Goal: Task Accomplishment & Management: Use online tool/utility

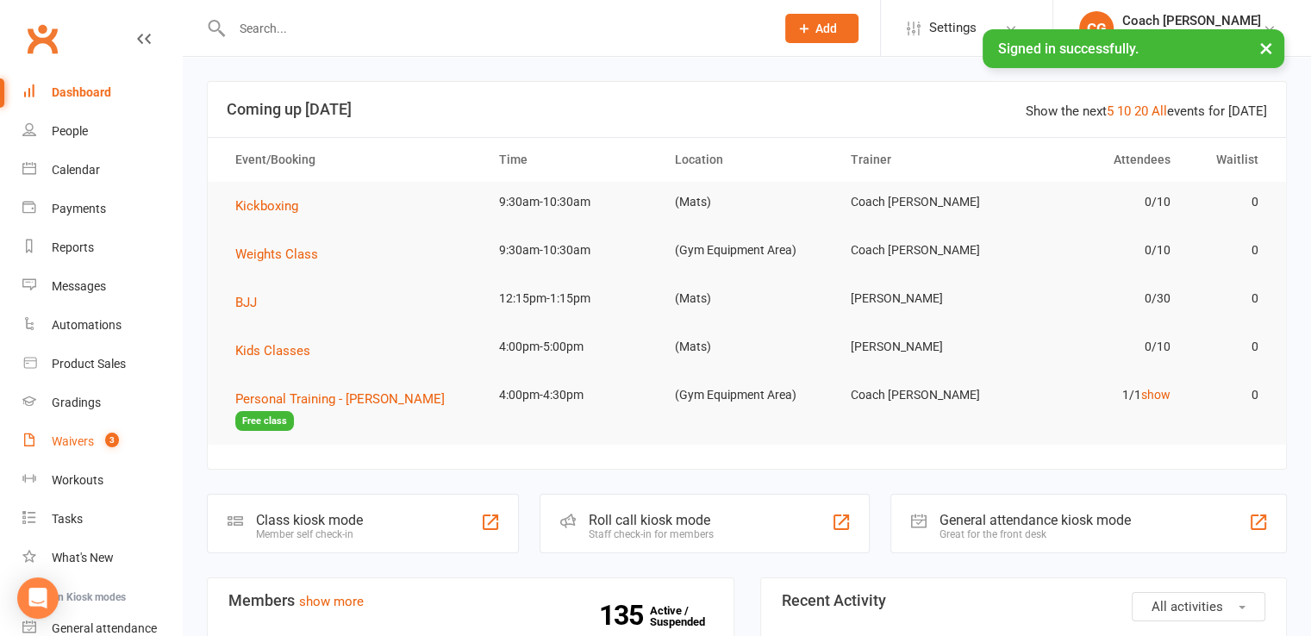
click at [72, 440] on div "Waivers" at bounding box center [73, 441] width 42 height 14
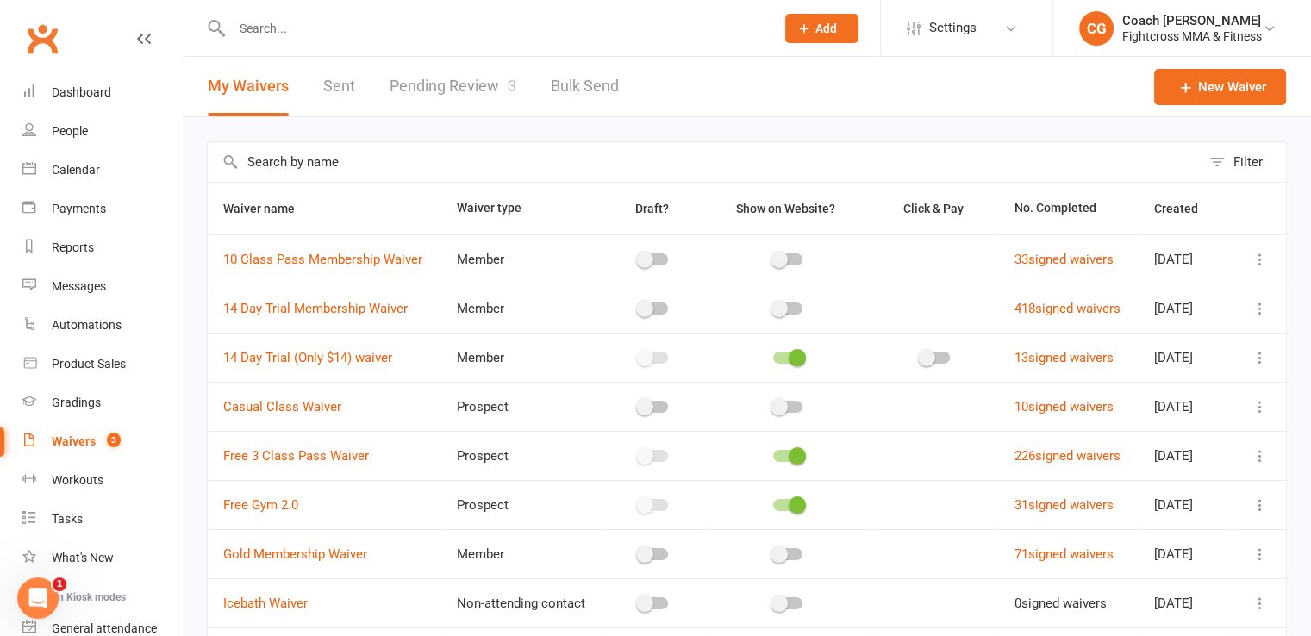
click at [464, 83] on link "Pending Review 3" at bounding box center [453, 86] width 127 height 59
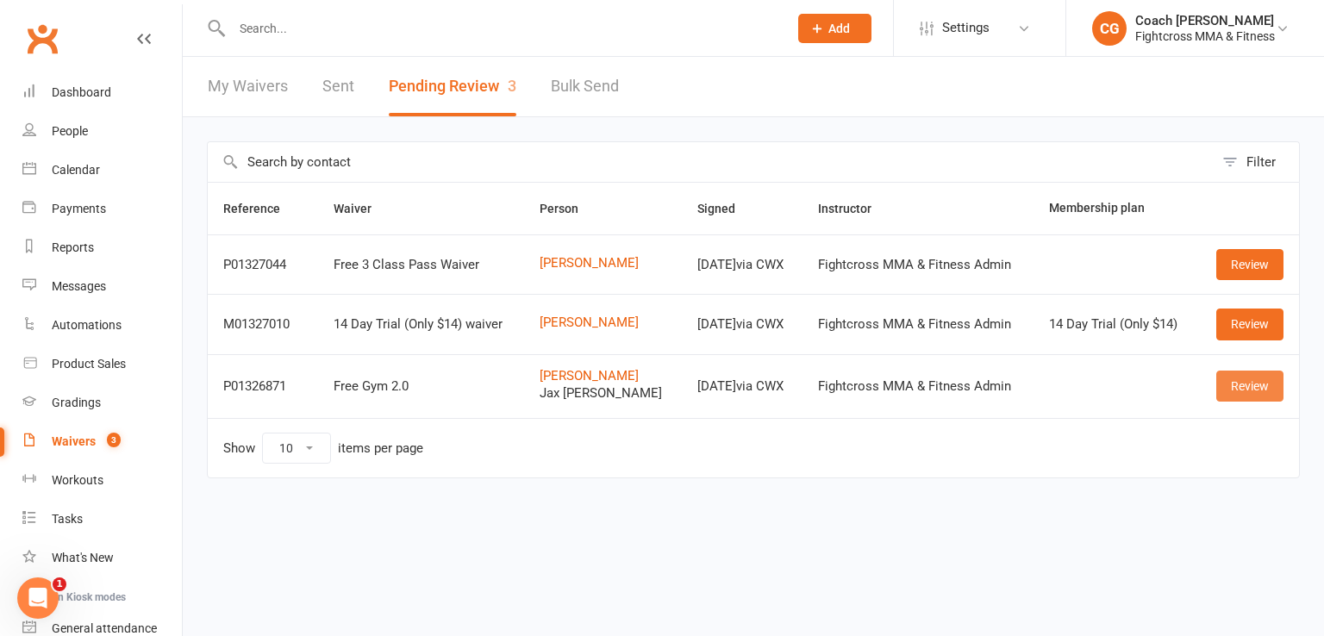
click at [1234, 384] on link "Review" at bounding box center [1249, 386] width 67 height 31
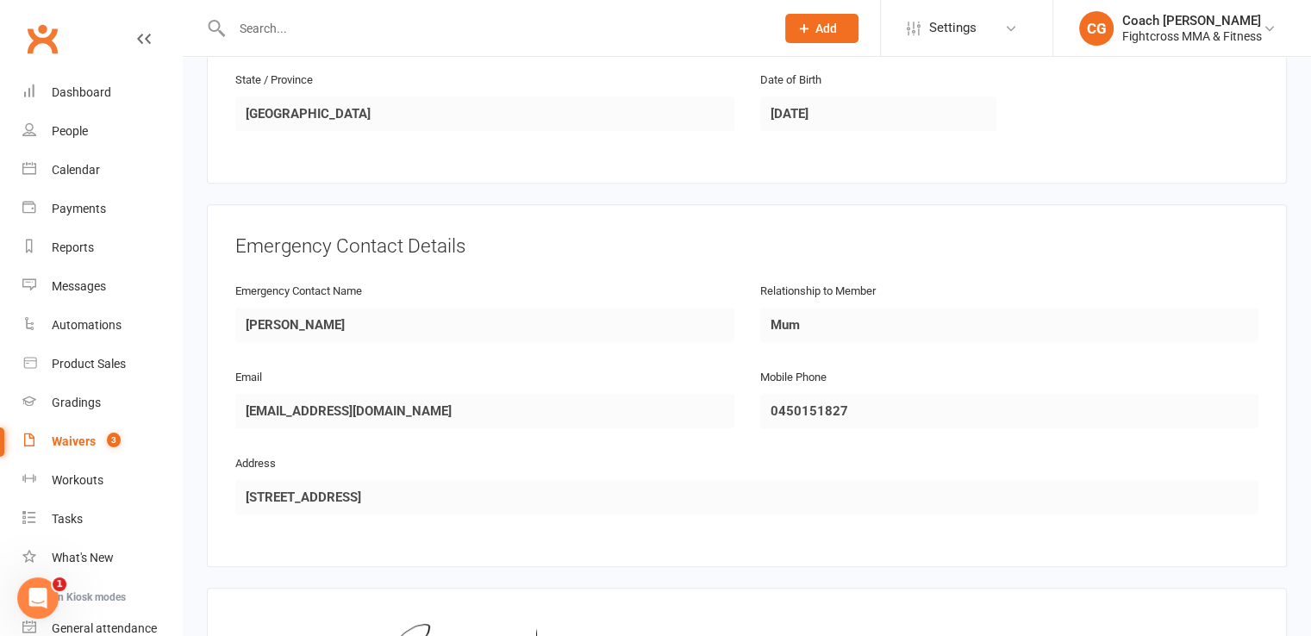
scroll to position [1569, 0]
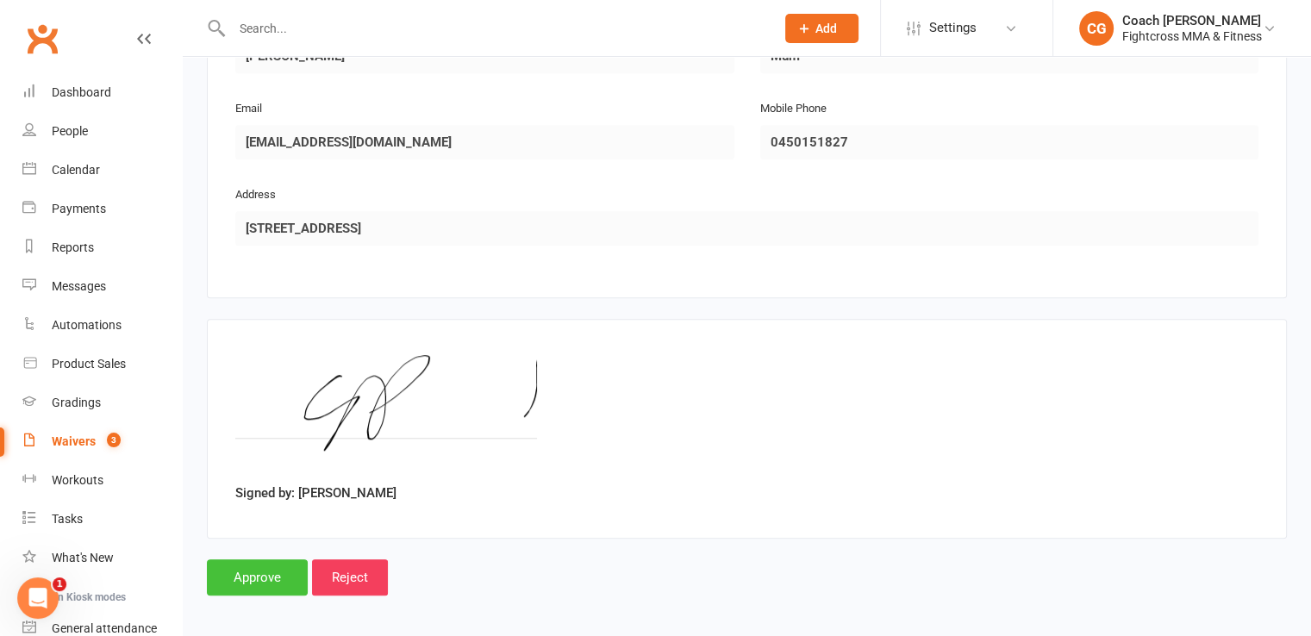
click at [279, 565] on input "Approve" at bounding box center [257, 577] width 101 height 36
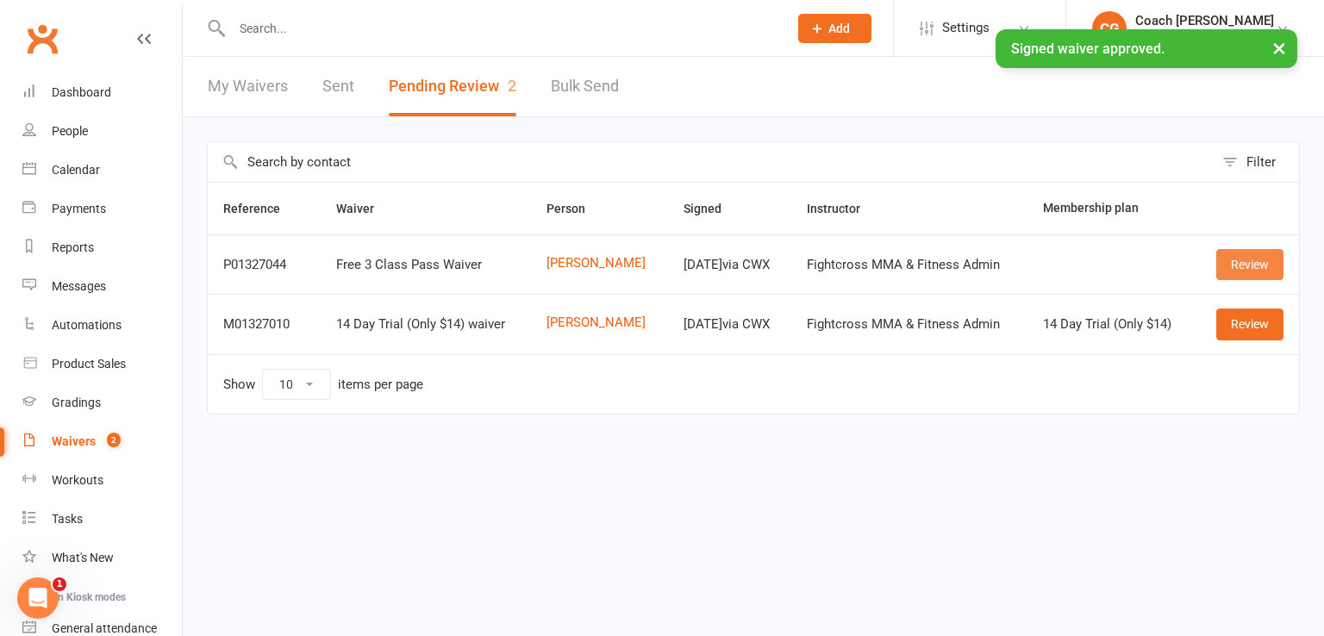
click at [1248, 265] on link "Review" at bounding box center [1249, 264] width 67 height 31
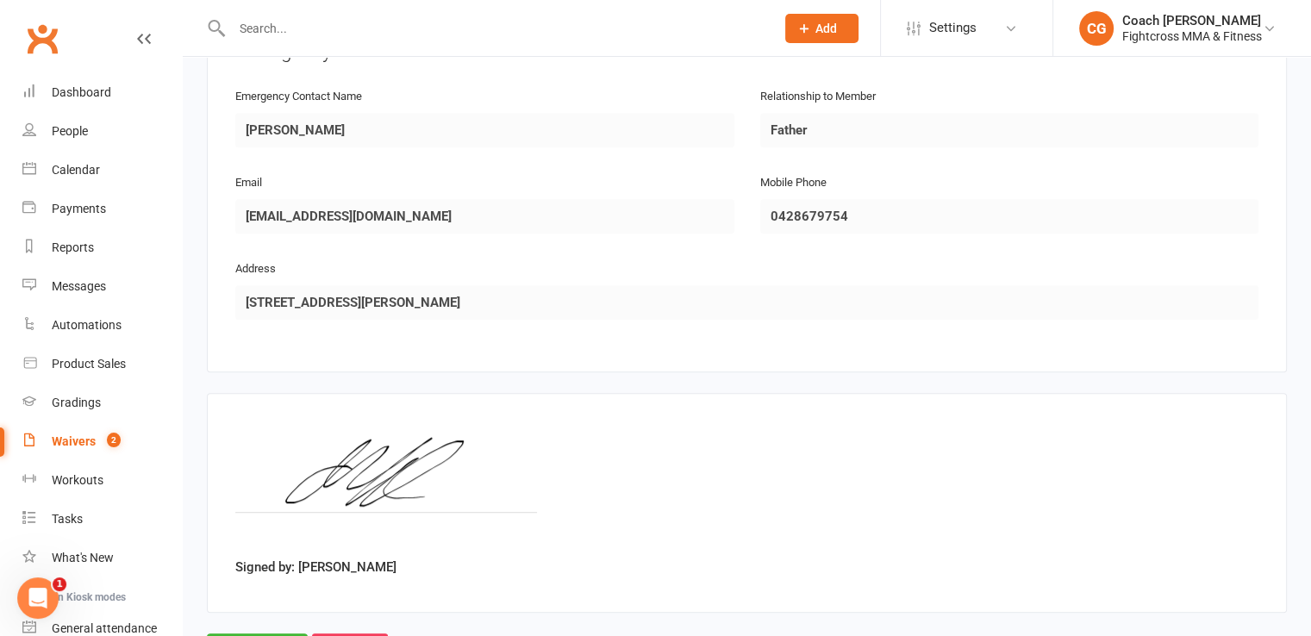
scroll to position [916, 0]
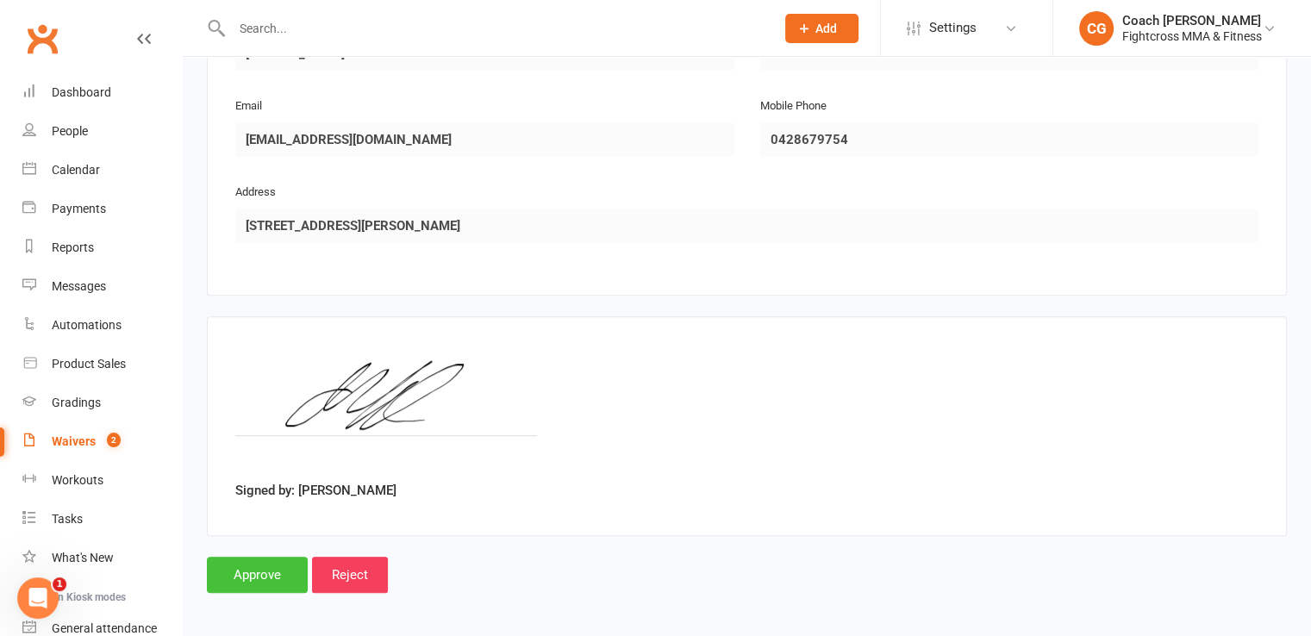
click at [280, 557] on input "Approve" at bounding box center [257, 575] width 101 height 36
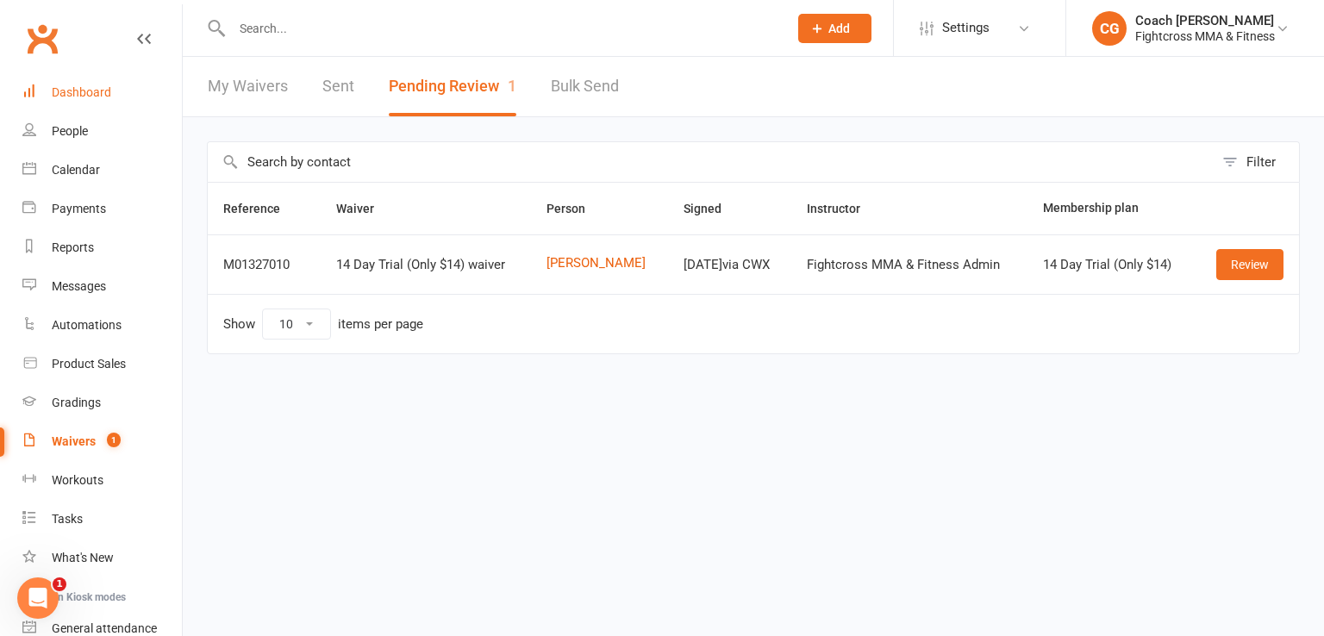
click at [87, 102] on link "Dashboard" at bounding box center [101, 92] width 159 height 39
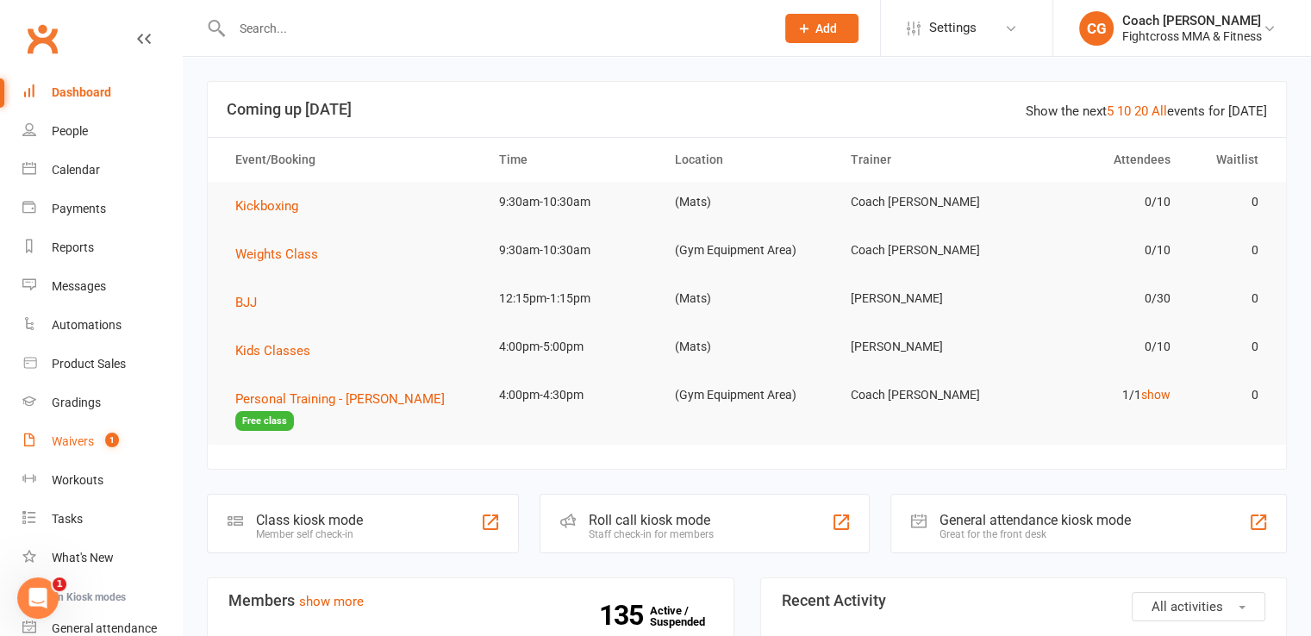
click at [74, 444] on div "Waivers" at bounding box center [73, 441] width 42 height 14
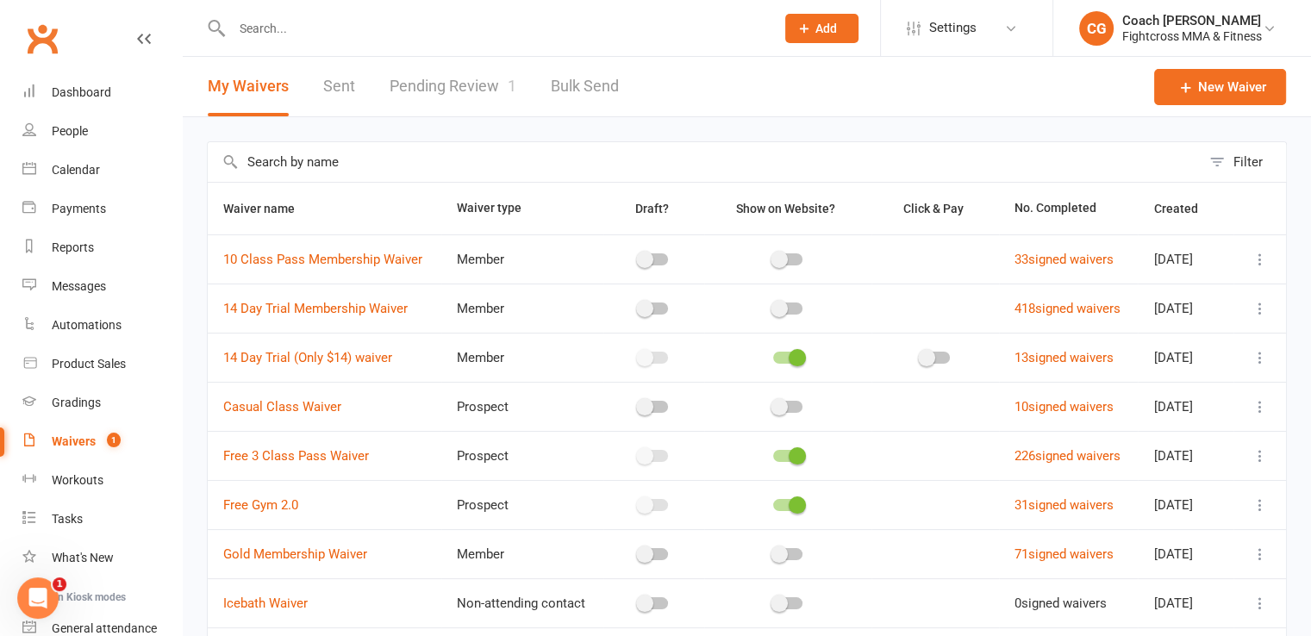
click at [476, 88] on link "Pending Review 1" at bounding box center [453, 86] width 127 height 59
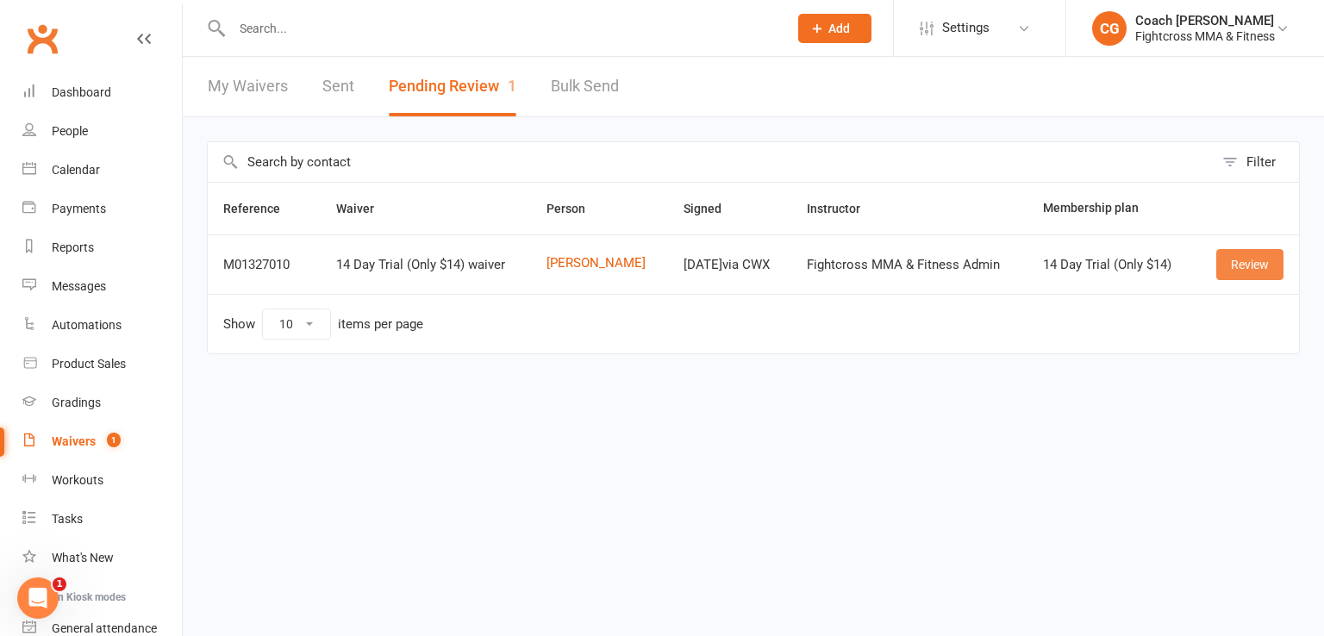
click at [1258, 266] on link "Review" at bounding box center [1249, 264] width 67 height 31
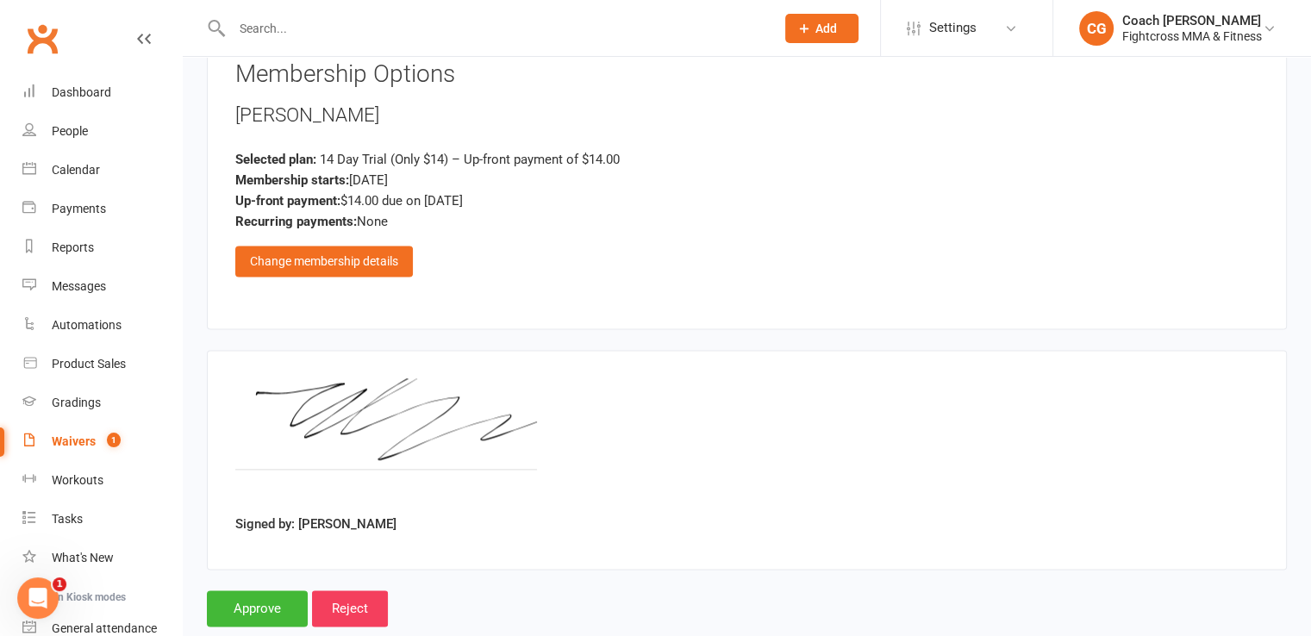
scroll to position [2258, 0]
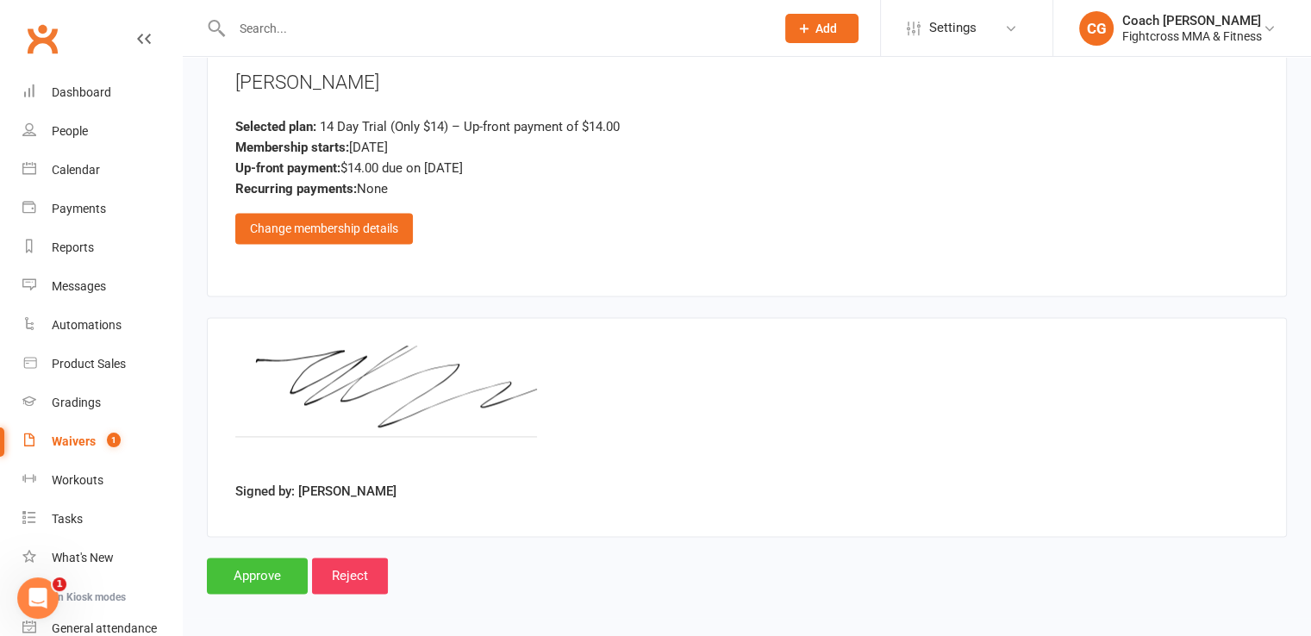
click at [253, 576] on input "Approve" at bounding box center [257, 576] width 101 height 36
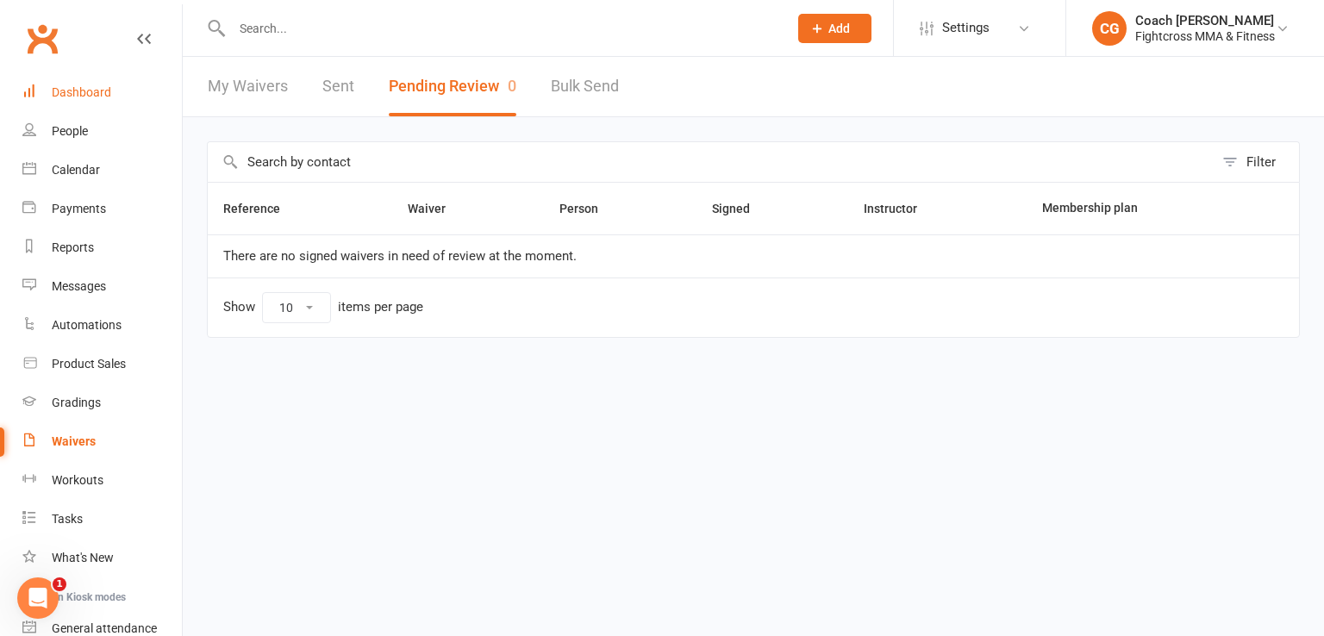
click at [74, 95] on div "Dashboard" at bounding box center [81, 92] width 59 height 14
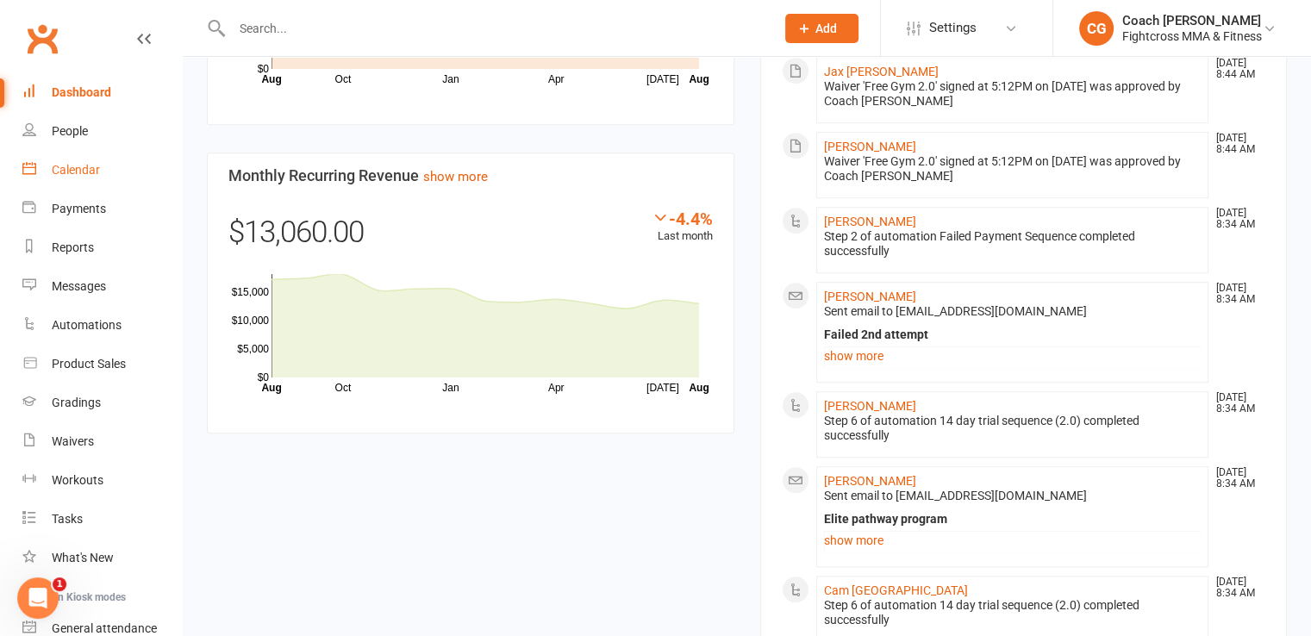
click at [84, 175] on div "Calendar" at bounding box center [76, 170] width 48 height 14
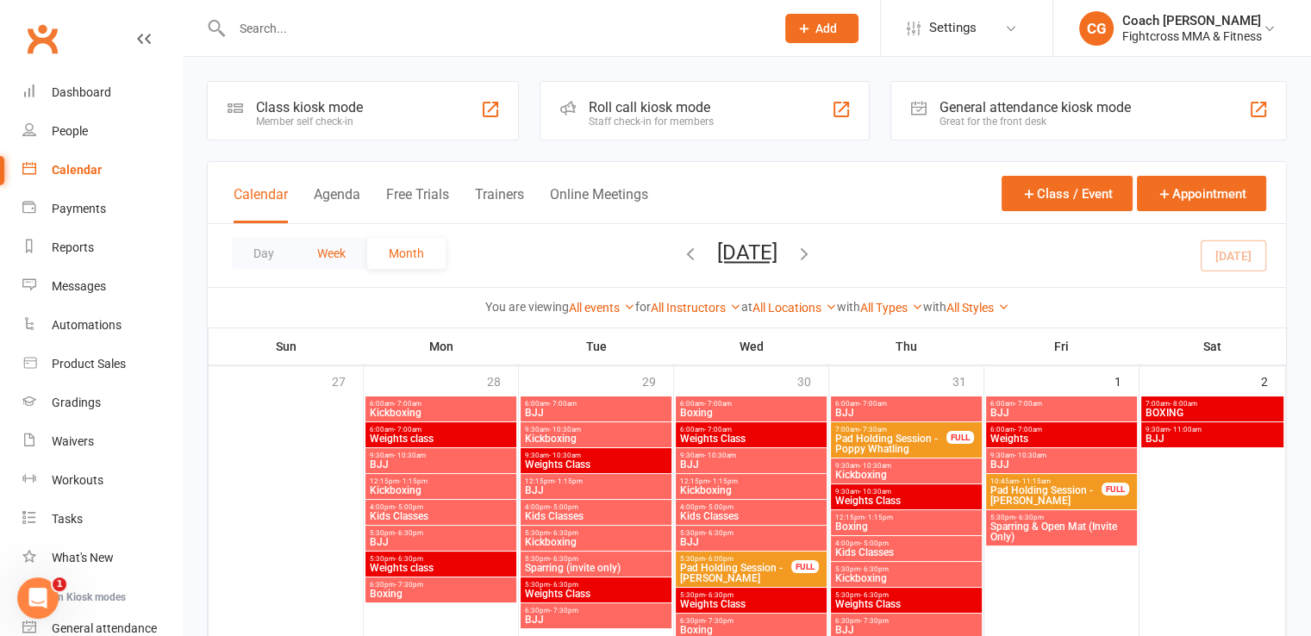
click at [327, 257] on button "Week" at bounding box center [332, 253] width 72 height 31
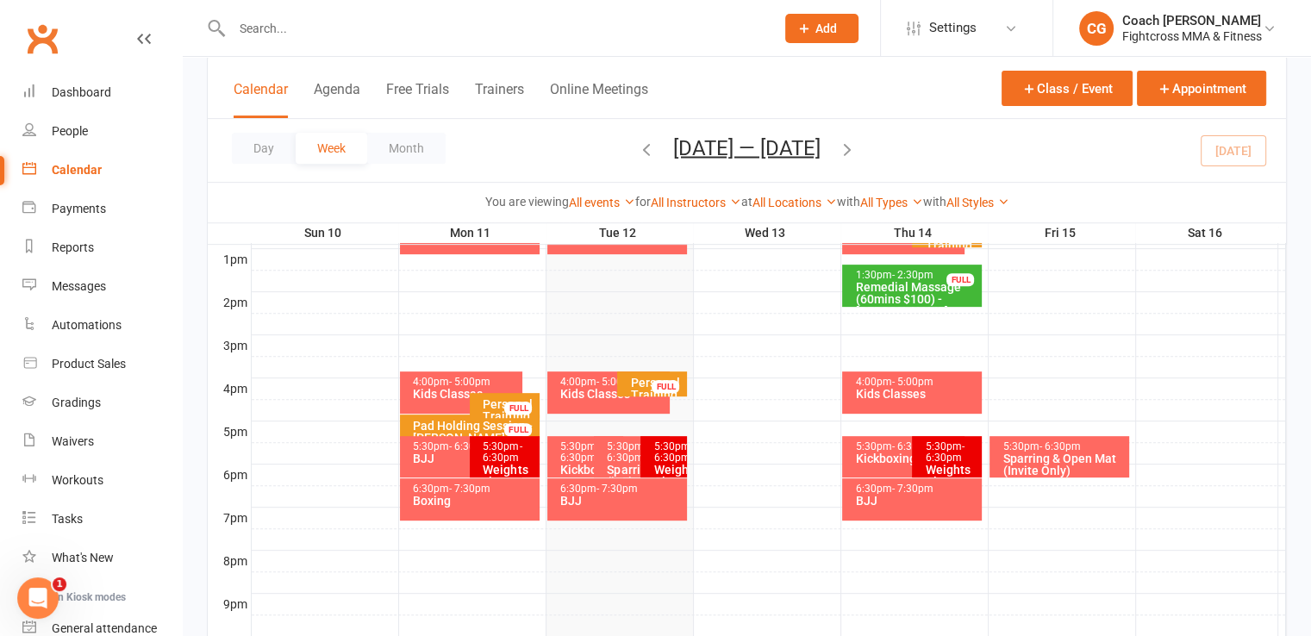
scroll to position [649, 0]
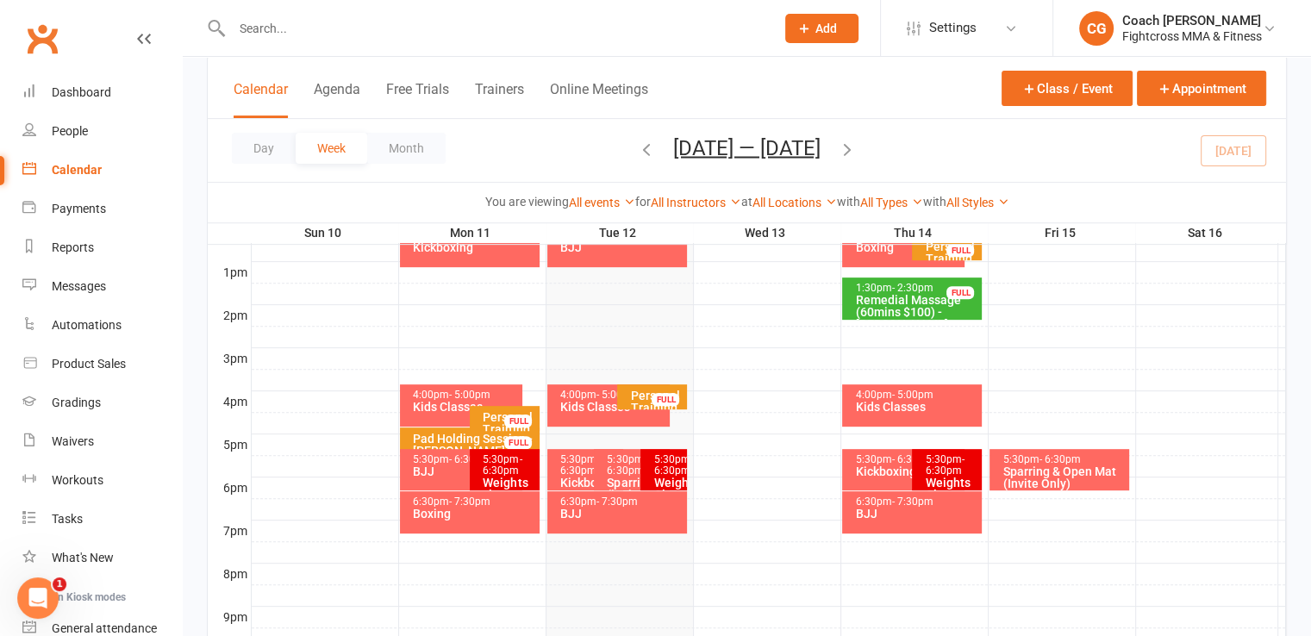
click at [441, 462] on div "5:30pm - 6:30pm" at bounding box center [465, 459] width 107 height 11
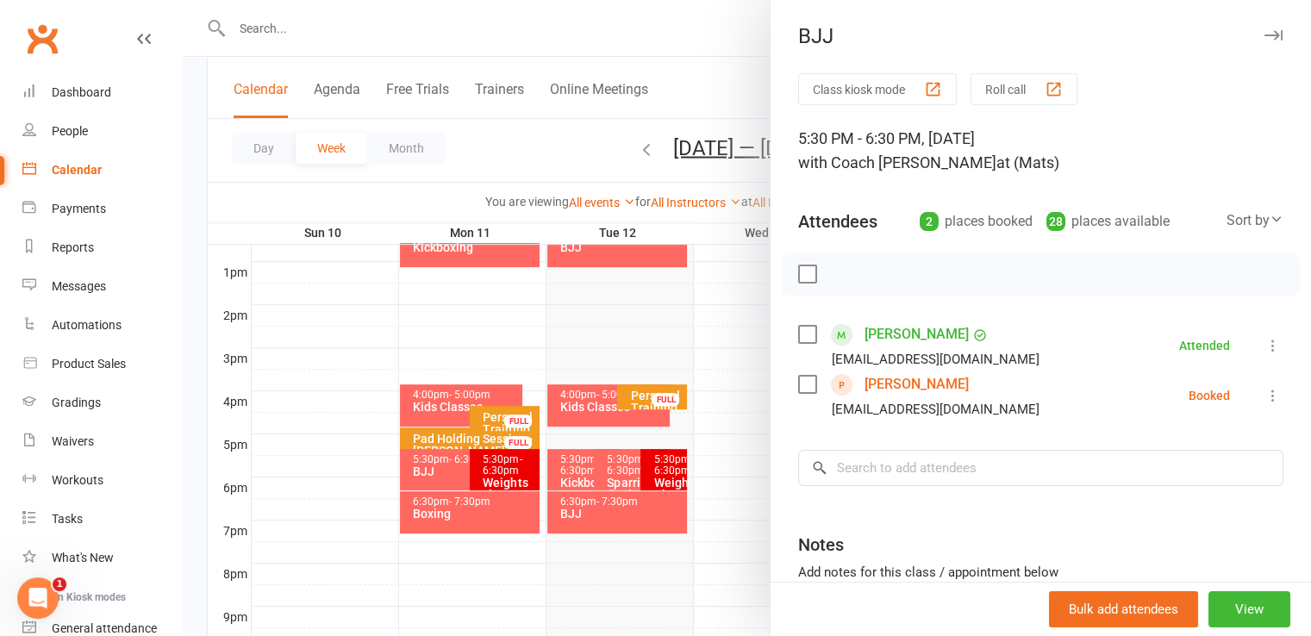
click at [1265, 396] on icon at bounding box center [1273, 395] width 17 height 17
click at [1151, 497] on link "Check in" at bounding box center [1197, 498] width 171 height 34
click at [966, 477] on input "search" at bounding box center [1040, 468] width 485 height 36
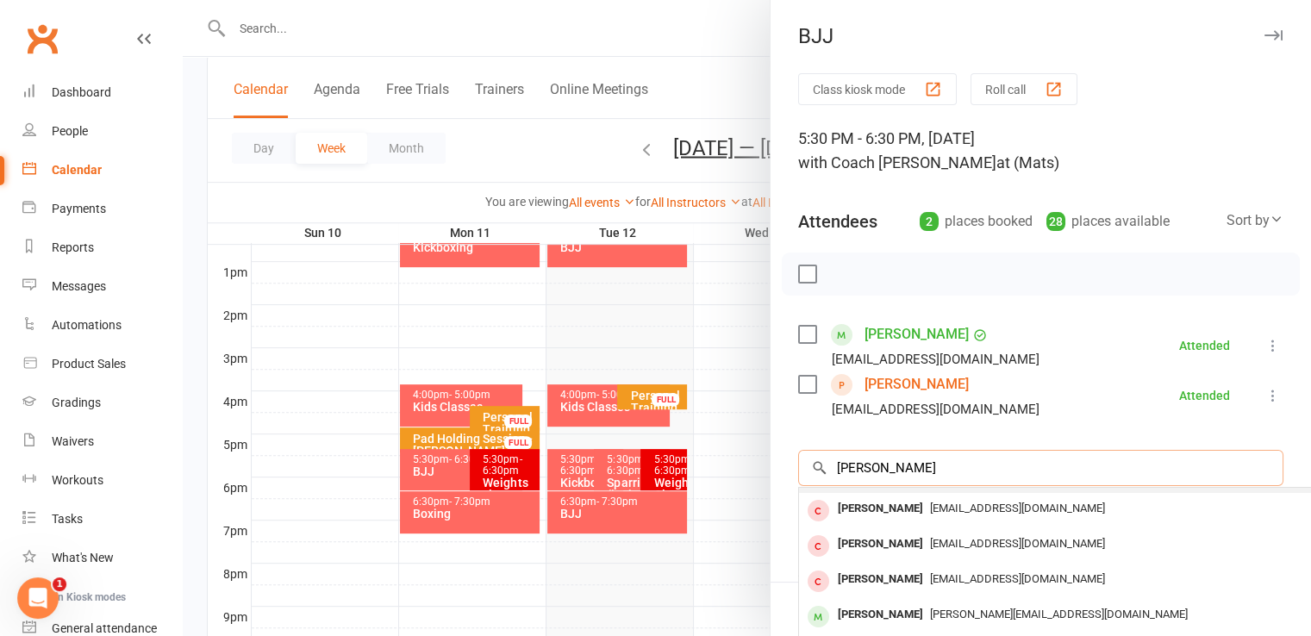
scroll to position [59, 0]
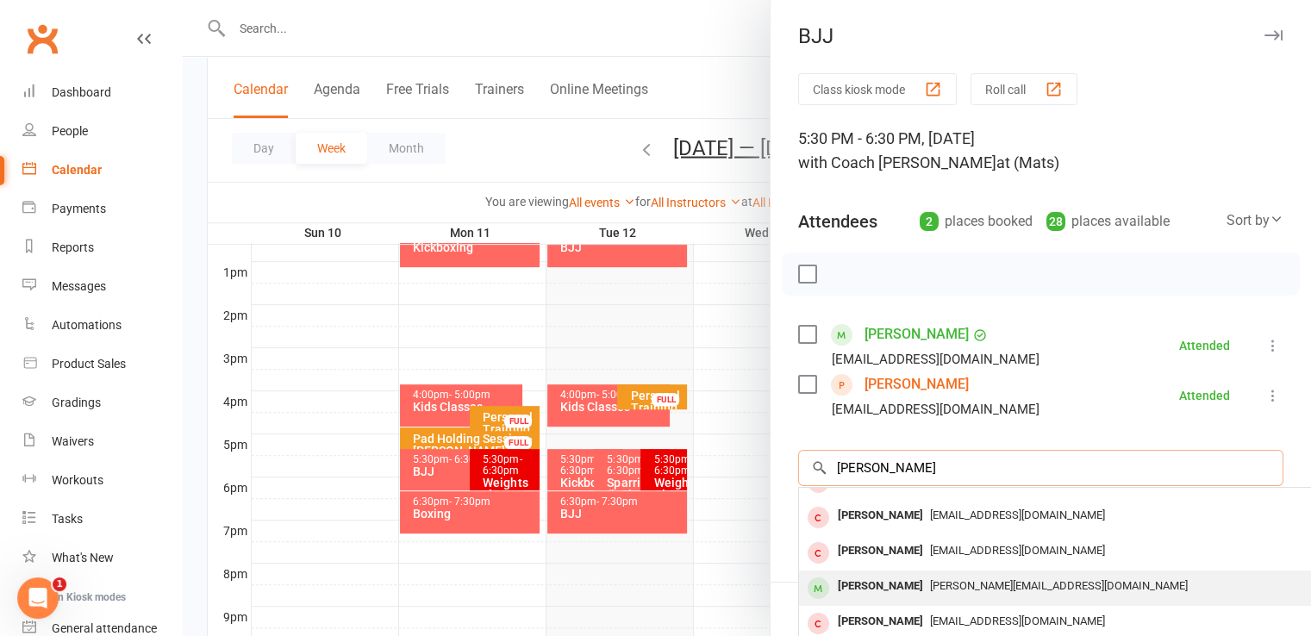
type input "xavier"
click at [948, 580] on span "vivek.kumar@bigpond.com" at bounding box center [1059, 585] width 258 height 13
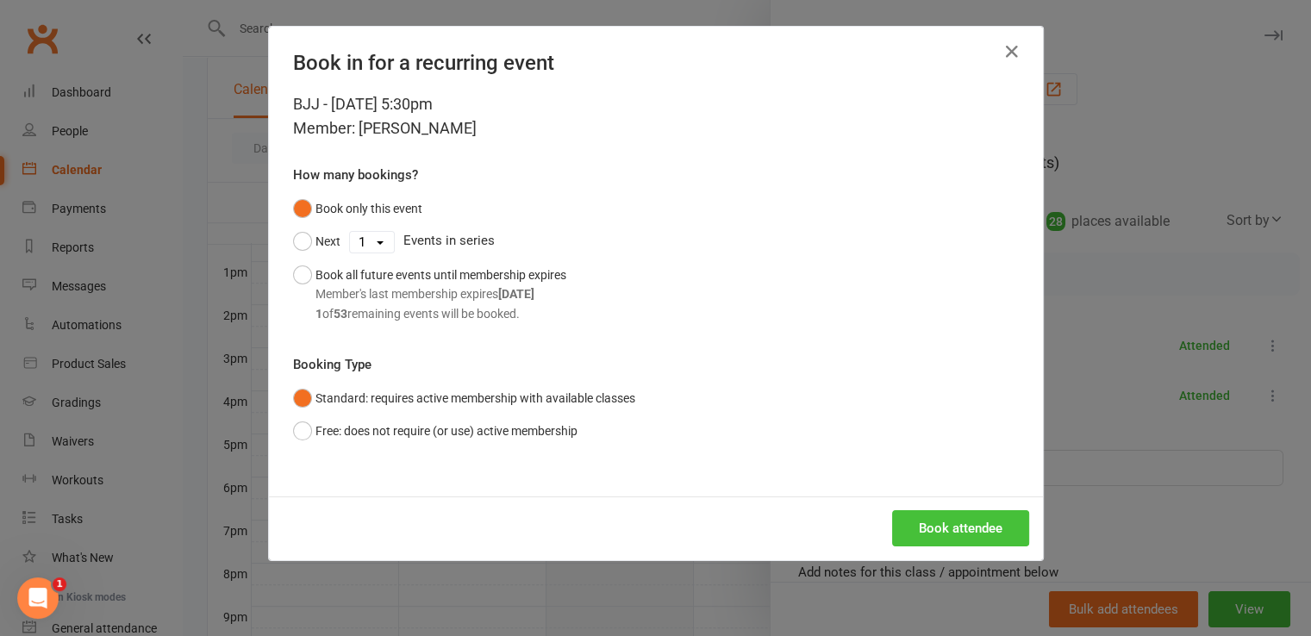
click at [947, 528] on button "Book attendee" at bounding box center [960, 528] width 137 height 36
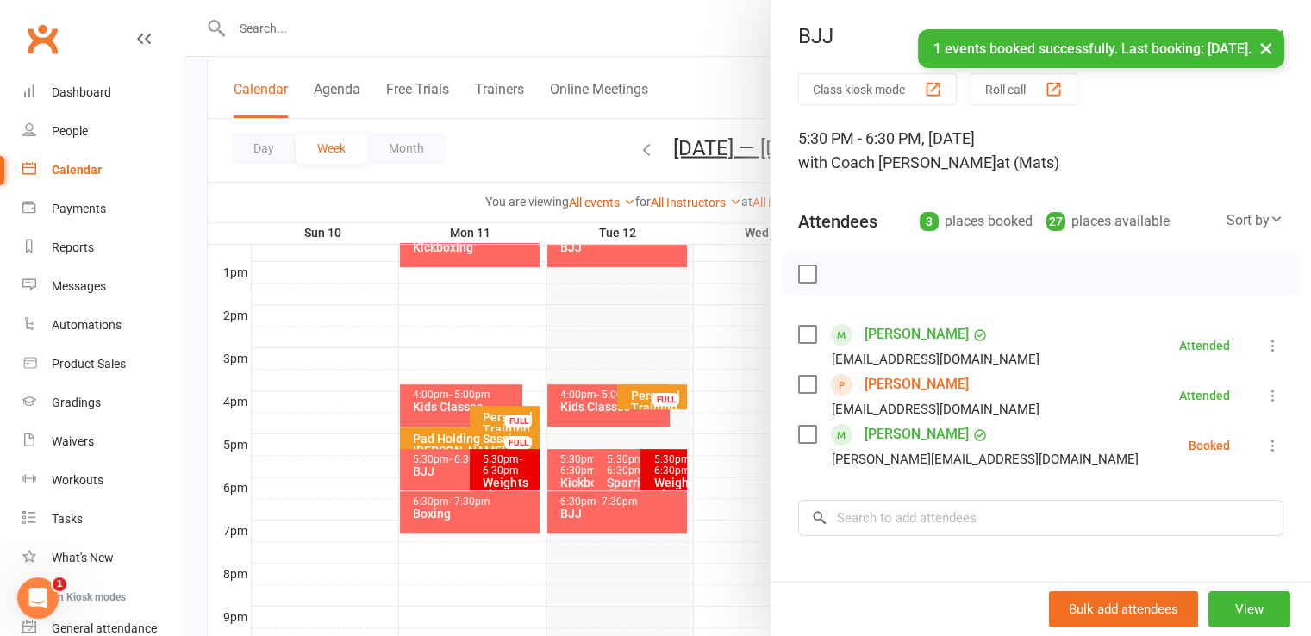
click at [958, 479] on div "Class kiosk mode Roll call 5:30 PM - 6:30 PM, Monday, August, 11, 2025 with Coa…" at bounding box center [1041, 426] width 541 height 707
click at [958, 520] on input "search" at bounding box center [1040, 518] width 485 height 36
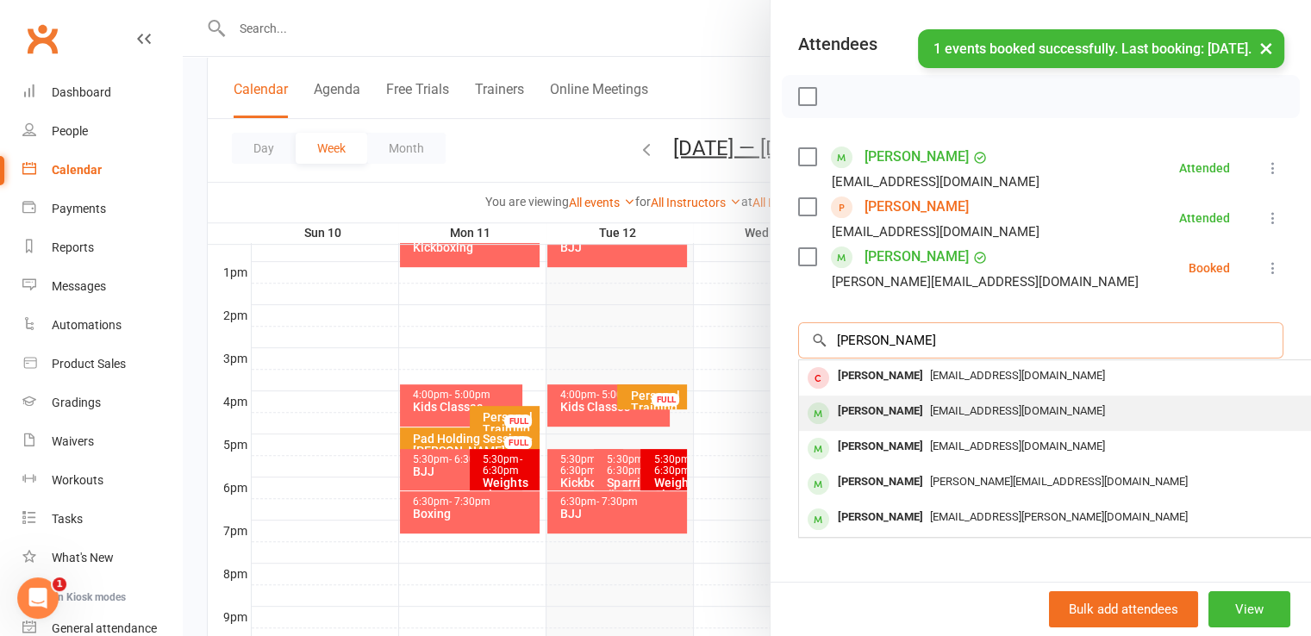
scroll to position [210, 0]
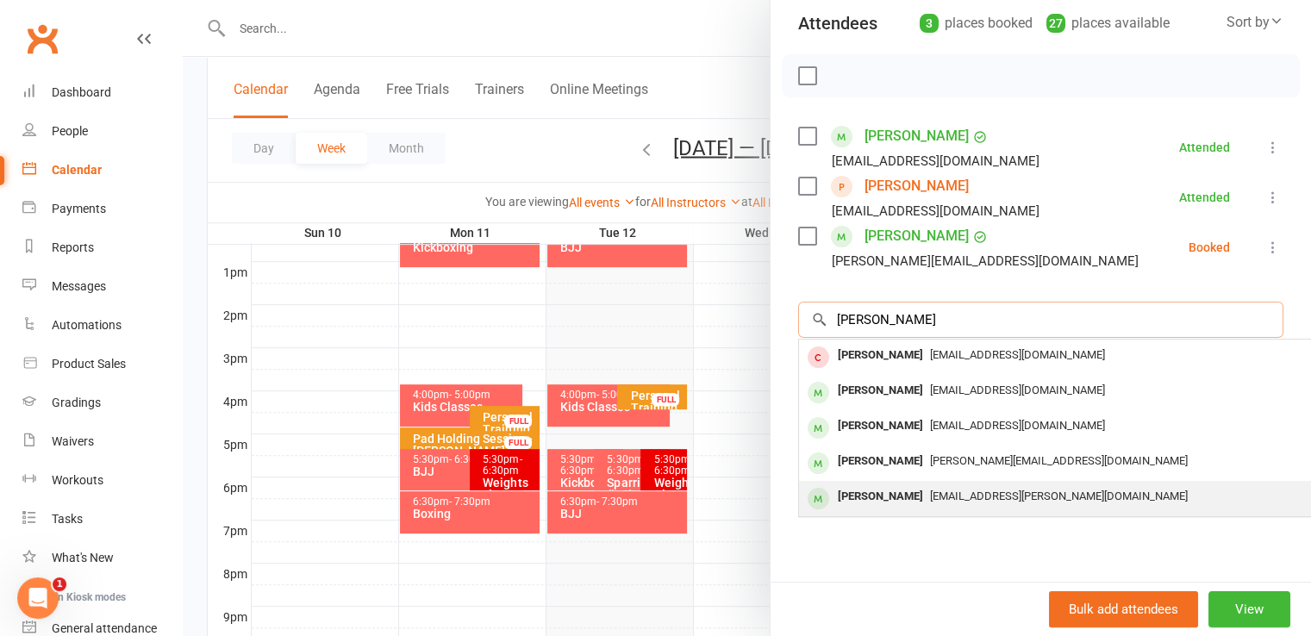
type input "finn"
click at [930, 490] on span "Anthea.ingram@savethechildren.org.au" at bounding box center [1059, 496] width 258 height 13
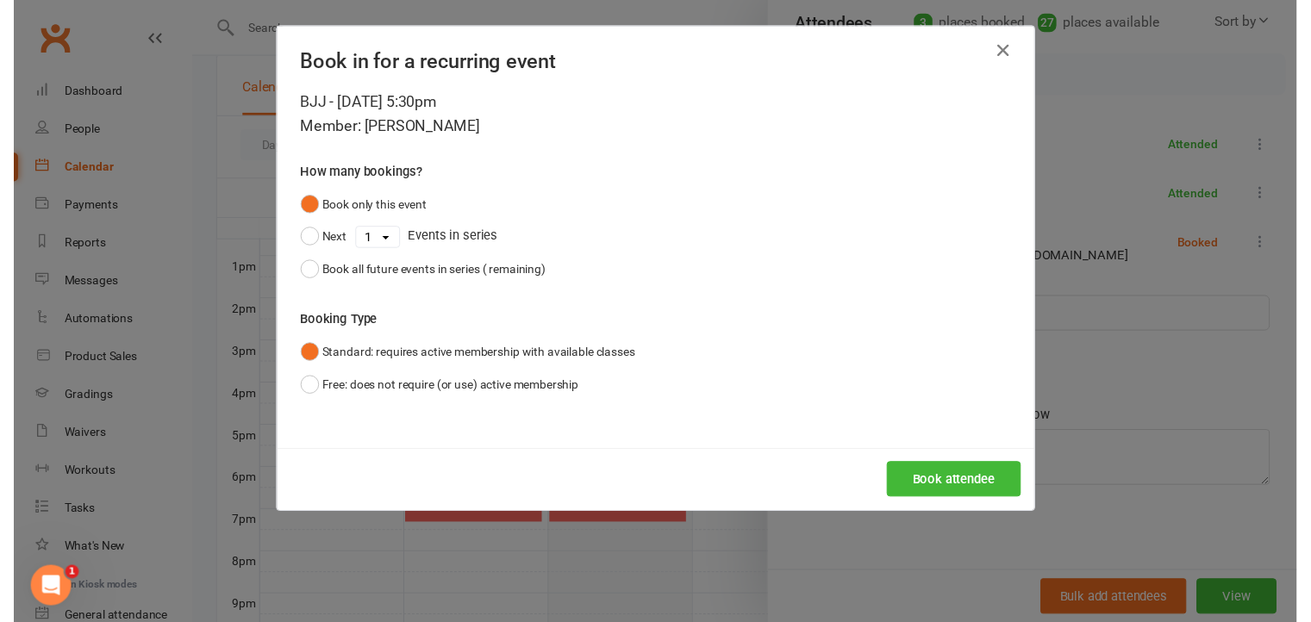
scroll to position [197, 0]
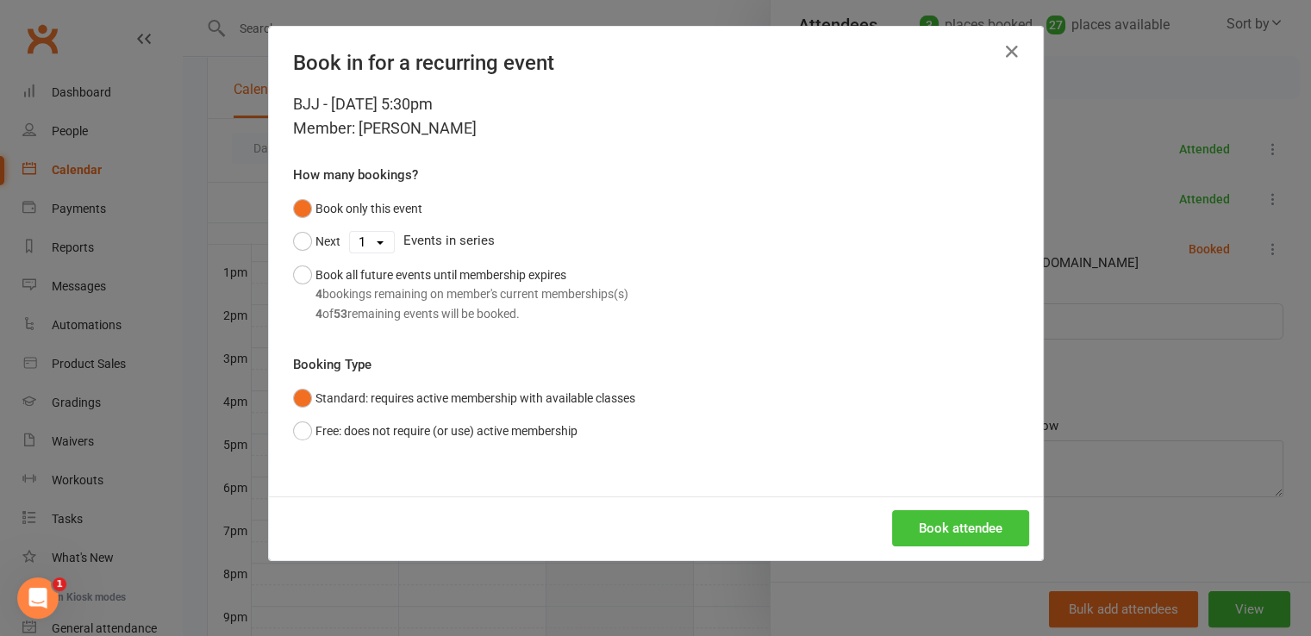
click at [970, 520] on button "Book attendee" at bounding box center [960, 528] width 137 height 36
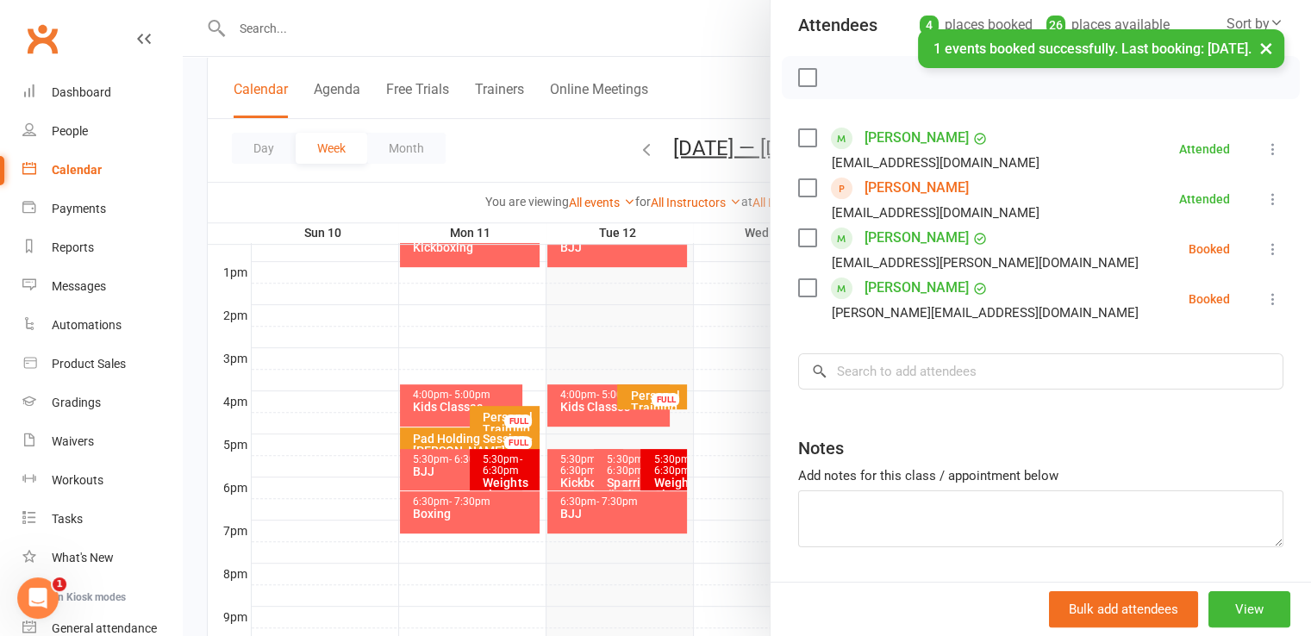
scroll to position [210, 0]
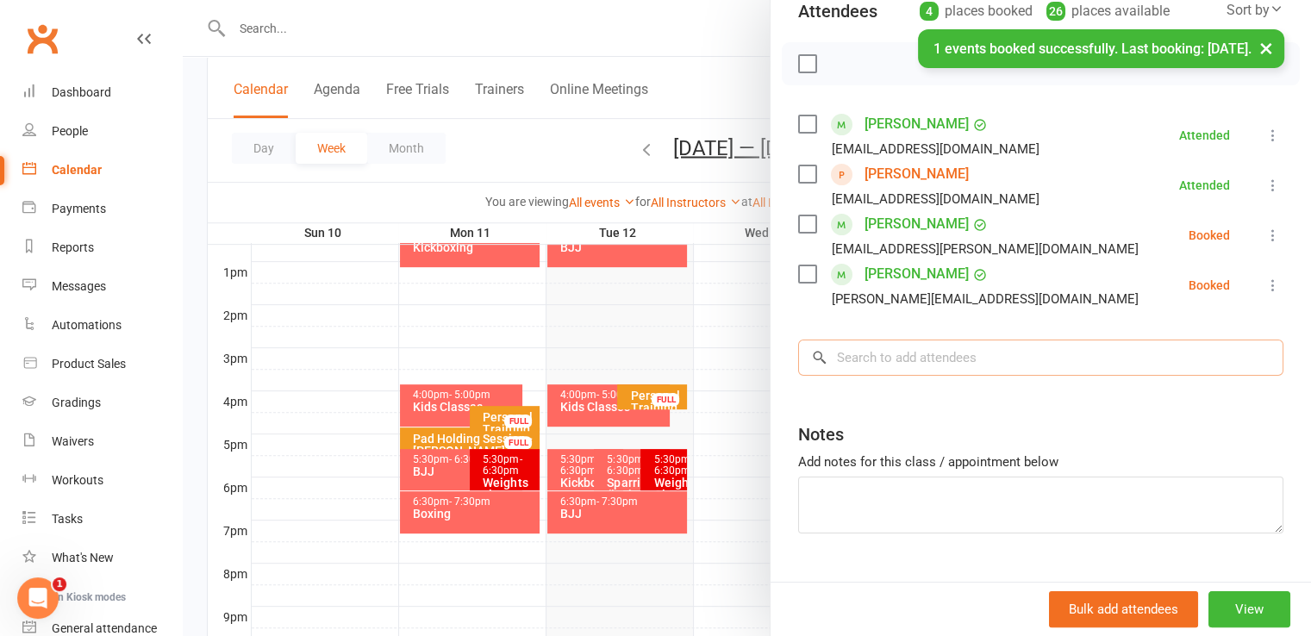
click at [941, 348] on input "search" at bounding box center [1040, 358] width 485 height 36
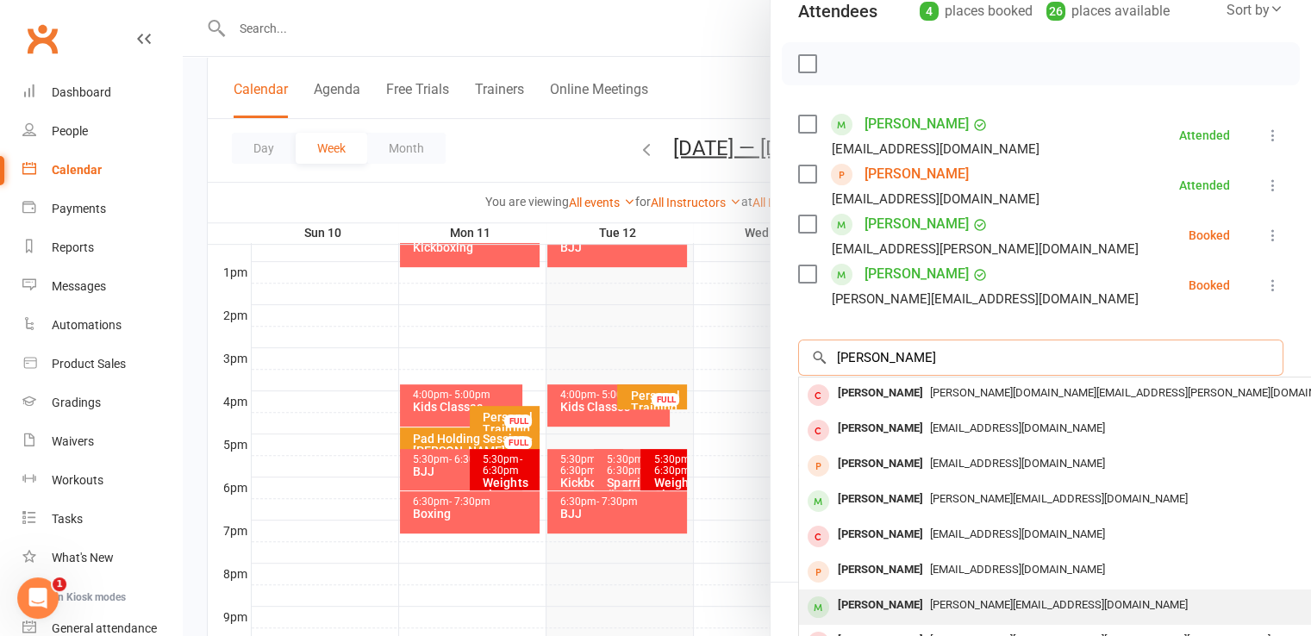
type input "[PERSON_NAME]"
click at [930, 604] on span "[PERSON_NAME][EMAIL_ADDRESS][DOMAIN_NAME]" at bounding box center [1059, 604] width 258 height 13
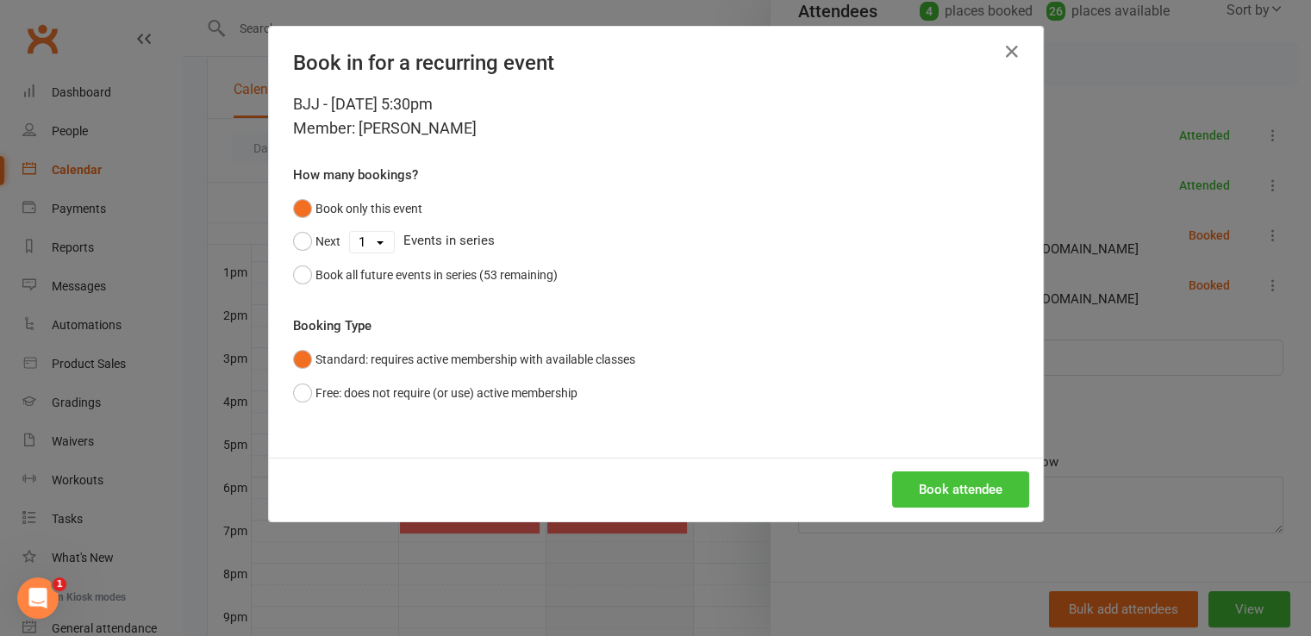
click at [947, 484] on button "Book attendee" at bounding box center [960, 490] width 137 height 36
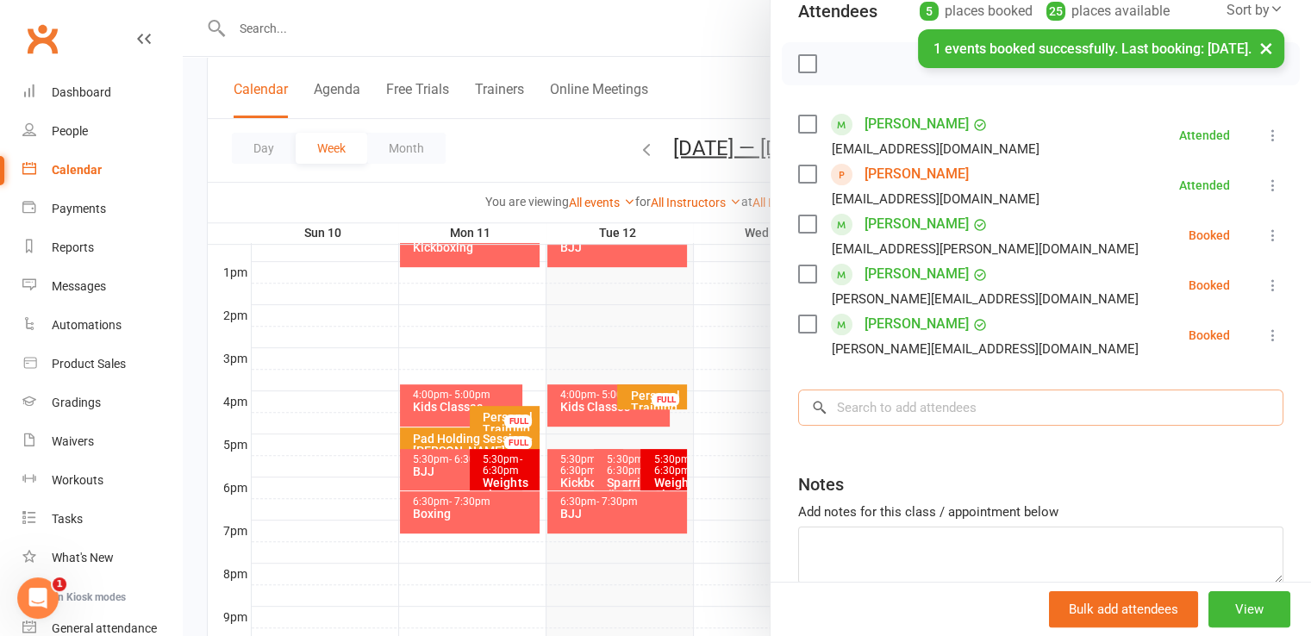
click at [928, 415] on input "search" at bounding box center [1040, 408] width 485 height 36
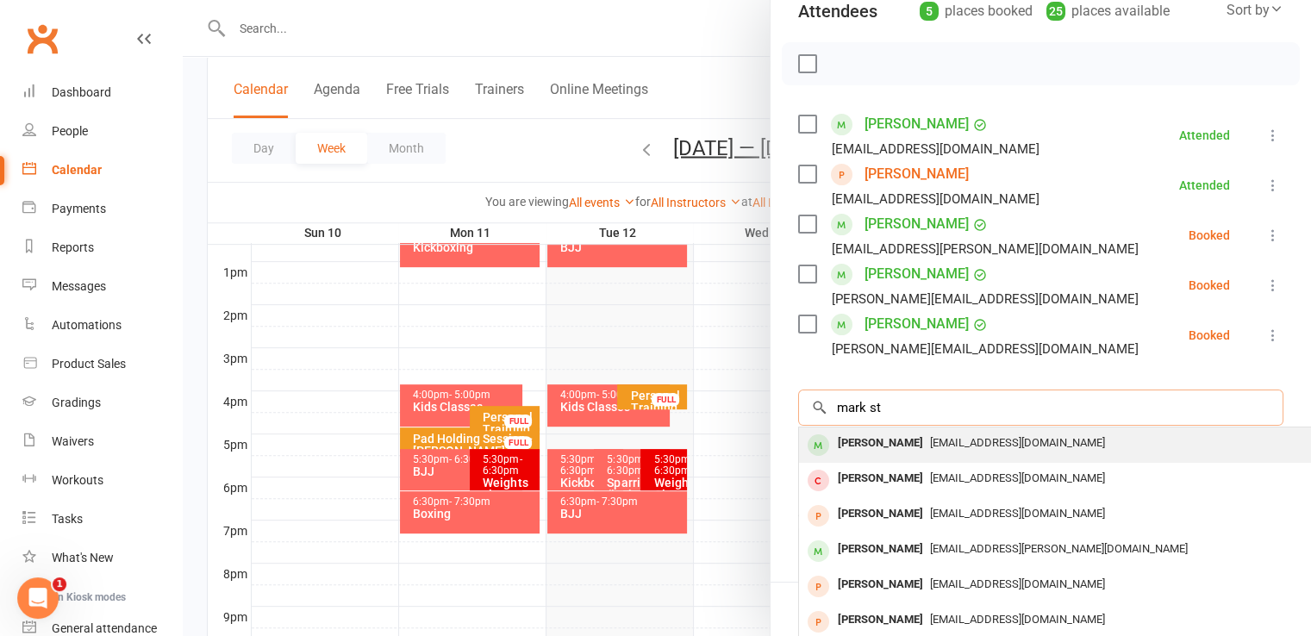
type input "mark st"
click at [929, 451] on div "markstuart956@gmail.com" at bounding box center [1057, 443] width 502 height 25
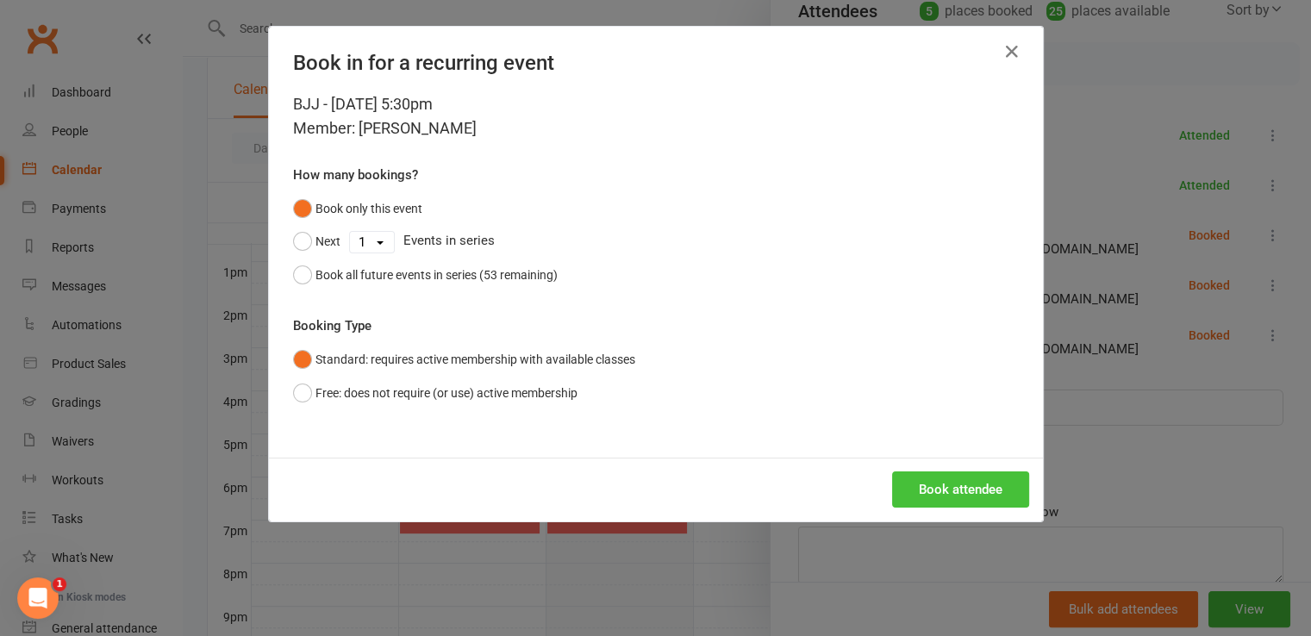
click at [930, 484] on button "Book attendee" at bounding box center [960, 490] width 137 height 36
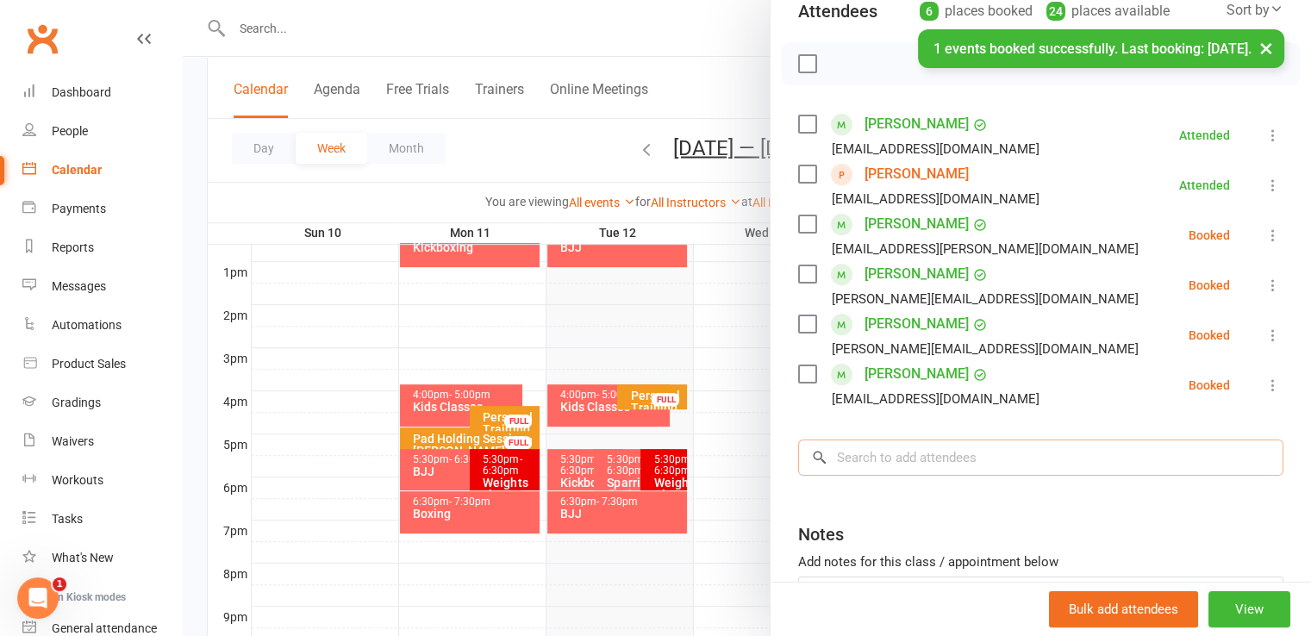
click at [926, 453] on input "search" at bounding box center [1040, 458] width 485 height 36
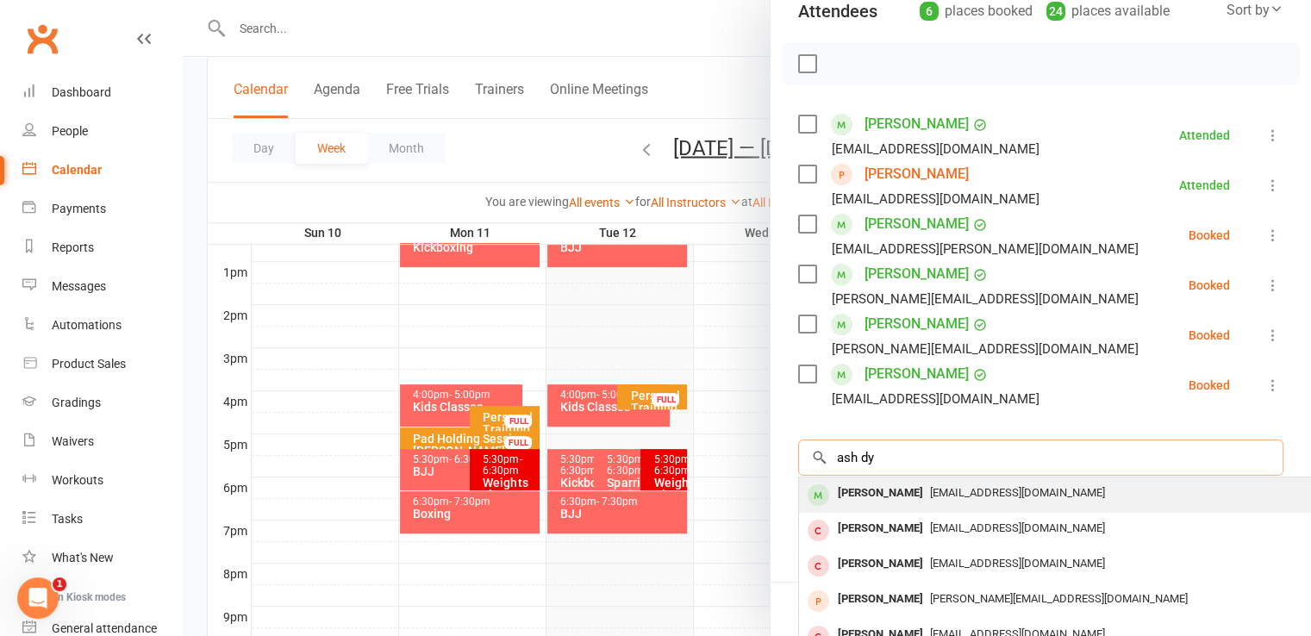
type input "ash dy"
click at [913, 501] on div "ashley.dyball92@gmail.com" at bounding box center [1057, 493] width 502 height 25
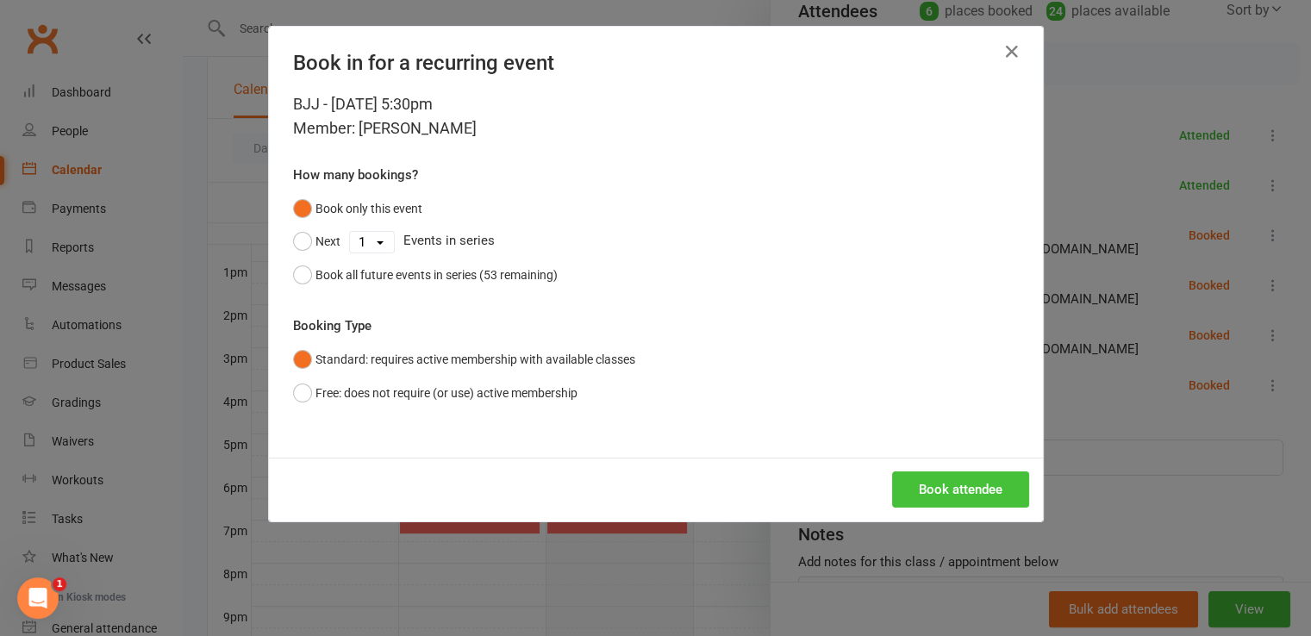
click at [922, 477] on button "Book attendee" at bounding box center [960, 490] width 137 height 36
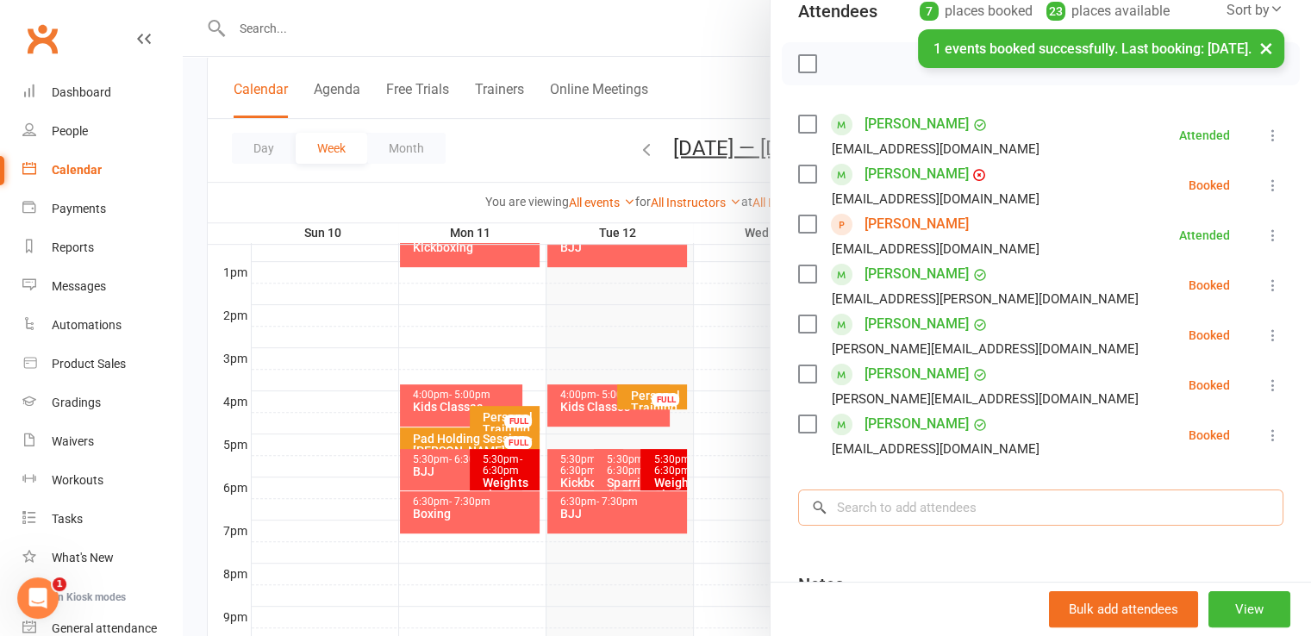
click at [918, 492] on input "search" at bounding box center [1040, 508] width 485 height 36
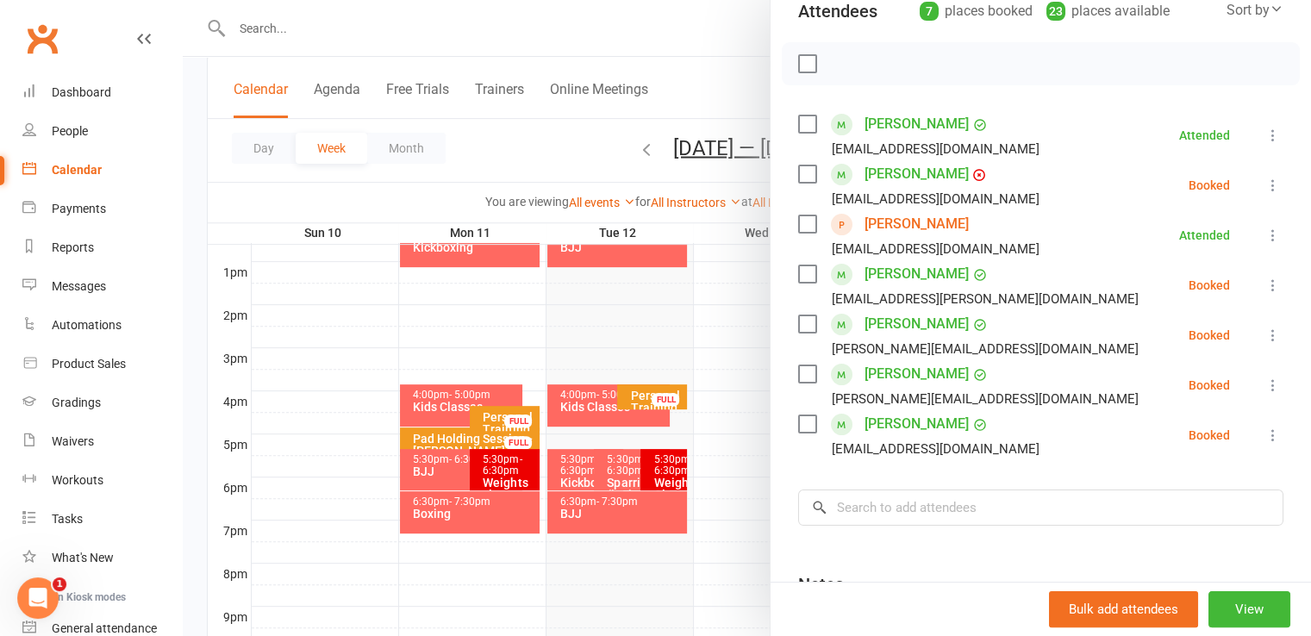
click at [798, 63] on label at bounding box center [806, 63] width 17 height 17
click at [836, 59] on icon "button" at bounding box center [845, 63] width 19 height 19
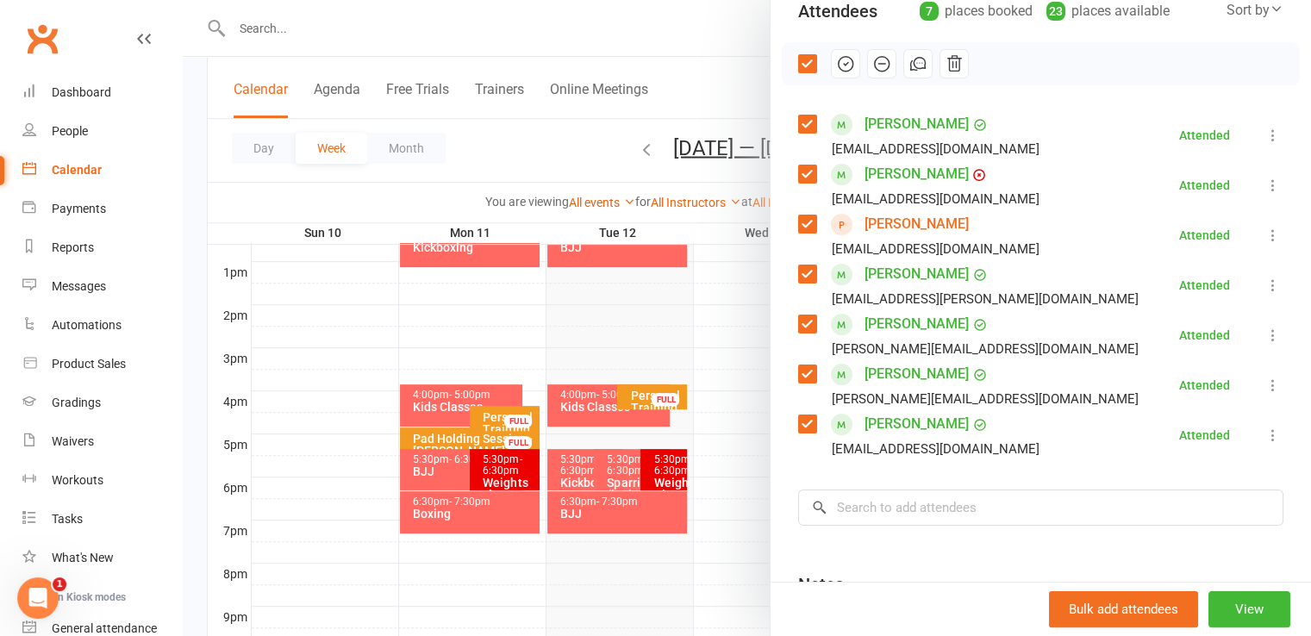
click at [727, 80] on div at bounding box center [747, 318] width 1128 height 636
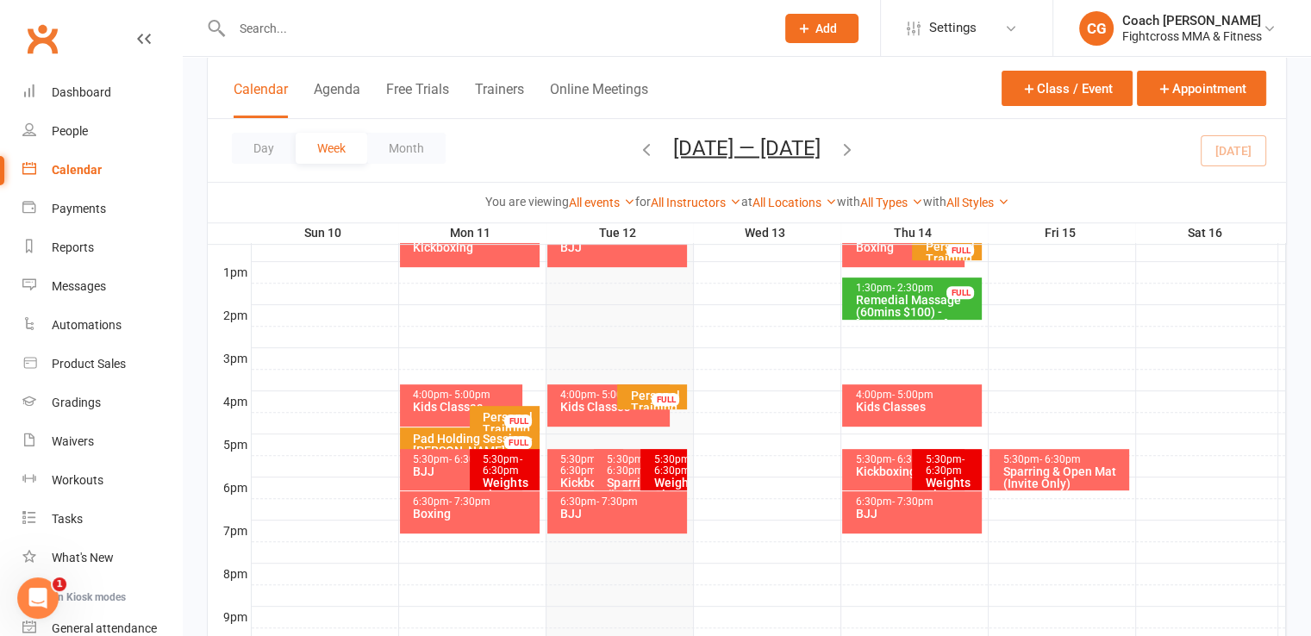
click at [502, 477] on div "Weights class" at bounding box center [509, 489] width 54 height 24
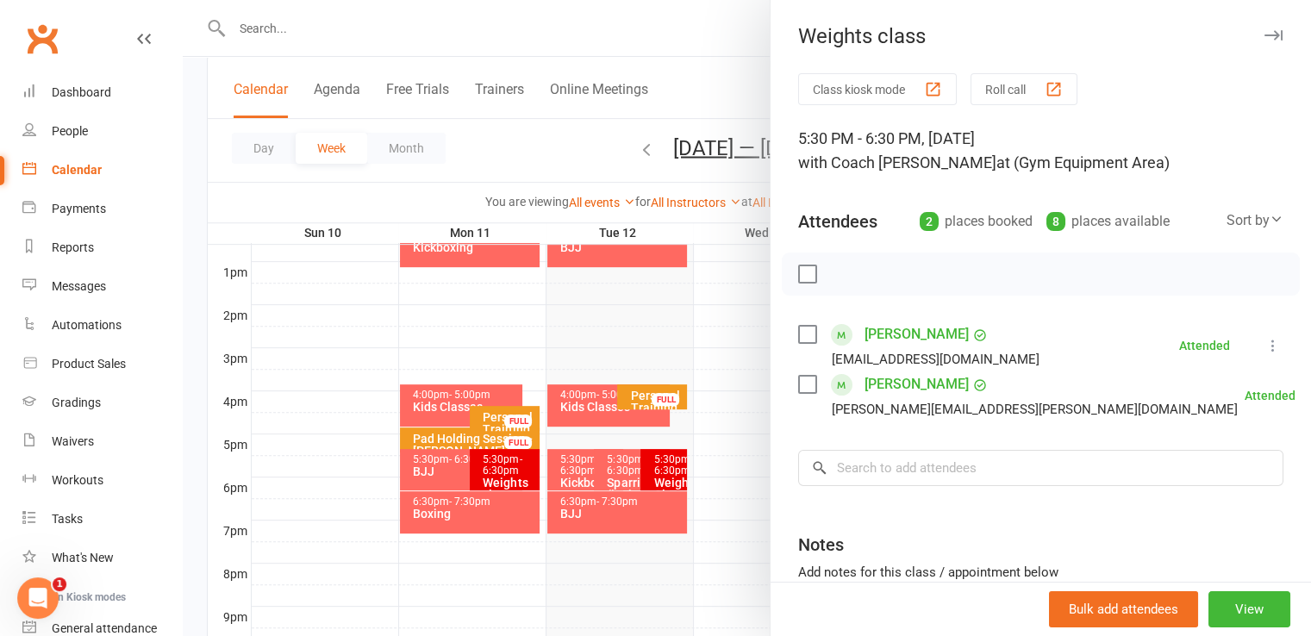
click at [449, 473] on div at bounding box center [747, 318] width 1128 height 636
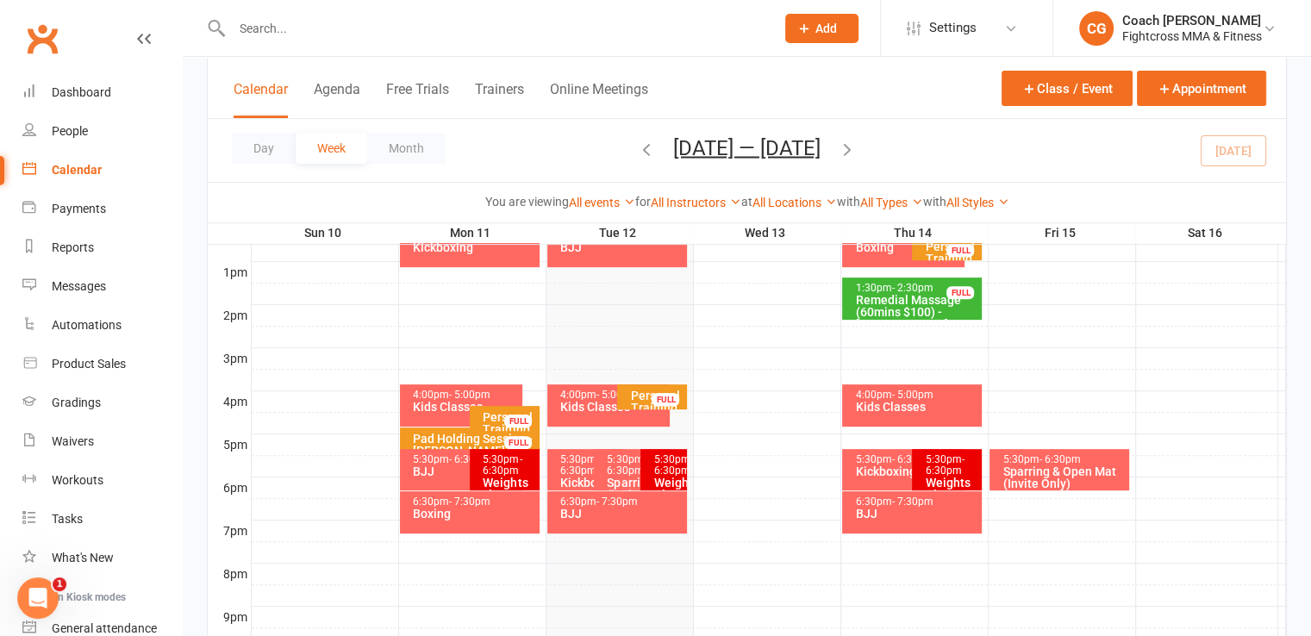
click at [449, 473] on div "BJJ" at bounding box center [465, 472] width 107 height 12
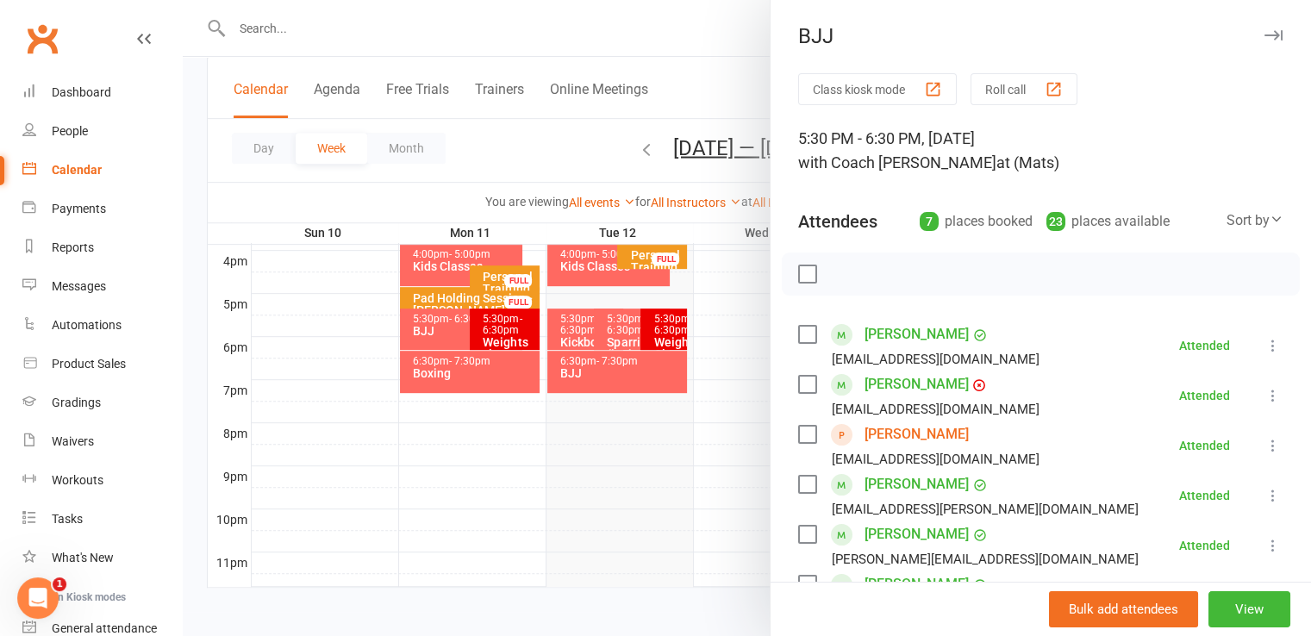
scroll to position [397, 0]
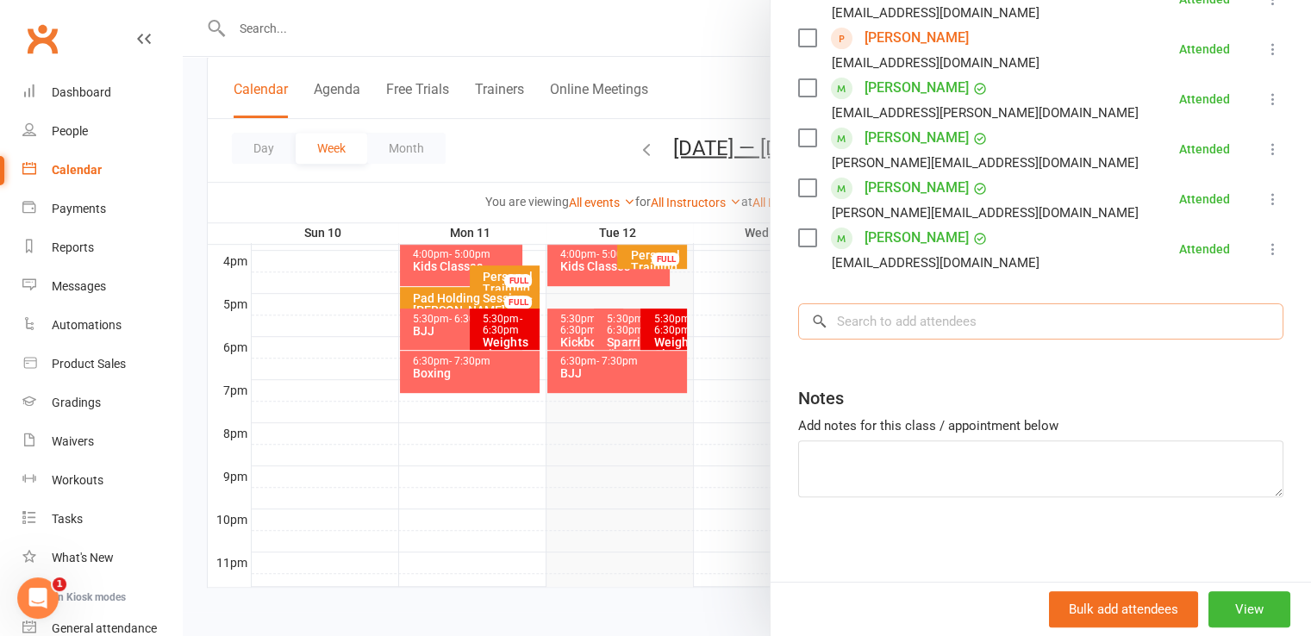
click at [865, 316] on input "search" at bounding box center [1040, 321] width 485 height 36
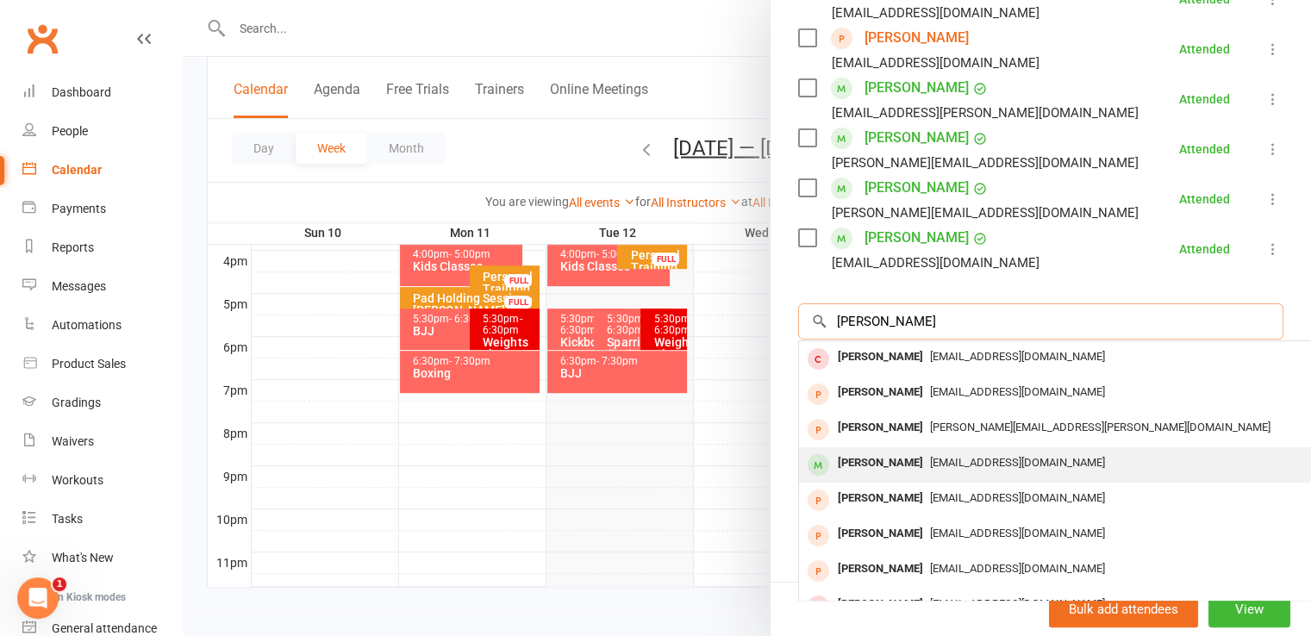
type input "angela"
click at [881, 459] on div "[PERSON_NAME]" at bounding box center [880, 463] width 99 height 25
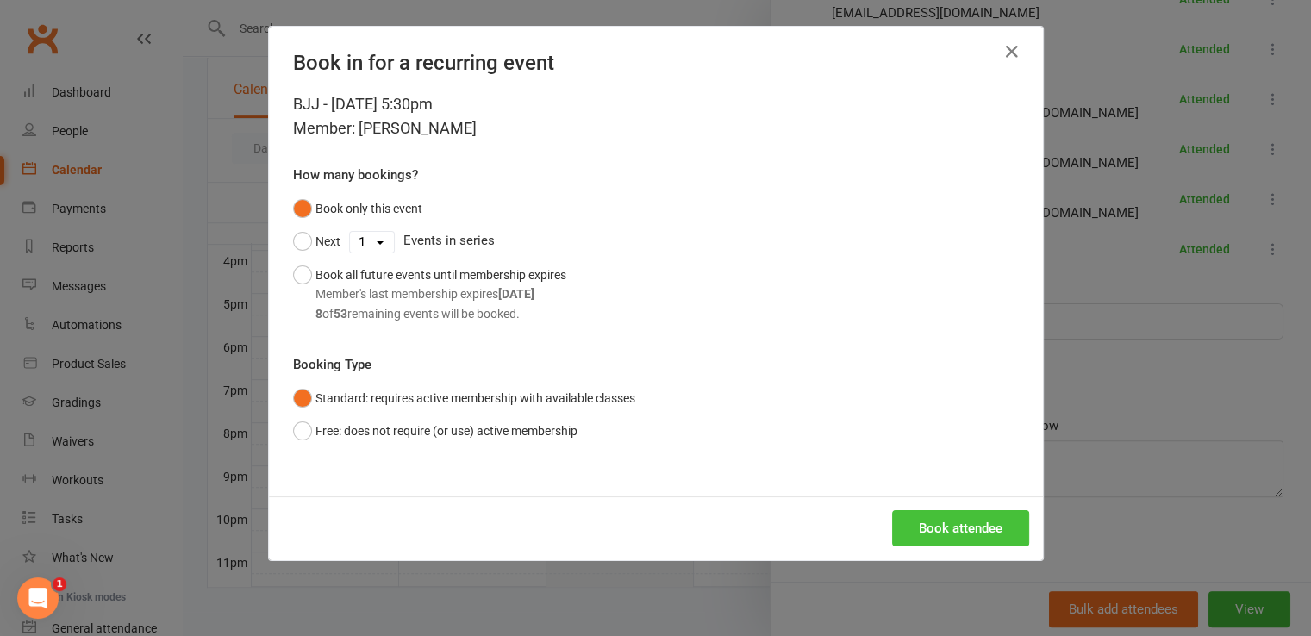
click at [946, 528] on button "Book attendee" at bounding box center [960, 528] width 137 height 36
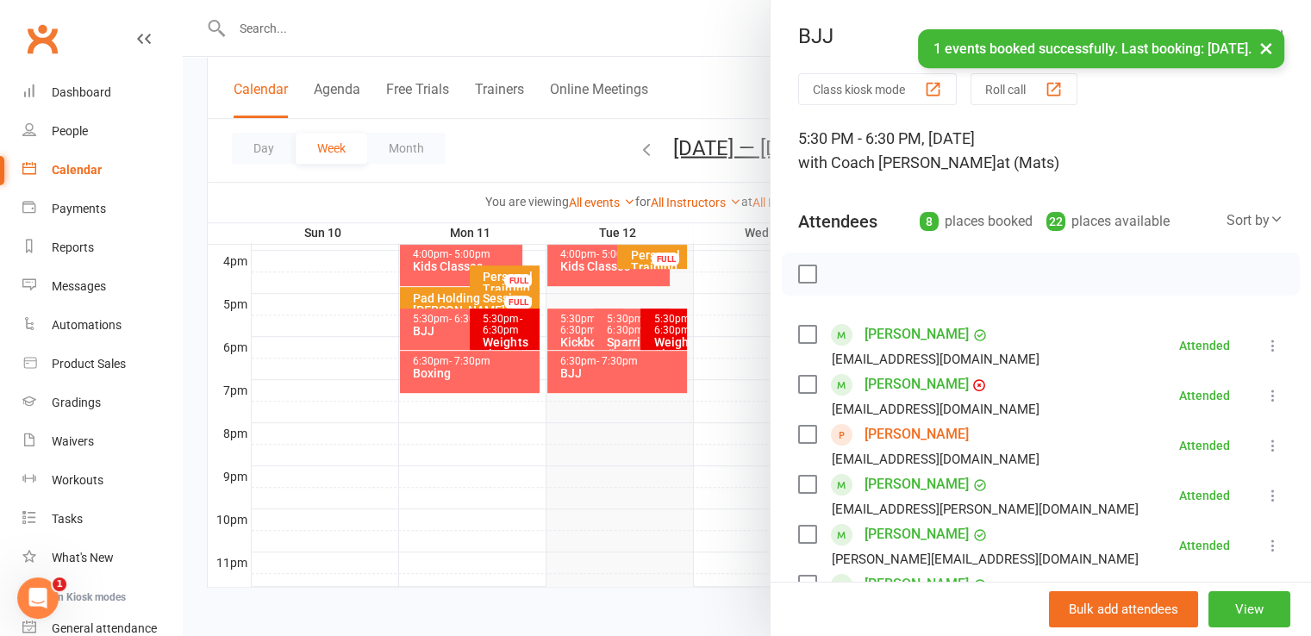
scroll to position [431, 0]
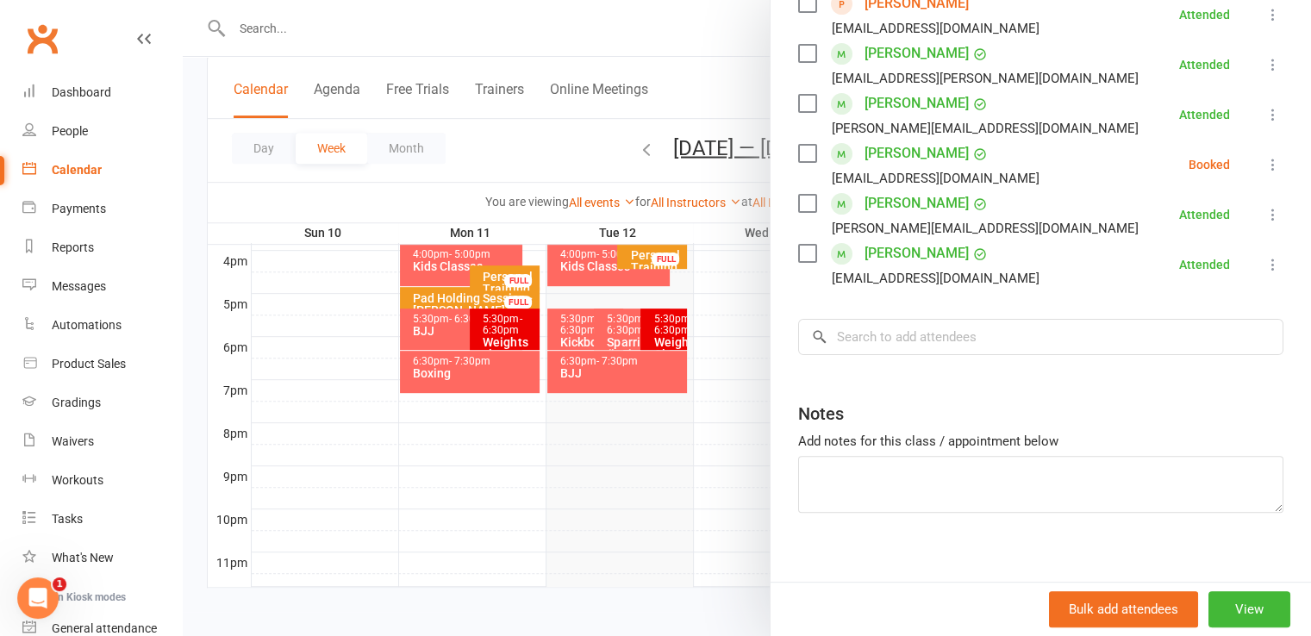
click at [1265, 163] on icon at bounding box center [1273, 164] width 17 height 17
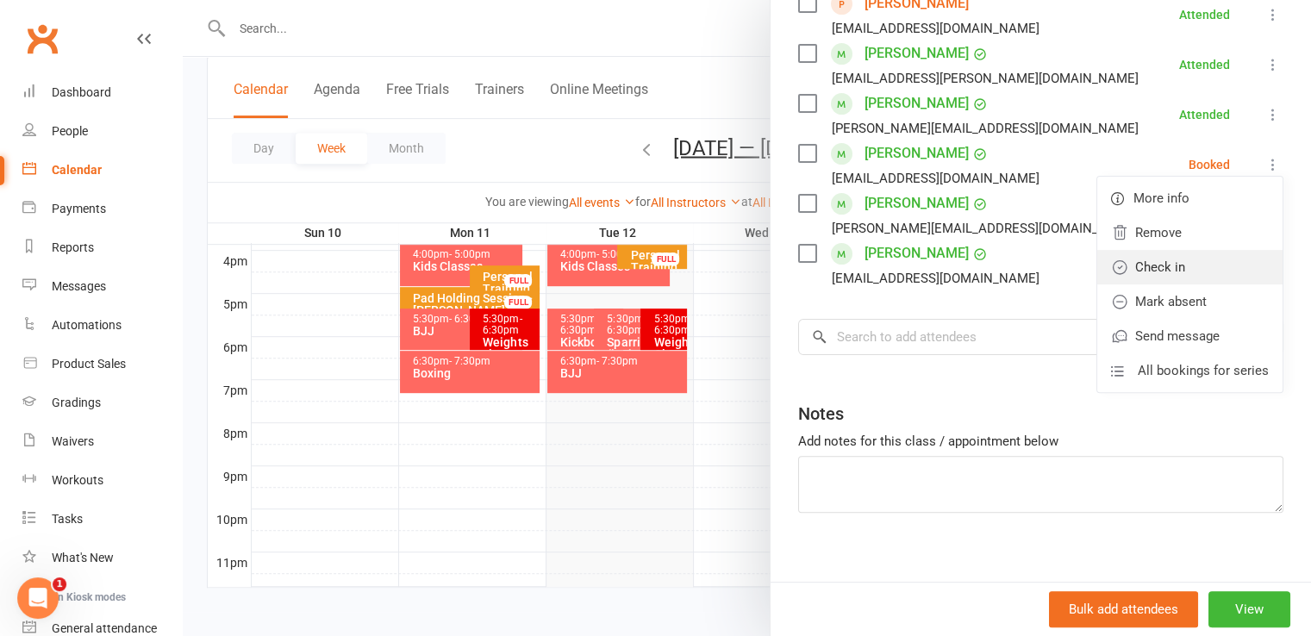
click at [1152, 266] on link "Check in" at bounding box center [1189, 267] width 185 height 34
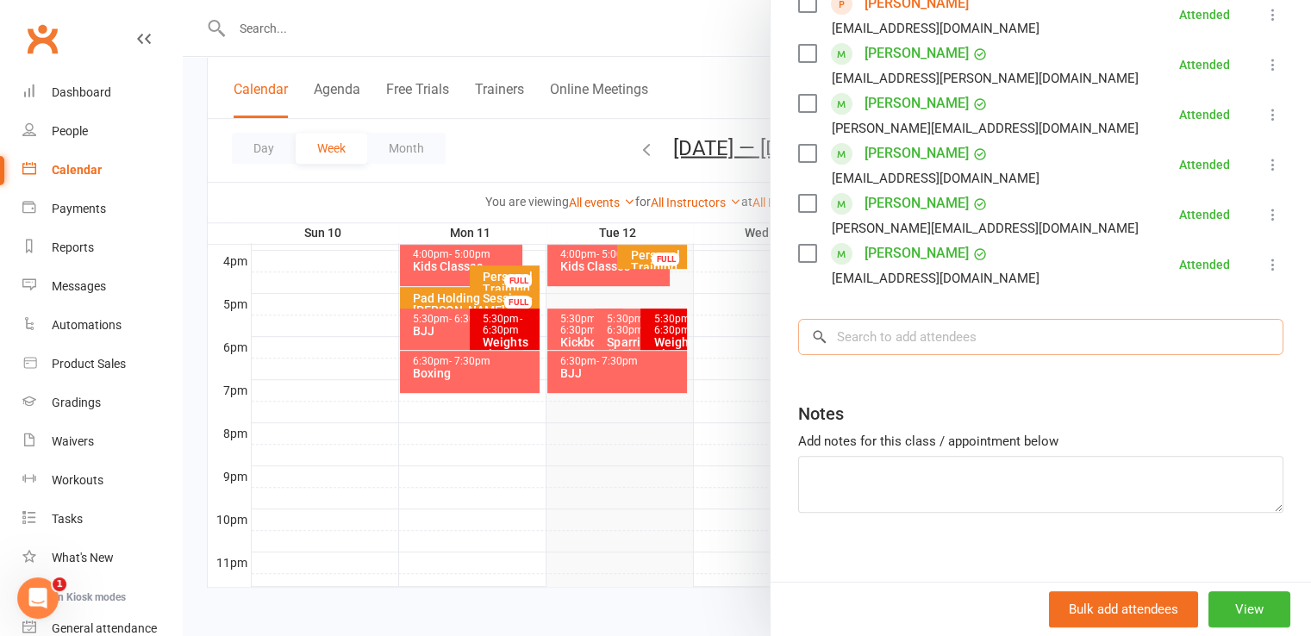
click at [1138, 337] on input "search" at bounding box center [1040, 337] width 485 height 36
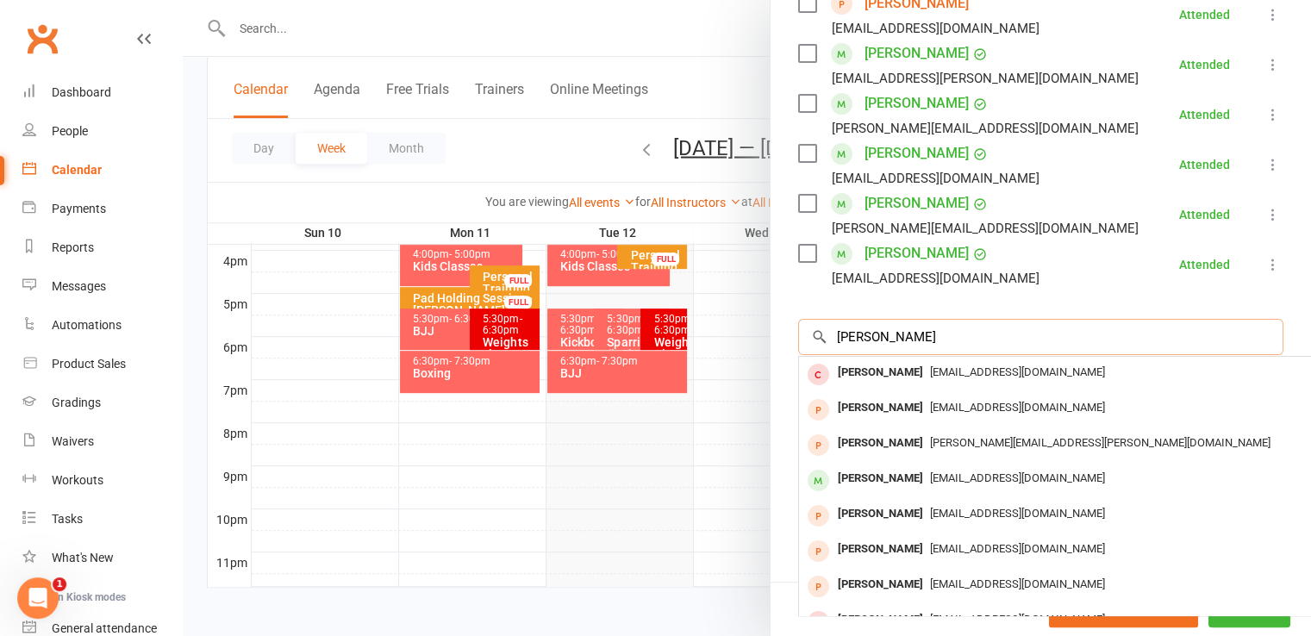
type input "seth"
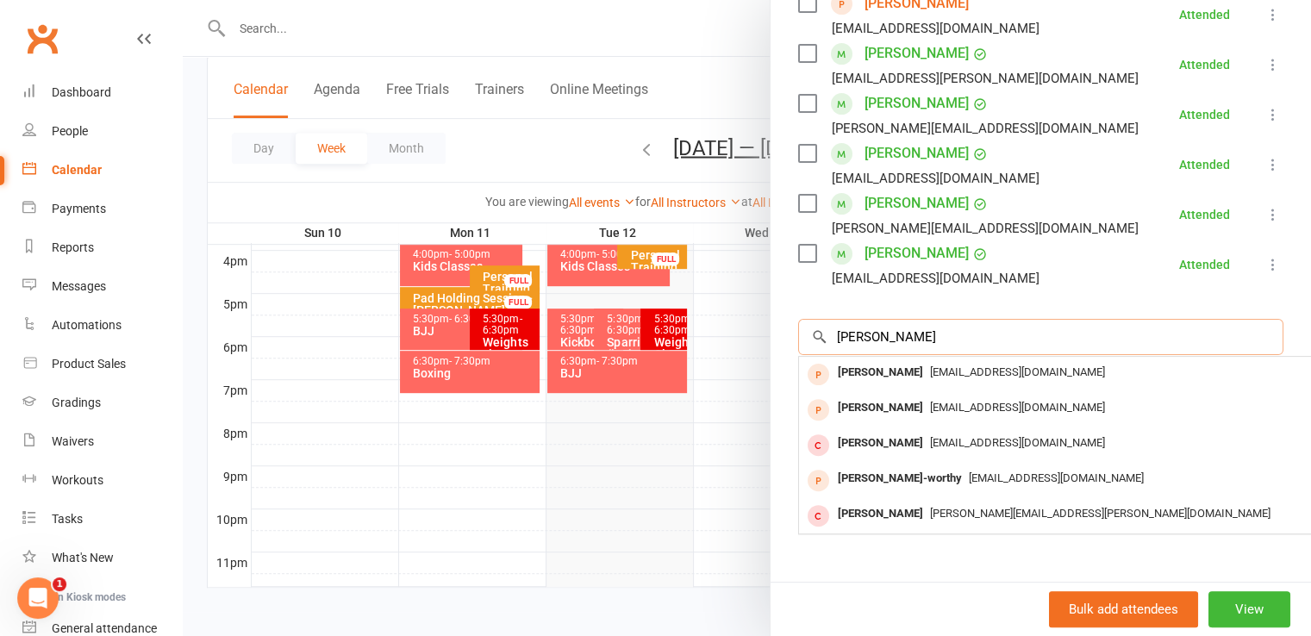
click at [1237, 335] on input "seth" at bounding box center [1040, 337] width 485 height 36
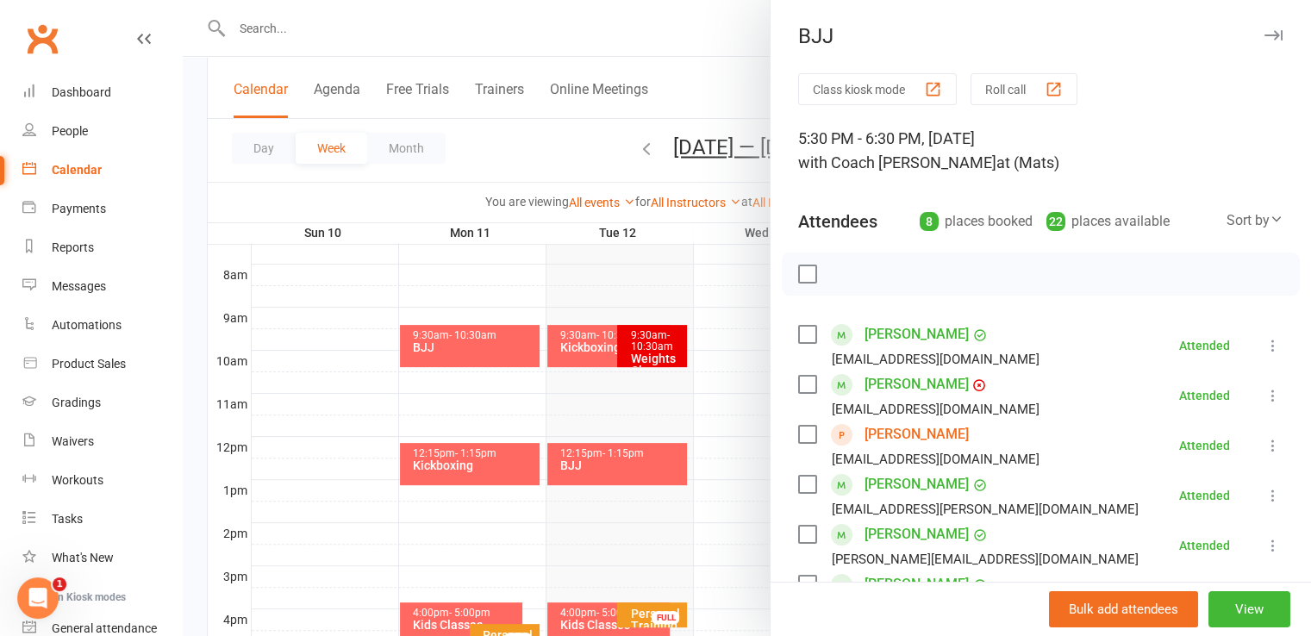
click at [594, 329] on div at bounding box center [747, 318] width 1128 height 636
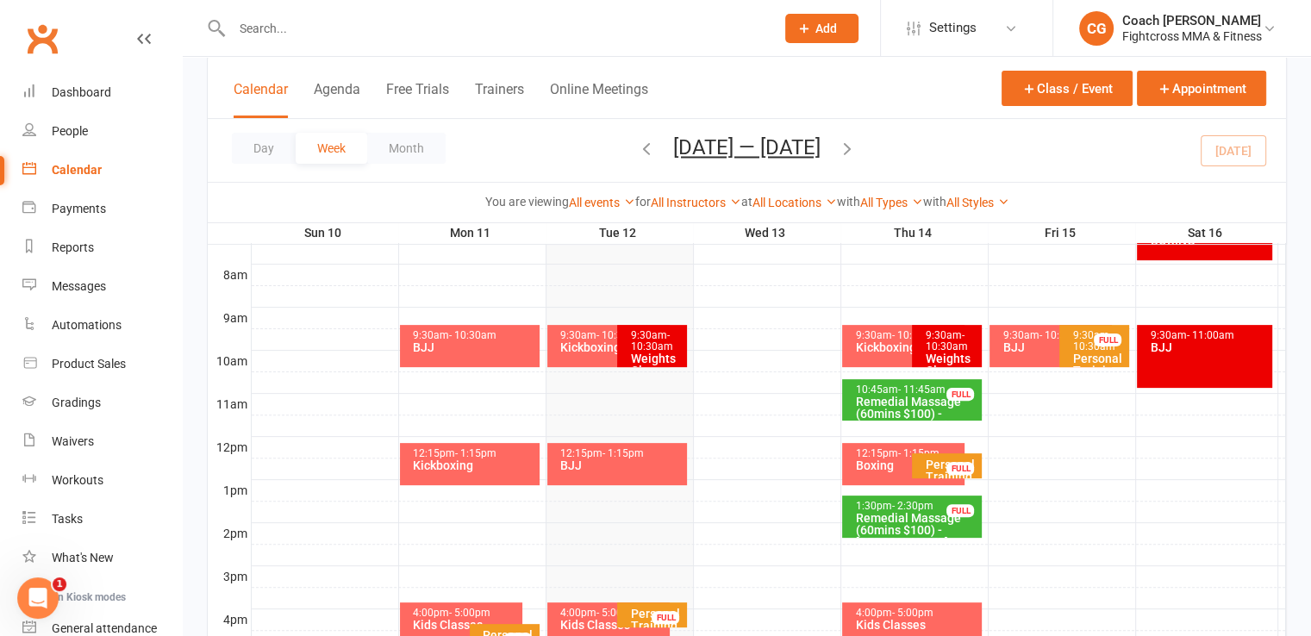
click at [594, 330] on div "9:30am - 10:30am" at bounding box center [612, 335] width 107 height 11
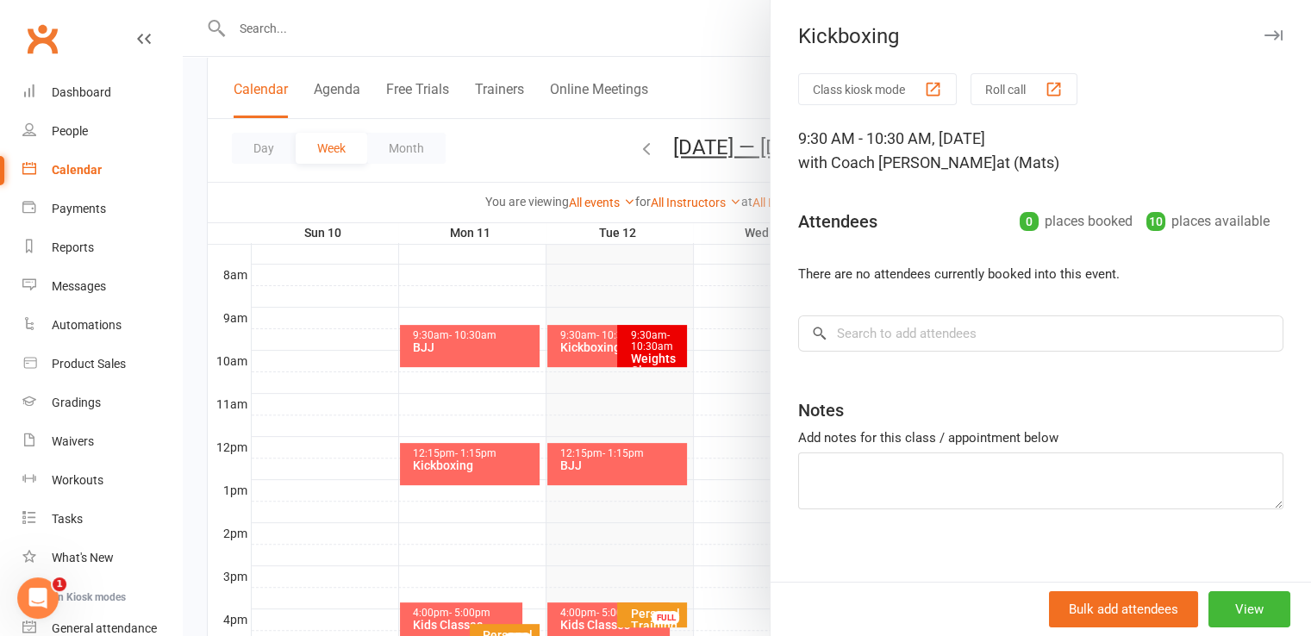
click at [598, 303] on div at bounding box center [747, 318] width 1128 height 636
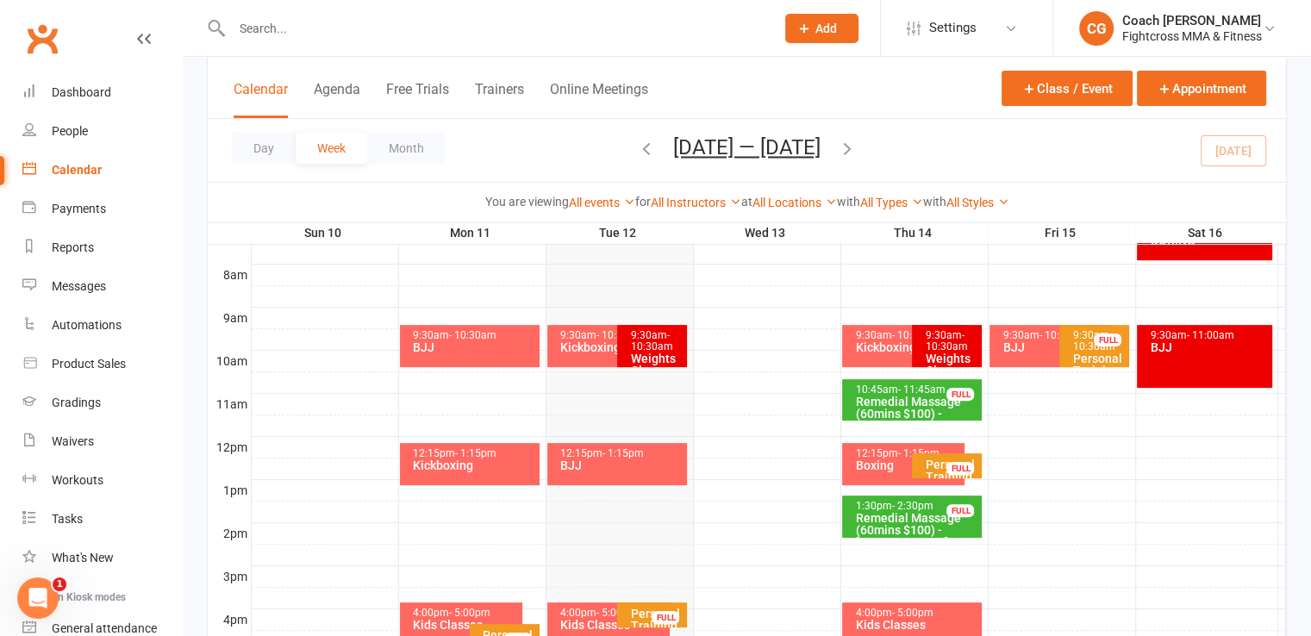
scroll to position [0, 0]
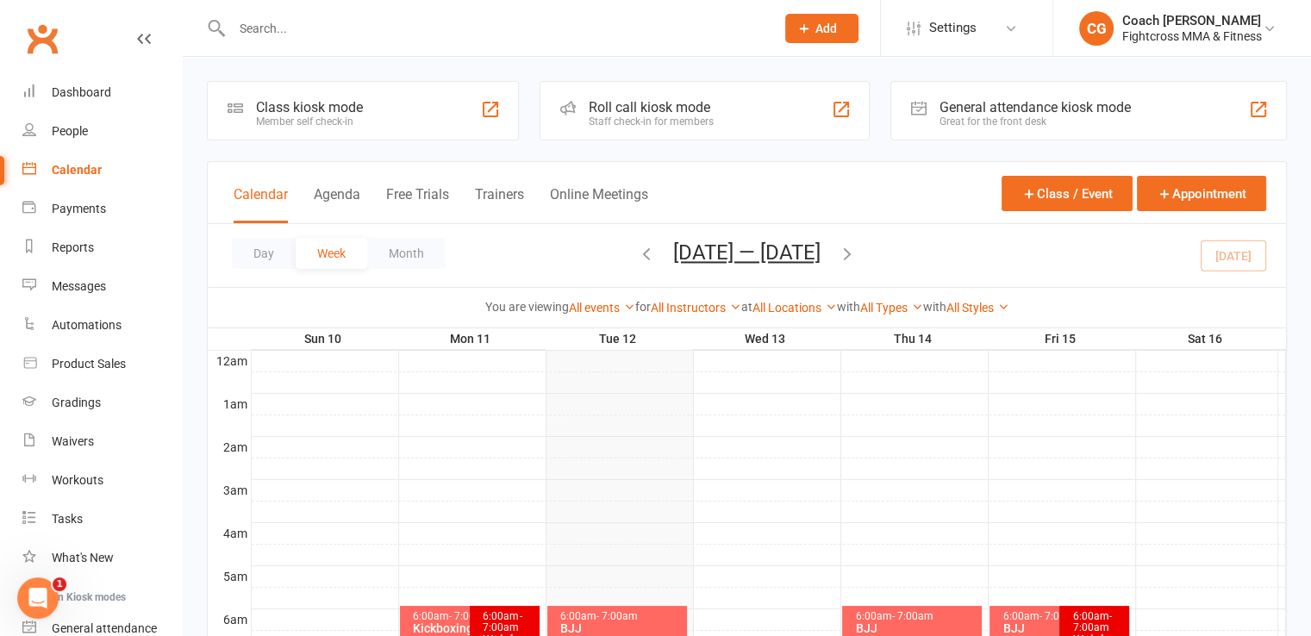
click at [603, 615] on span "- 7:00am" at bounding box center [617, 616] width 41 height 12
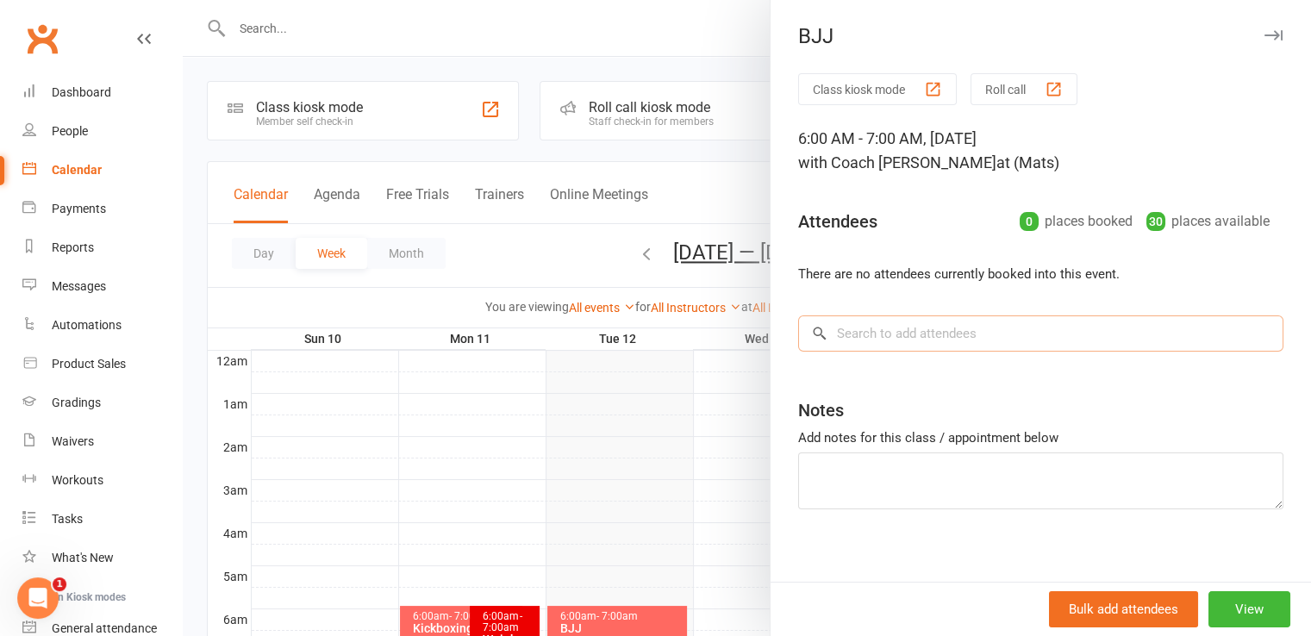
click at [854, 335] on input "search" at bounding box center [1040, 334] width 485 height 36
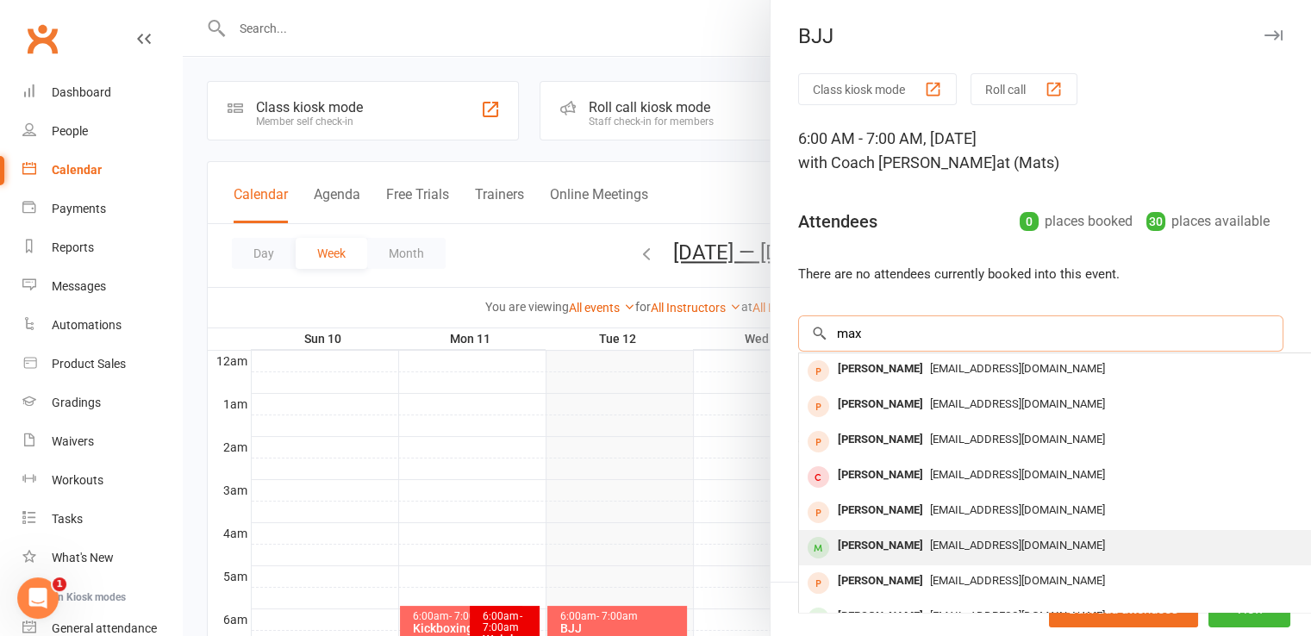
type input "max"
click at [889, 537] on div "[PERSON_NAME]" at bounding box center [880, 546] width 99 height 25
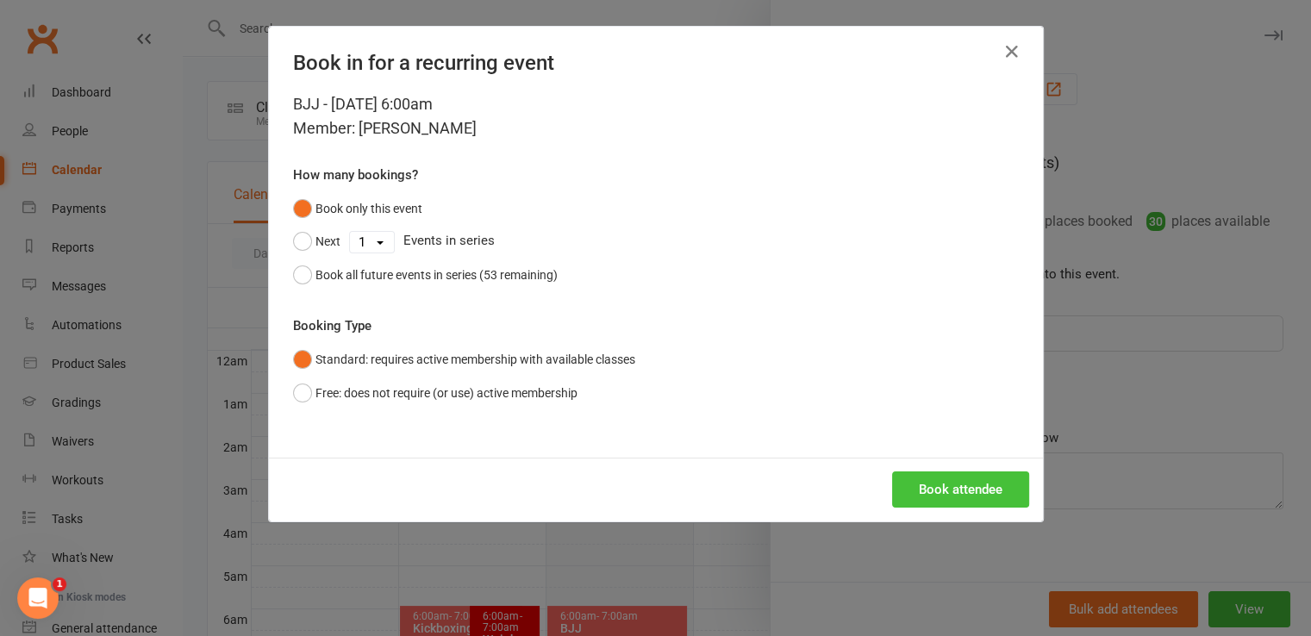
click at [922, 487] on button "Book attendee" at bounding box center [960, 490] width 137 height 36
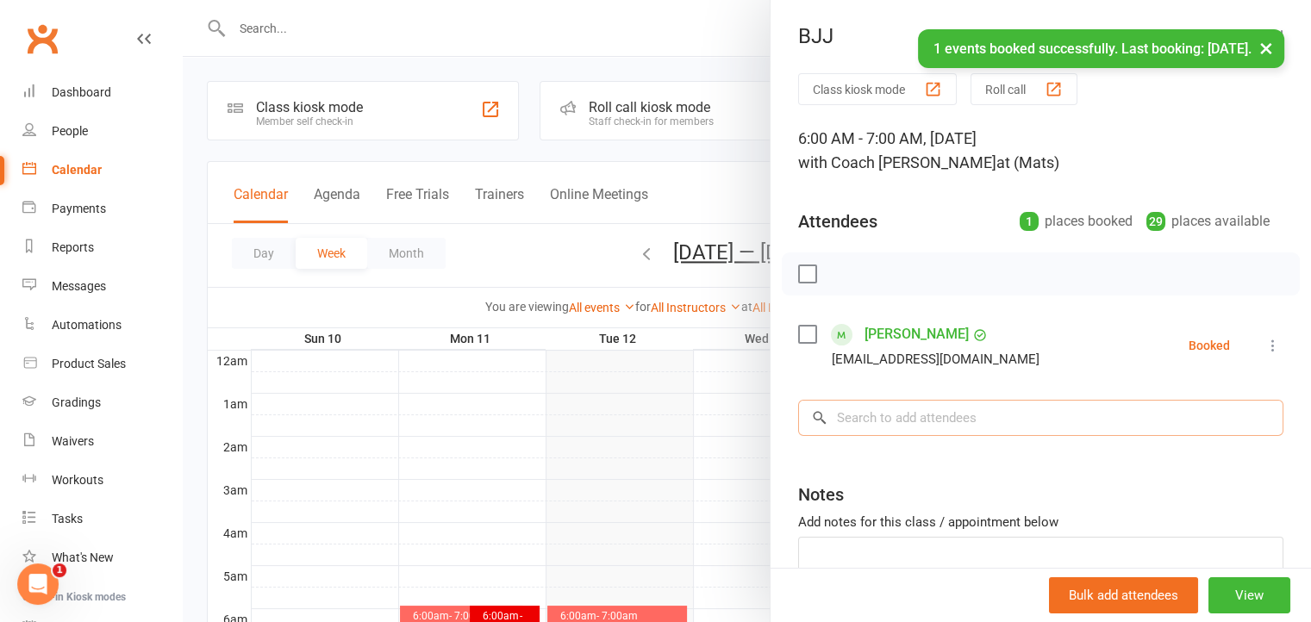
click at [867, 414] on input "search" at bounding box center [1040, 418] width 485 height 36
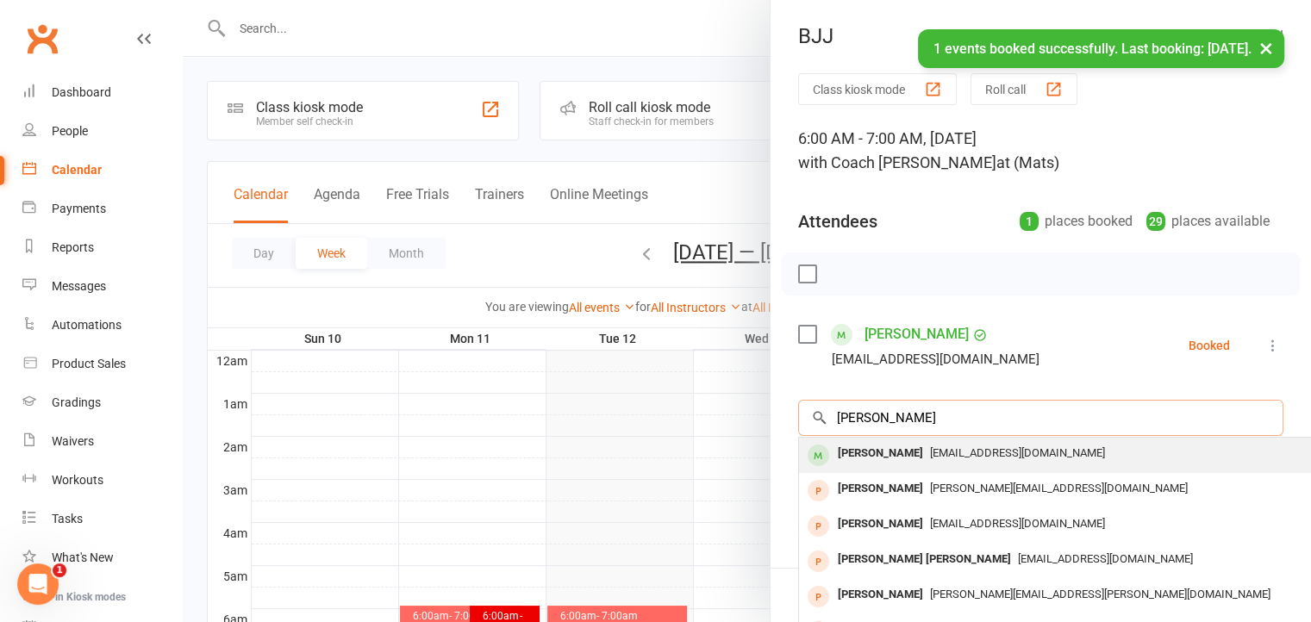
type input "shannon"
click at [866, 455] on div "[PERSON_NAME]" at bounding box center [880, 453] width 99 height 25
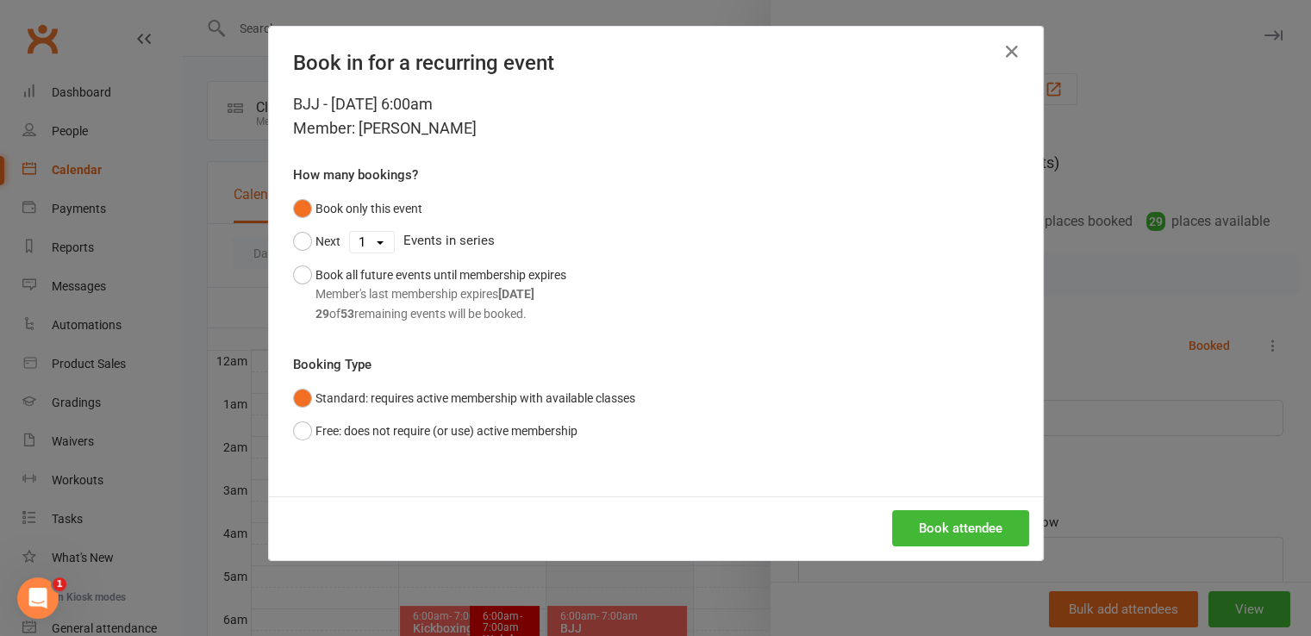
click at [908, 505] on div "Book attendee" at bounding box center [656, 529] width 774 height 64
click at [908, 528] on button "Book attendee" at bounding box center [960, 528] width 137 height 36
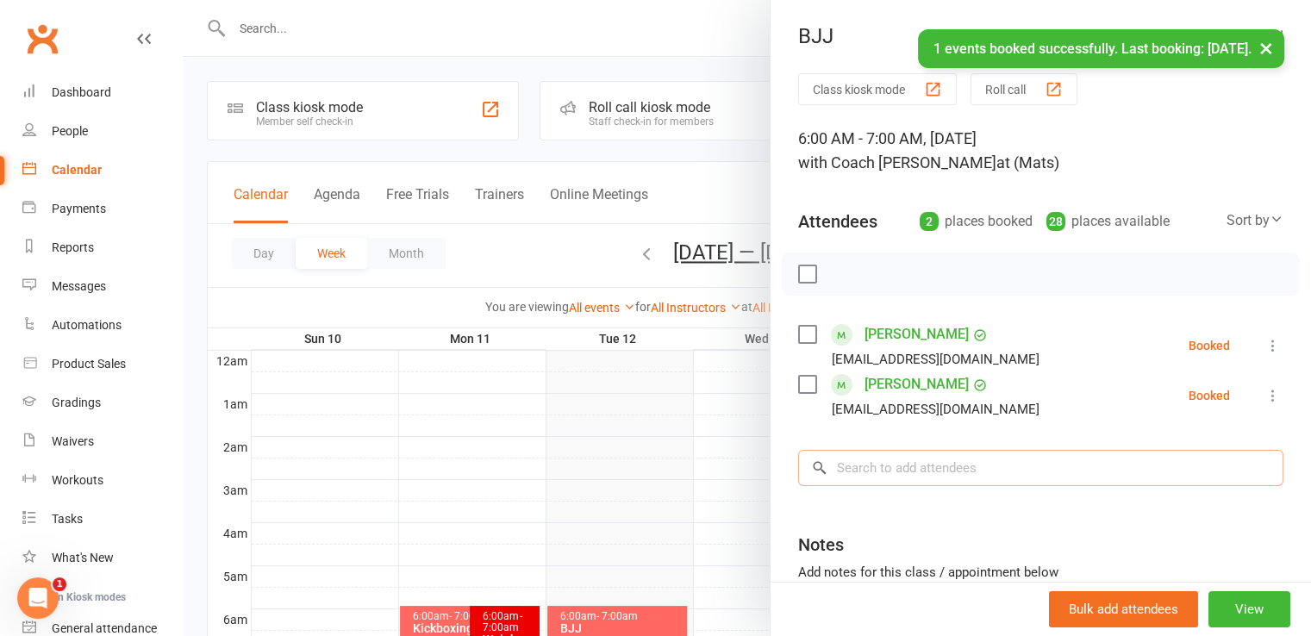
click at [897, 479] on input "search" at bounding box center [1040, 468] width 485 height 36
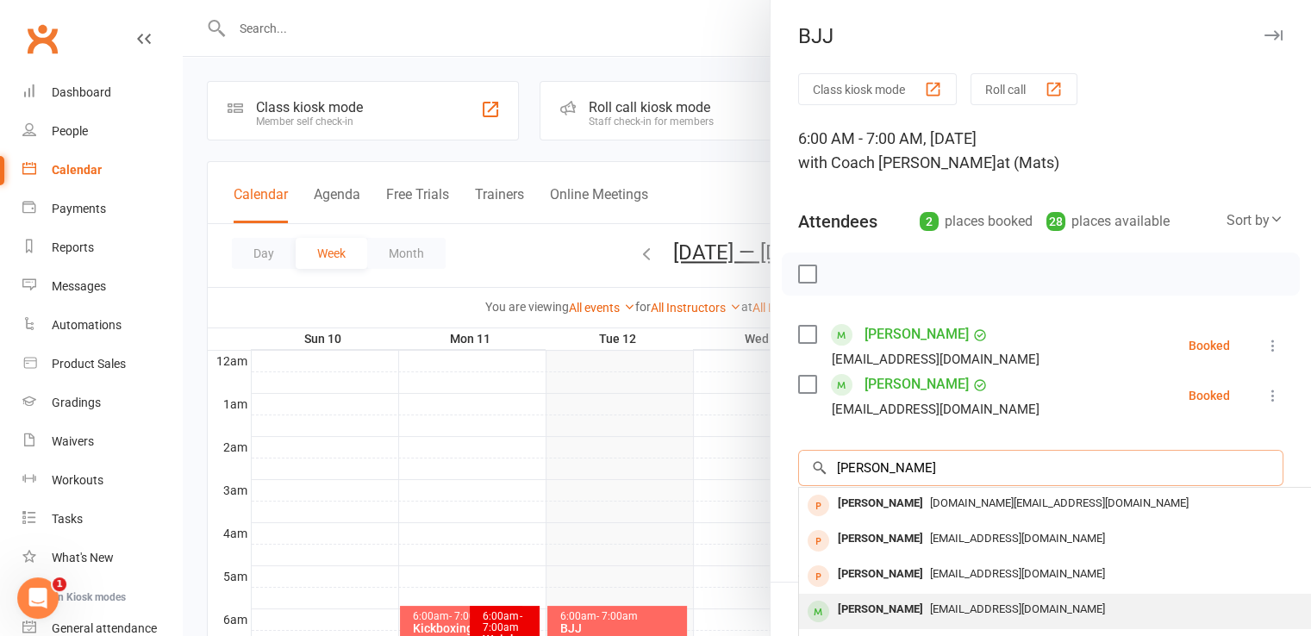
type input "brendan"
click at [893, 610] on div "[PERSON_NAME]" at bounding box center [880, 609] width 99 height 25
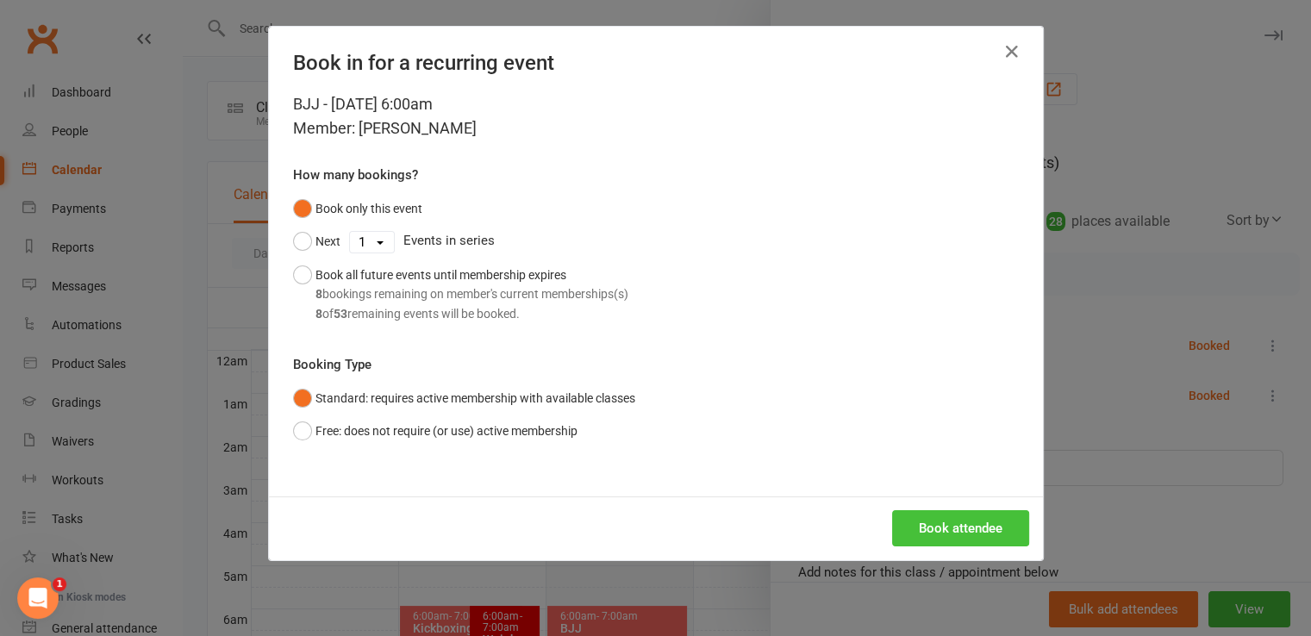
click at [914, 525] on button "Book attendee" at bounding box center [960, 528] width 137 height 36
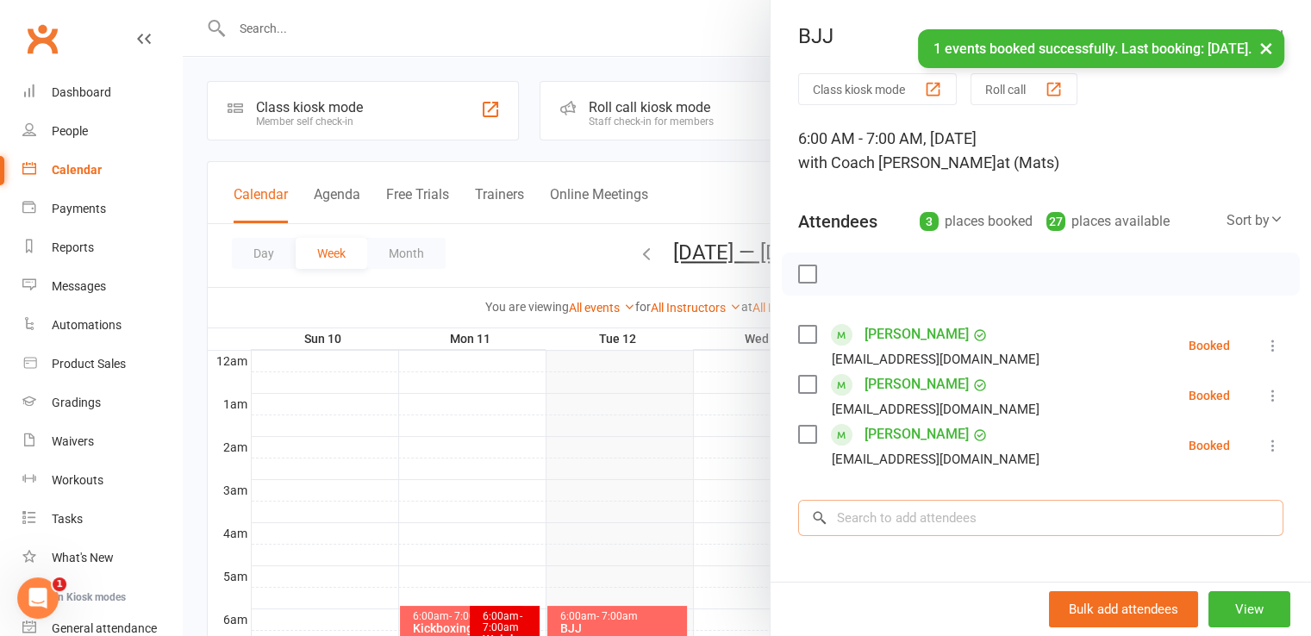
click at [906, 521] on input "search" at bounding box center [1040, 518] width 485 height 36
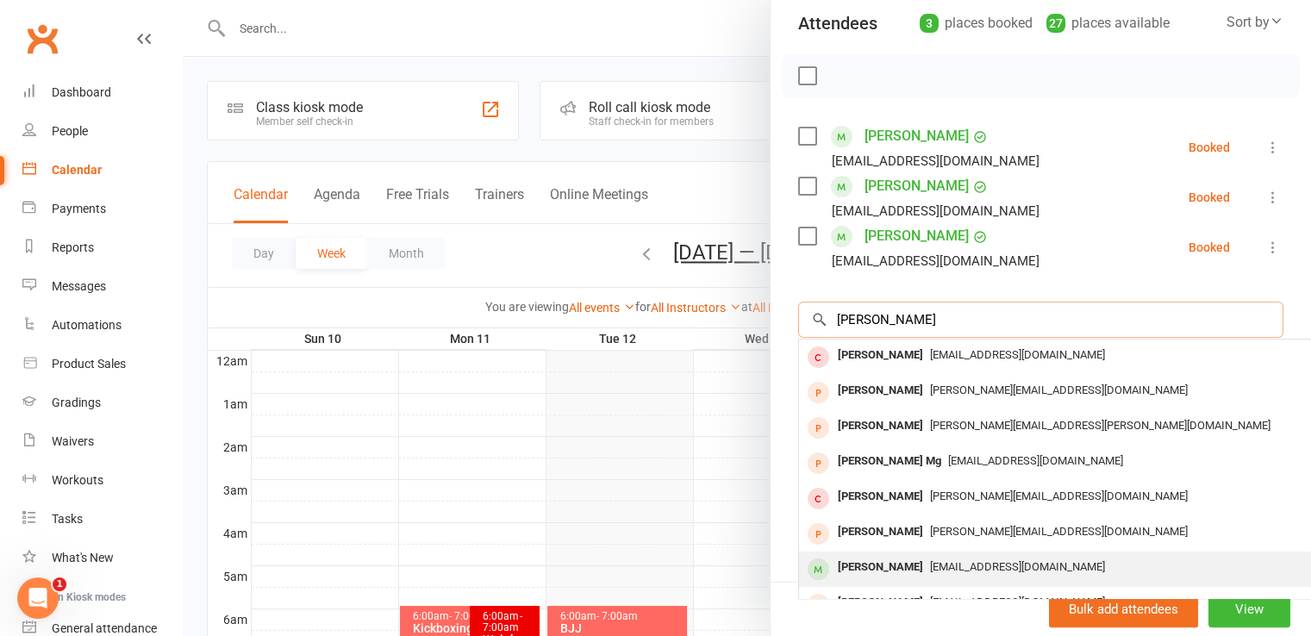
type input "john x"
click at [930, 560] on span "Jjxl9798@gmail.com" at bounding box center [1017, 566] width 175 height 13
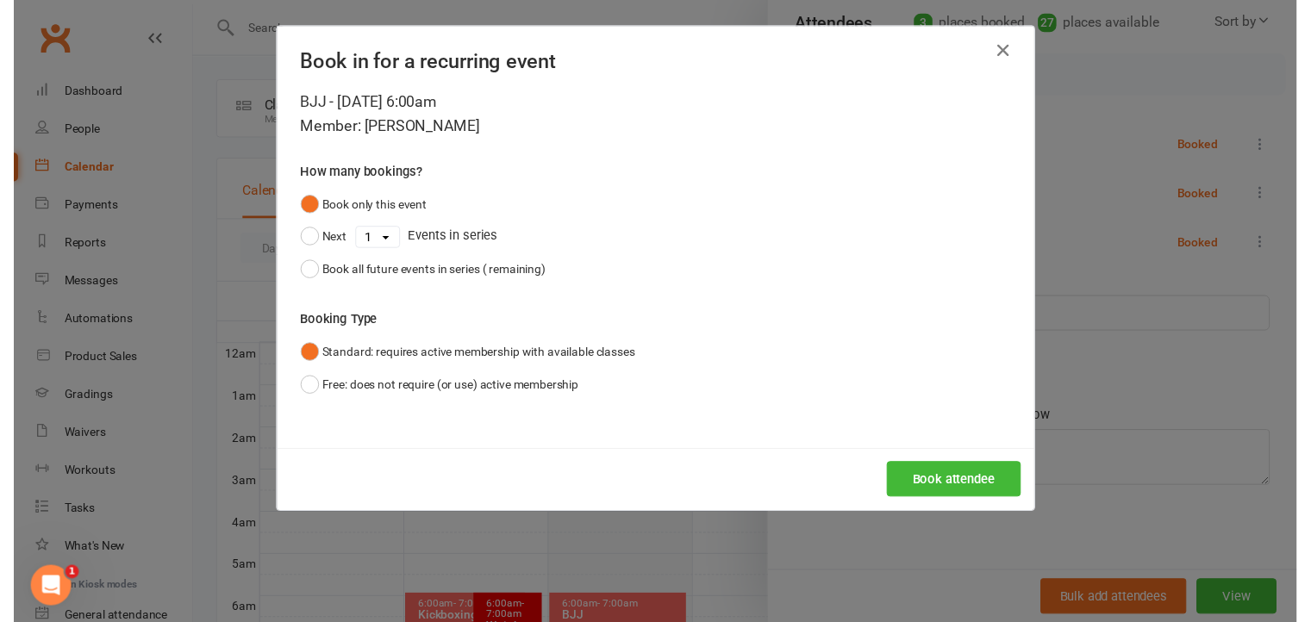
scroll to position [197, 0]
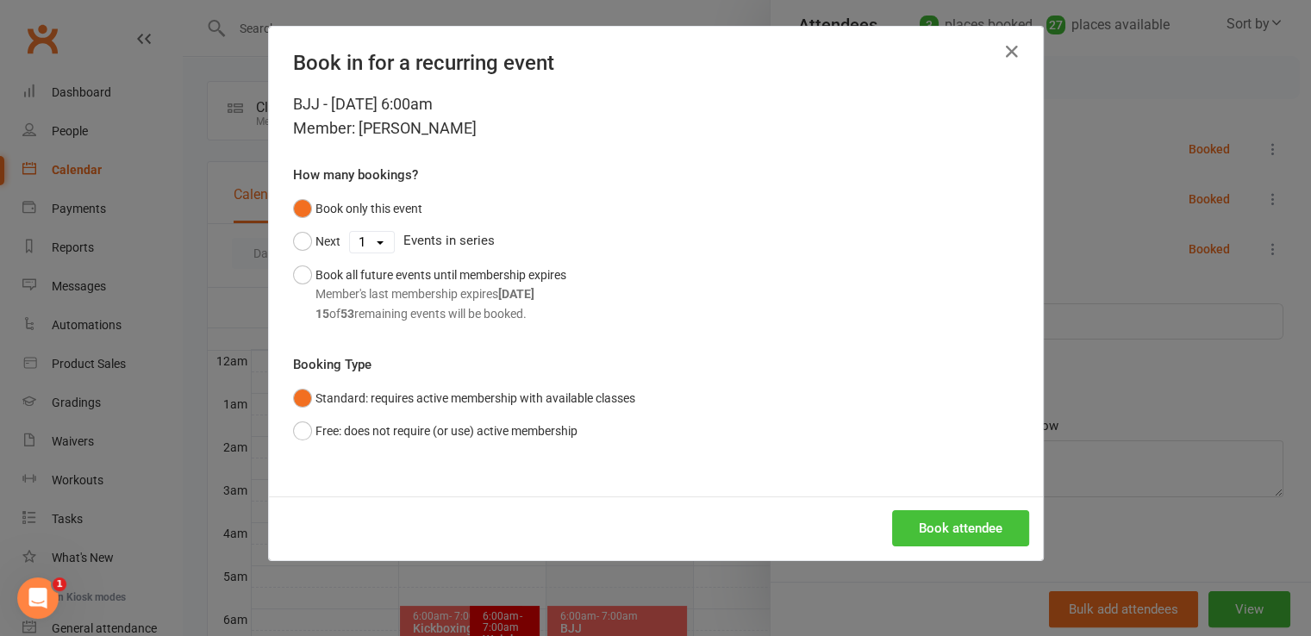
click at [904, 533] on button "Book attendee" at bounding box center [960, 528] width 137 height 36
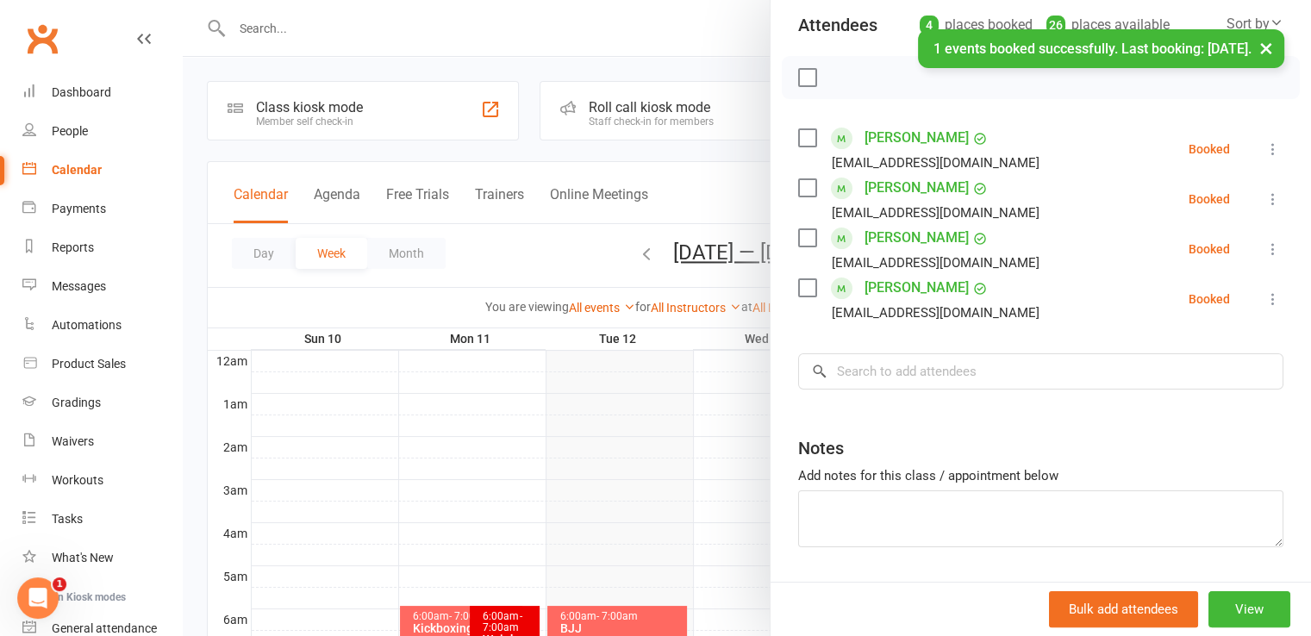
scroll to position [210, 0]
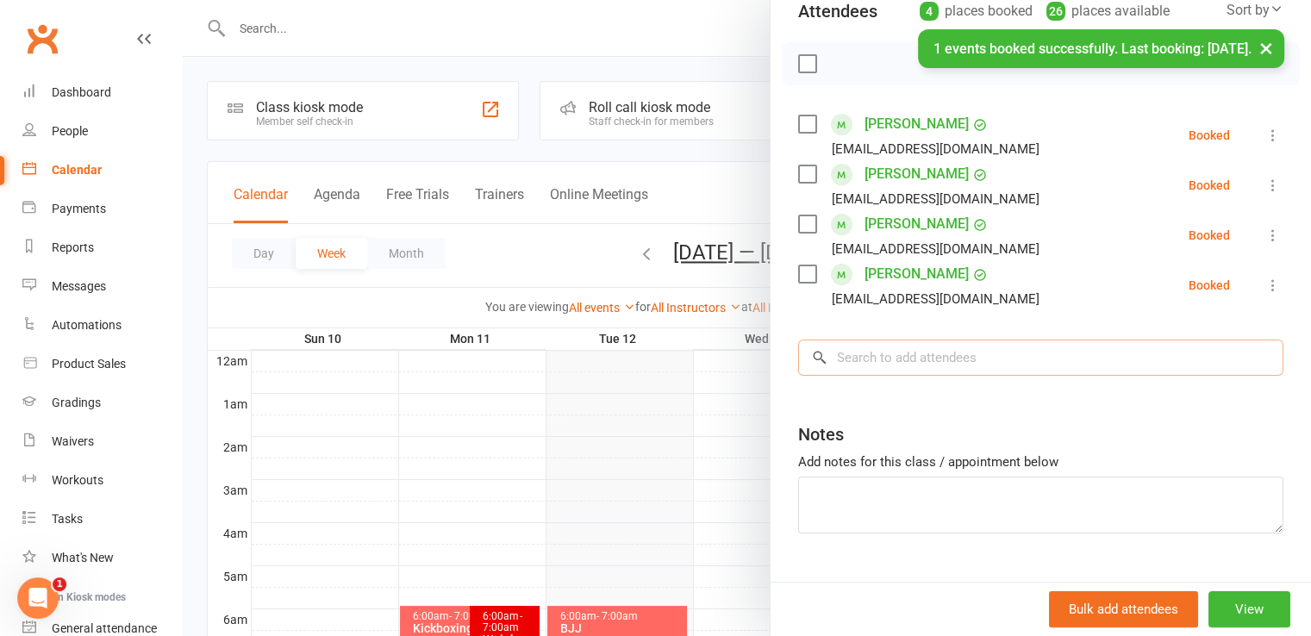
click at [916, 366] on input "search" at bounding box center [1040, 358] width 485 height 36
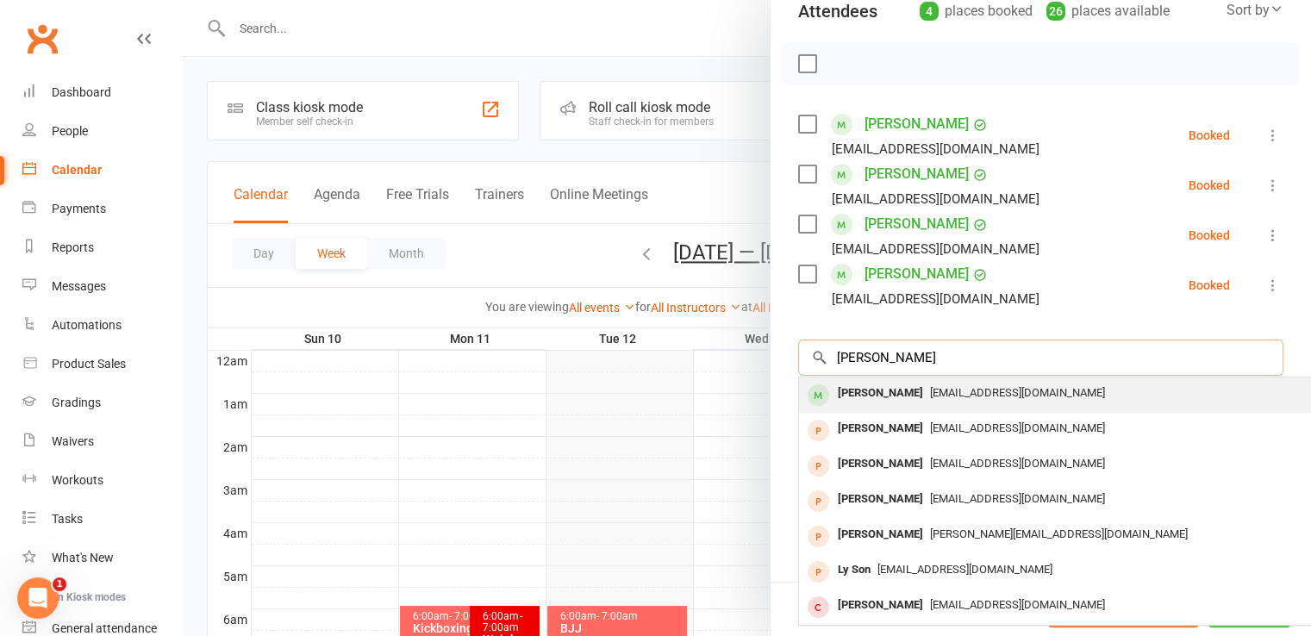
type input "lyn"
click at [903, 397] on div "[PERSON_NAME]" at bounding box center [880, 393] width 99 height 25
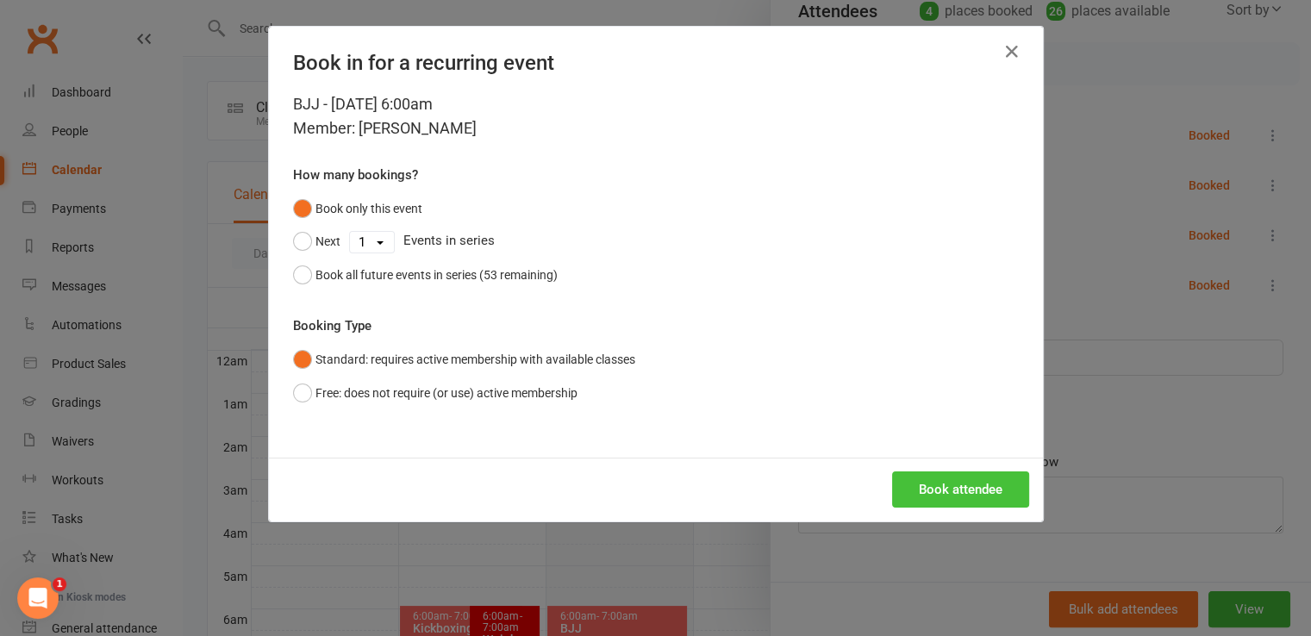
click at [916, 486] on button "Book attendee" at bounding box center [960, 490] width 137 height 36
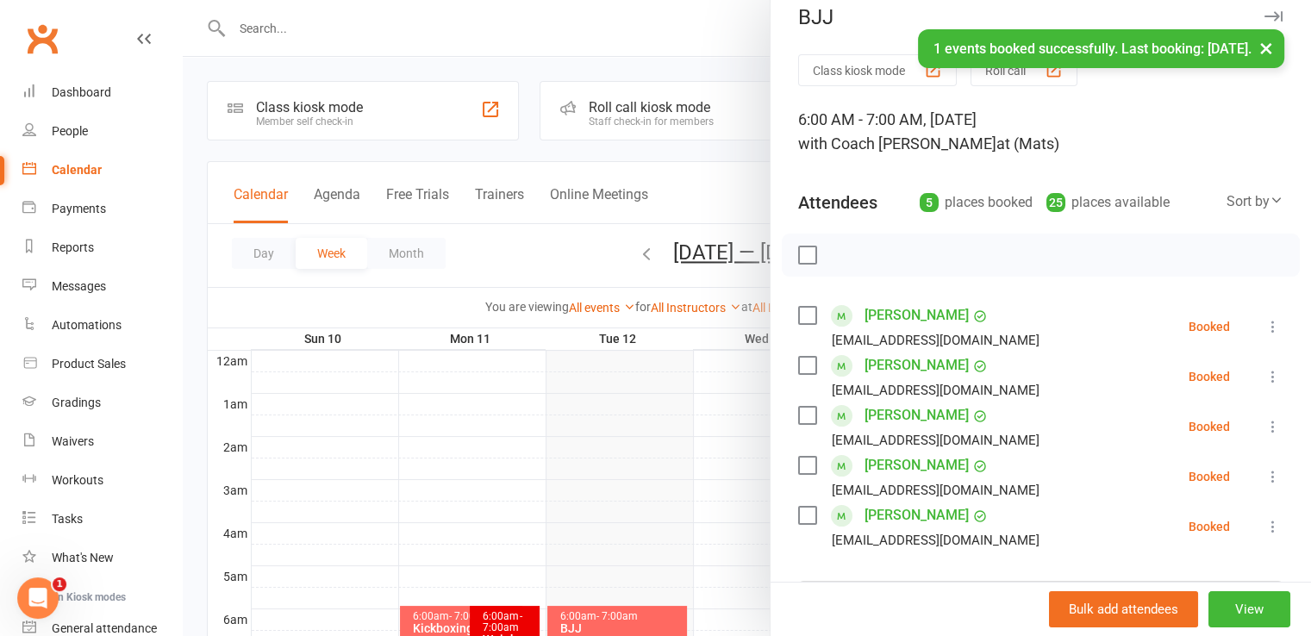
scroll to position [0, 0]
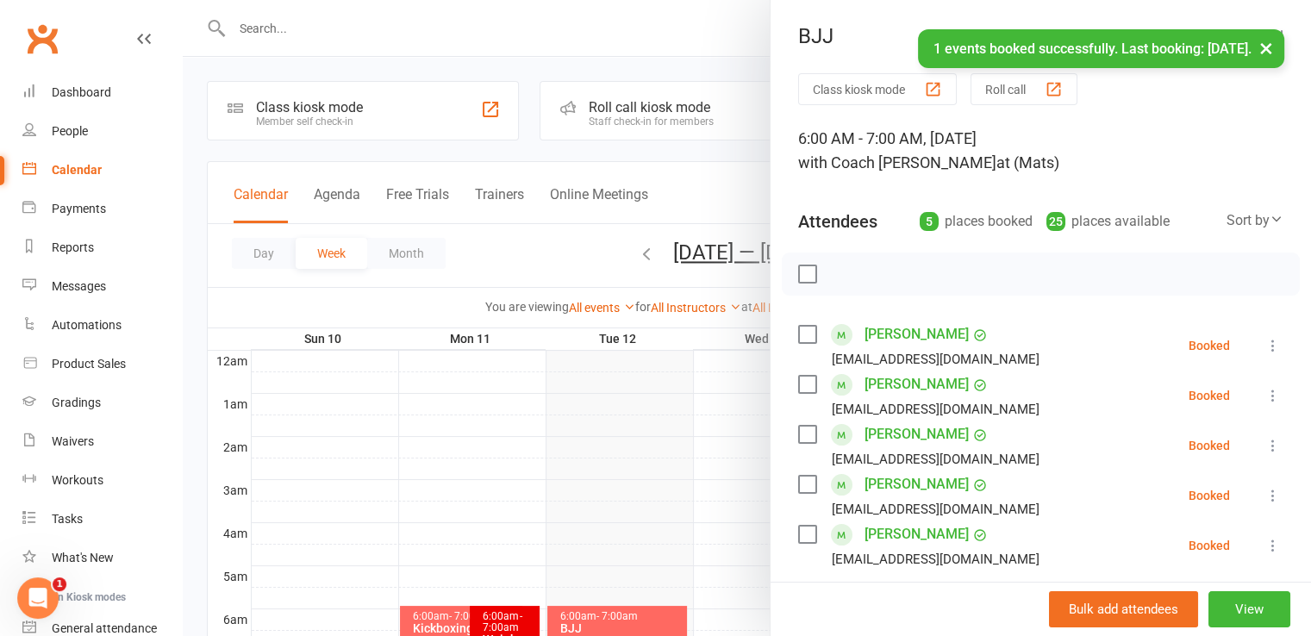
click at [801, 273] on label at bounding box center [806, 274] width 17 height 17
click at [841, 279] on icon "button" at bounding box center [845, 274] width 19 height 19
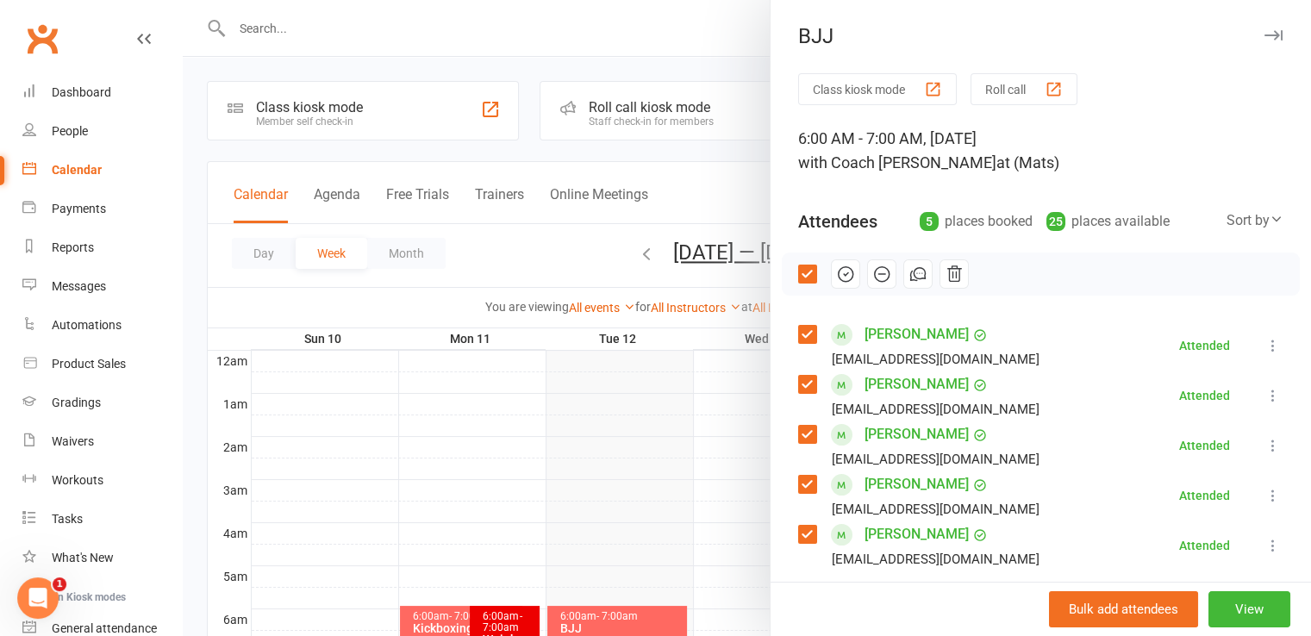
click at [589, 270] on div at bounding box center [747, 318] width 1128 height 636
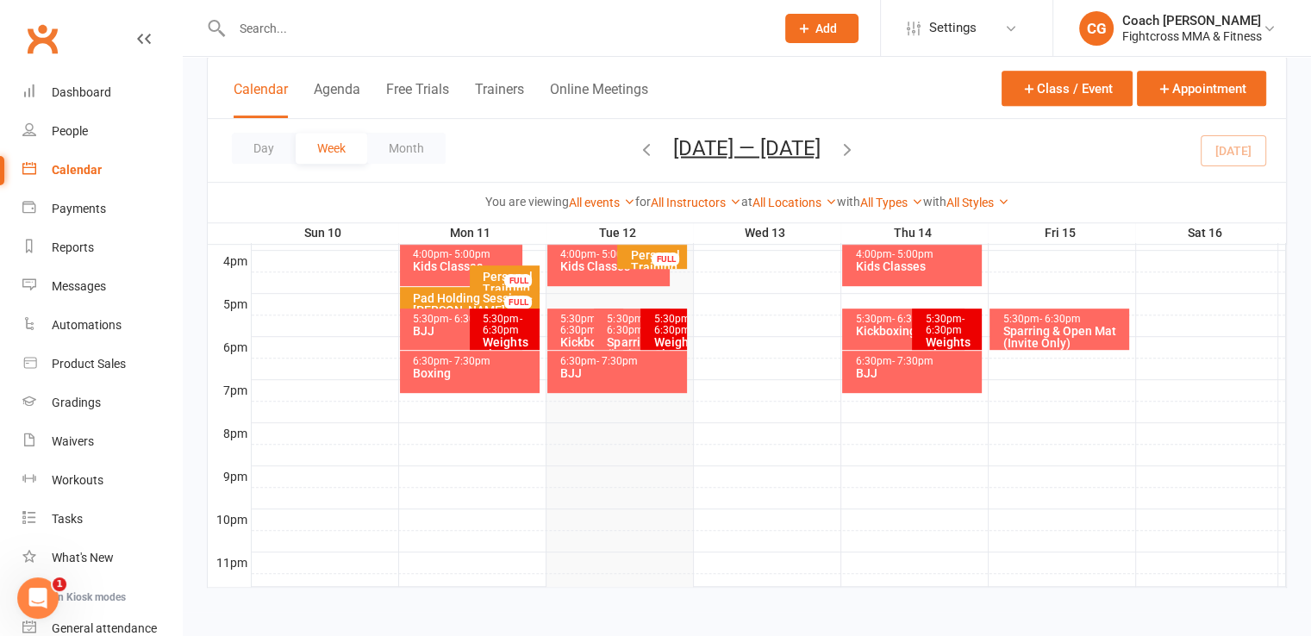
scroll to position [359, 0]
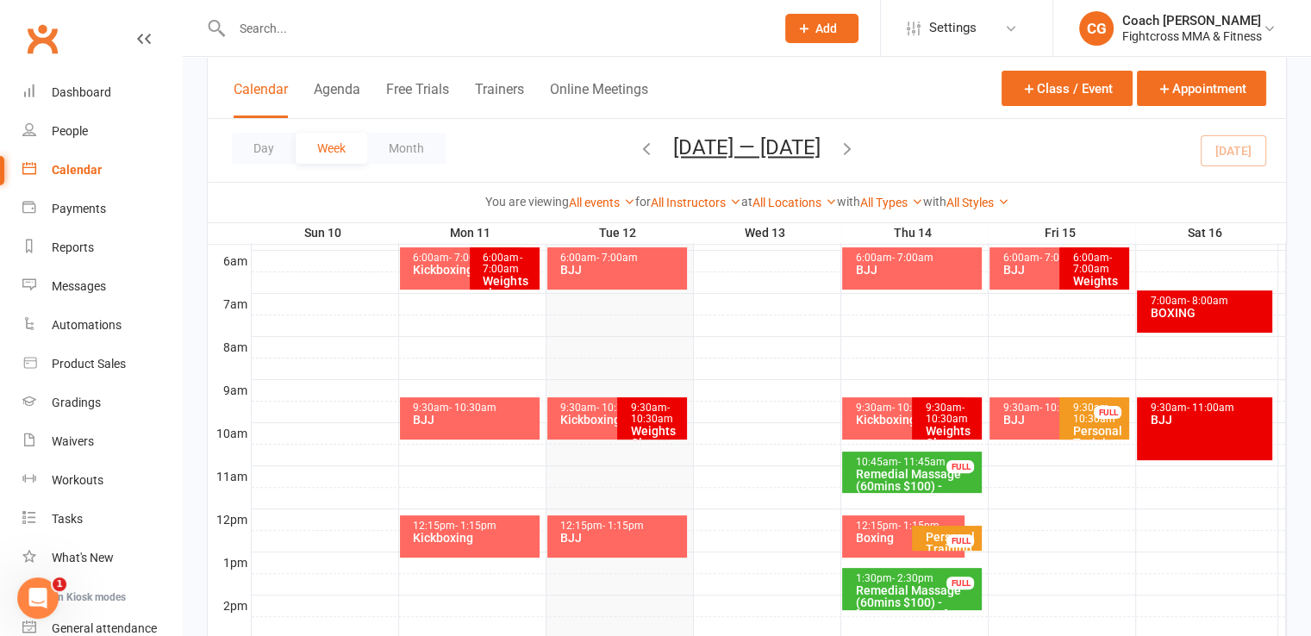
drag, startPoint x: 589, startPoint y: 270, endPoint x: 557, endPoint y: 168, distance: 106.6
click at [557, 168] on div "Day Week Month Aug 10 — 16 2025 August 2025 Sun Mon Tue Wed Thu Fri Sat 27 28 2…" at bounding box center [747, 150] width 1078 height 63
click at [101, 93] on div "Dashboard" at bounding box center [81, 92] width 59 height 14
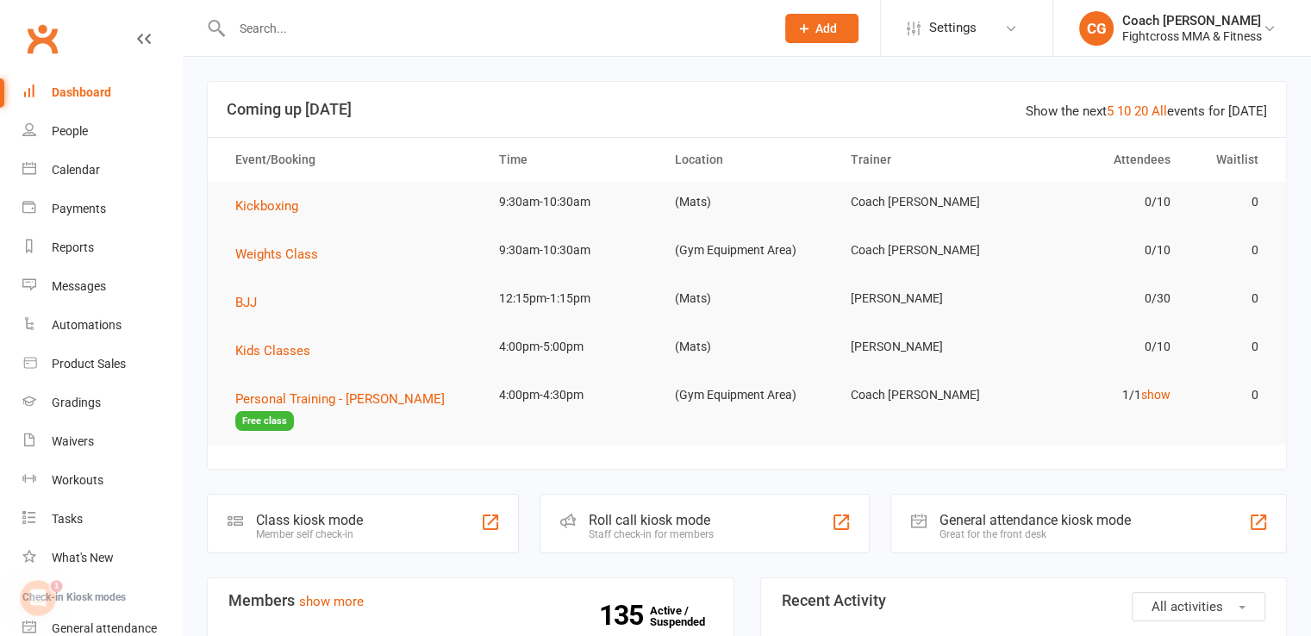
scroll to position [431, 0]
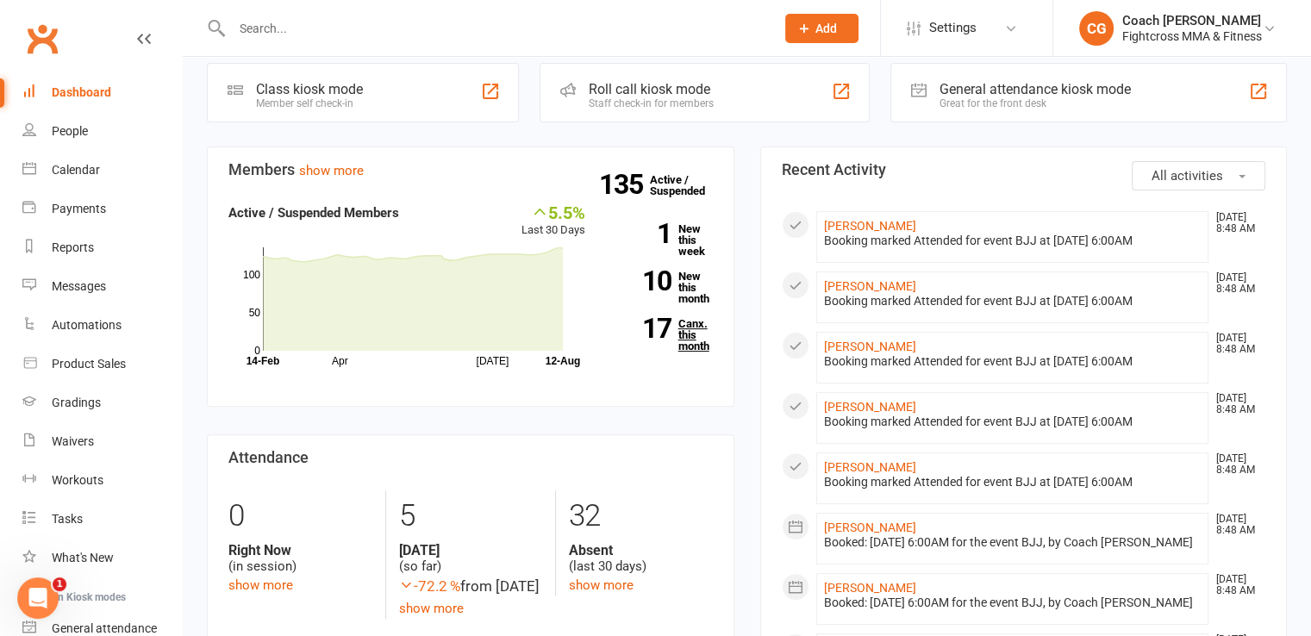
click at [683, 339] on link "17 Canx. this month" at bounding box center [662, 335] width 102 height 34
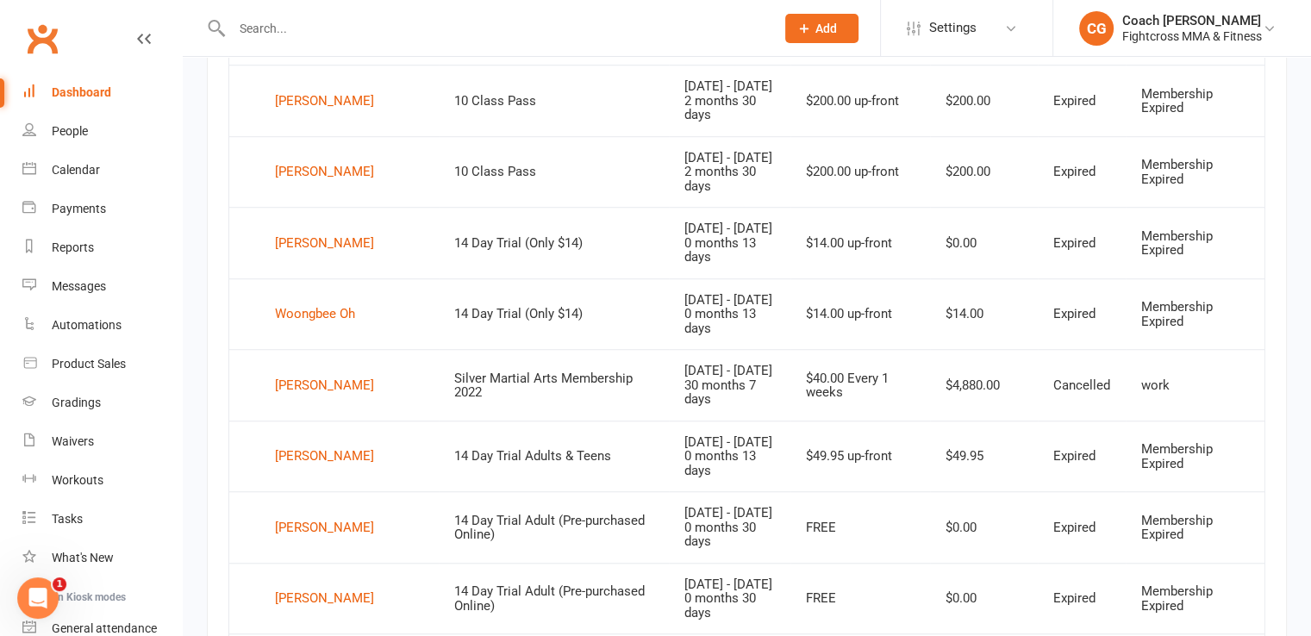
scroll to position [1334, 0]
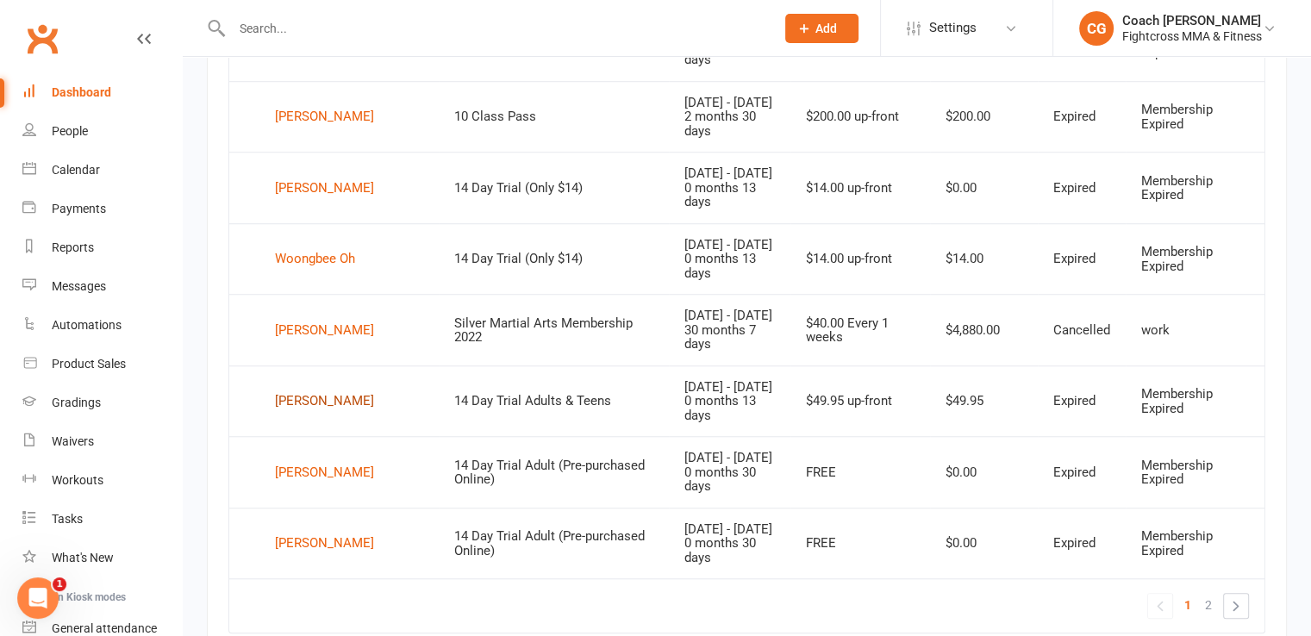
click at [339, 395] on div "[PERSON_NAME]" at bounding box center [324, 402] width 99 height 26
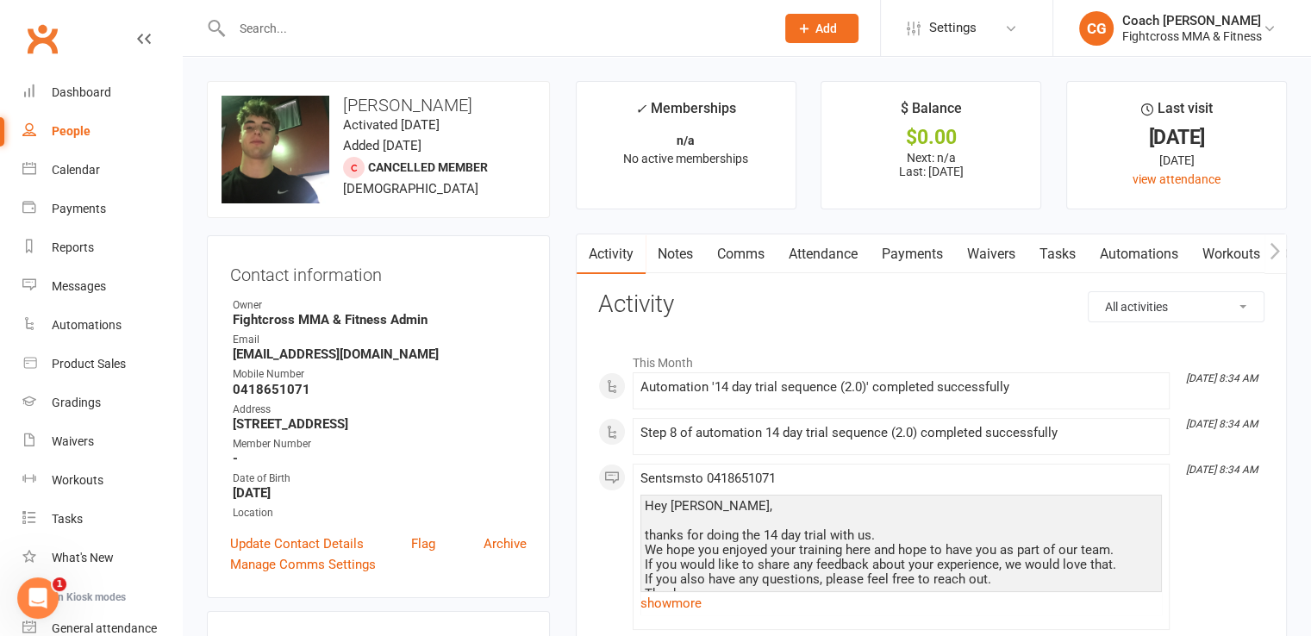
click at [992, 255] on link "Waivers" at bounding box center [991, 254] width 72 height 40
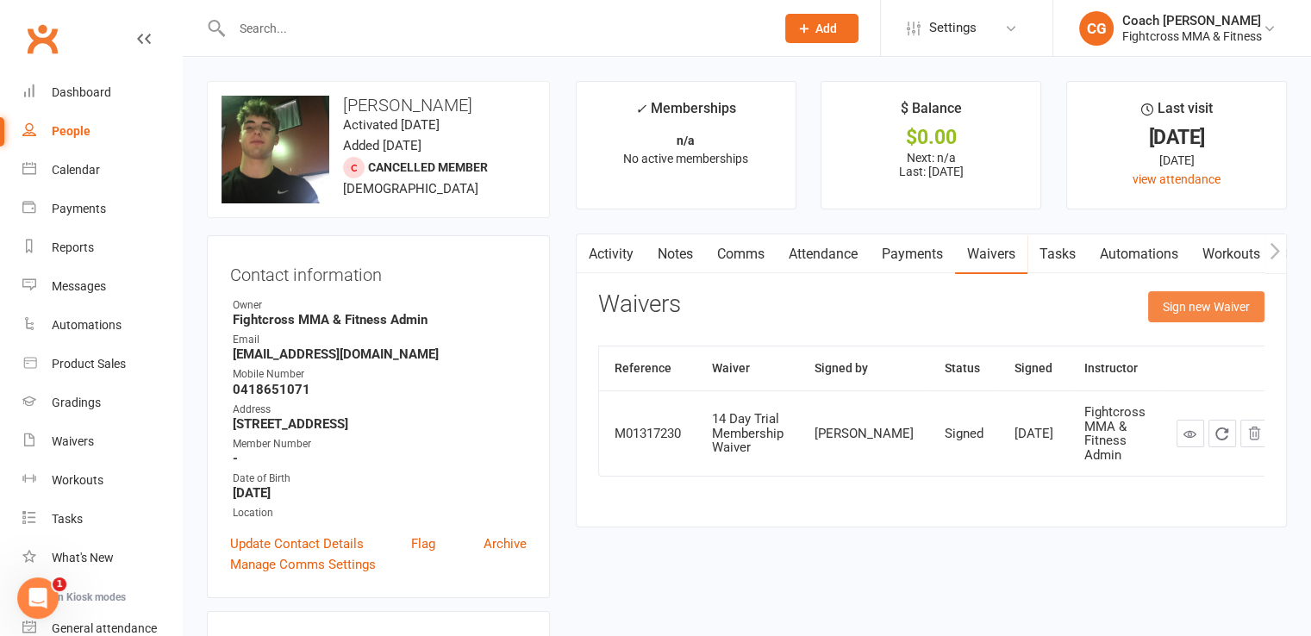
click at [1191, 309] on button "Sign new Waiver" at bounding box center [1206, 306] width 116 height 31
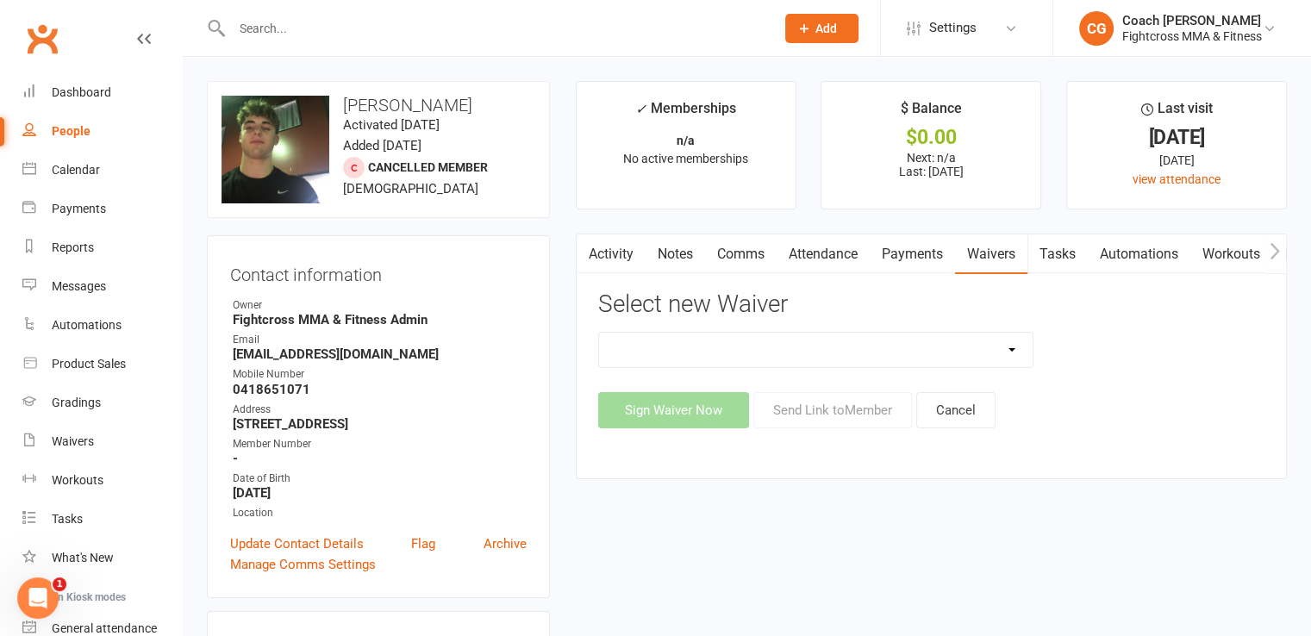
click at [936, 347] on select "10 Class Pass Membership Waiver 14 Day Trial Membership Waiver 14 Day Trial (On…" at bounding box center [816, 350] width 434 height 34
select select "9701"
click at [599, 333] on select "10 Class Pass Membership Waiver 14 Day Trial Membership Waiver 14 Day Trial (On…" at bounding box center [816, 350] width 434 height 34
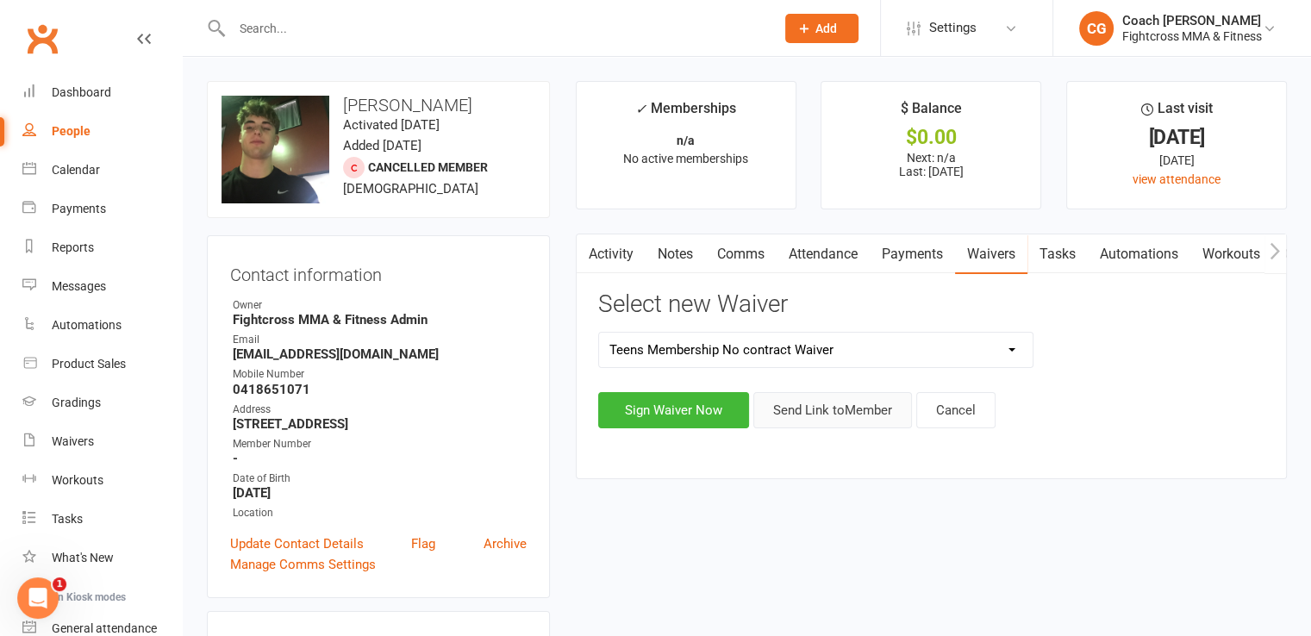
click at [847, 413] on button "Send Link to Member" at bounding box center [832, 410] width 159 height 36
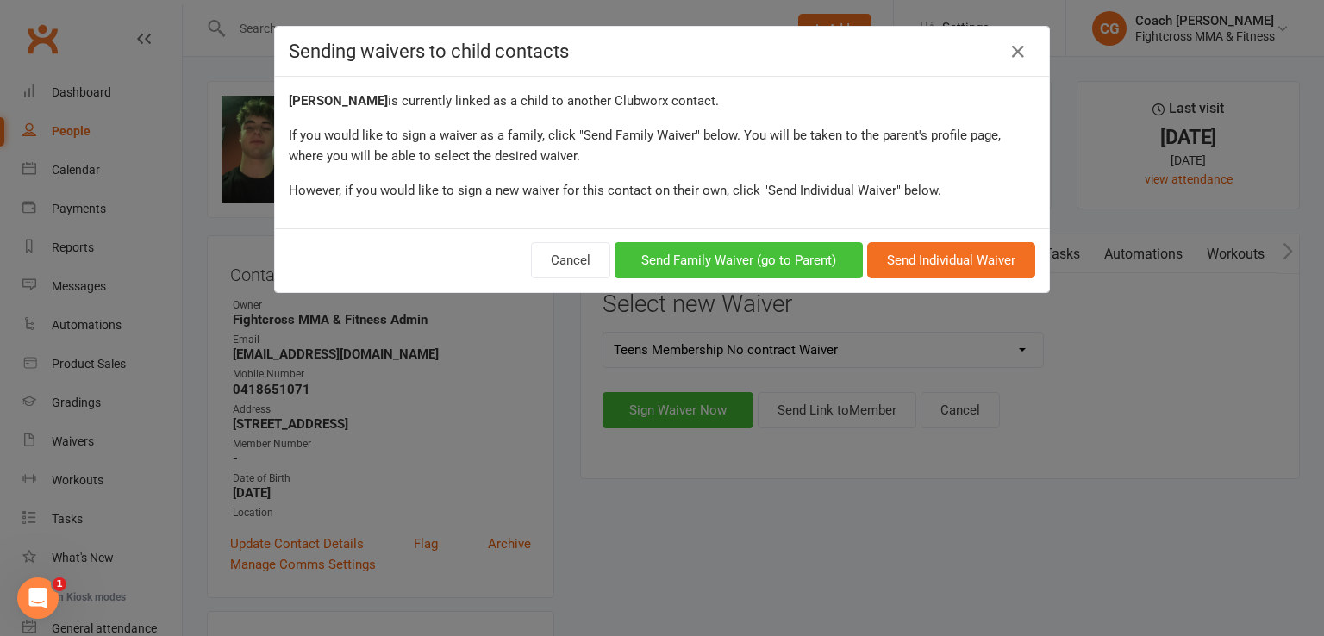
click at [831, 260] on button "Send Family Waiver (go to Parent)" at bounding box center [739, 260] width 248 height 36
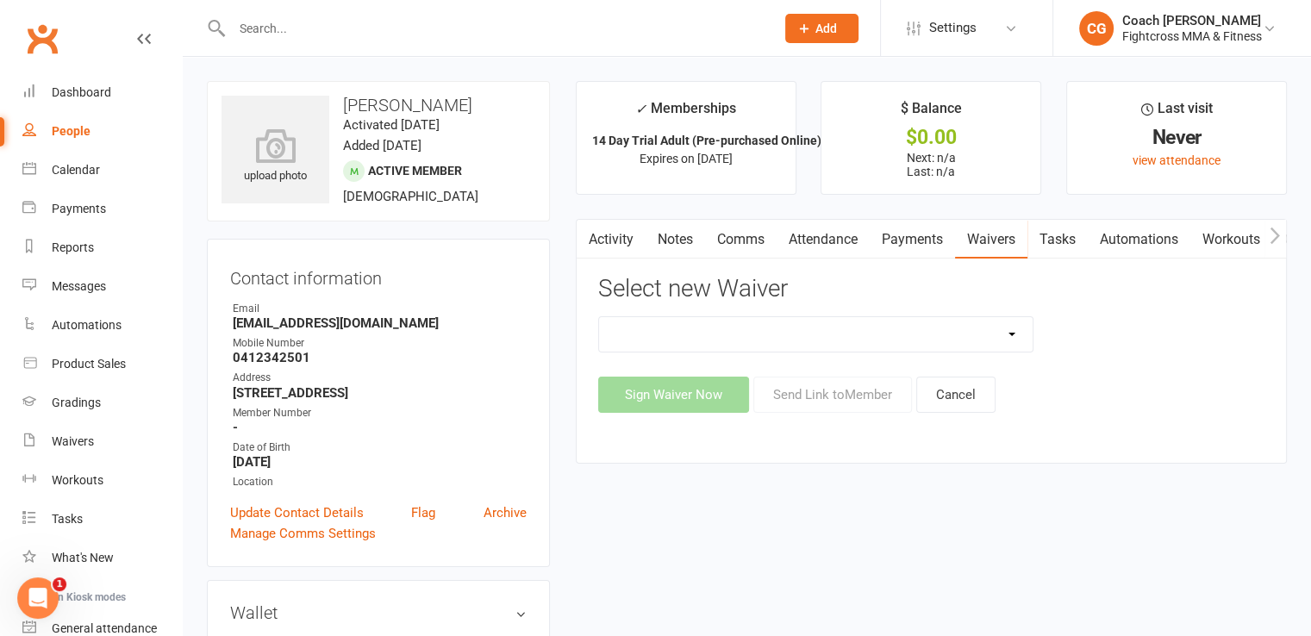
drag, startPoint x: 862, startPoint y: 329, endPoint x: 826, endPoint y: 360, distance: 47.7
click at [862, 329] on select "10 Class Pass Membership Waiver 14 Day Trial Membership Waiver 14 Day Trial (On…" at bounding box center [816, 334] width 434 height 34
select select "9701"
click at [599, 317] on select "10 Class Pass Membership Waiver 14 Day Trial Membership Waiver 14 Day Trial (On…" at bounding box center [816, 334] width 434 height 34
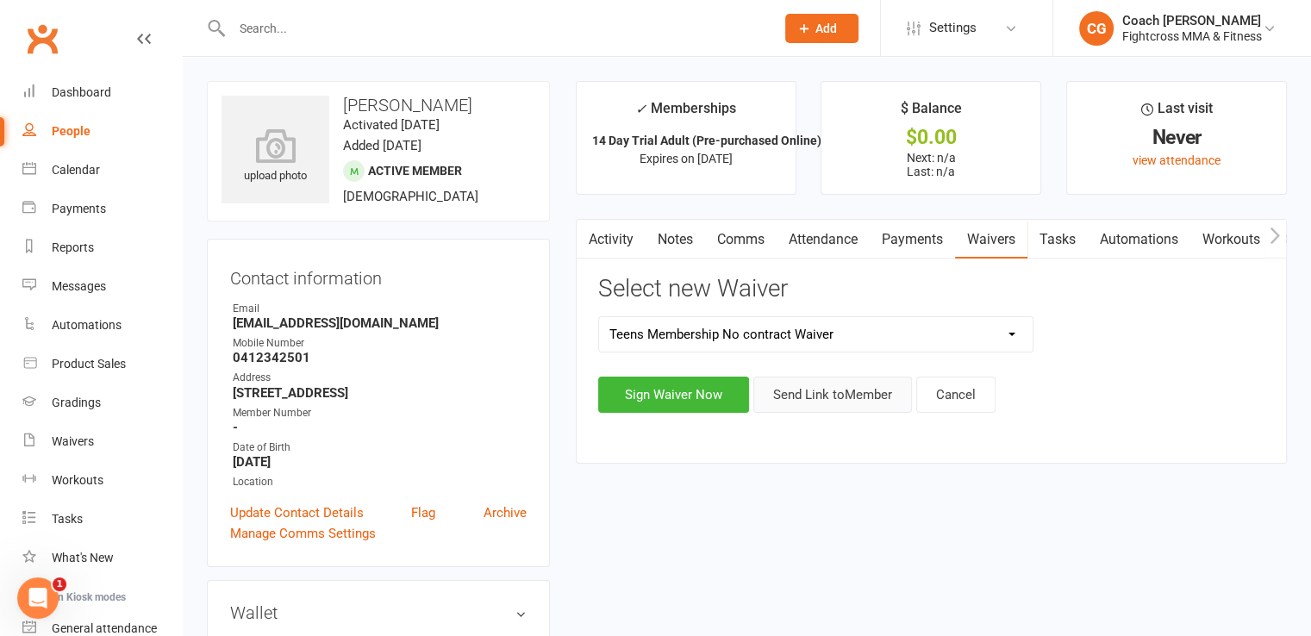
click at [840, 398] on button "Send Link to Member" at bounding box center [832, 395] width 159 height 36
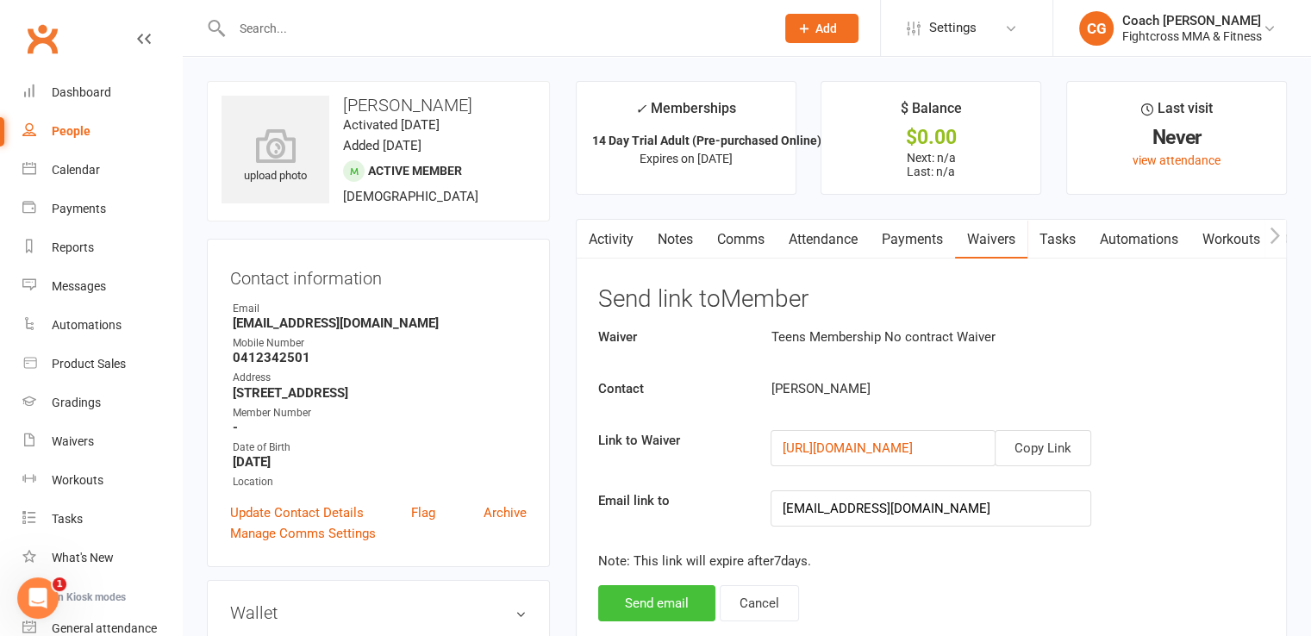
click at [684, 601] on button "Send email" at bounding box center [656, 603] width 117 height 36
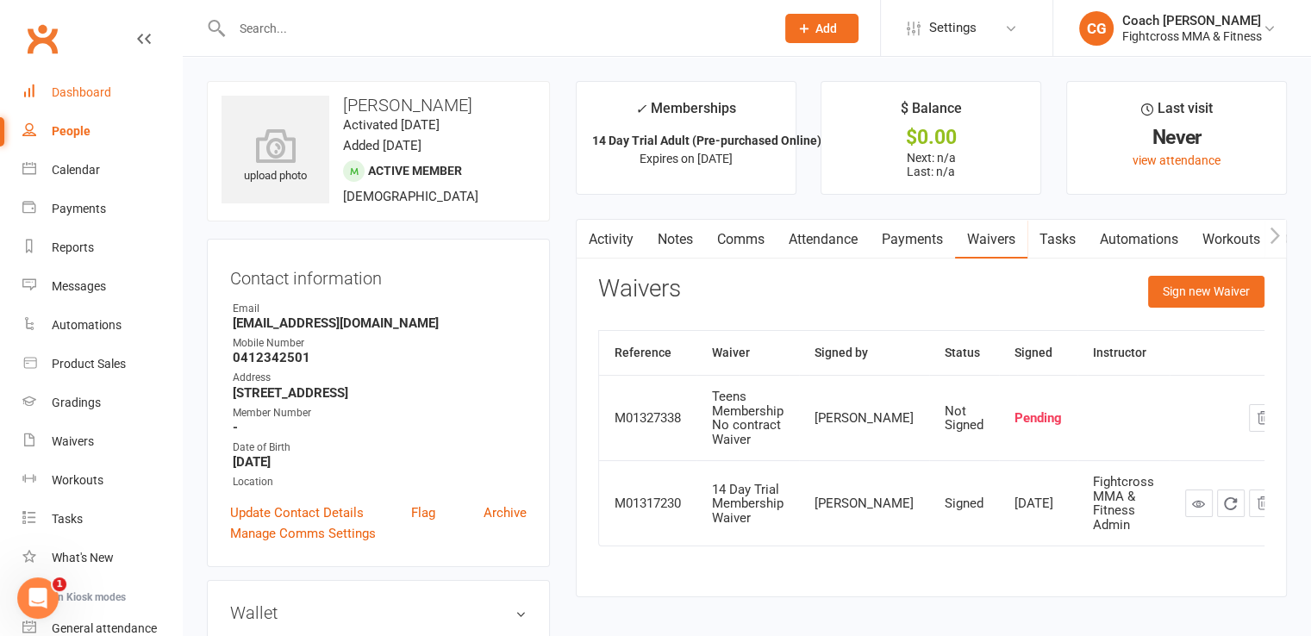
click at [94, 91] on div "Dashboard" at bounding box center [81, 92] width 59 height 14
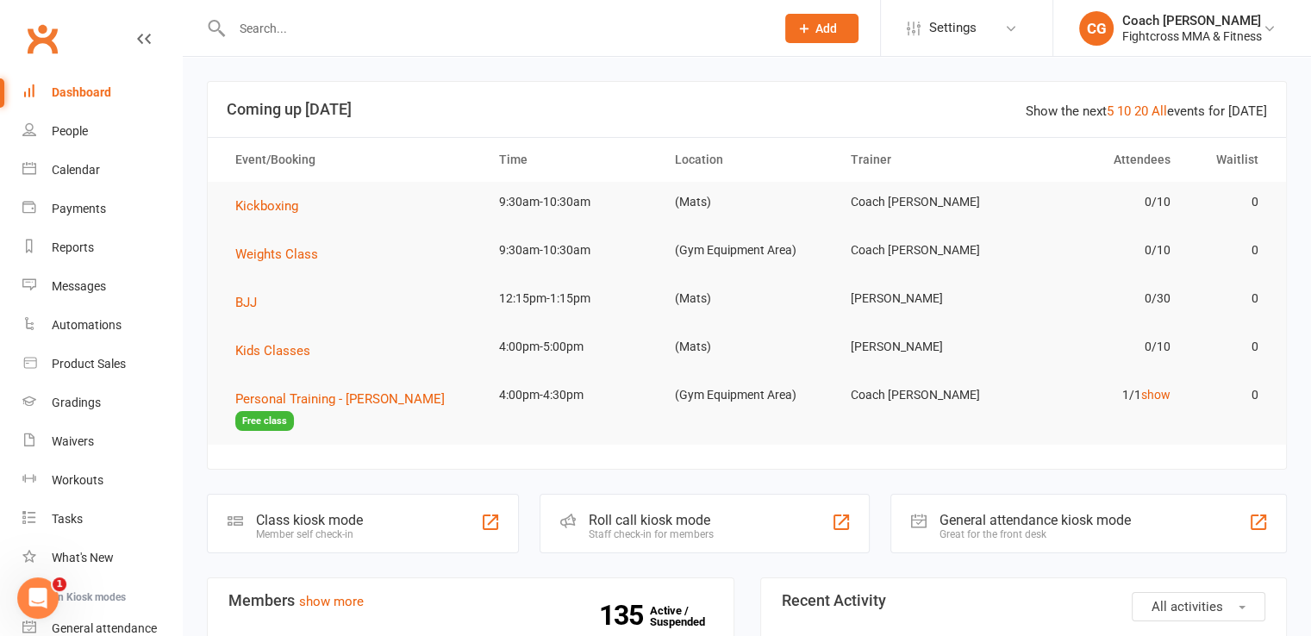
scroll to position [431, 0]
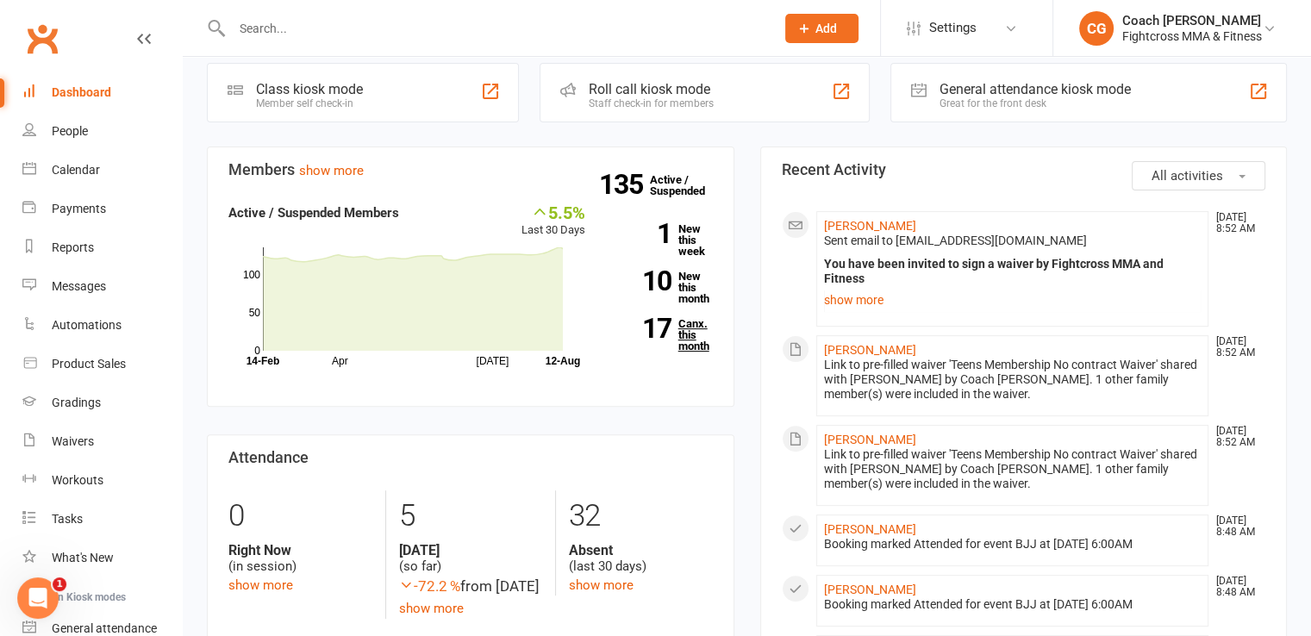
click at [691, 346] on link "17 Canx. this month" at bounding box center [662, 335] width 102 height 34
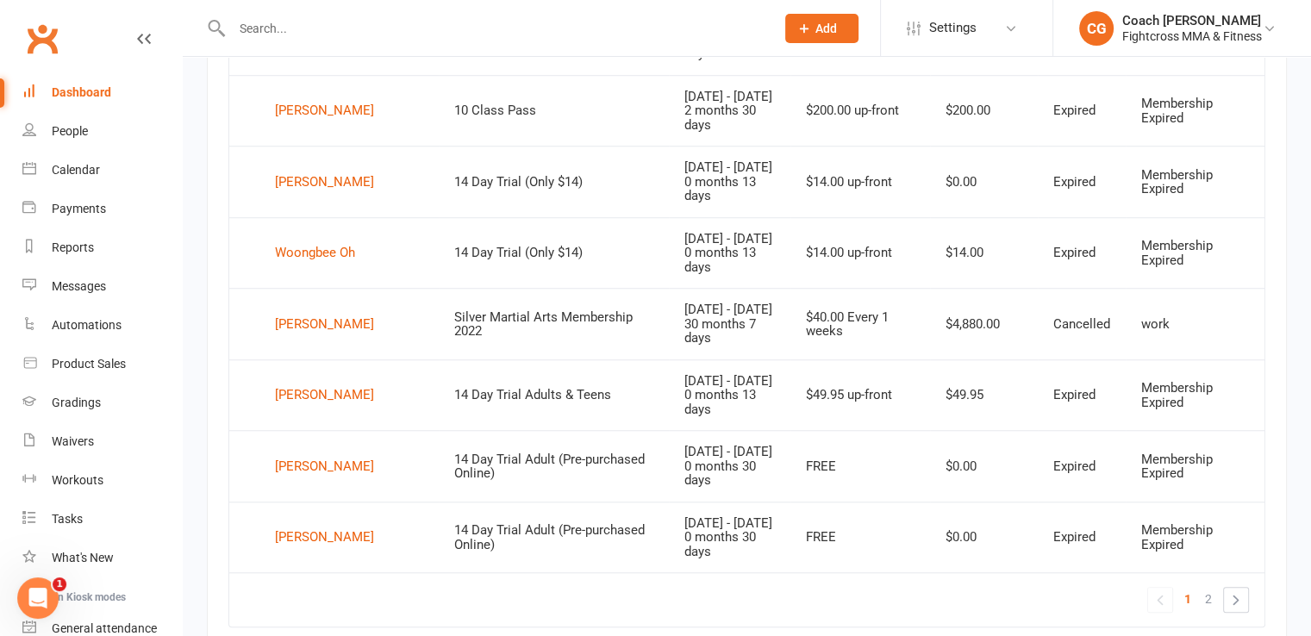
scroll to position [1366, 0]
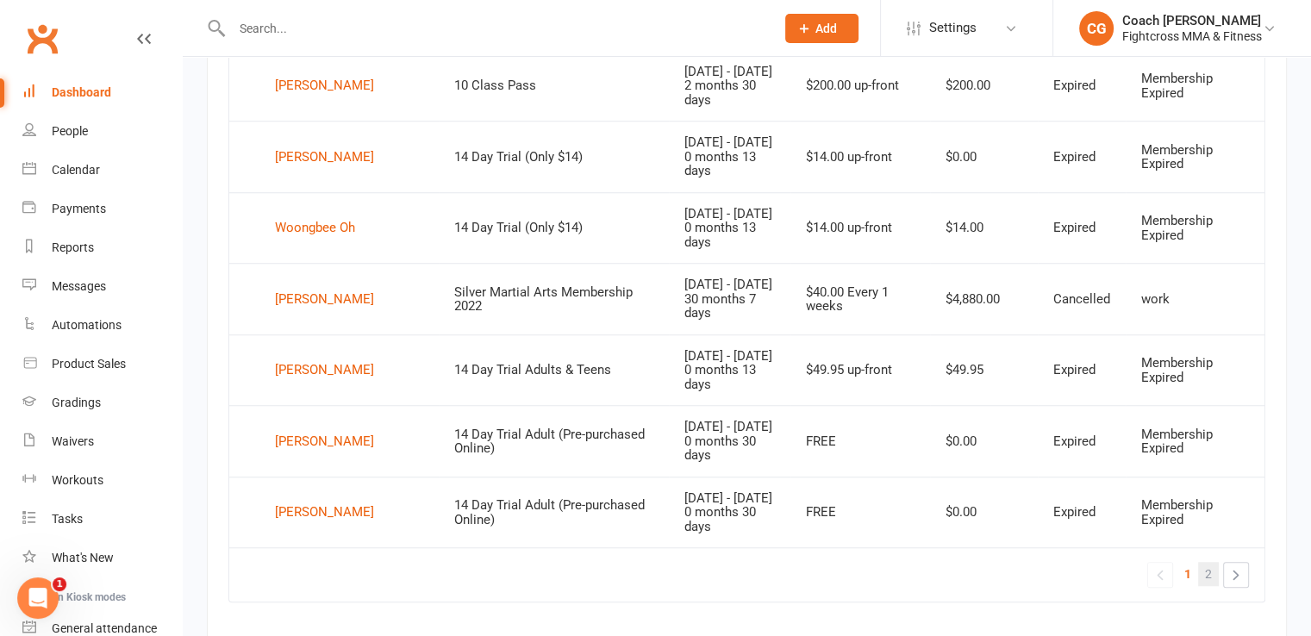
click at [1203, 577] on link "2" at bounding box center [1208, 574] width 21 height 24
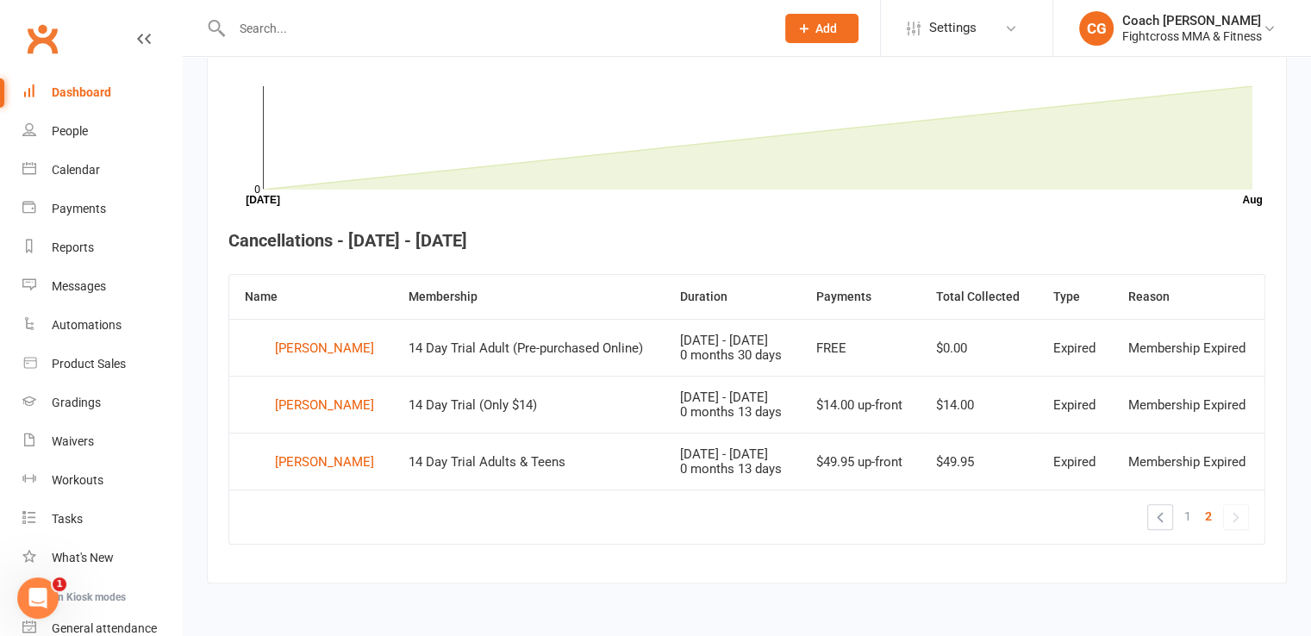
scroll to position [566, 0]
click at [91, 85] on div "Dashboard" at bounding box center [81, 92] width 59 height 14
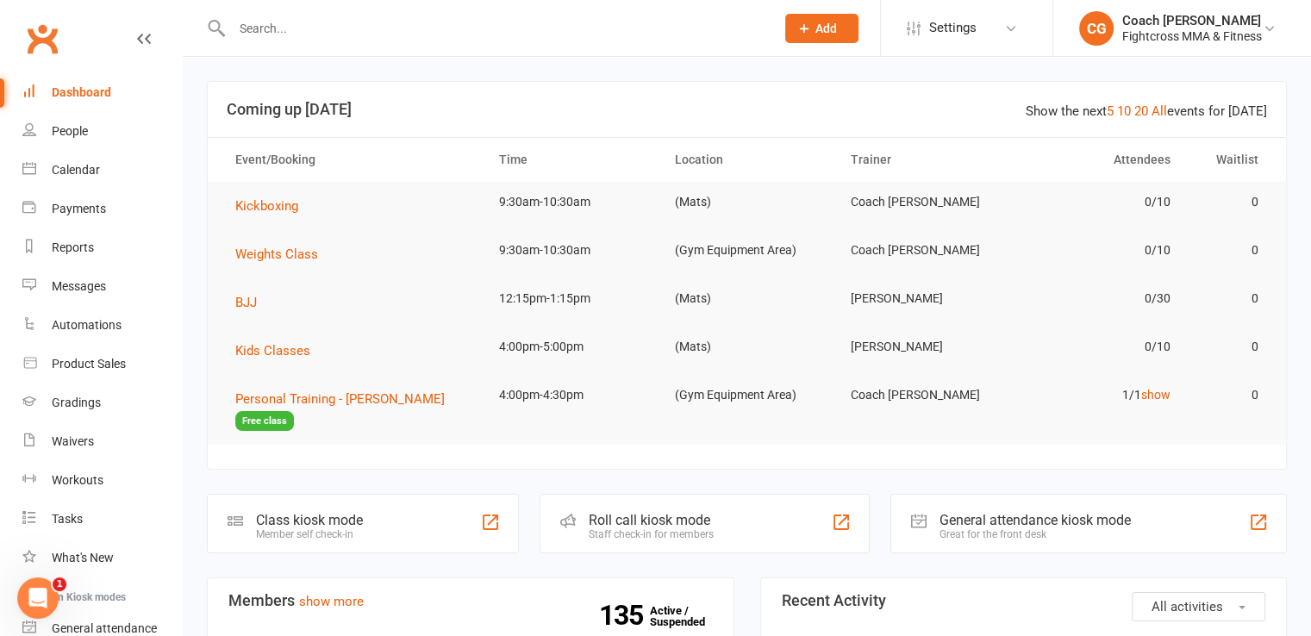
drag, startPoint x: 186, startPoint y: 91, endPoint x: 198, endPoint y: 73, distance: 21.0
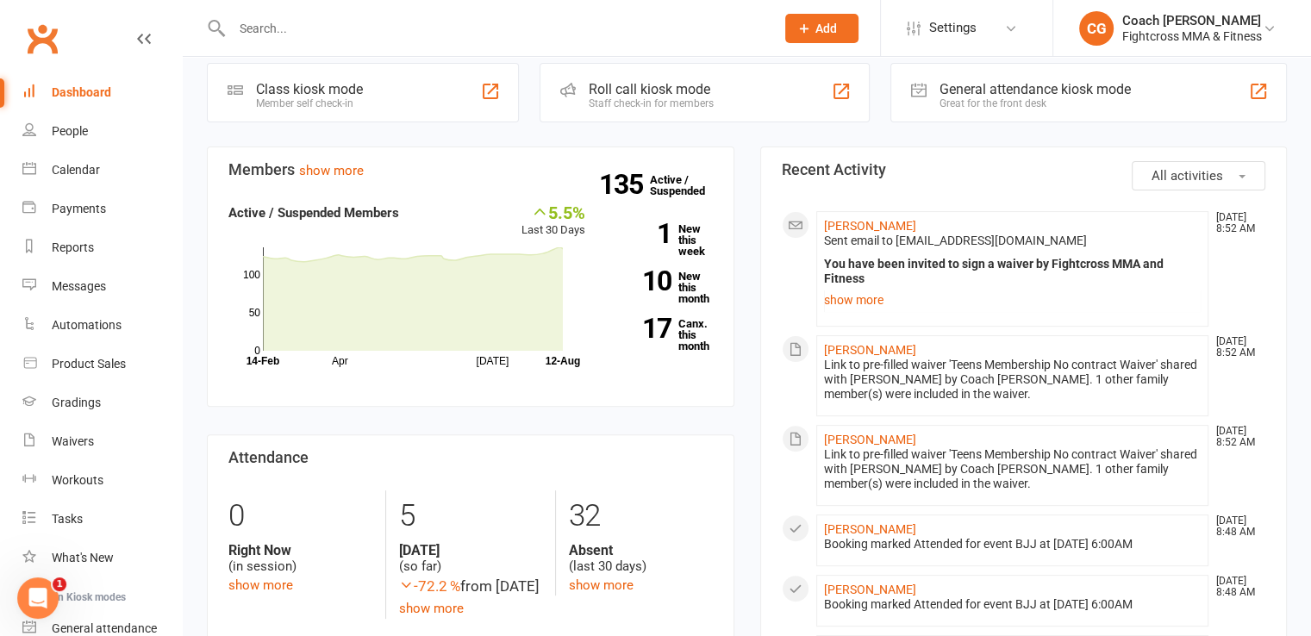
scroll to position [862, 0]
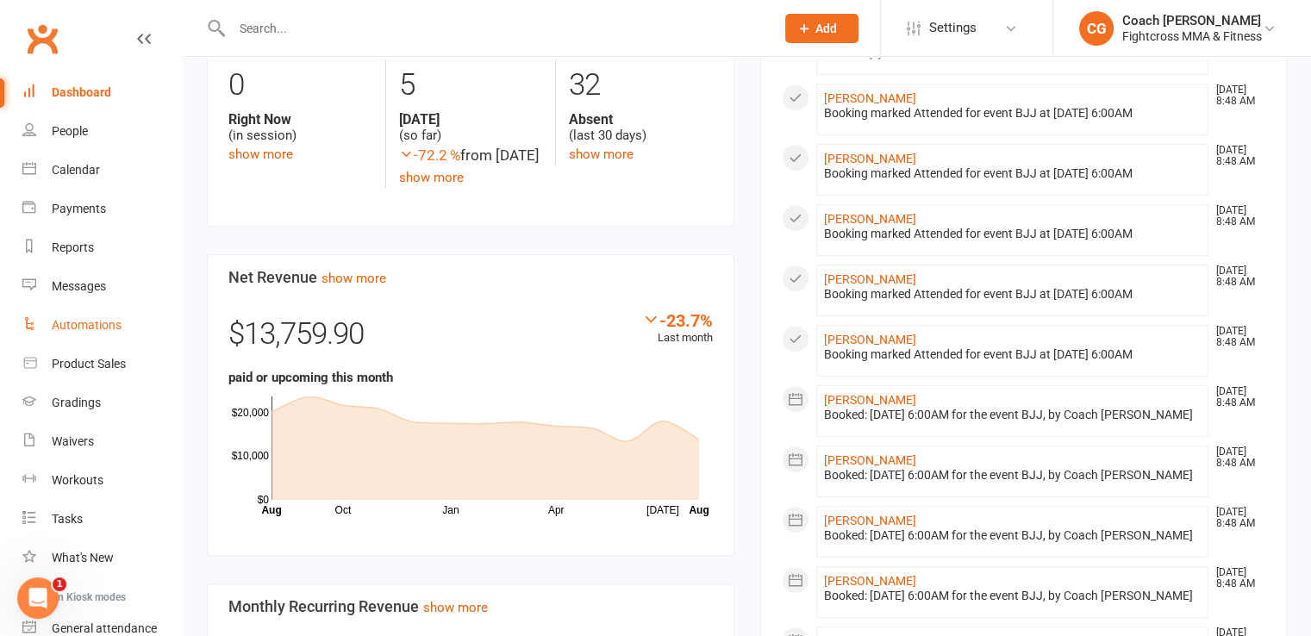
click at [75, 331] on div "Automations" at bounding box center [87, 325] width 70 height 14
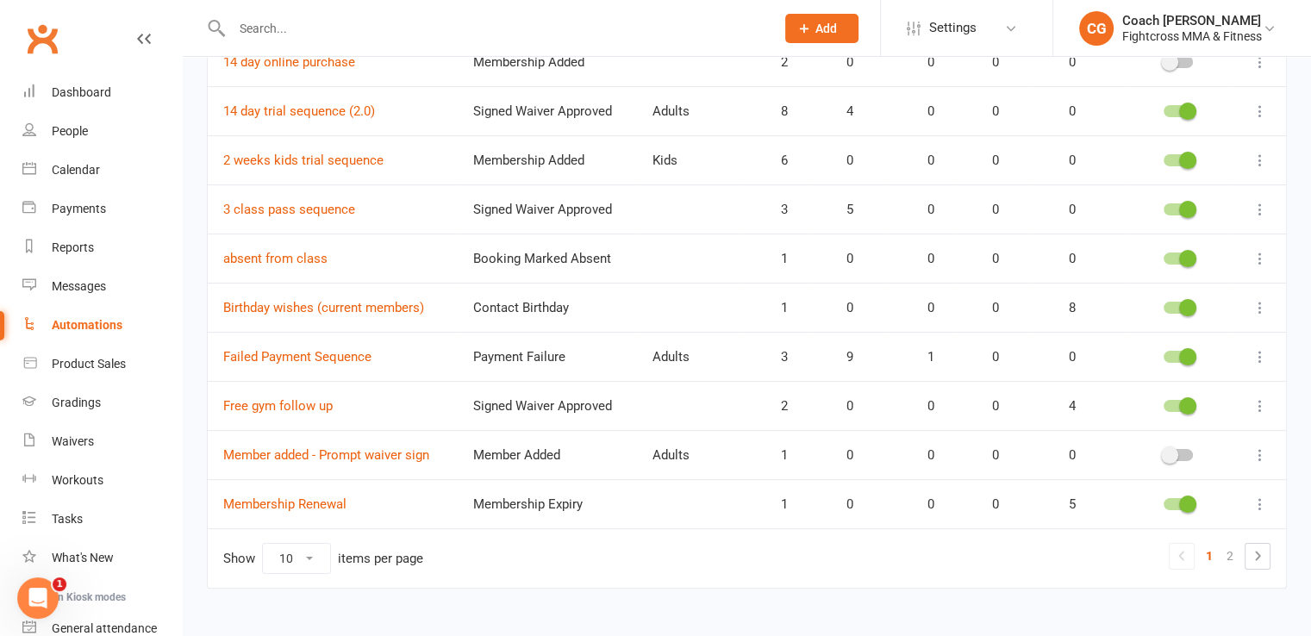
scroll to position [267, 0]
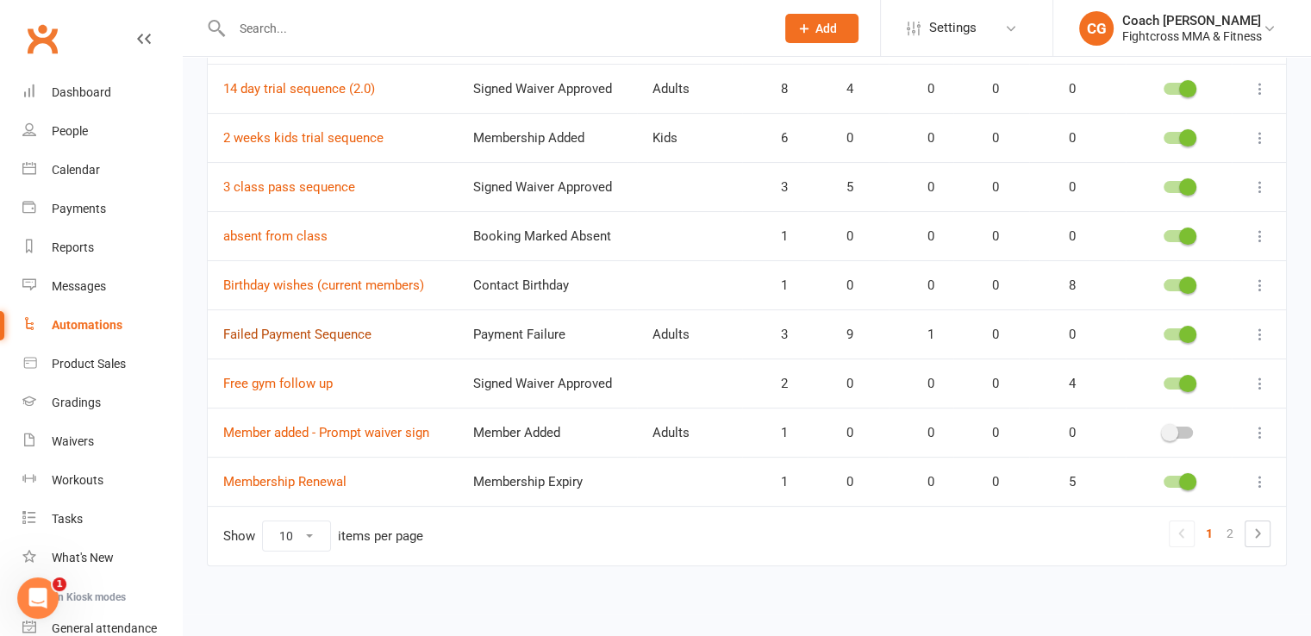
click at [328, 332] on link "Failed Payment Sequence" at bounding box center [297, 335] width 148 height 16
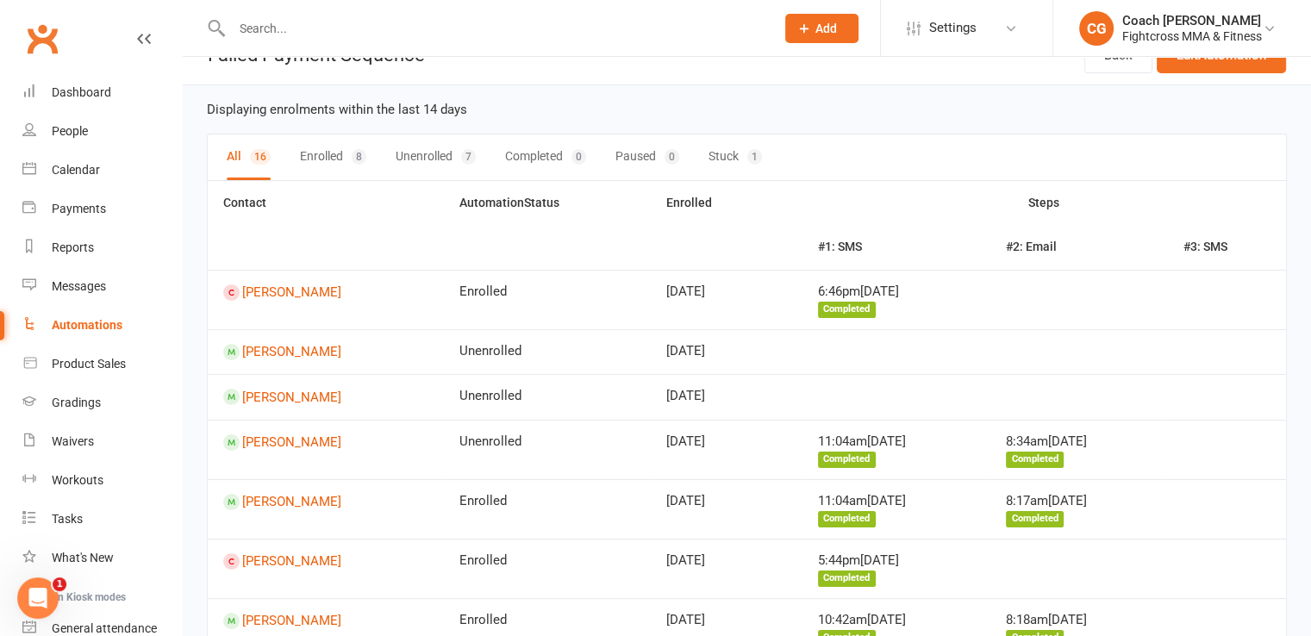
scroll to position [659, 0]
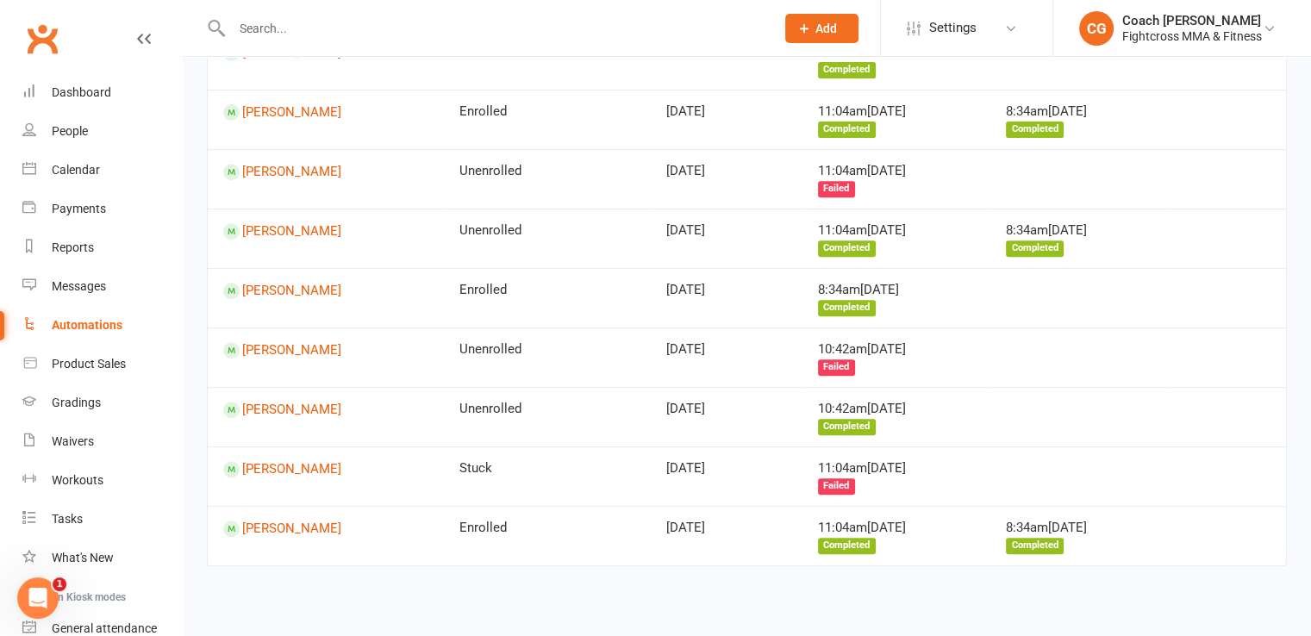
click at [91, 332] on div "Automations" at bounding box center [87, 325] width 71 height 14
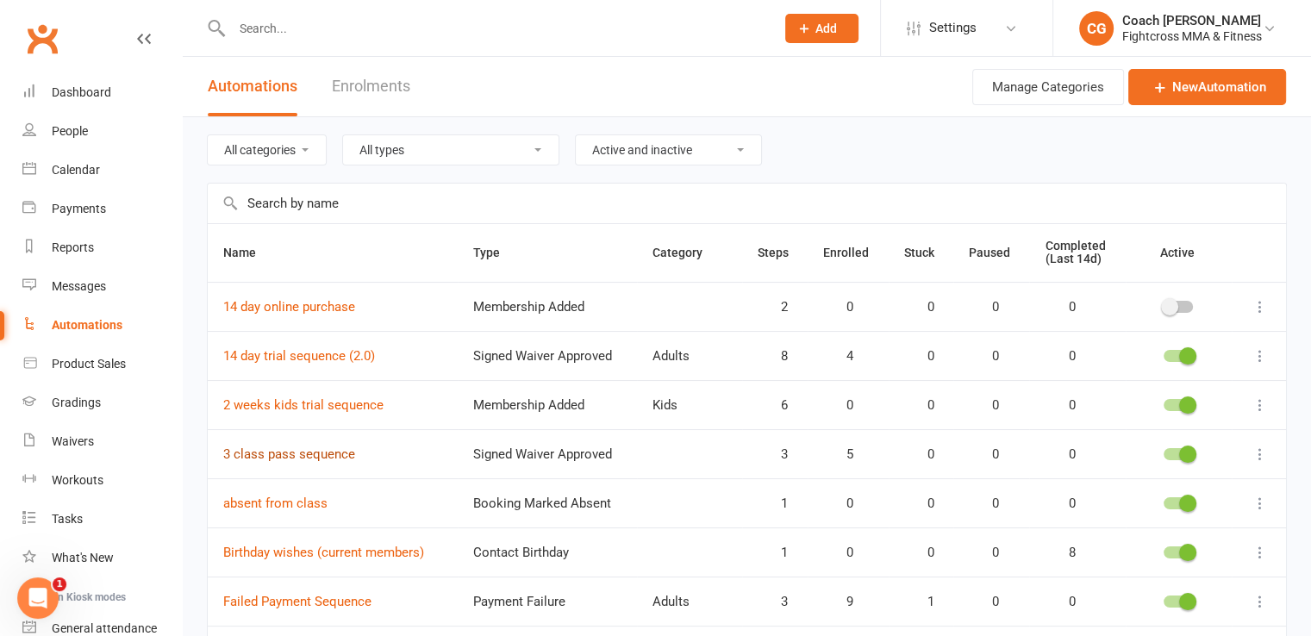
click at [321, 449] on link "3 class pass sequence" at bounding box center [289, 455] width 132 height 16
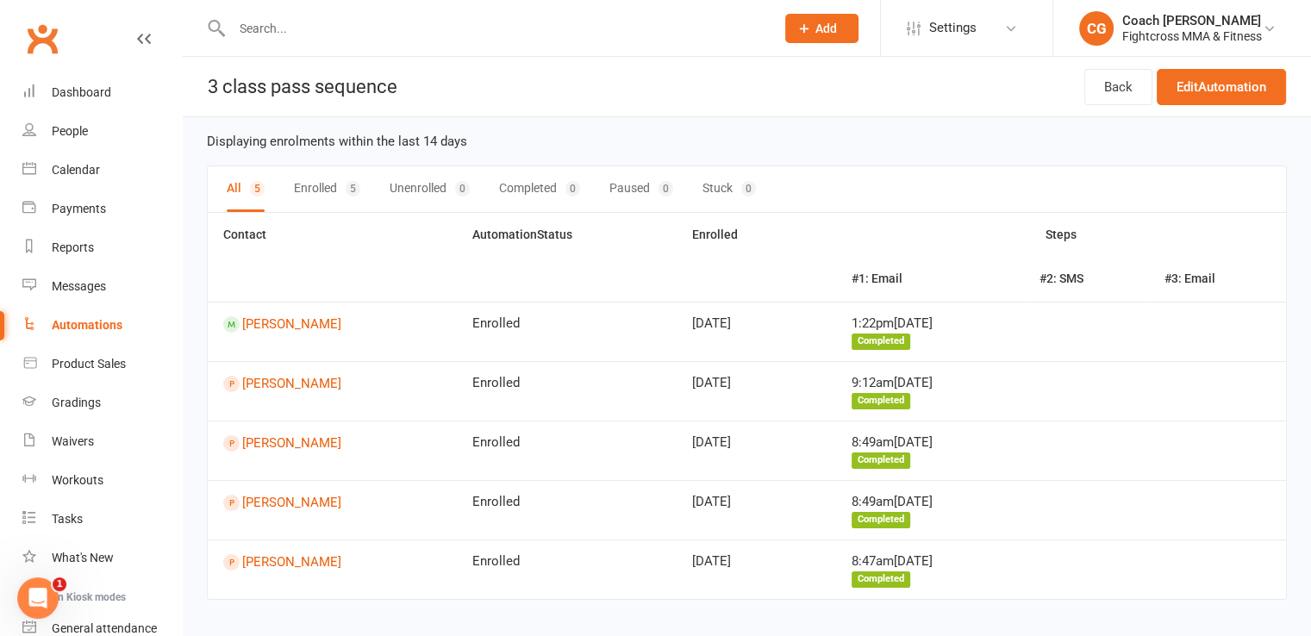
scroll to position [36, 0]
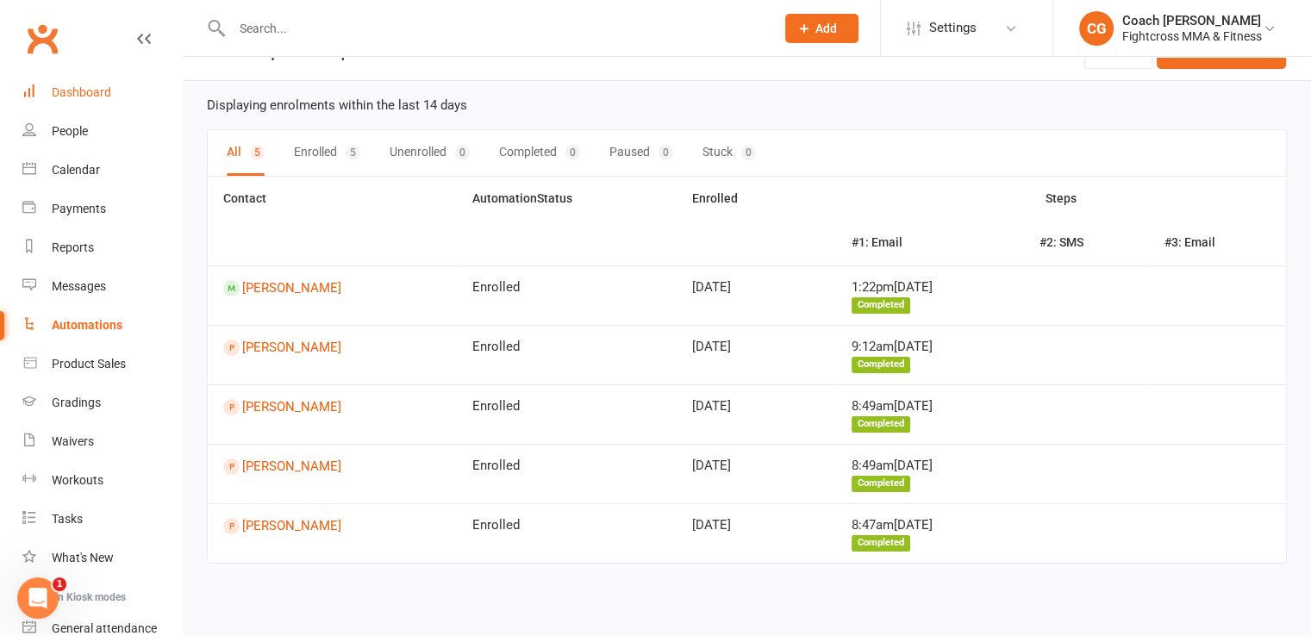
click at [94, 91] on div "Dashboard" at bounding box center [81, 92] width 59 height 14
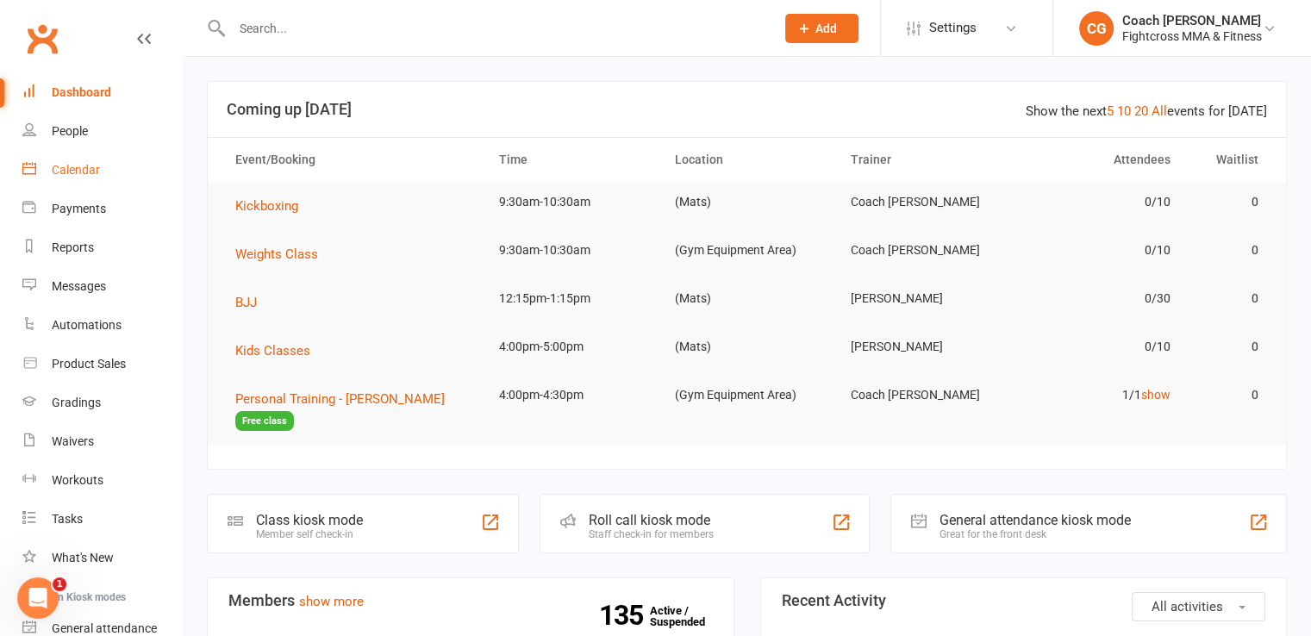
click at [80, 167] on div "Calendar" at bounding box center [76, 170] width 48 height 14
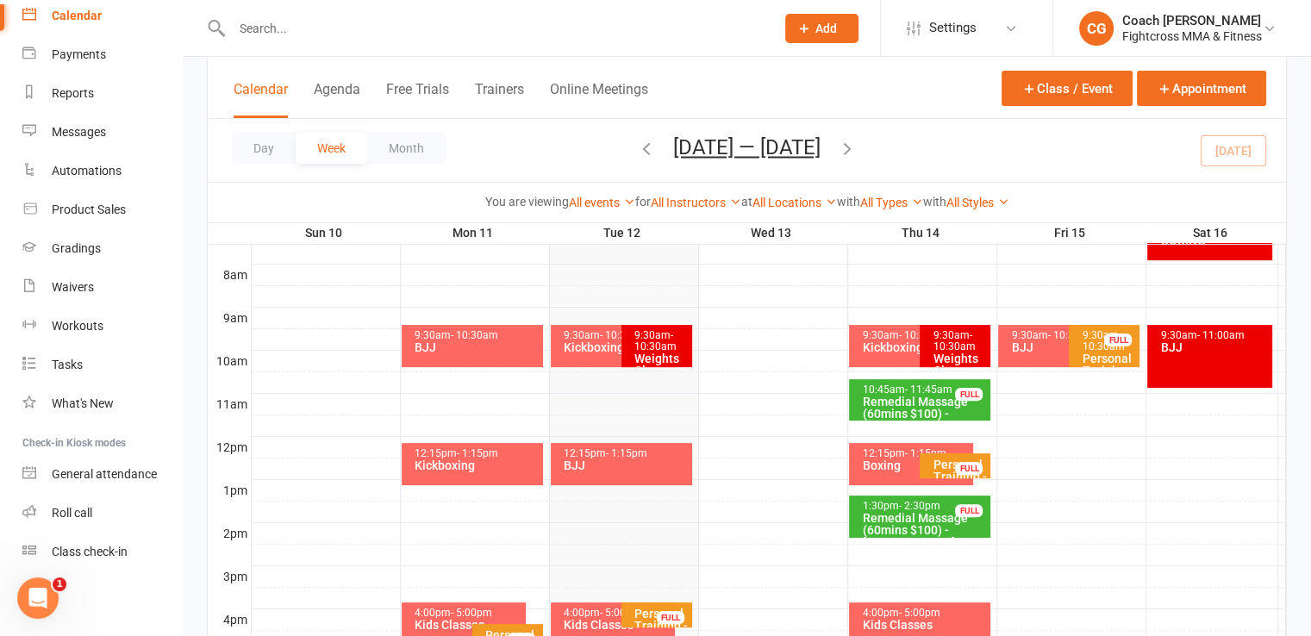
scroll to position [790, 0]
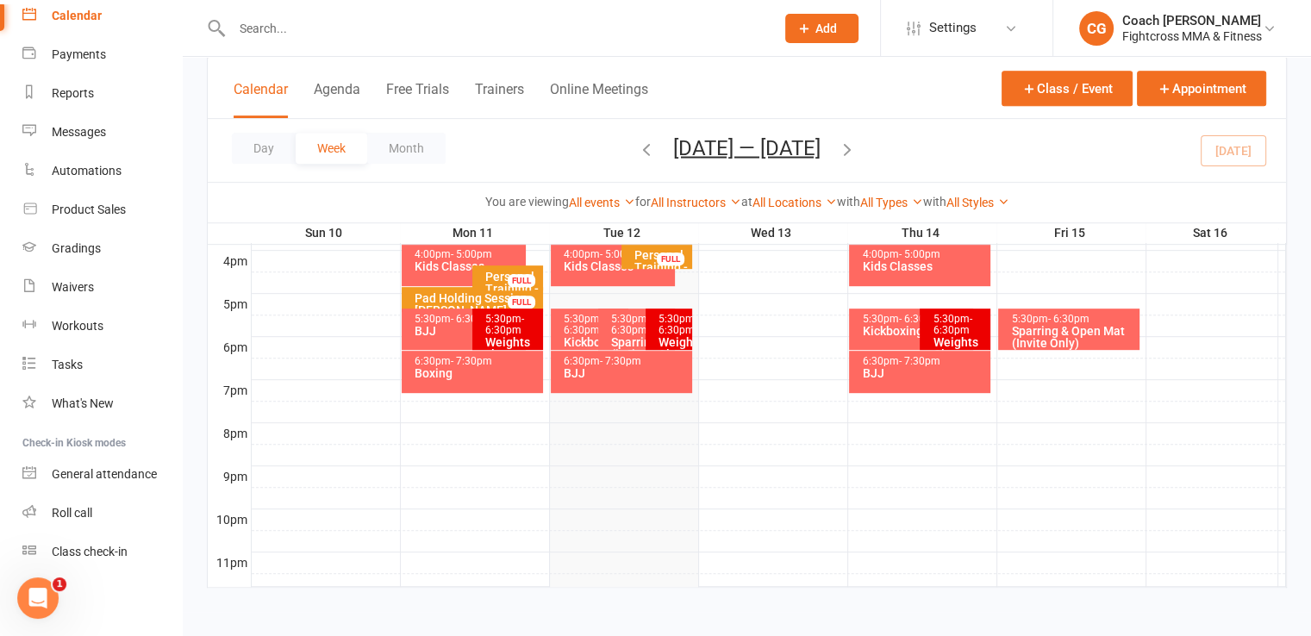
click at [630, 369] on div "BJJ" at bounding box center [626, 373] width 126 height 12
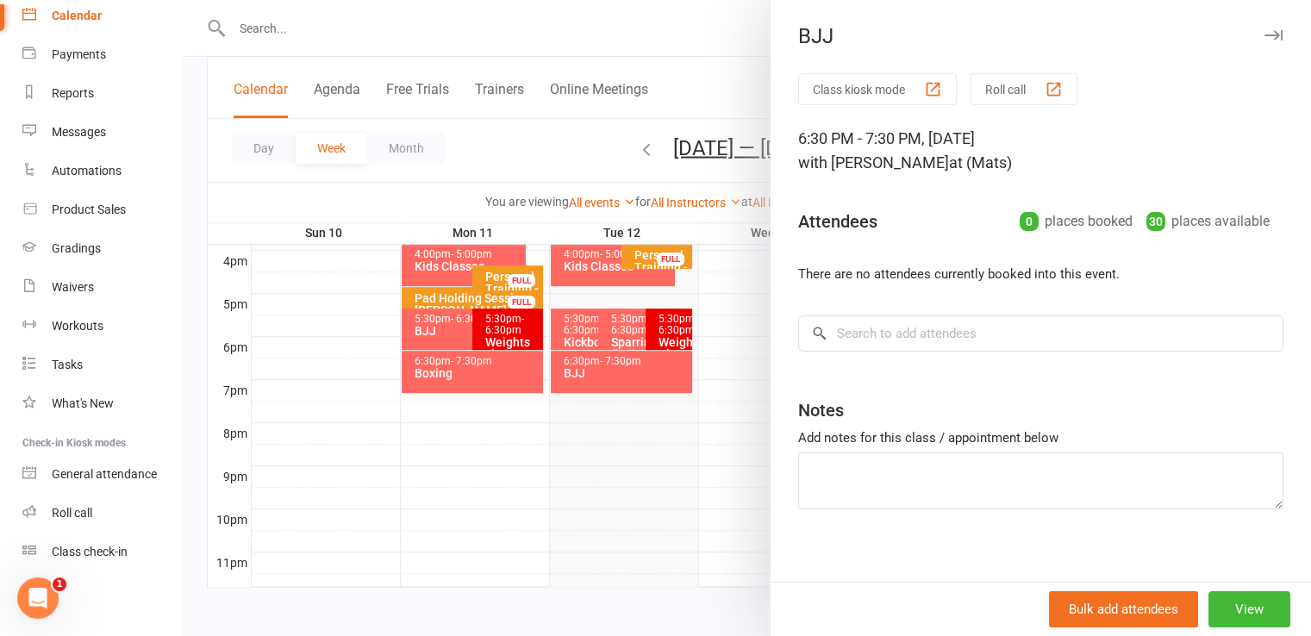
click at [478, 381] on div at bounding box center [747, 318] width 1128 height 636
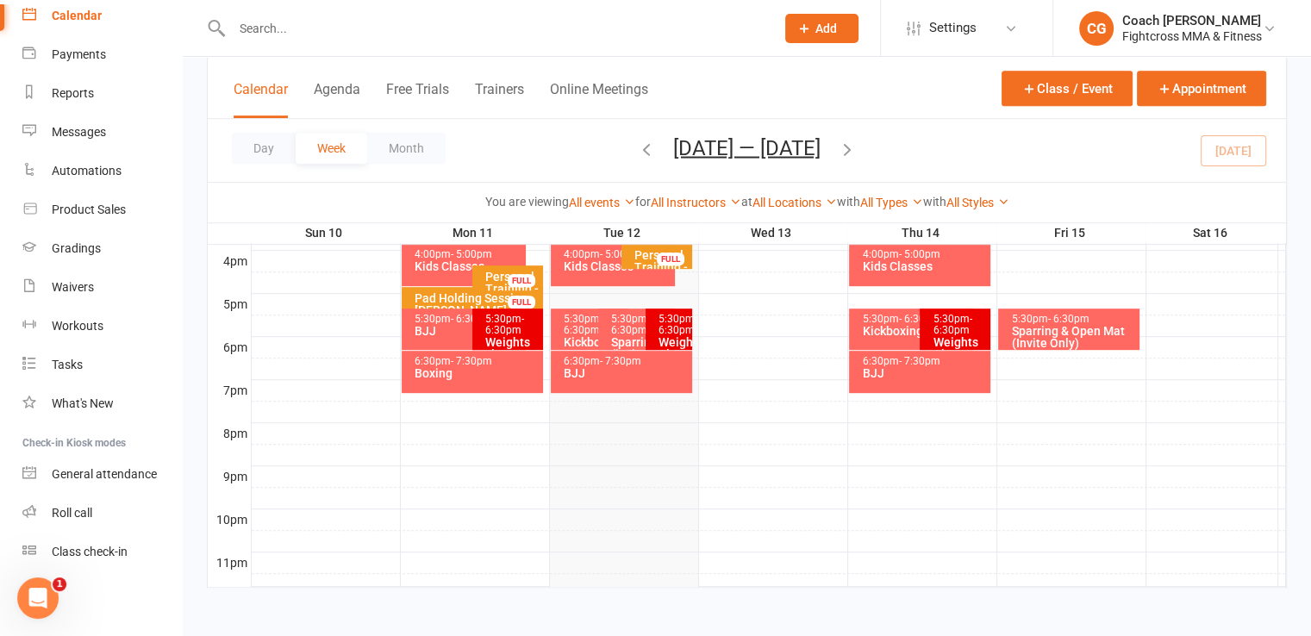
click at [478, 372] on div "Boxing" at bounding box center [477, 373] width 126 height 12
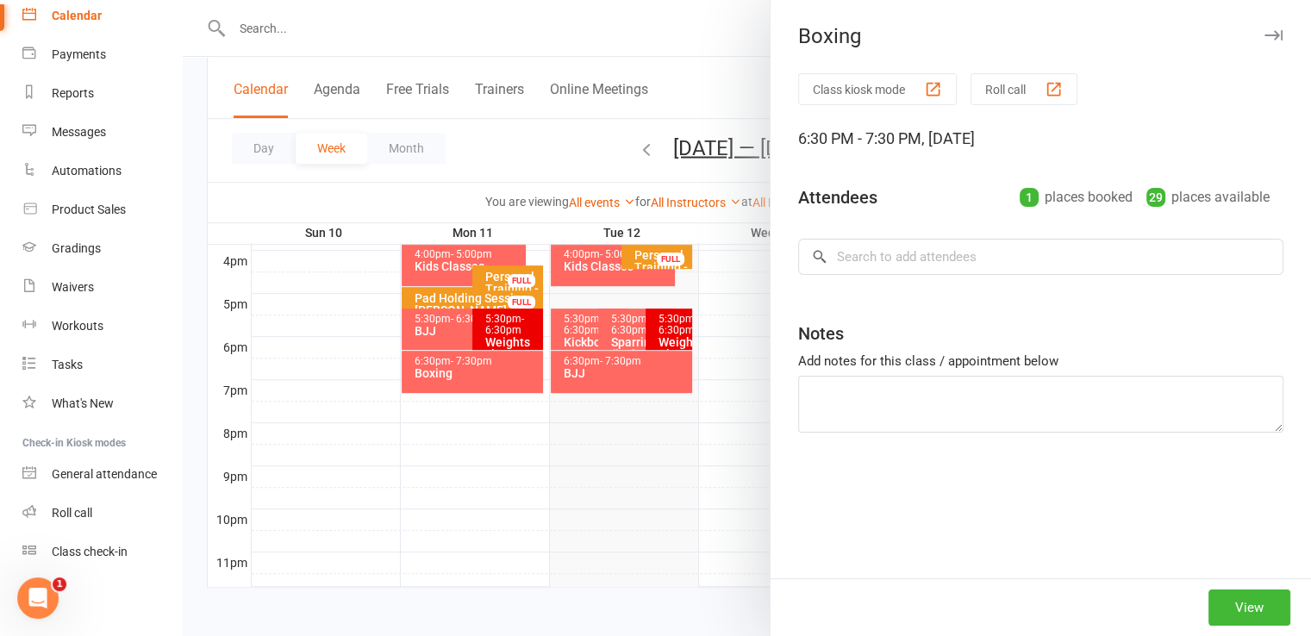
click at [478, 372] on div at bounding box center [747, 318] width 1128 height 636
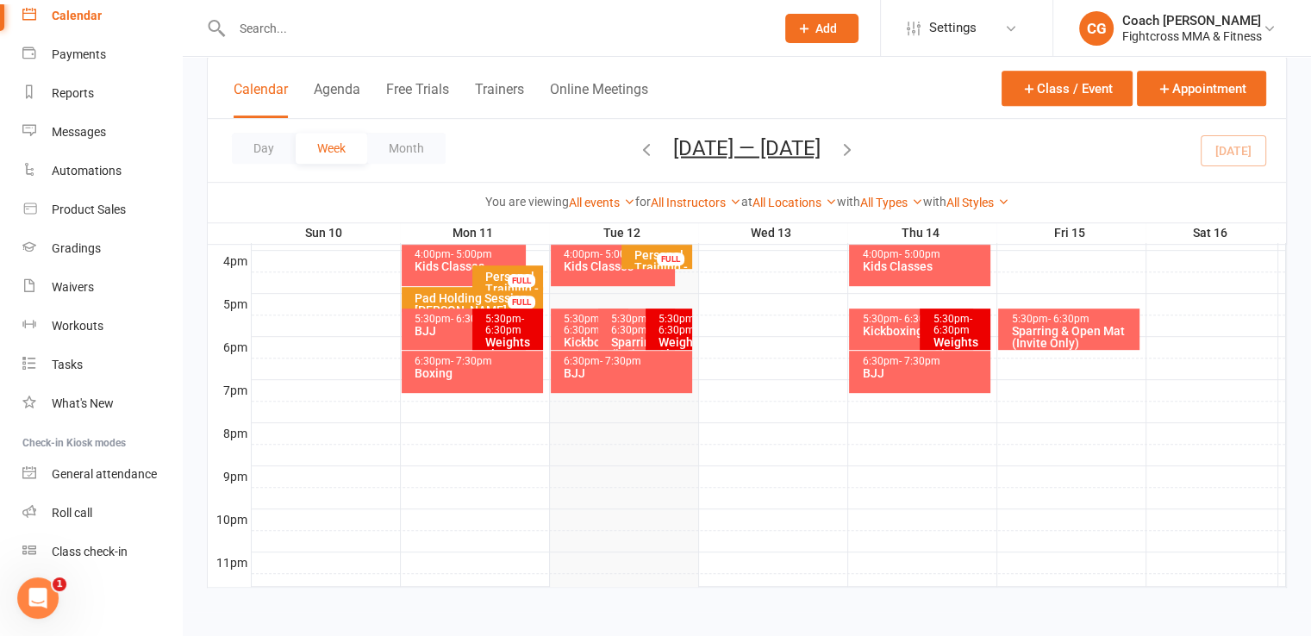
click at [478, 372] on div "Boxing" at bounding box center [477, 373] width 126 height 12
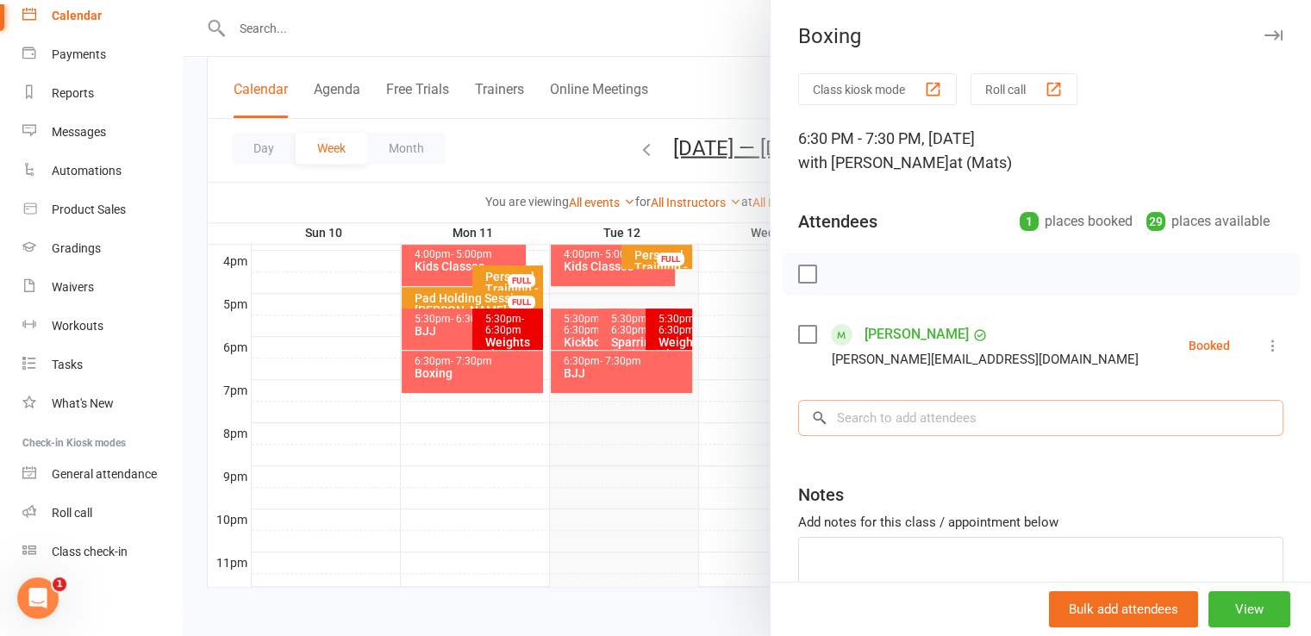
click at [949, 428] on input "search" at bounding box center [1040, 418] width 485 height 36
click at [71, 291] on div "Waivers" at bounding box center [73, 287] width 42 height 14
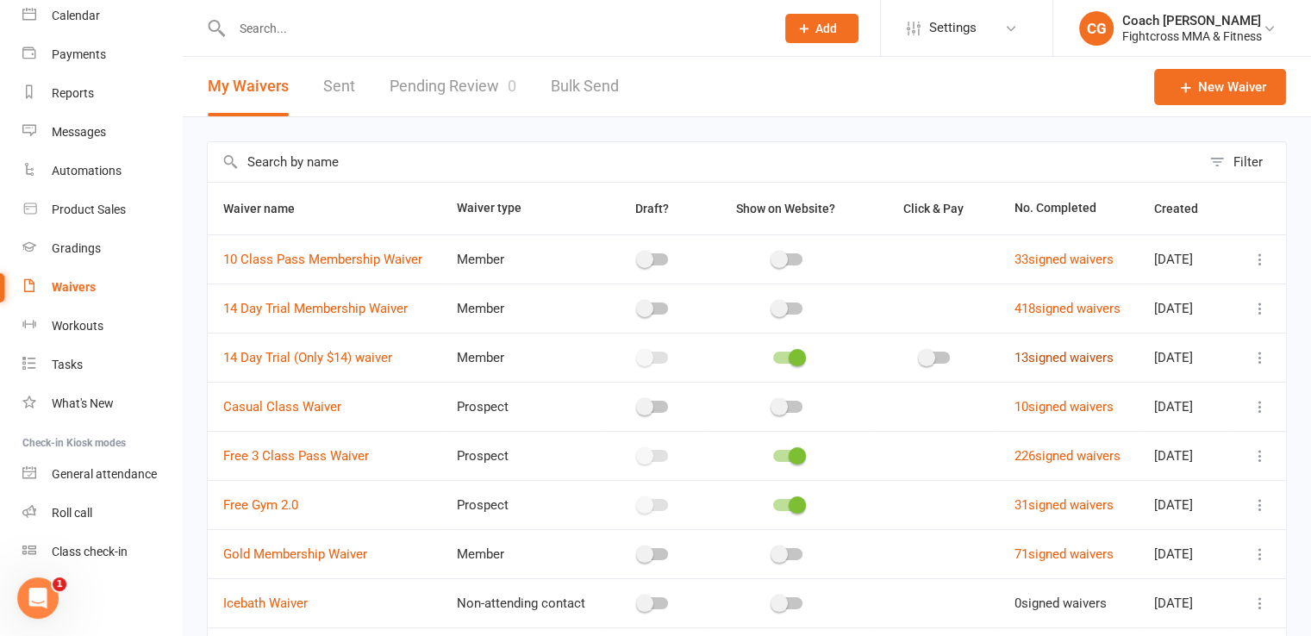
click at [1055, 356] on link "13 signed waivers" at bounding box center [1064, 358] width 99 height 16
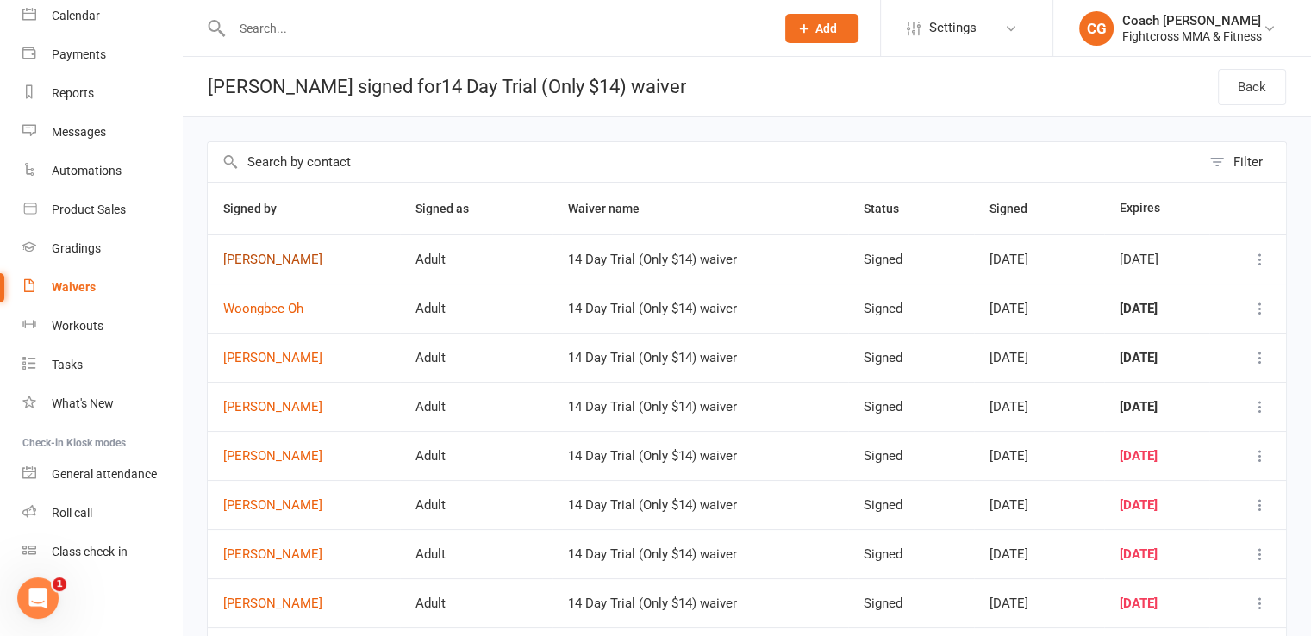
click at [284, 259] on link "[PERSON_NAME]" at bounding box center [303, 260] width 161 height 15
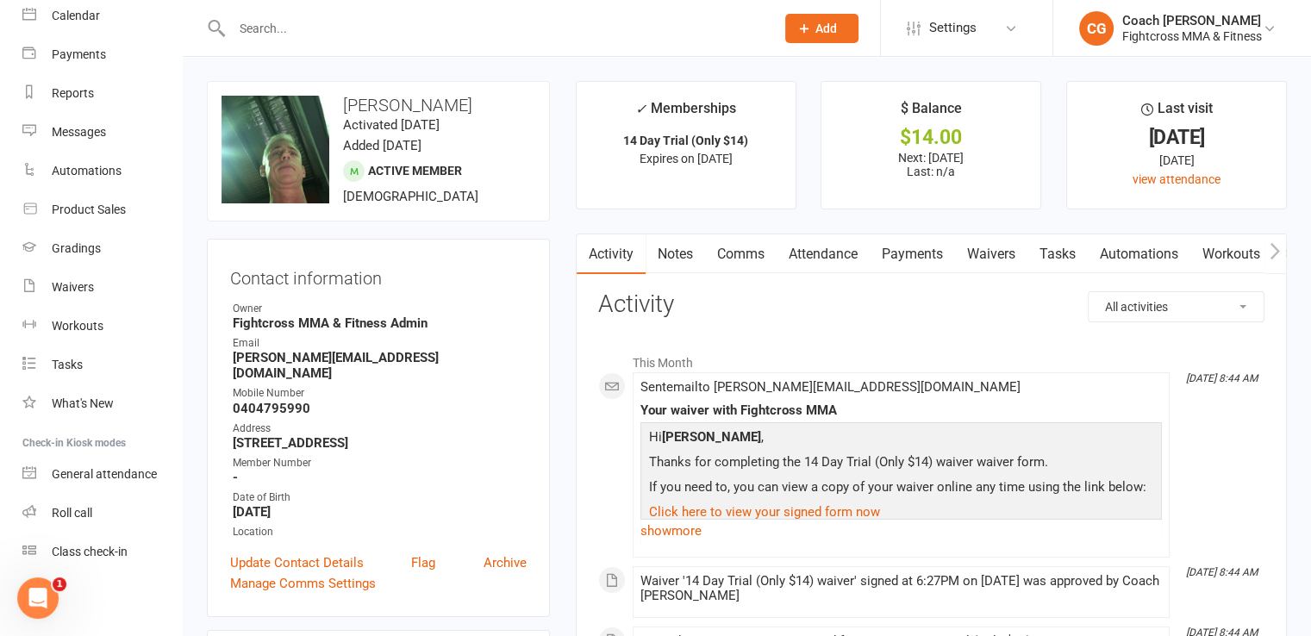
click at [898, 250] on link "Payments" at bounding box center [912, 254] width 85 height 40
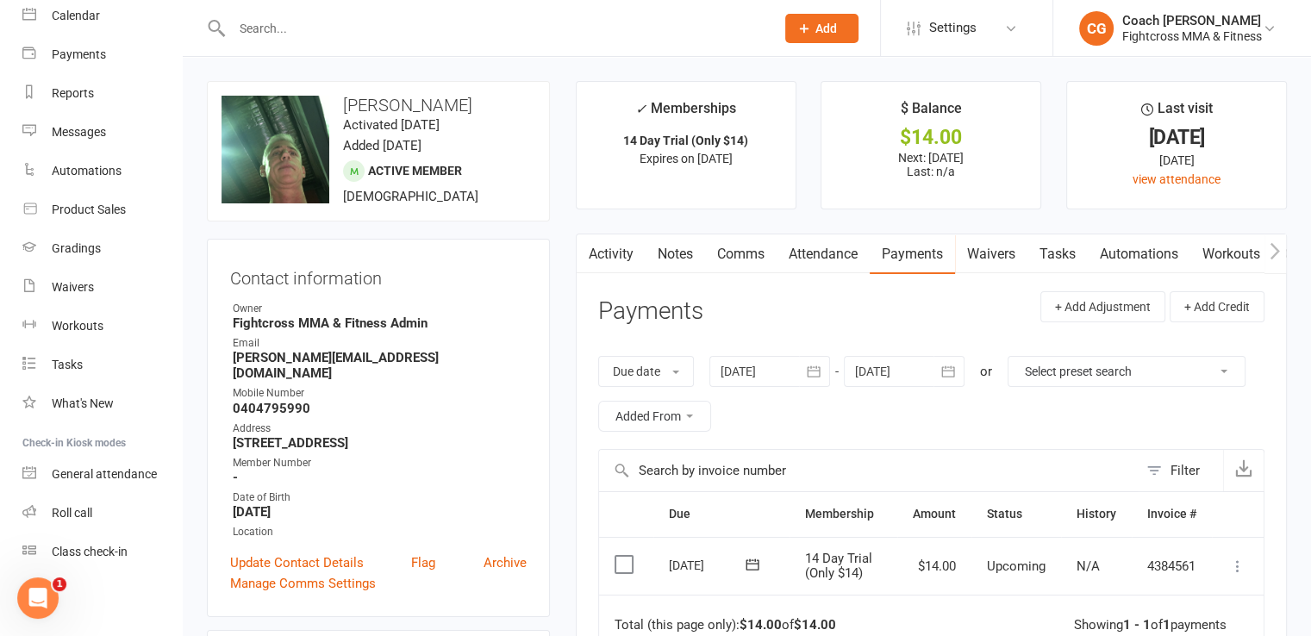
click at [1243, 563] on icon at bounding box center [1237, 566] width 17 height 17
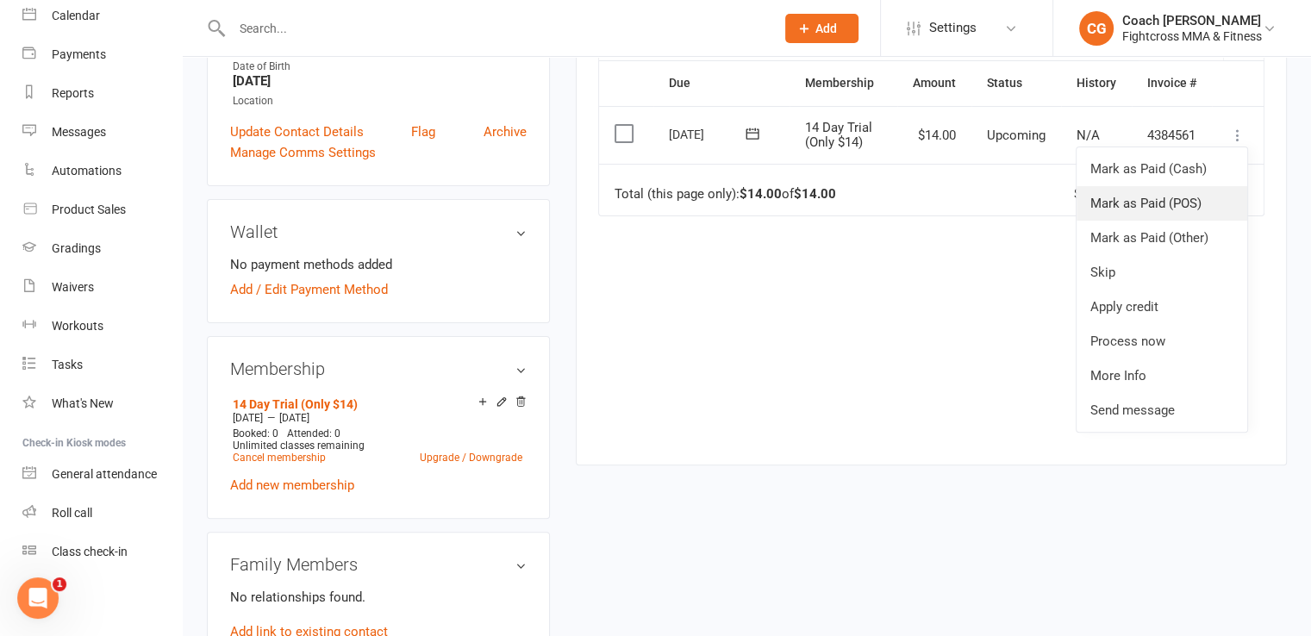
click at [1190, 199] on link "Mark as Paid (POS)" at bounding box center [1162, 203] width 171 height 34
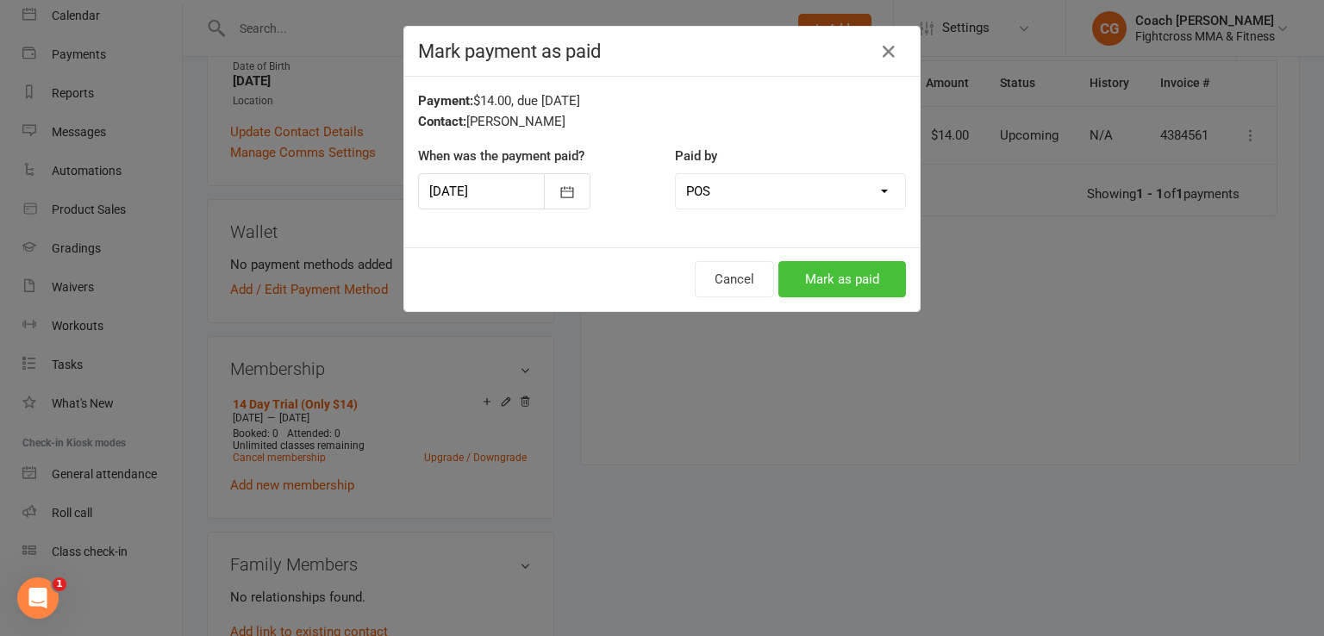
click at [822, 282] on button "Mark as paid" at bounding box center [842, 279] width 128 height 36
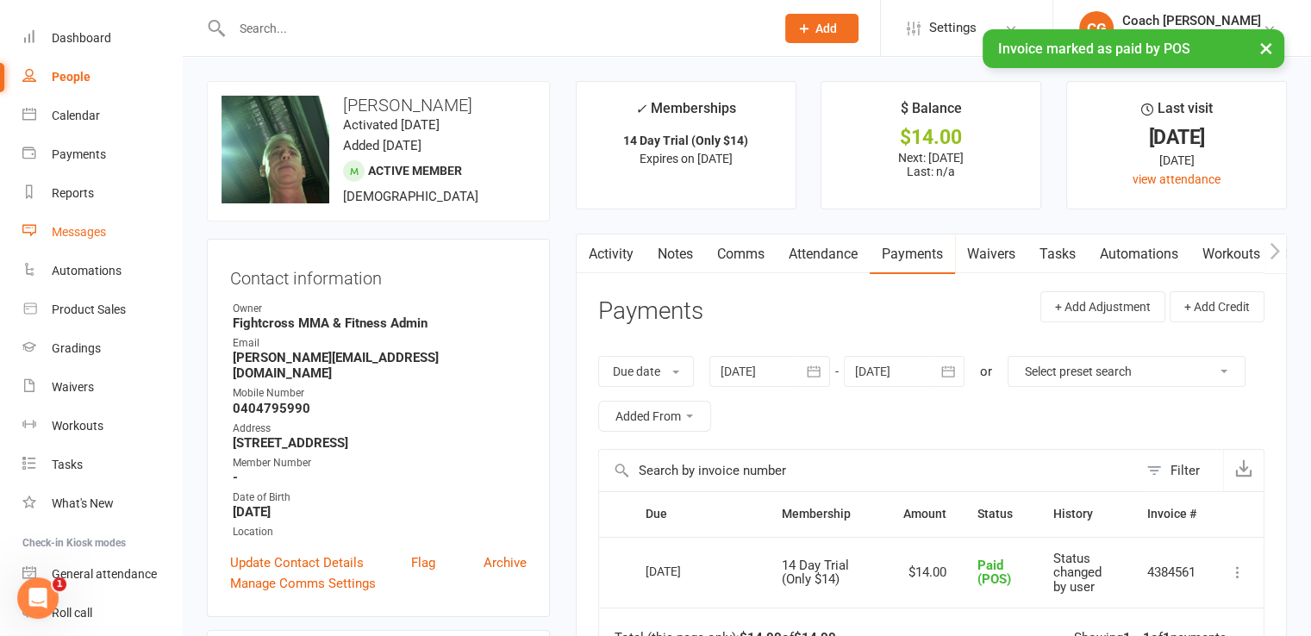
scroll to position [0, 0]
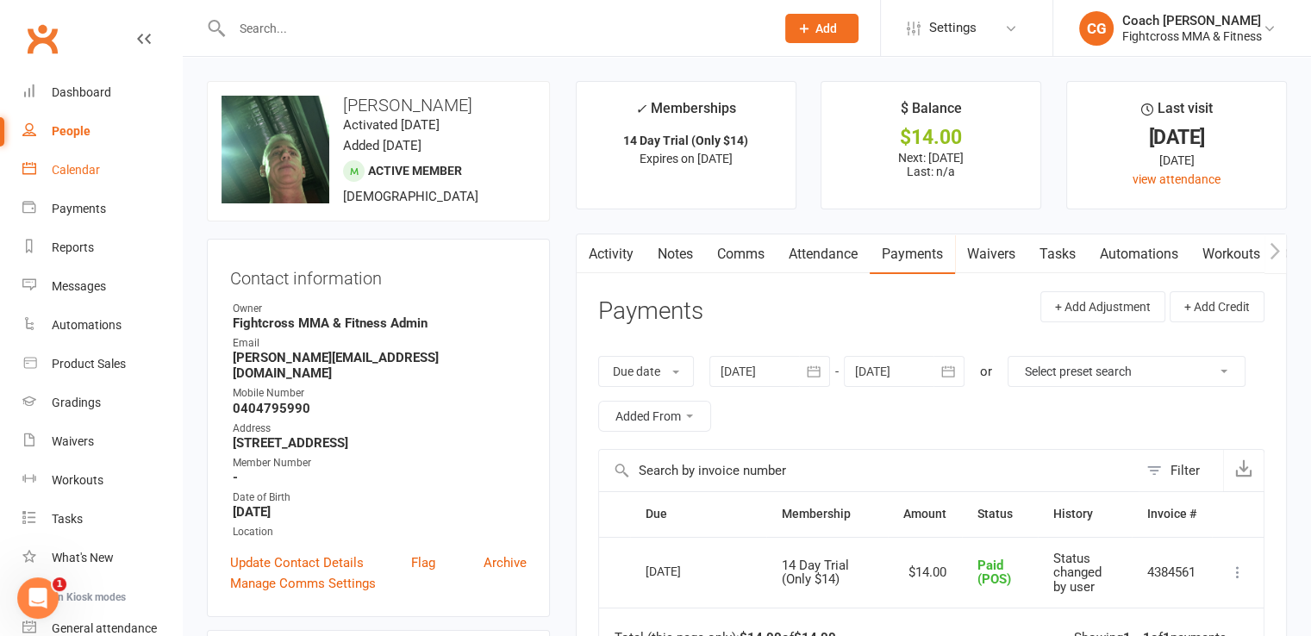
click at [90, 165] on div "Calendar" at bounding box center [76, 170] width 48 height 14
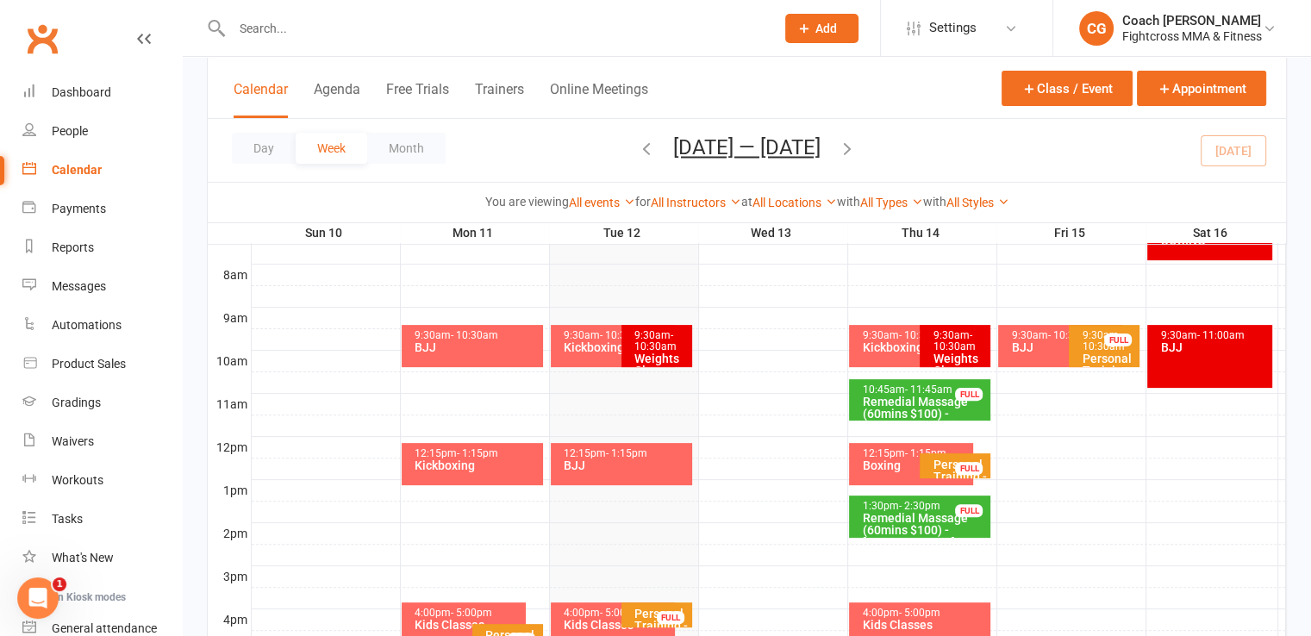
scroll to position [790, 0]
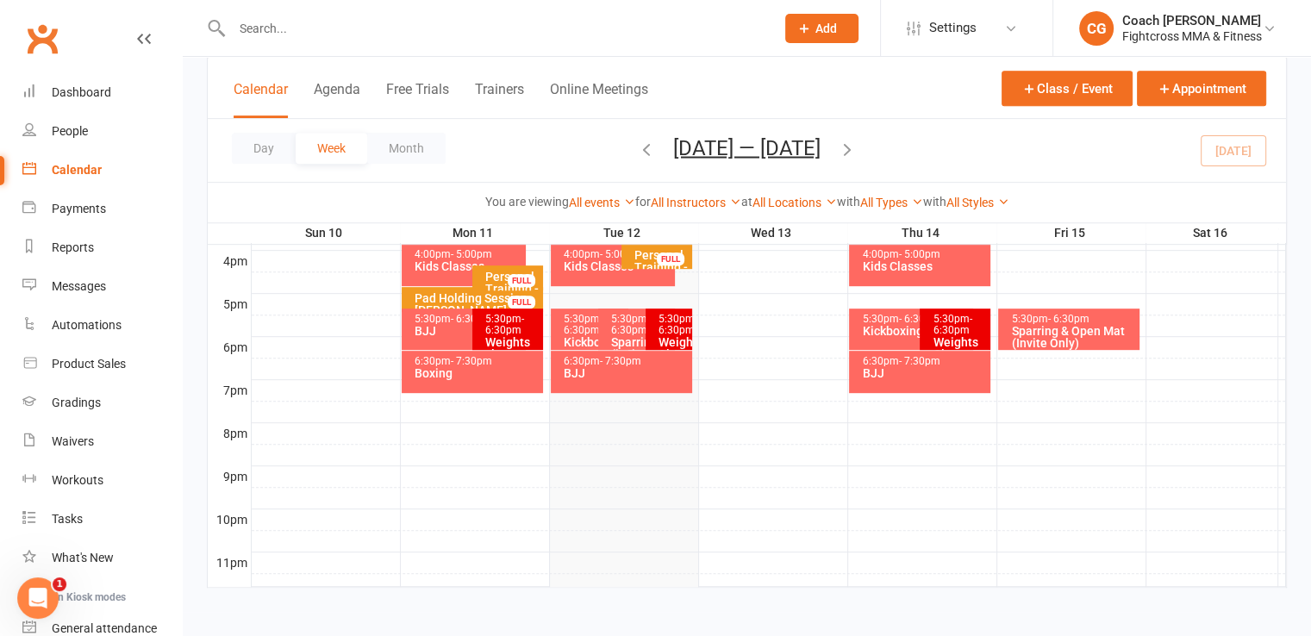
click at [465, 363] on span "- 7:30pm" at bounding box center [471, 361] width 41 height 12
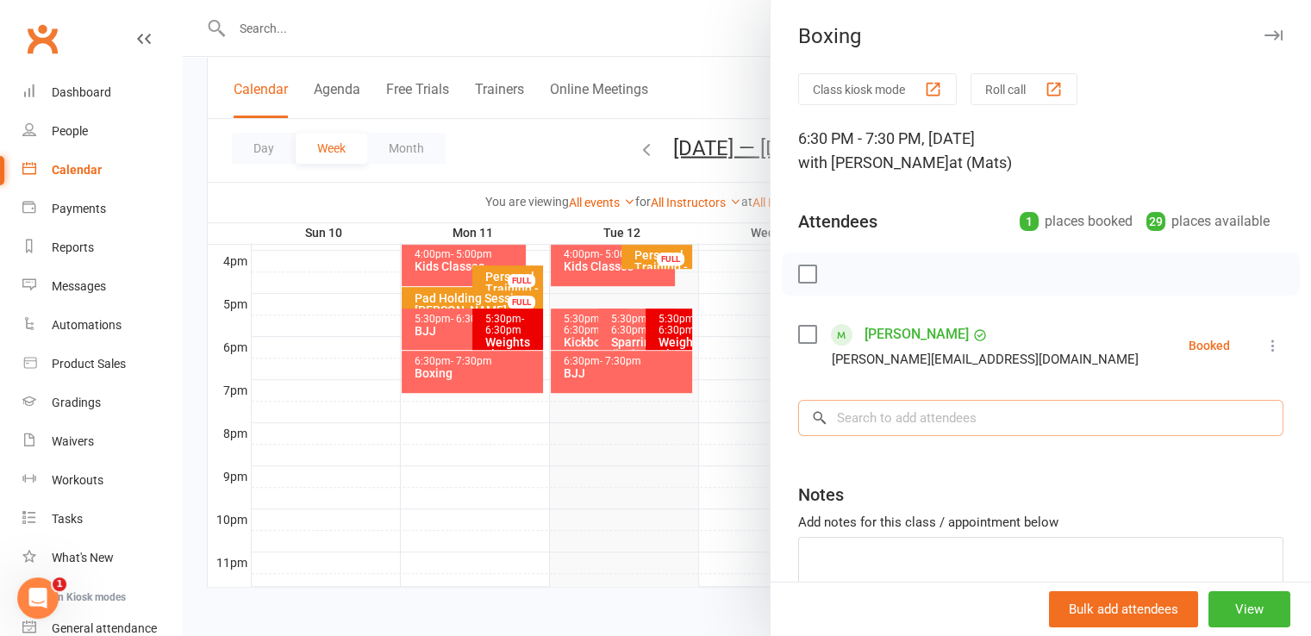
click at [875, 415] on input "search" at bounding box center [1040, 418] width 485 height 36
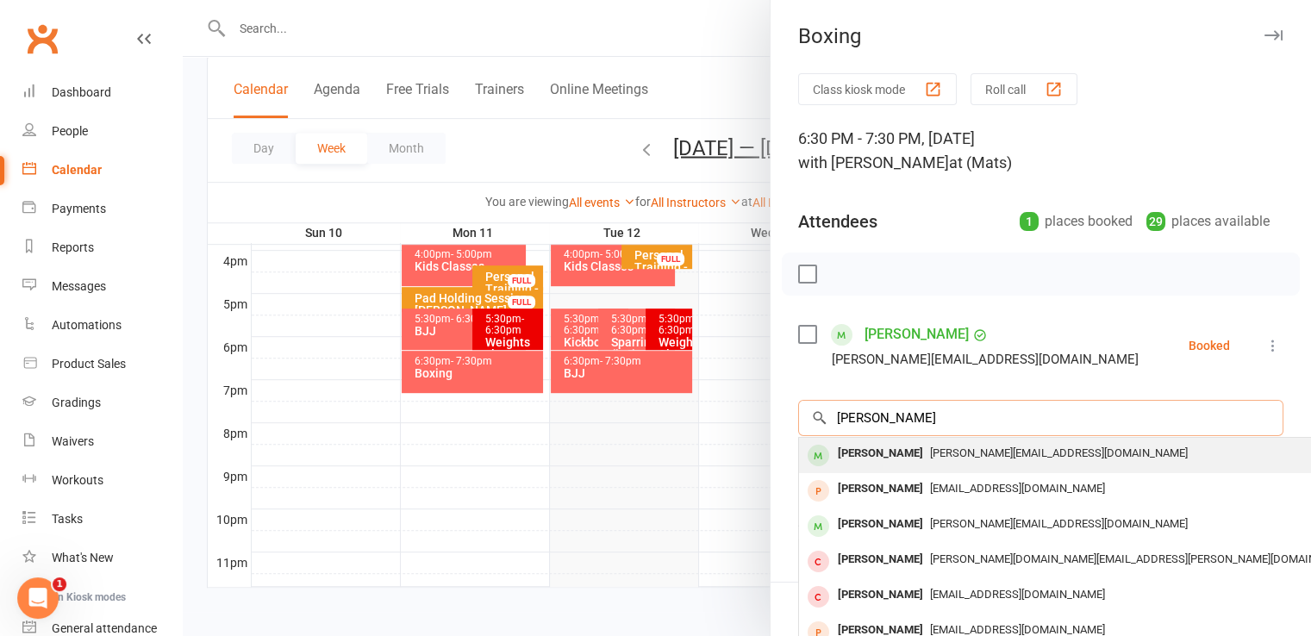
type input "[PERSON_NAME]"
click at [875, 451] on div "[PERSON_NAME]" at bounding box center [880, 453] width 99 height 25
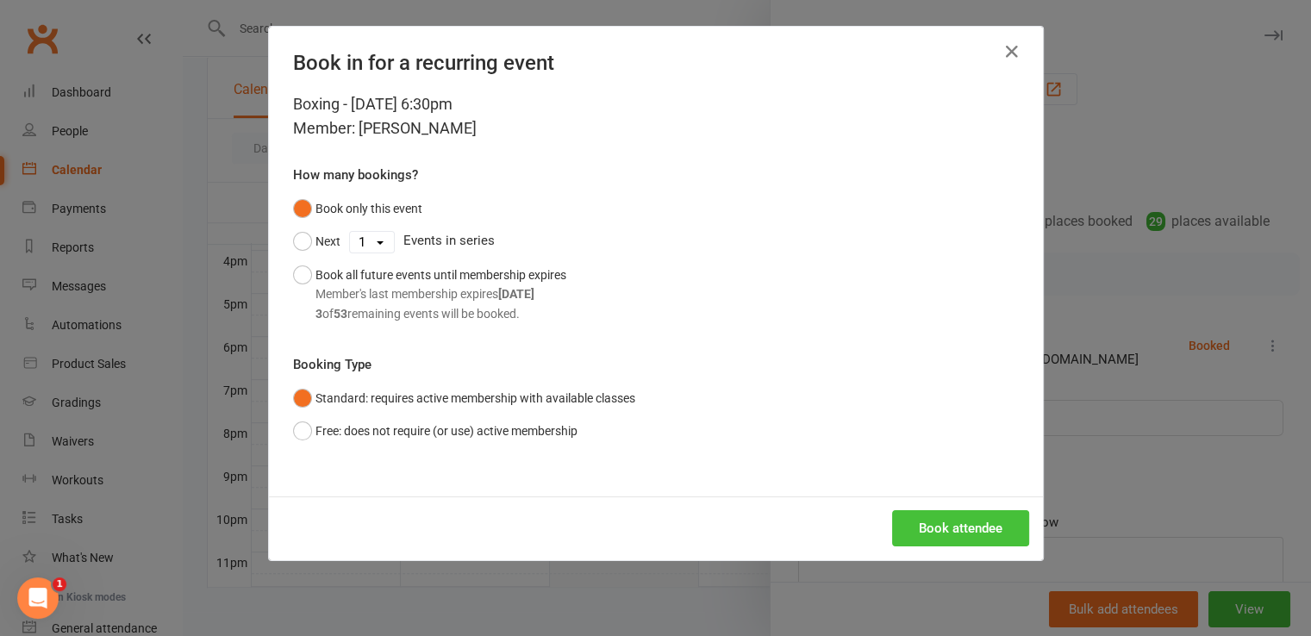
click at [938, 526] on button "Book attendee" at bounding box center [960, 528] width 137 height 36
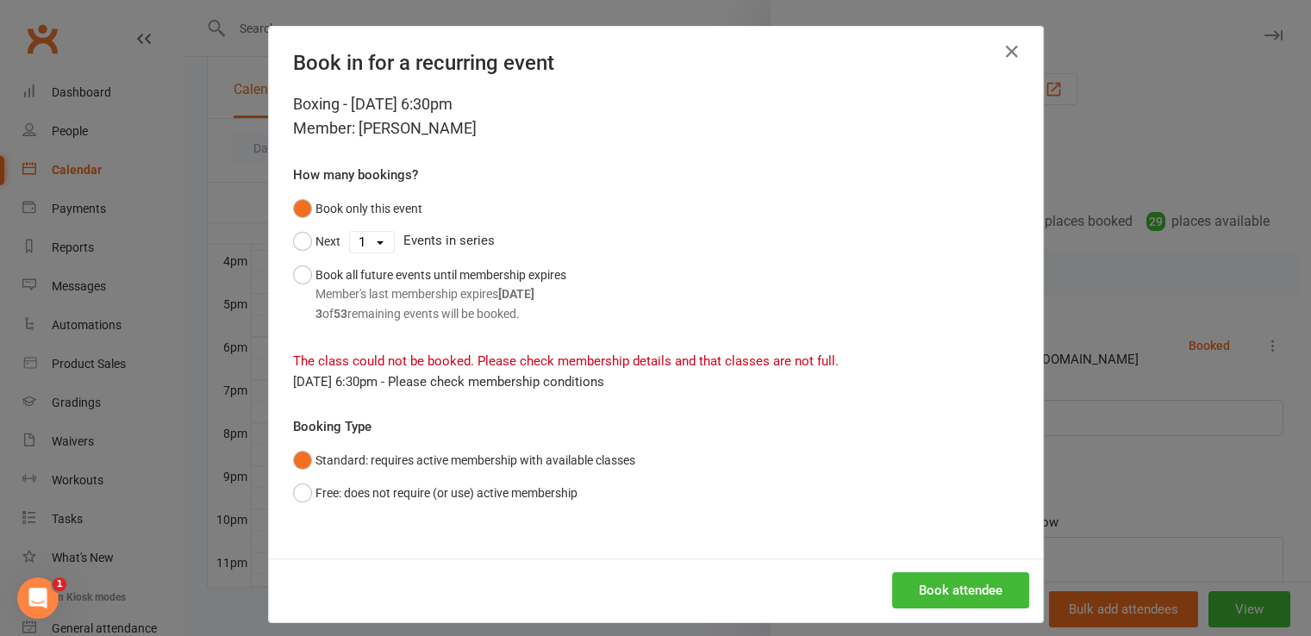
click at [933, 562] on div "Book attendee" at bounding box center [656, 591] width 774 height 64
click at [948, 591] on button "Book attendee" at bounding box center [960, 590] width 137 height 36
click at [534, 491] on button "Free: does not require (or use) active membership" at bounding box center [435, 493] width 284 height 33
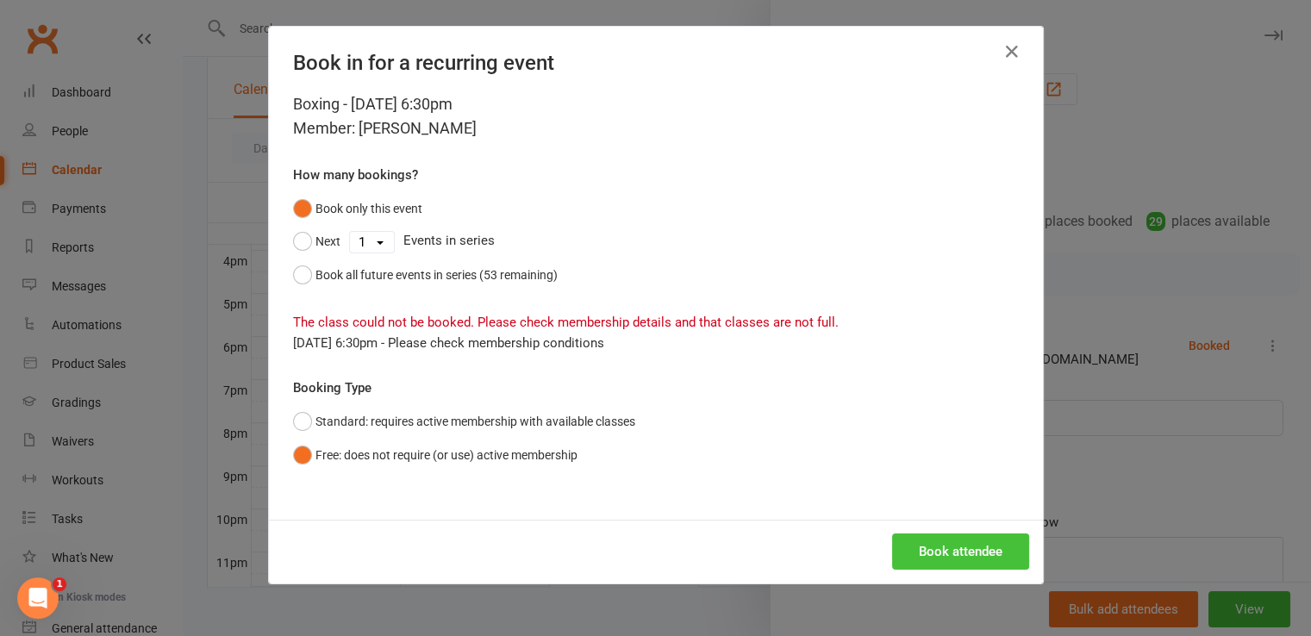
click at [969, 546] on button "Book attendee" at bounding box center [960, 552] width 137 height 36
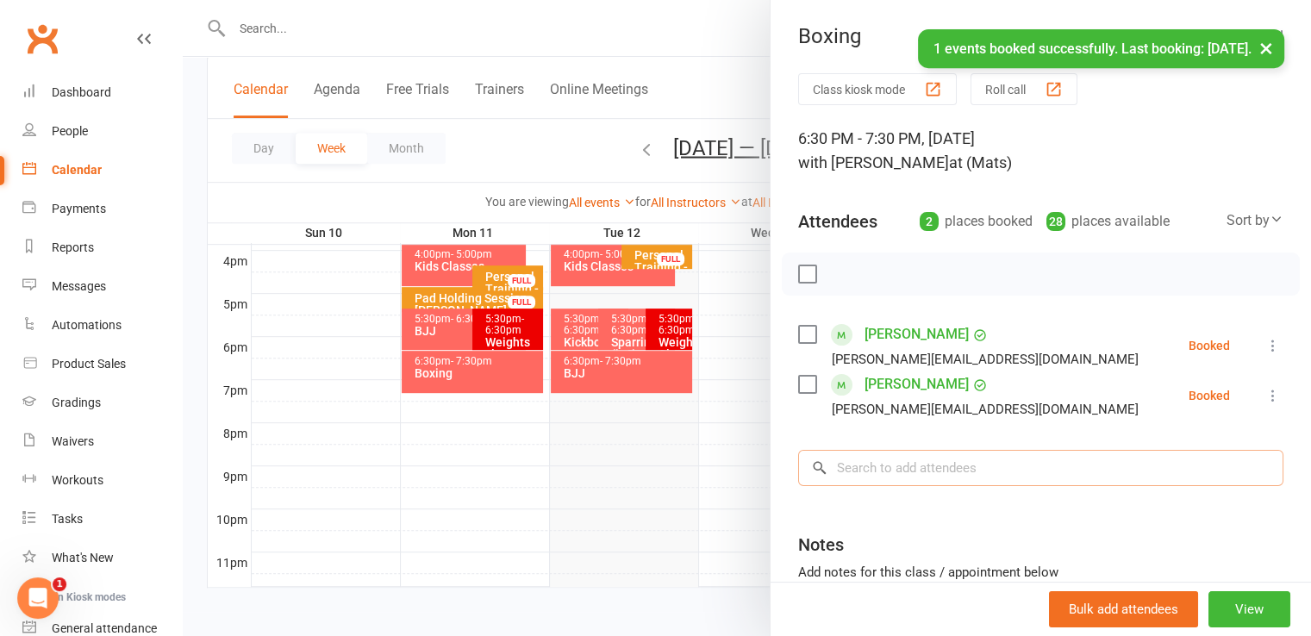
click at [943, 480] on input "search" at bounding box center [1040, 468] width 485 height 36
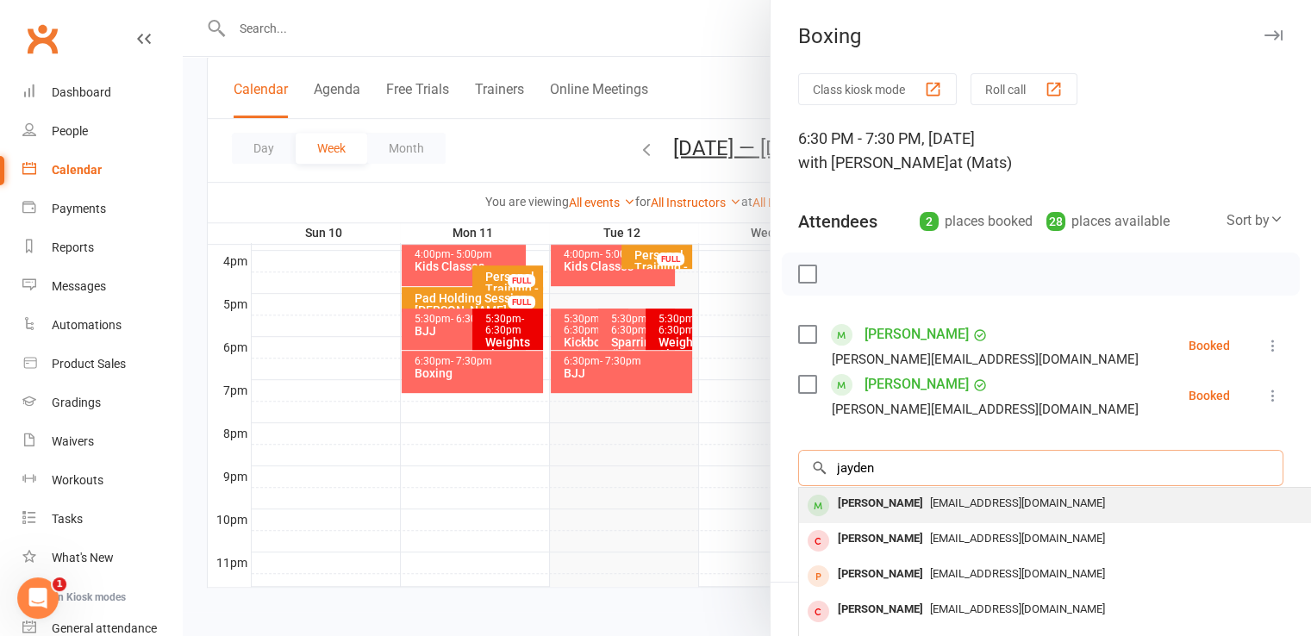
type input "jayden"
click at [940, 508] on span "[EMAIL_ADDRESS][DOMAIN_NAME]" at bounding box center [1017, 503] width 175 height 13
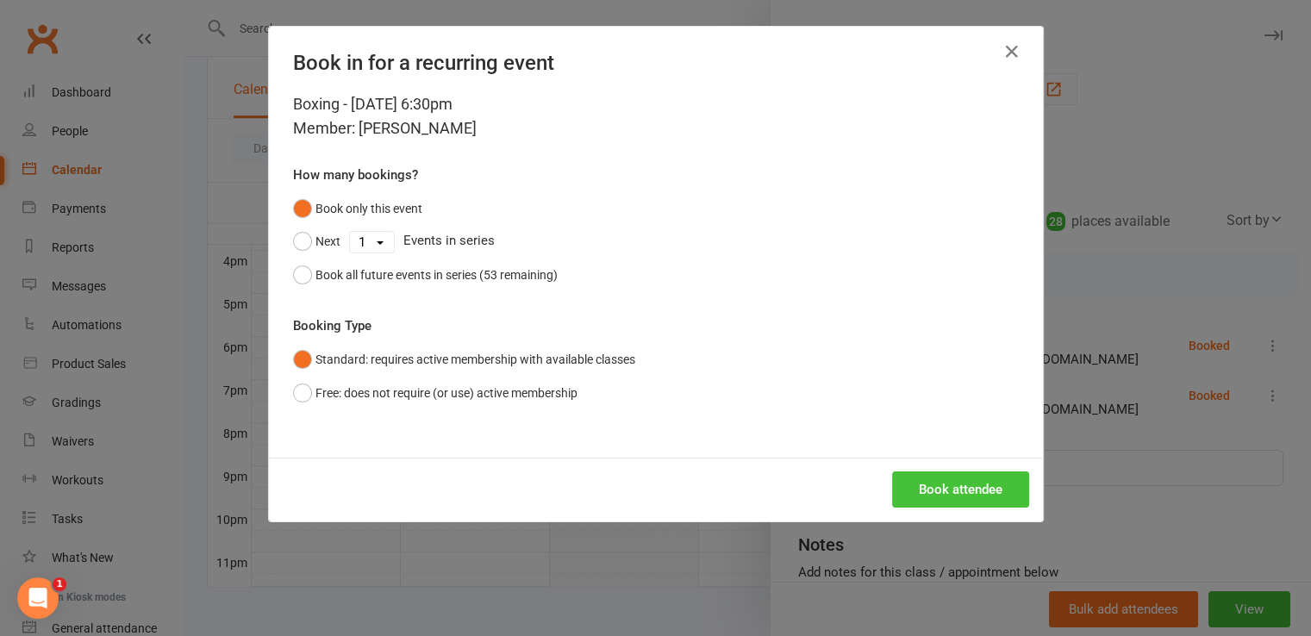
click at [941, 485] on button "Book attendee" at bounding box center [960, 490] width 137 height 36
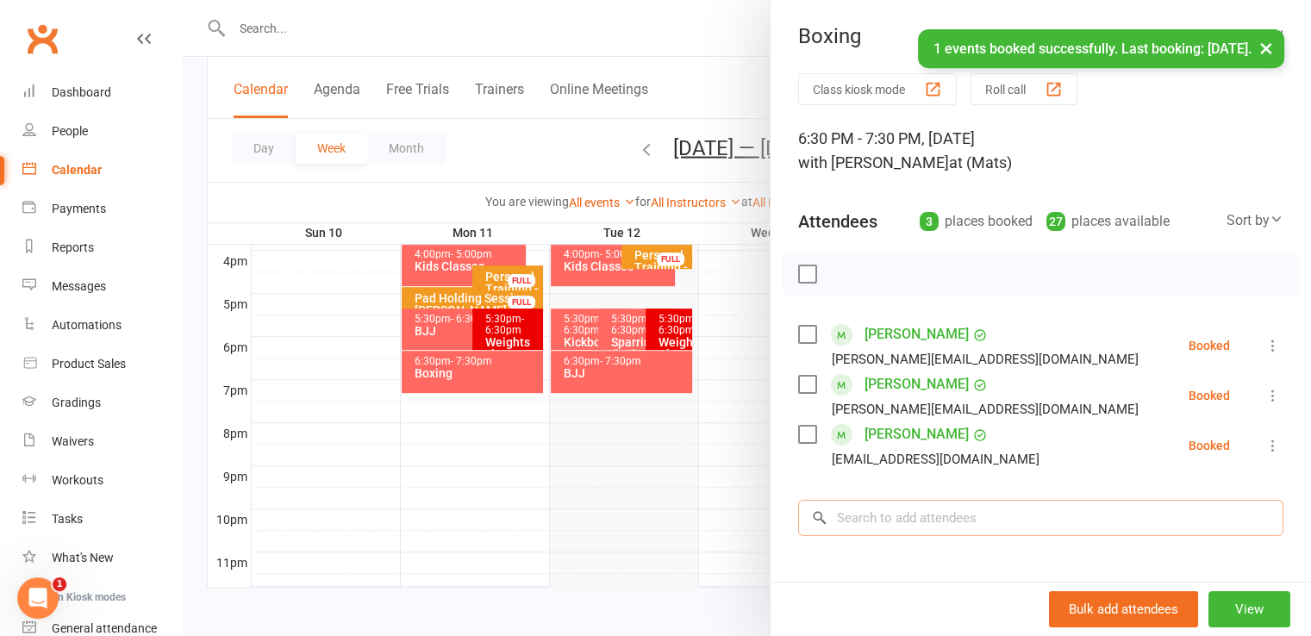
click at [950, 520] on input "search" at bounding box center [1040, 518] width 485 height 36
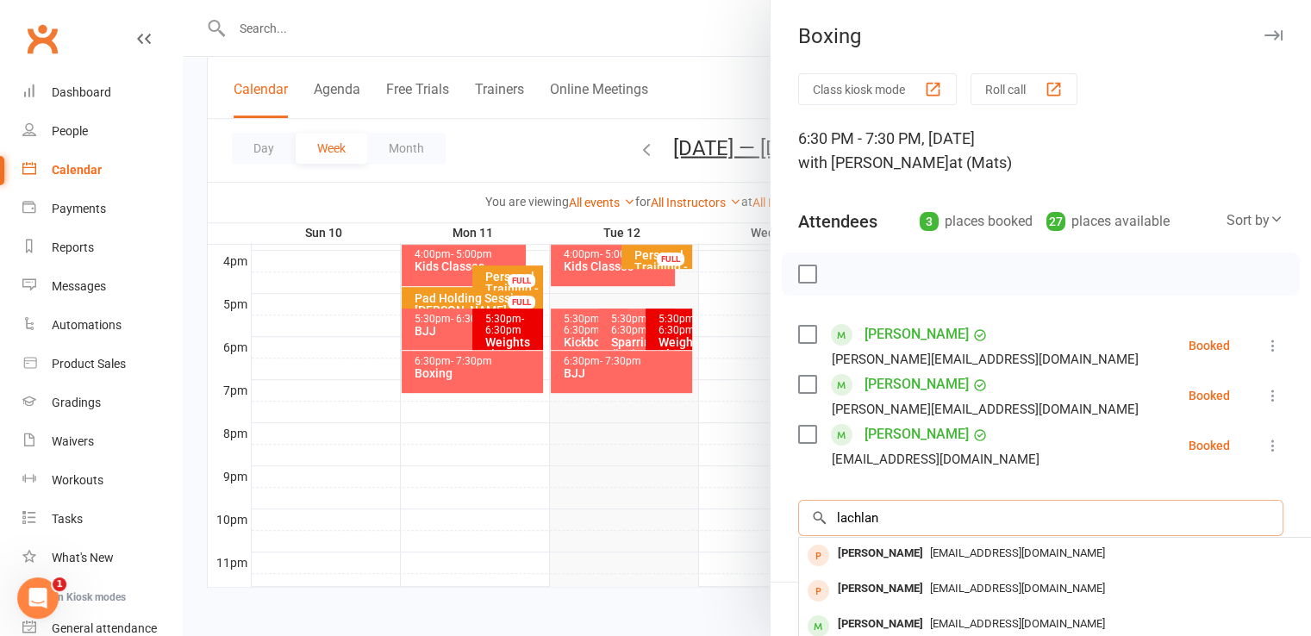
scroll to position [210, 0]
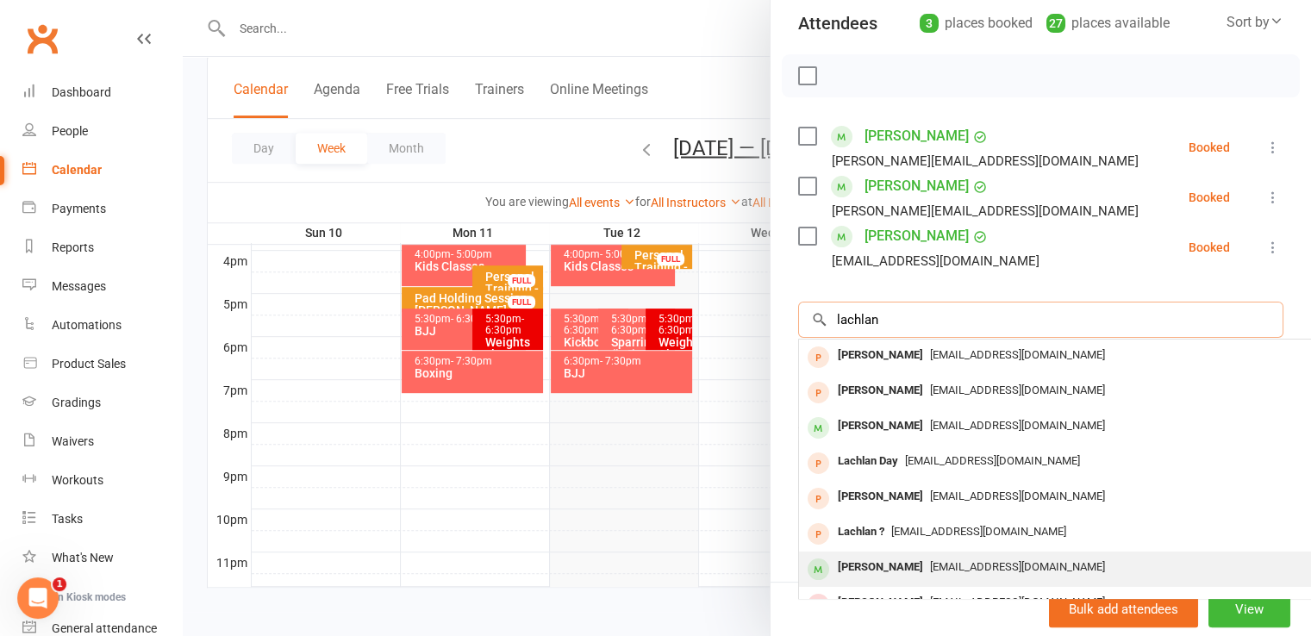
type input "lachlan"
click at [930, 560] on span "[EMAIL_ADDRESS][DOMAIN_NAME]" at bounding box center [1017, 566] width 175 height 13
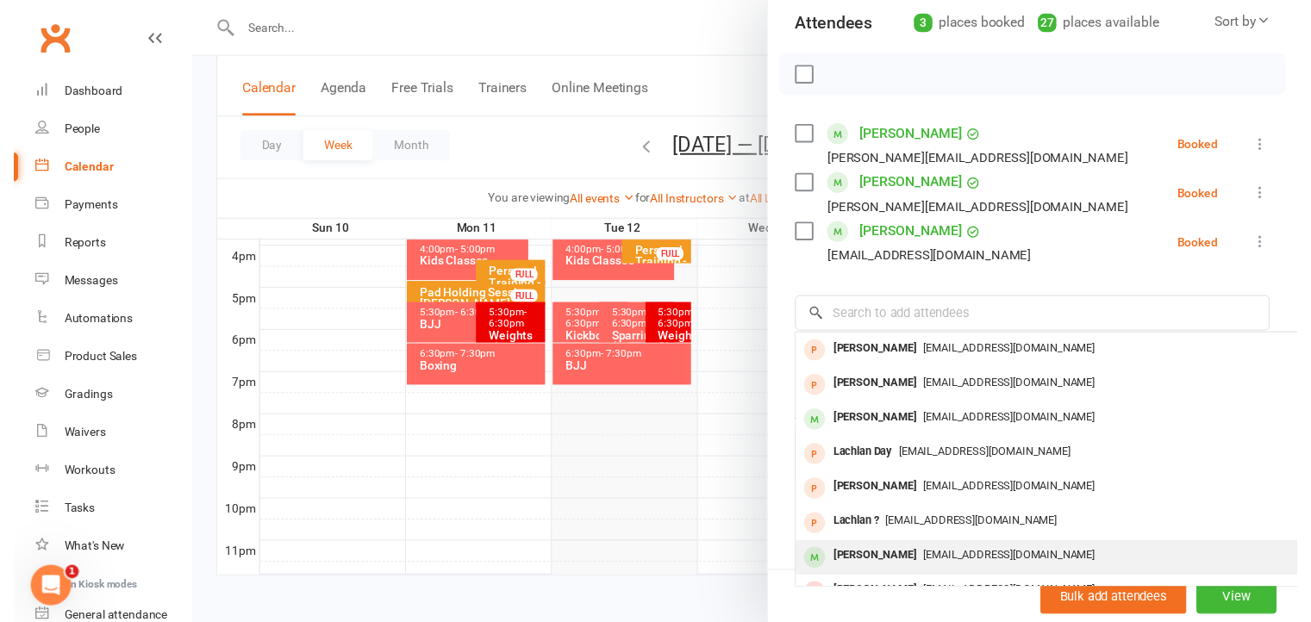
scroll to position [197, 0]
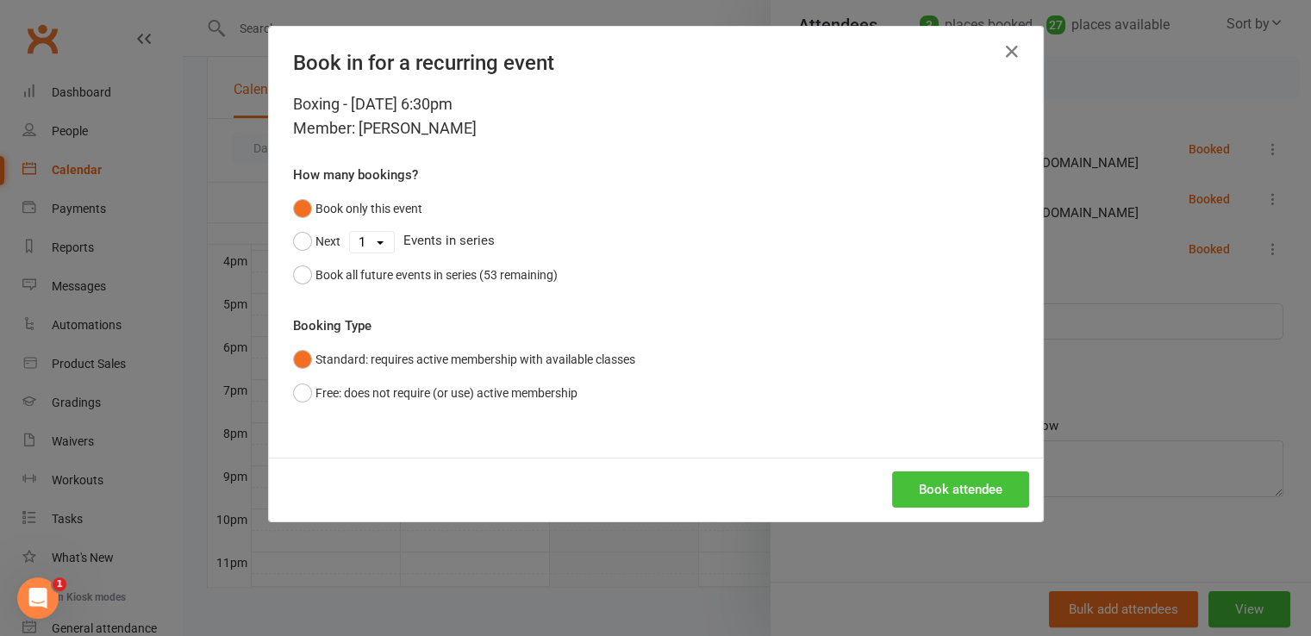
click at [951, 494] on button "Book attendee" at bounding box center [960, 490] width 137 height 36
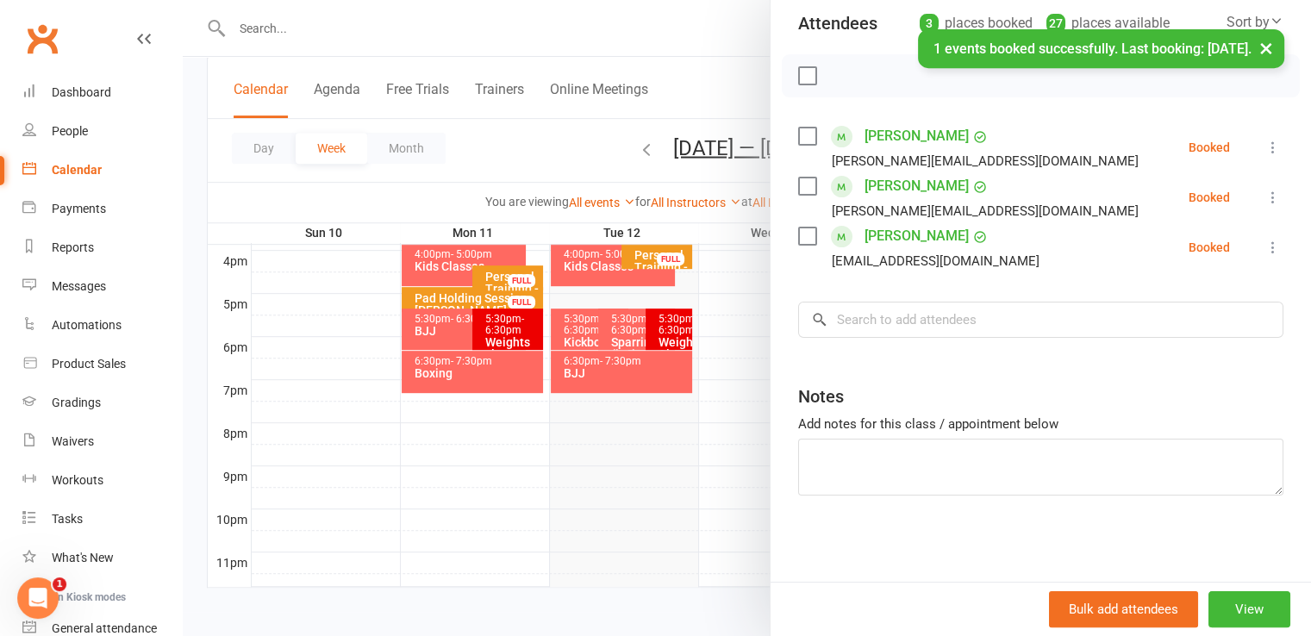
scroll to position [210, 0]
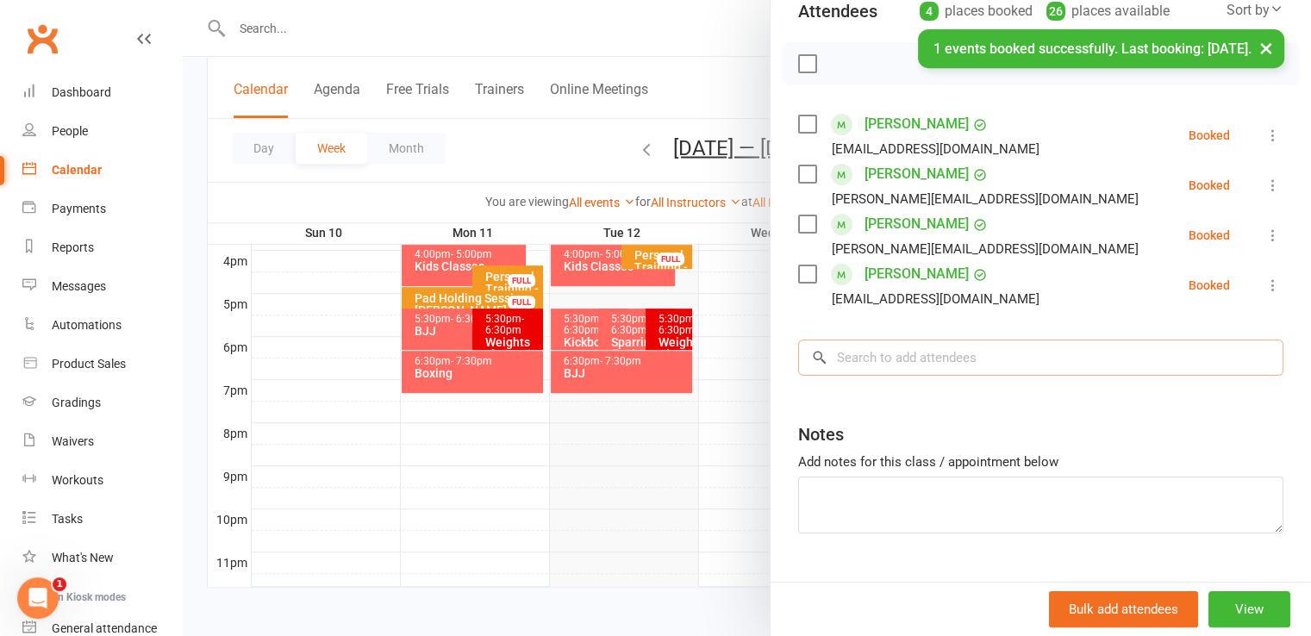
click at [922, 361] on input "search" at bounding box center [1040, 358] width 485 height 36
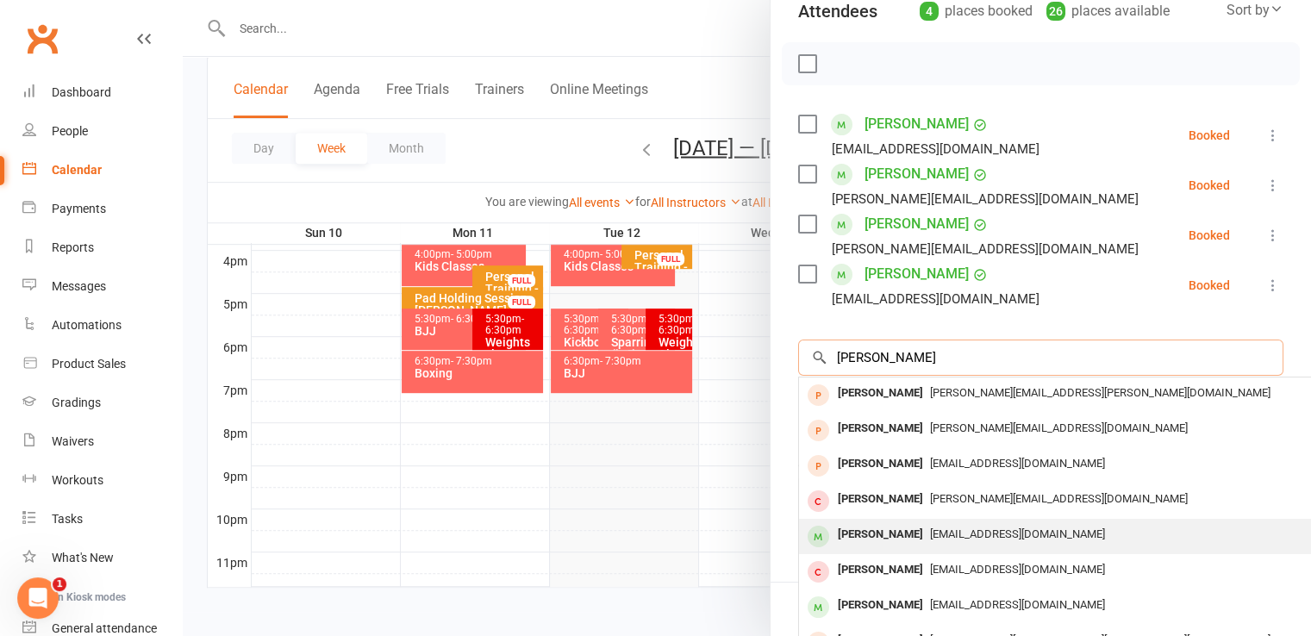
type input "[PERSON_NAME]"
click at [930, 530] on span "[EMAIL_ADDRESS][DOMAIN_NAME]" at bounding box center [1017, 534] width 175 height 13
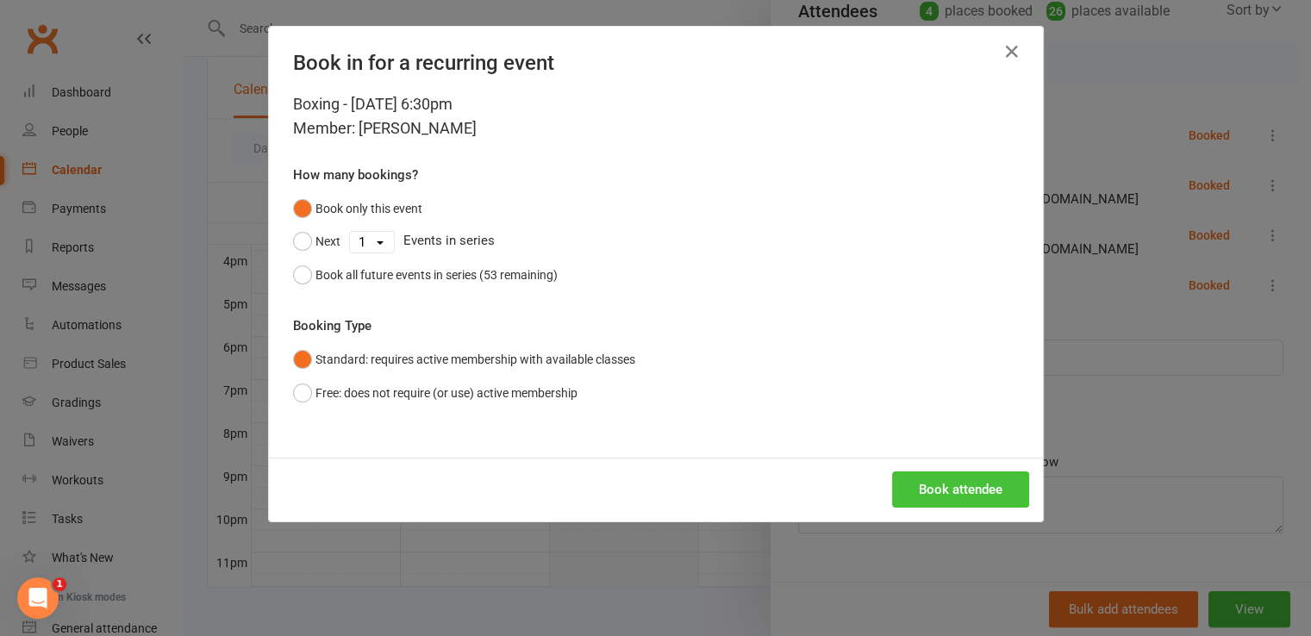
click at [931, 495] on button "Book attendee" at bounding box center [960, 490] width 137 height 36
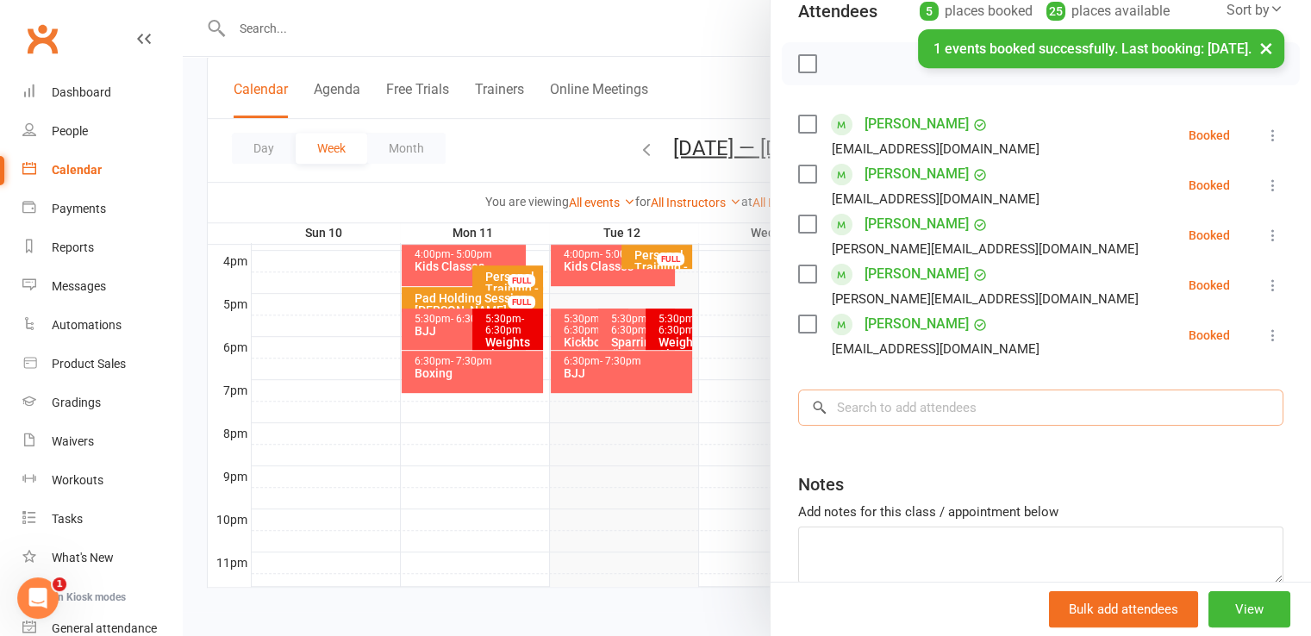
click at [941, 410] on input "search" at bounding box center [1040, 408] width 485 height 36
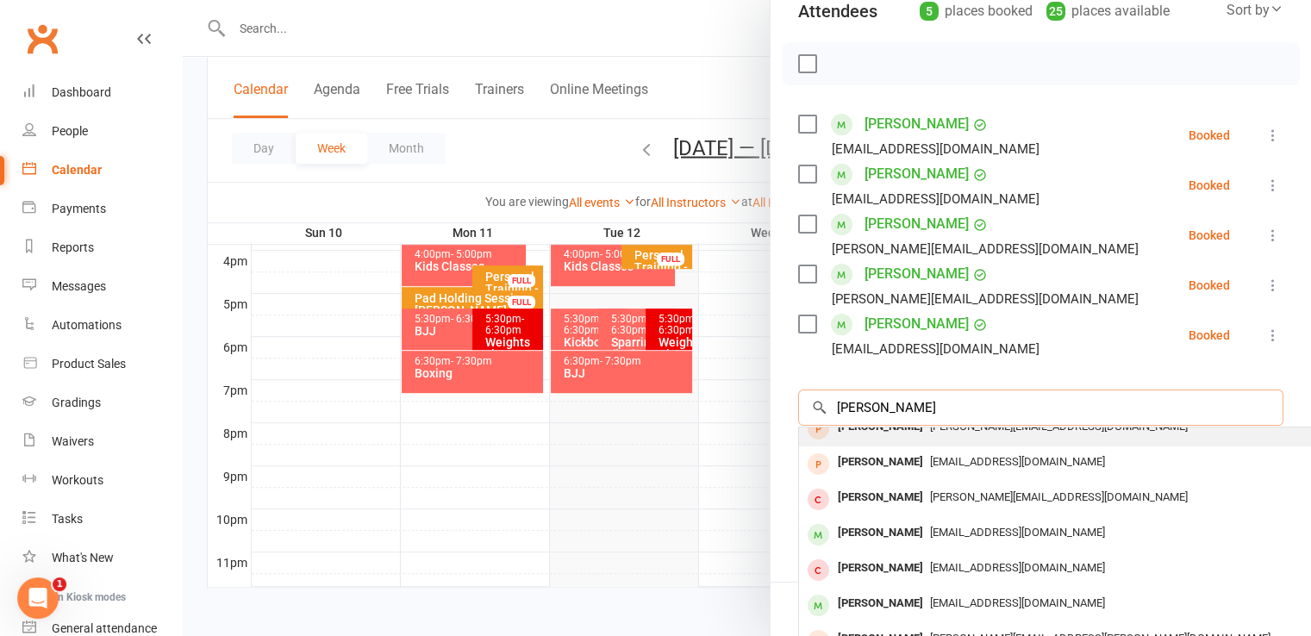
scroll to position [94, 0]
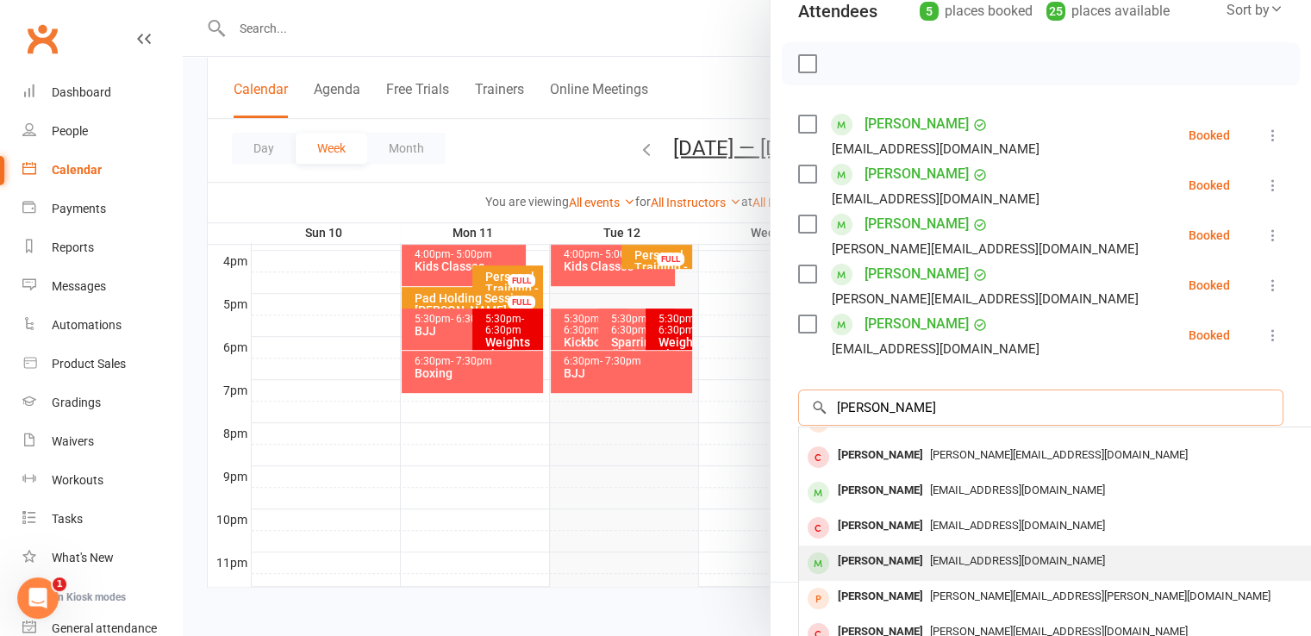
type input "[PERSON_NAME]"
click at [926, 568] on div "[EMAIL_ADDRESS][DOMAIN_NAME]" at bounding box center [1057, 561] width 502 height 25
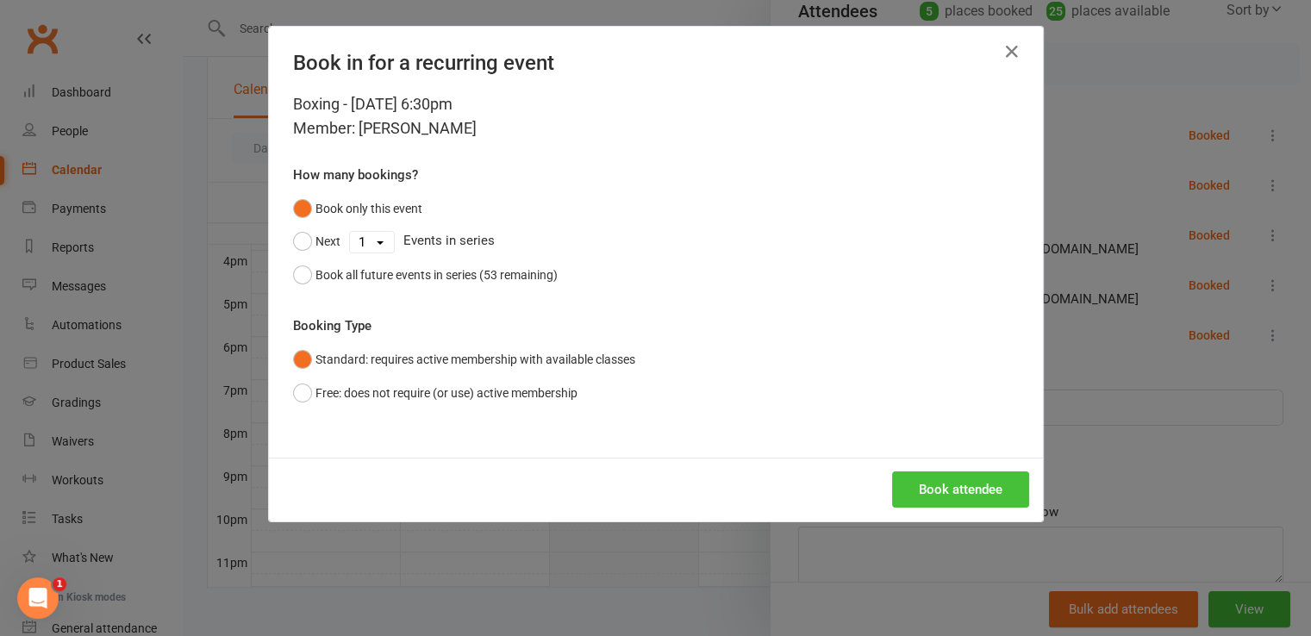
click at [948, 496] on button "Book attendee" at bounding box center [960, 490] width 137 height 36
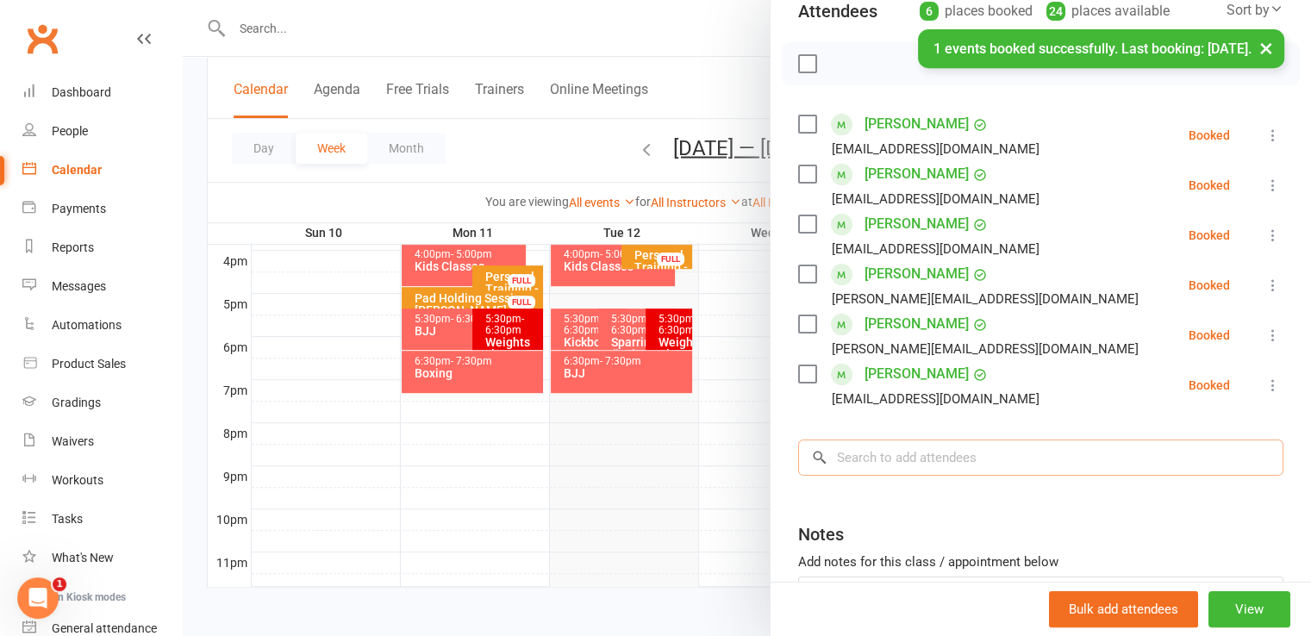
click at [946, 445] on input "search" at bounding box center [1040, 458] width 485 height 36
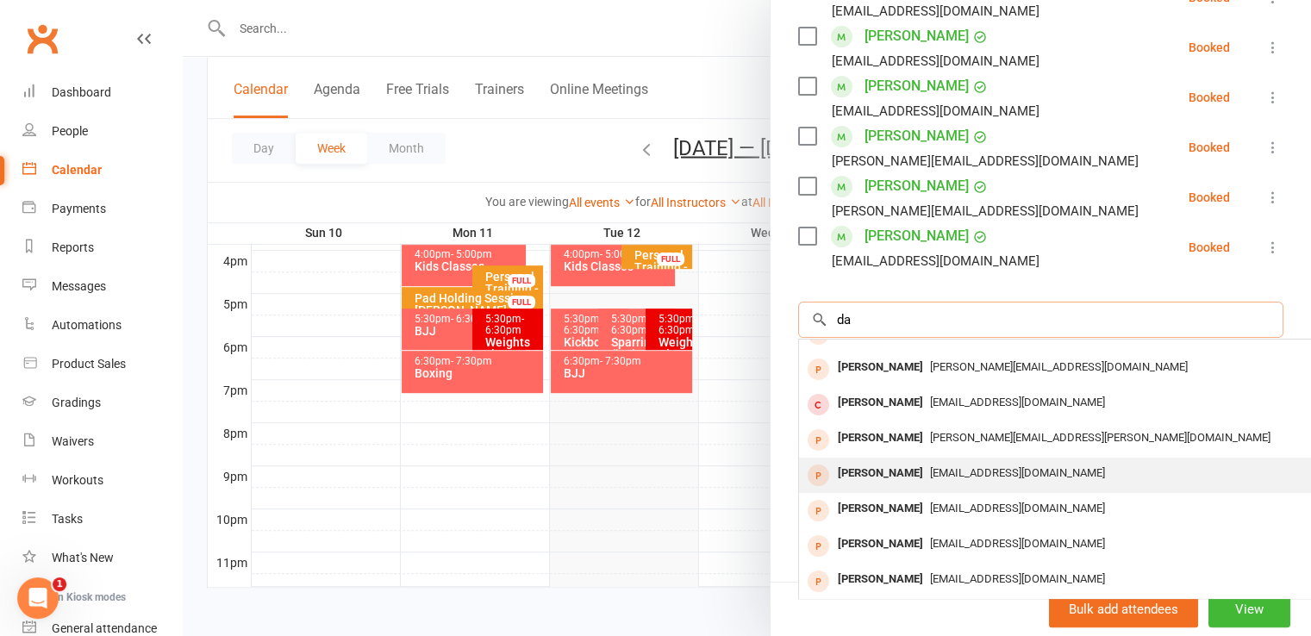
type input "d"
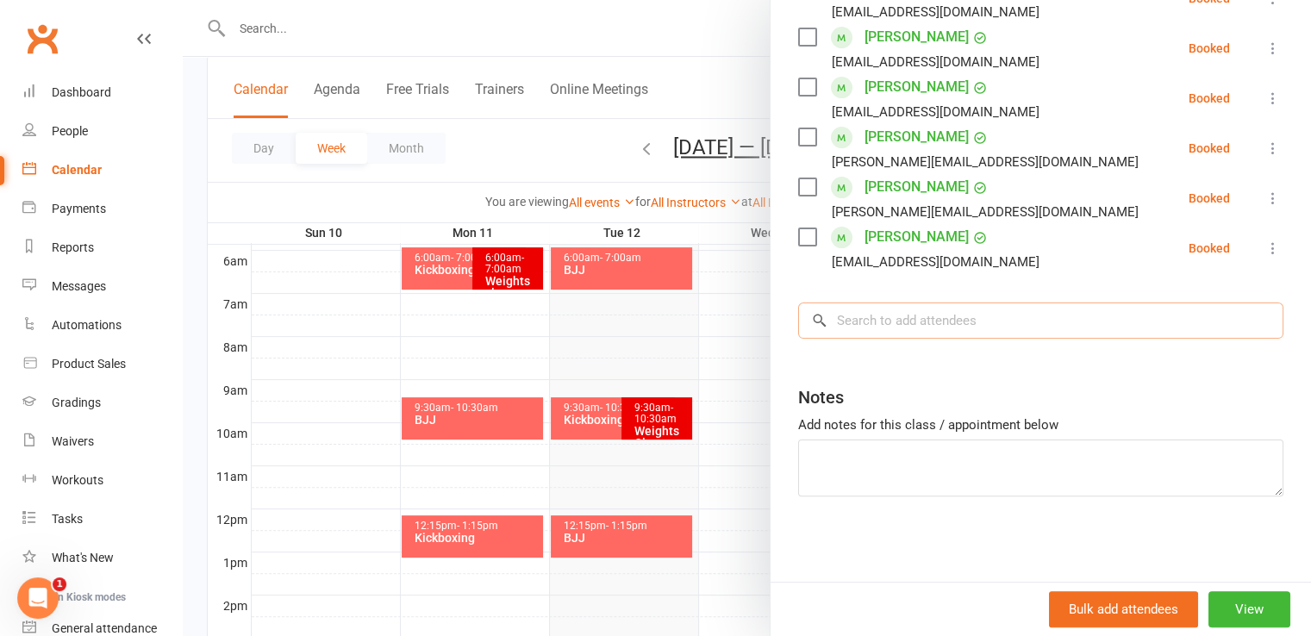
scroll to position [0, 0]
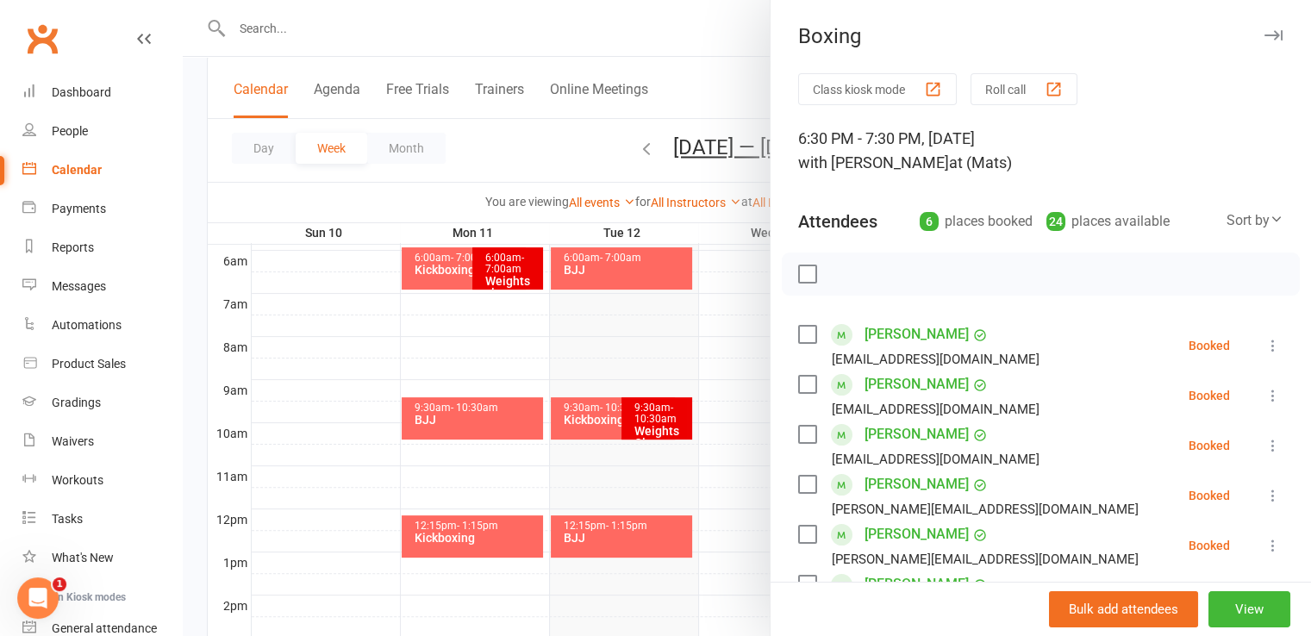
click at [798, 271] on label at bounding box center [806, 274] width 17 height 17
click at [841, 277] on icon "button" at bounding box center [845, 274] width 19 height 19
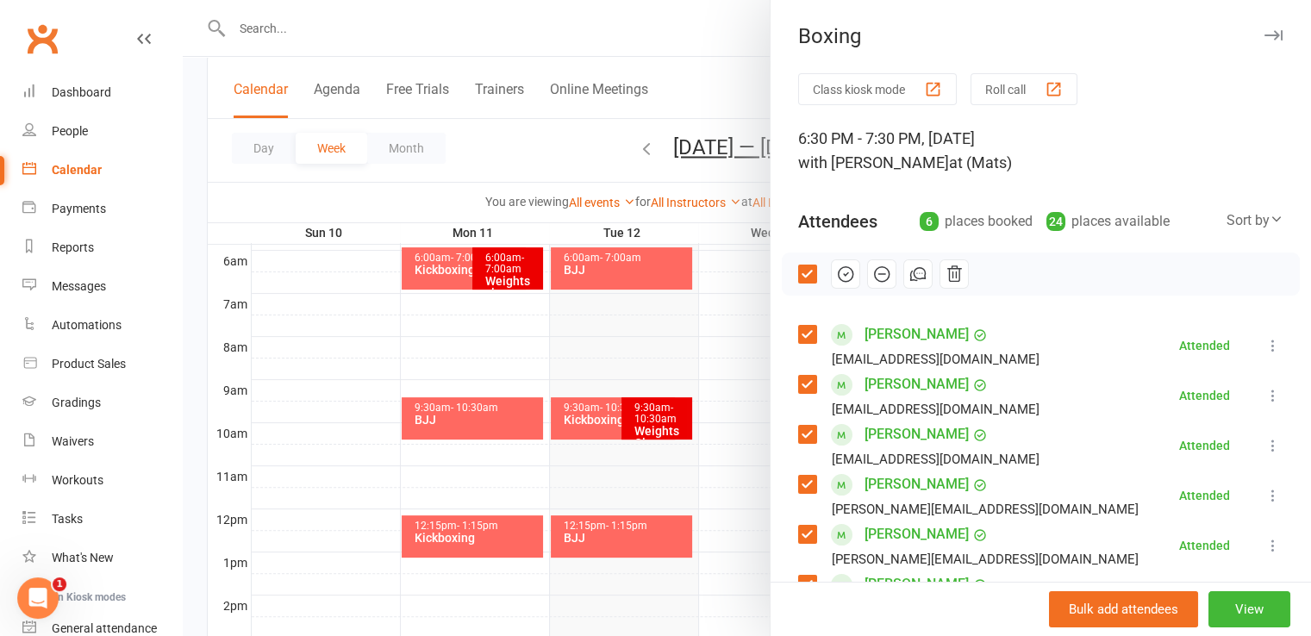
click at [709, 328] on div at bounding box center [747, 318] width 1128 height 636
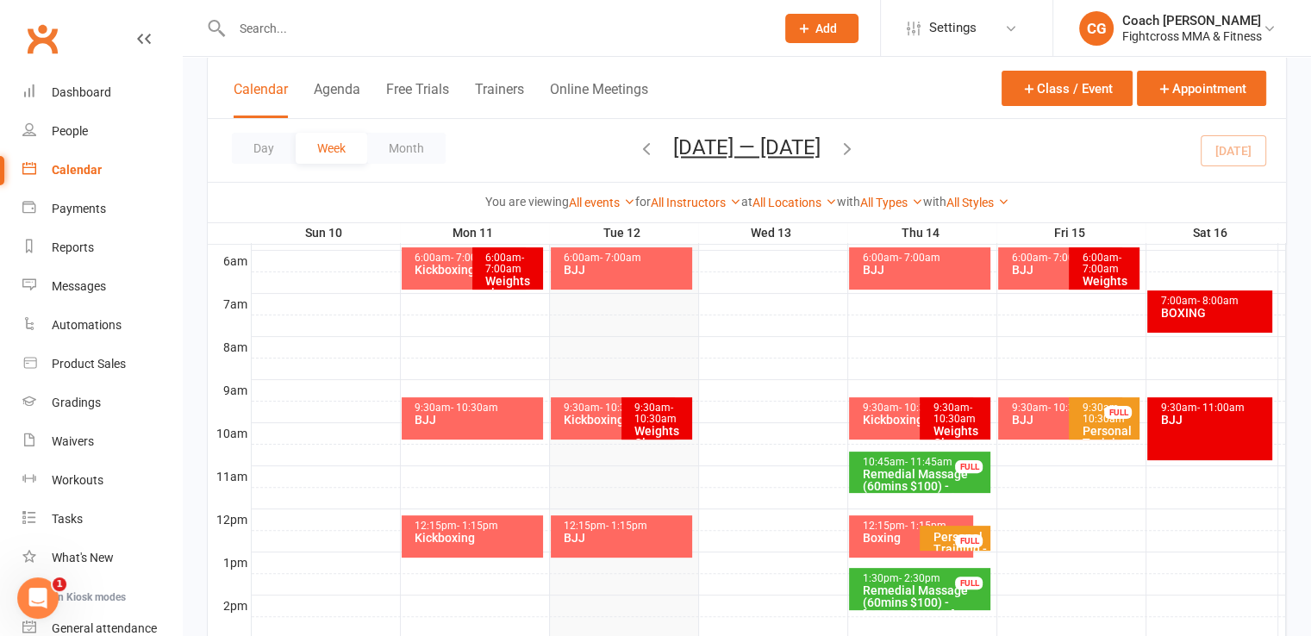
click at [593, 428] on div "9:30am - 10:30am Kickboxing" at bounding box center [613, 418] width 124 height 42
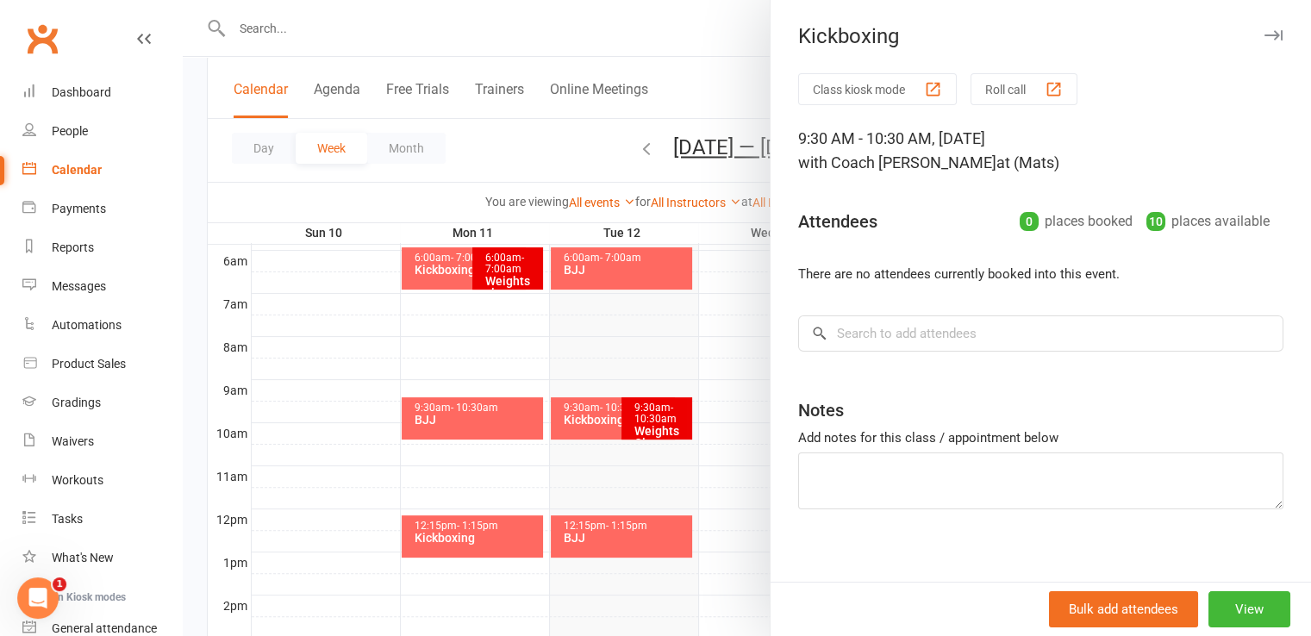
click at [490, 368] on div at bounding box center [747, 318] width 1128 height 636
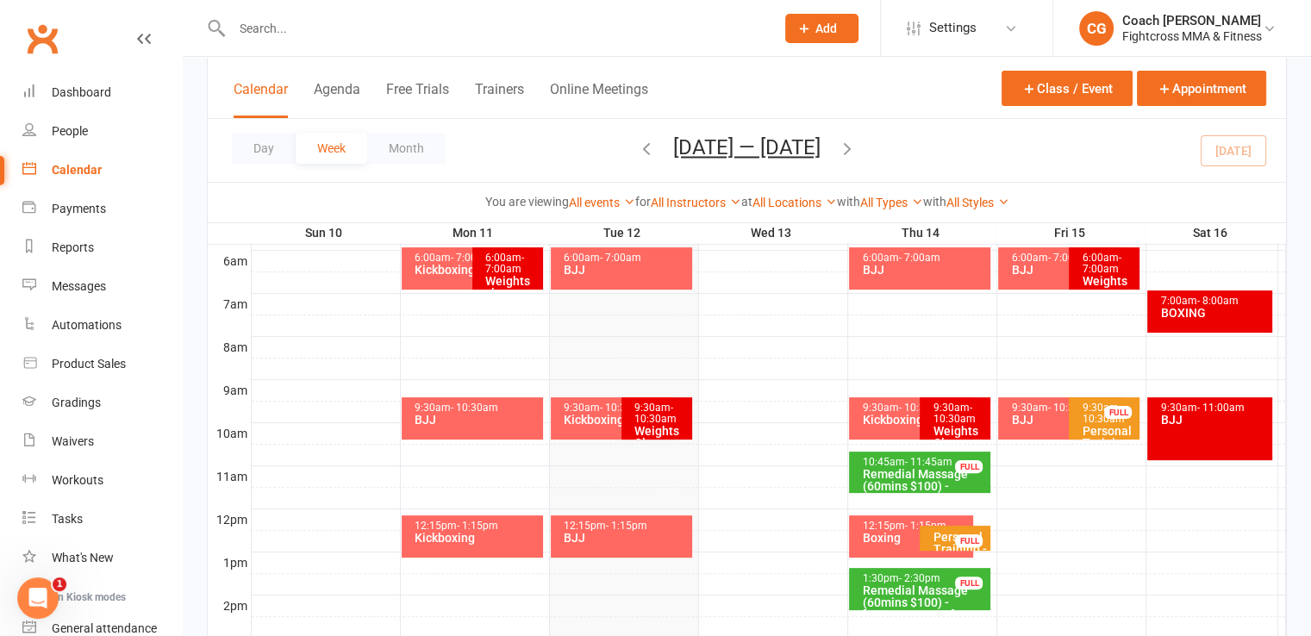
scroll to position [790, 0]
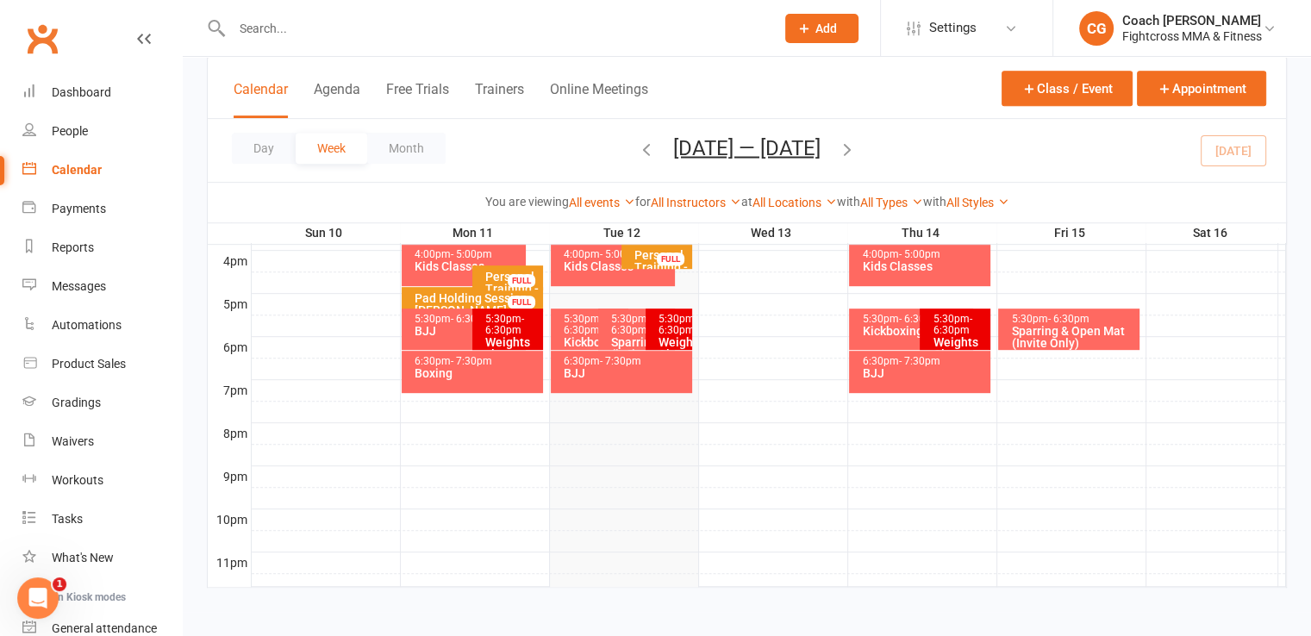
click at [500, 325] on span "- 6:30pm" at bounding box center [504, 324] width 39 height 23
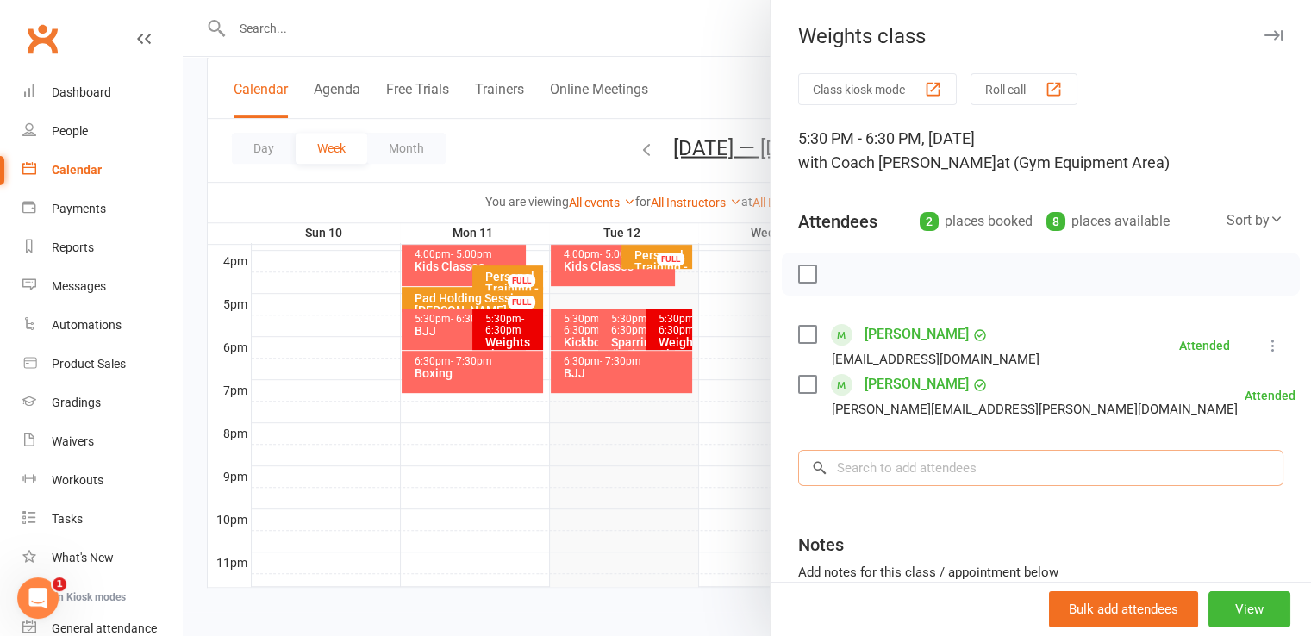
click at [889, 469] on input "search" at bounding box center [1040, 468] width 485 height 36
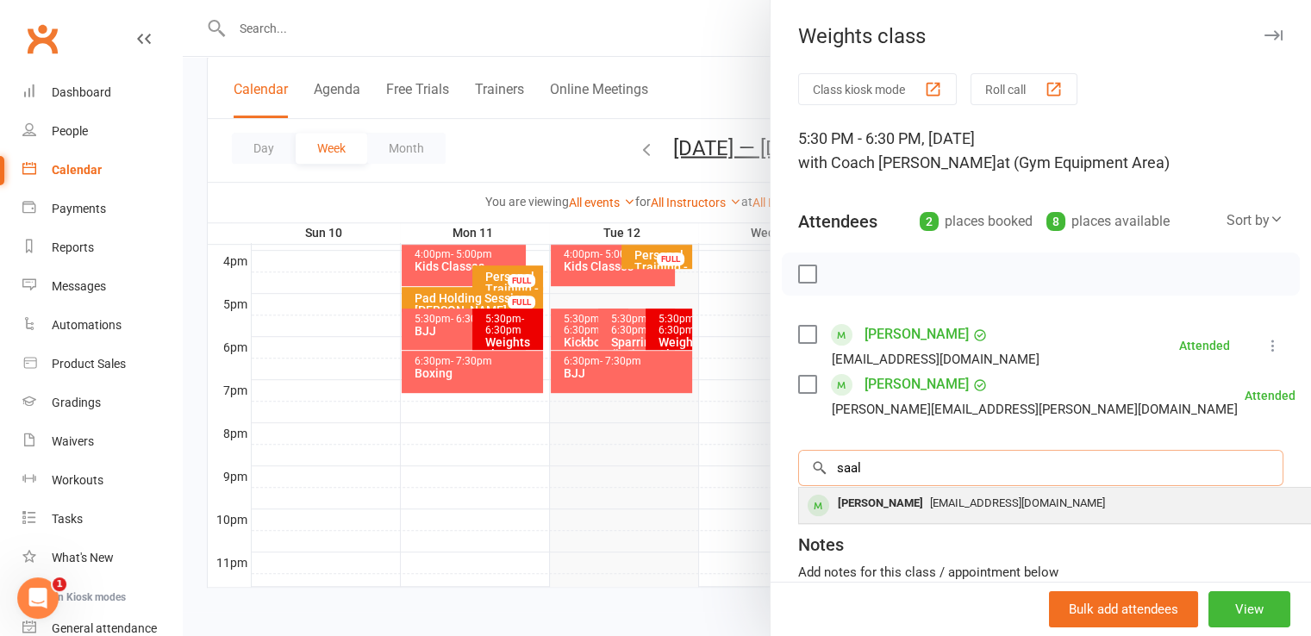
type input "saal"
click at [888, 489] on div "[PERSON_NAME] [EMAIL_ADDRESS][DOMAIN_NAME]" at bounding box center [1057, 505] width 516 height 35
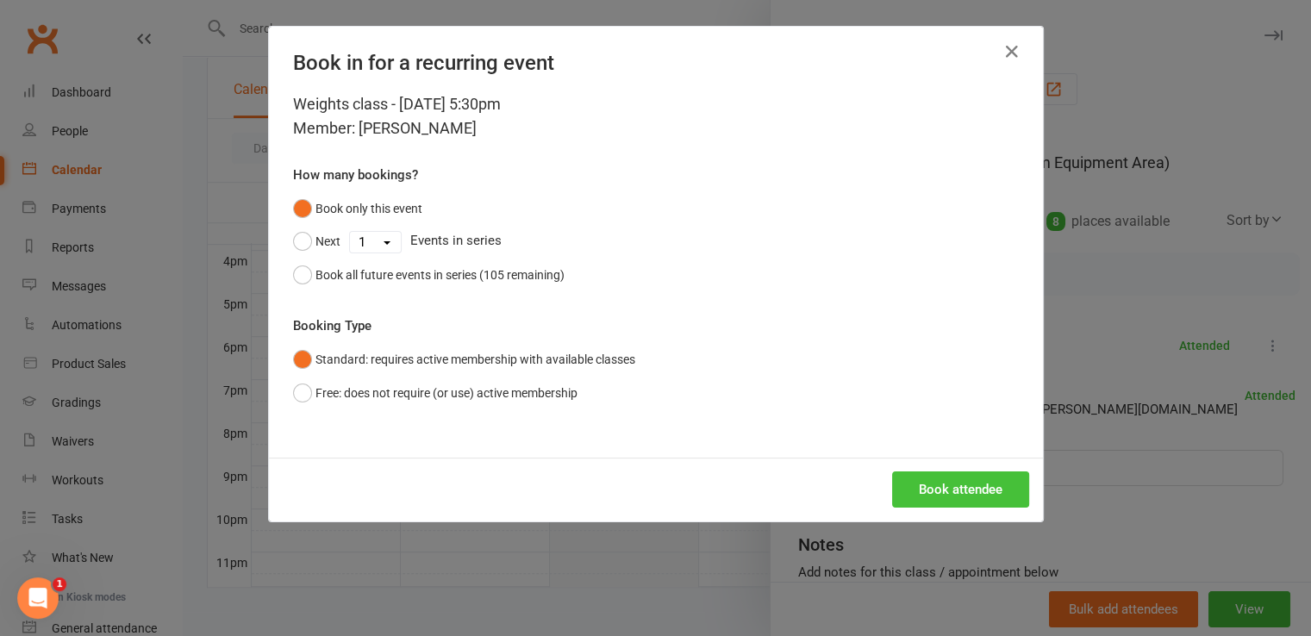
click at [903, 492] on button "Book attendee" at bounding box center [960, 490] width 137 height 36
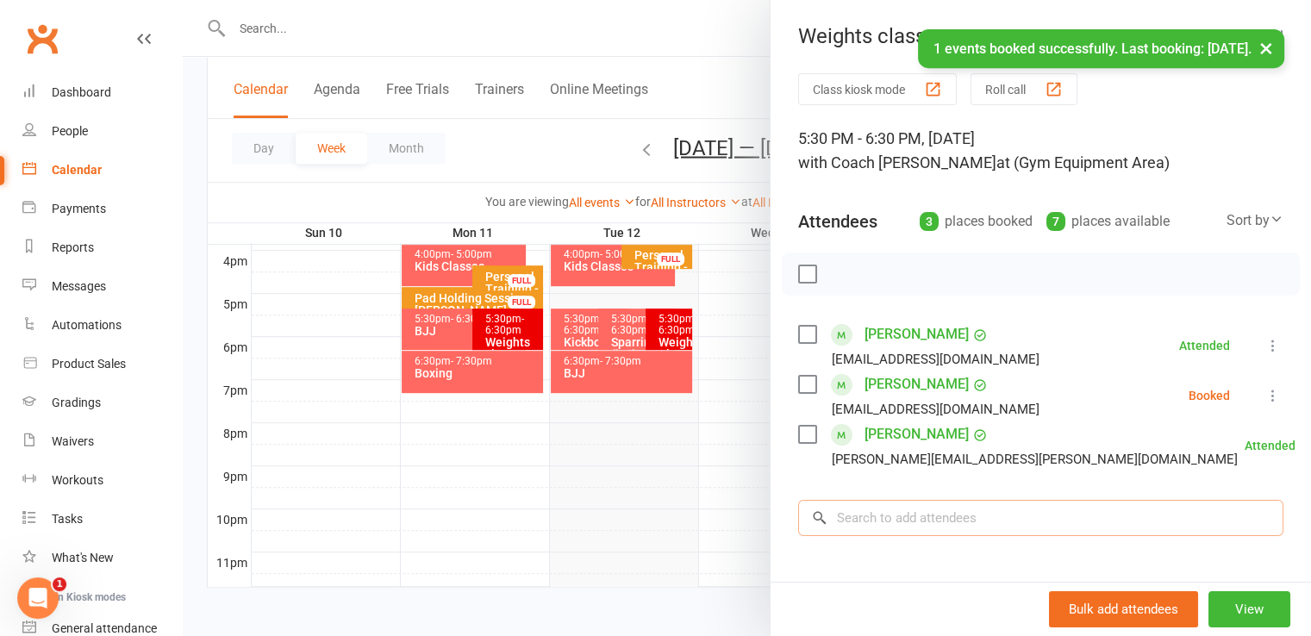
click at [903, 518] on input "search" at bounding box center [1040, 518] width 485 height 36
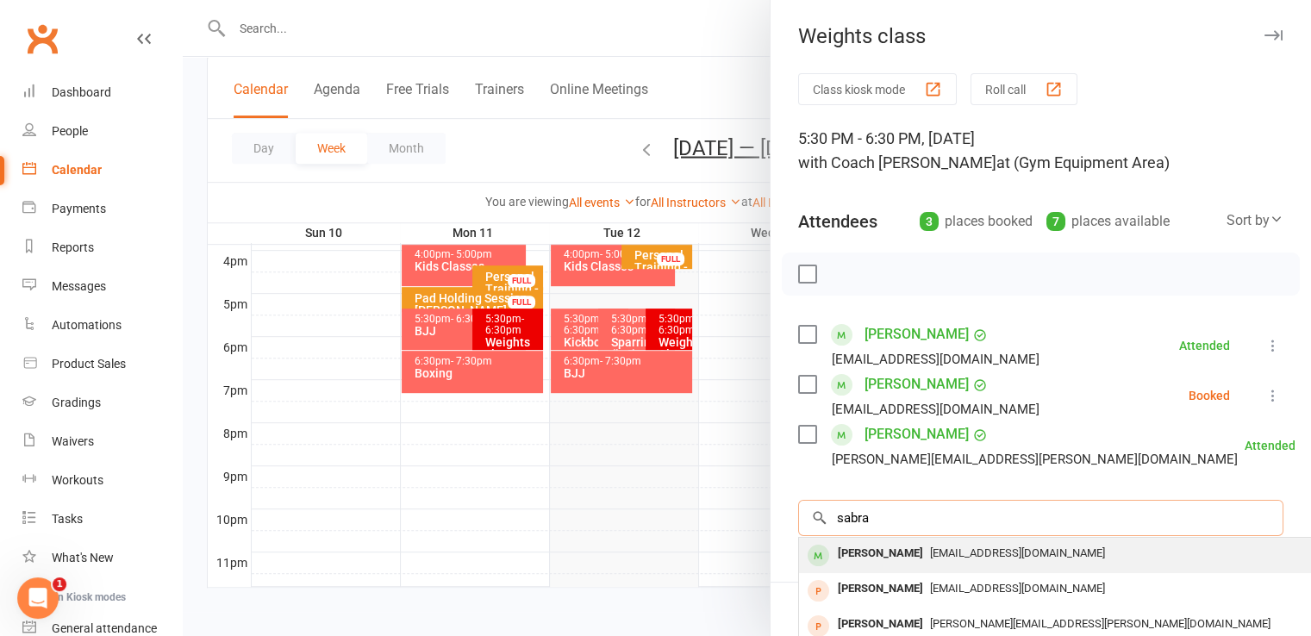
type input "sabra"
click at [930, 558] on span "[EMAIL_ADDRESS][DOMAIN_NAME]" at bounding box center [1017, 553] width 175 height 13
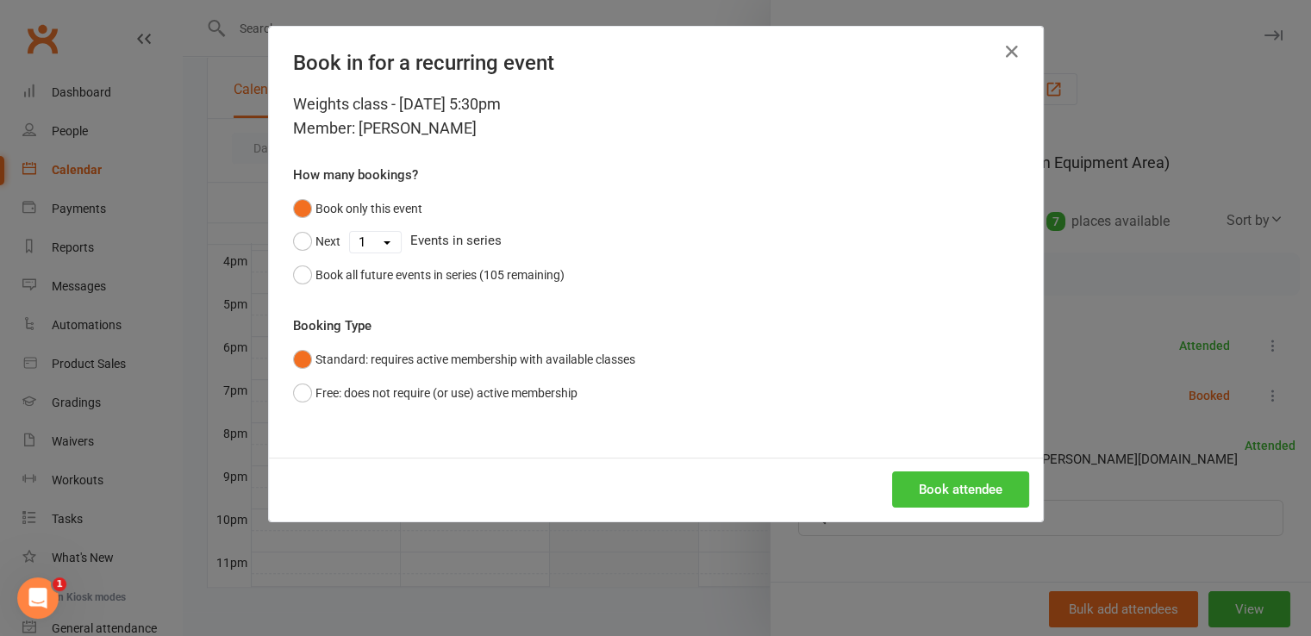
click at [940, 484] on button "Book attendee" at bounding box center [960, 490] width 137 height 36
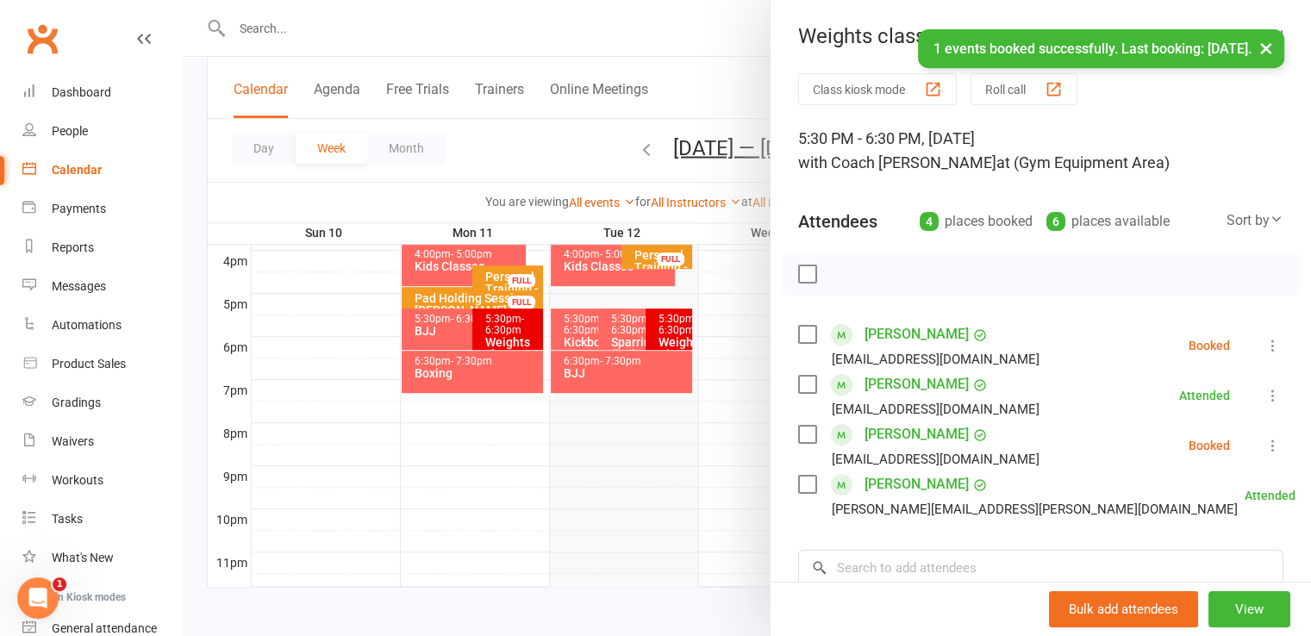
click at [953, 545] on div "Class kiosk mode Roll call 5:30 PM - 6:30 PM, [DATE] with Coach Meli at (Gym Eq…" at bounding box center [1041, 451] width 541 height 757
click at [953, 564] on input "search" at bounding box center [1040, 568] width 485 height 36
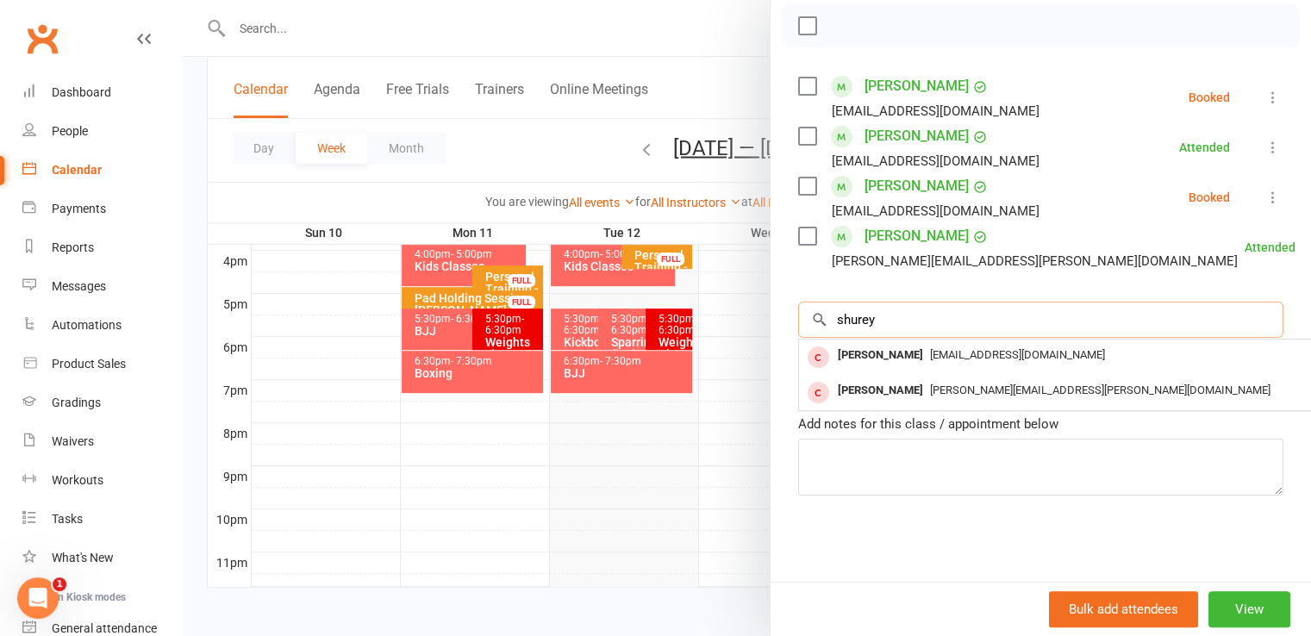
scroll to position [259, 0]
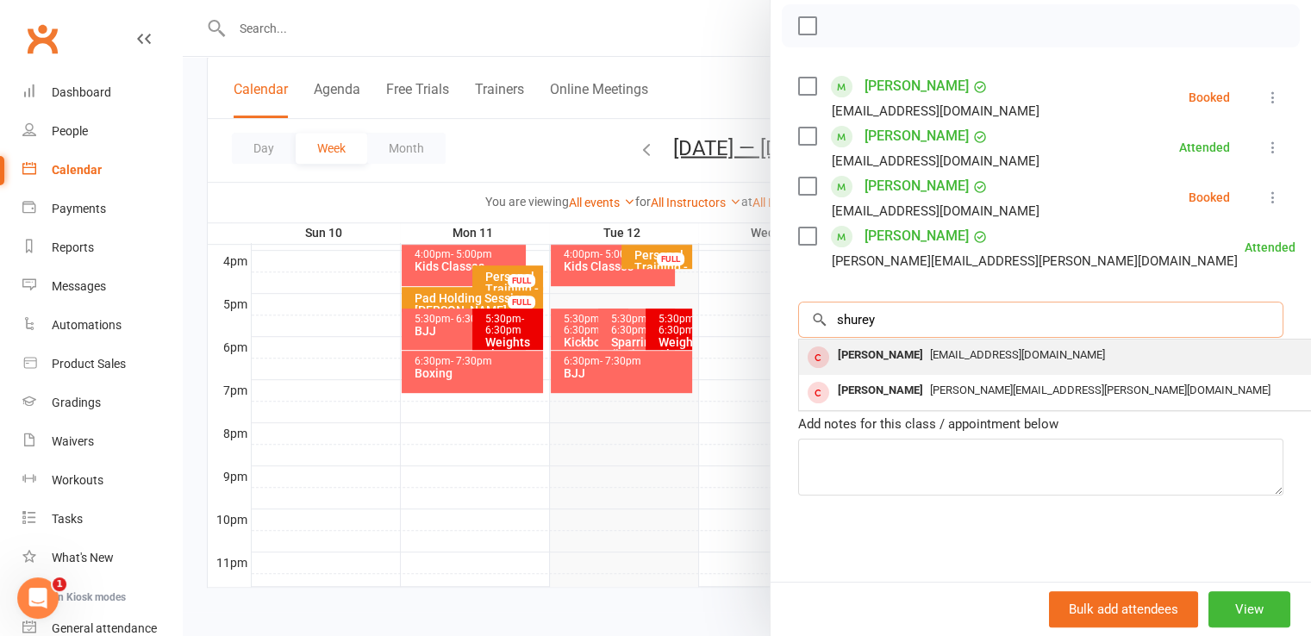
type input "shurey"
click at [907, 353] on div "[EMAIL_ADDRESS][DOMAIN_NAME]" at bounding box center [1057, 355] width 502 height 25
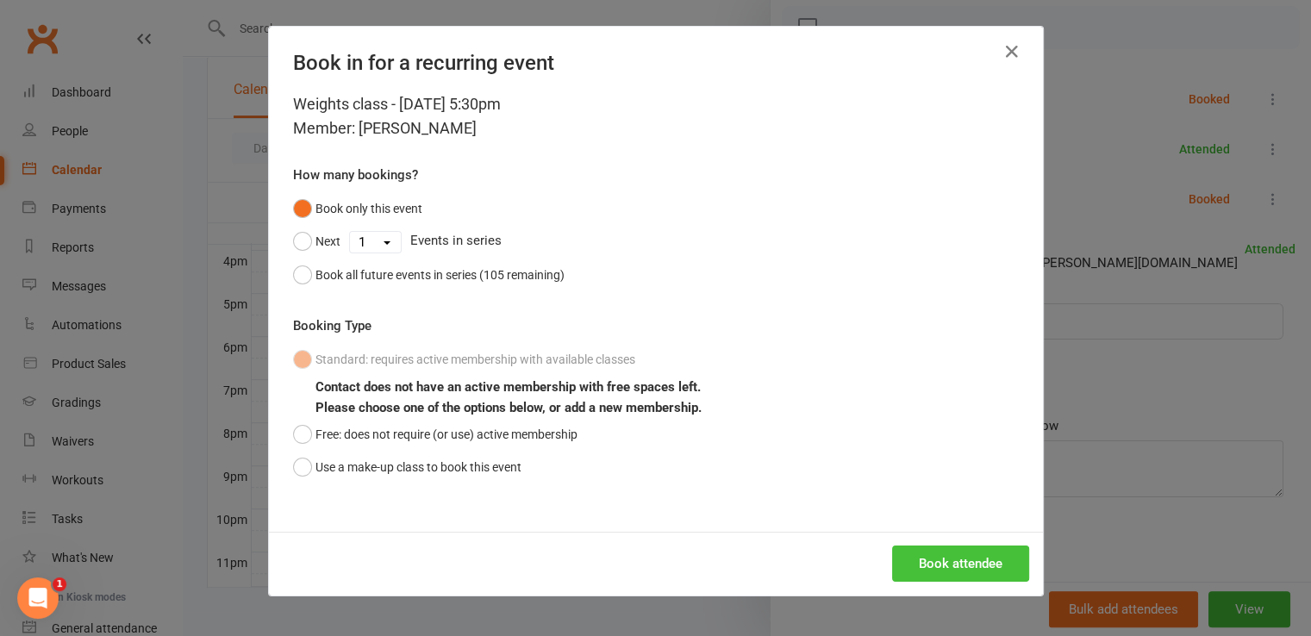
click at [986, 559] on button "Book attendee" at bounding box center [960, 564] width 137 height 36
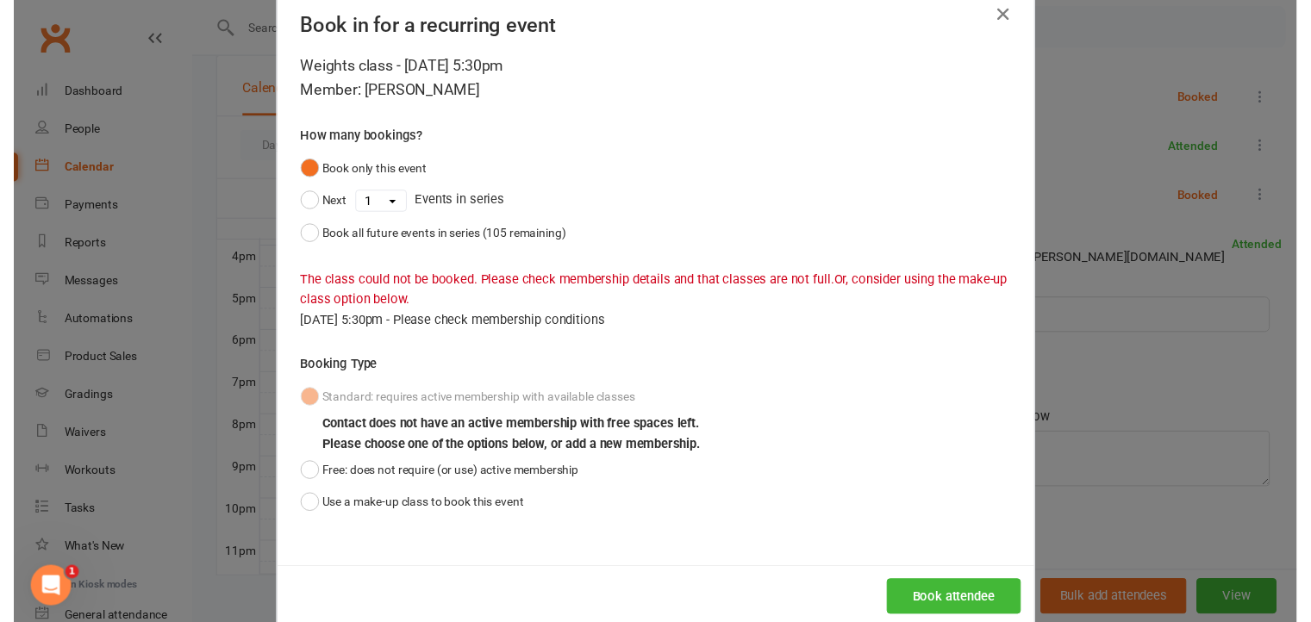
scroll to position [69, 0]
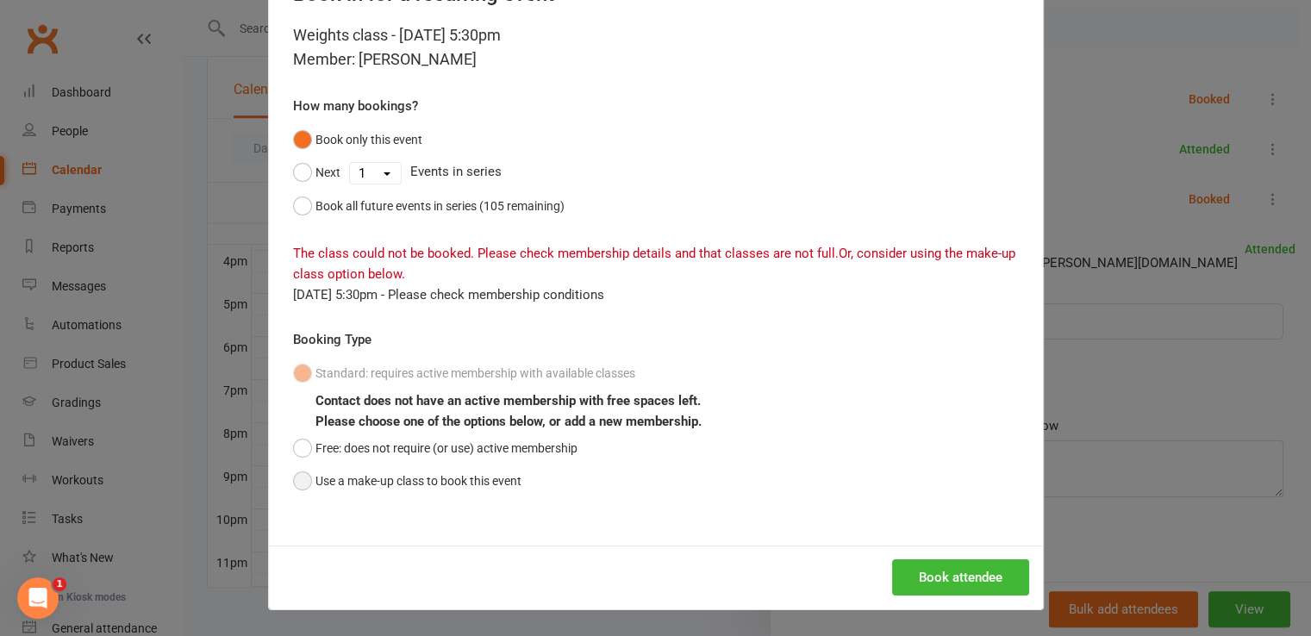
click at [510, 485] on button "Use a make-up class to book this event" at bounding box center [407, 481] width 228 height 33
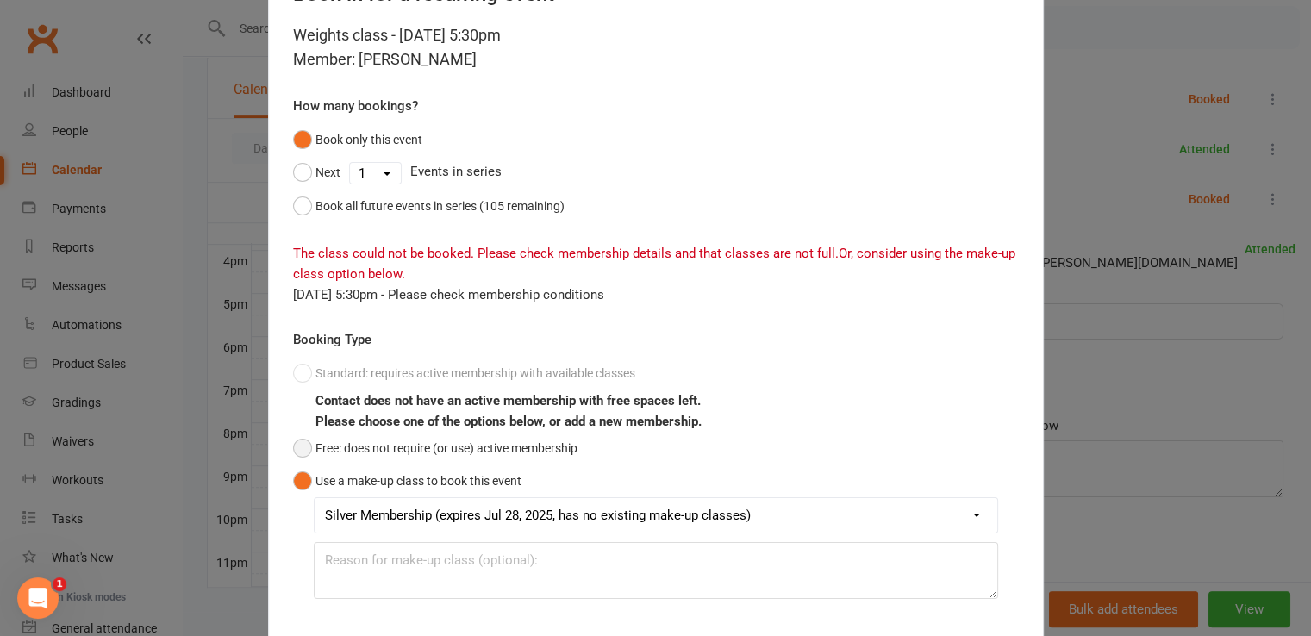
click at [538, 453] on button "Free: does not require (or use) active membership" at bounding box center [435, 448] width 284 height 33
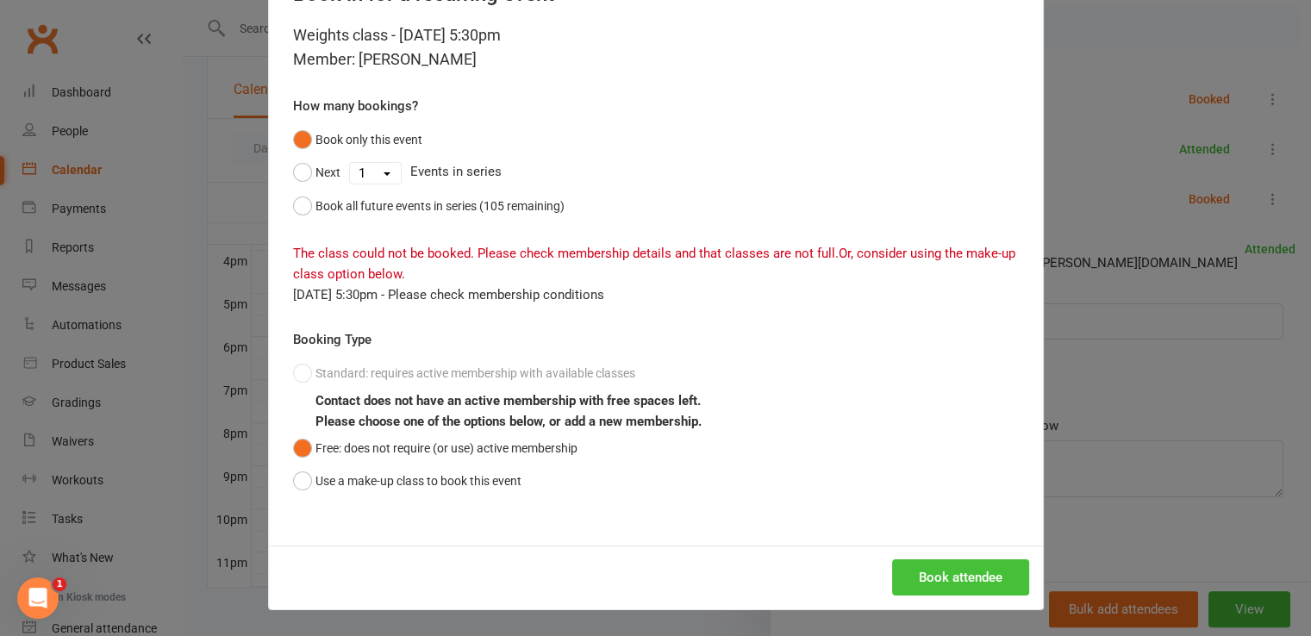
click at [903, 573] on button "Book attendee" at bounding box center [960, 577] width 137 height 36
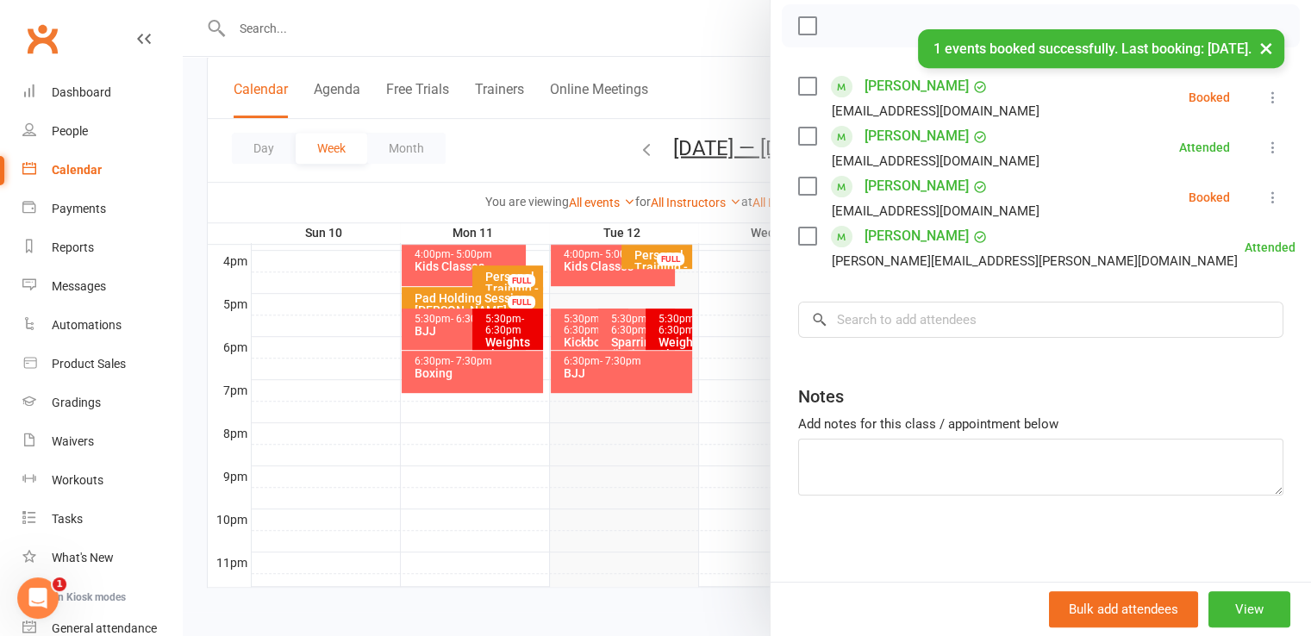
scroll to position [259, 0]
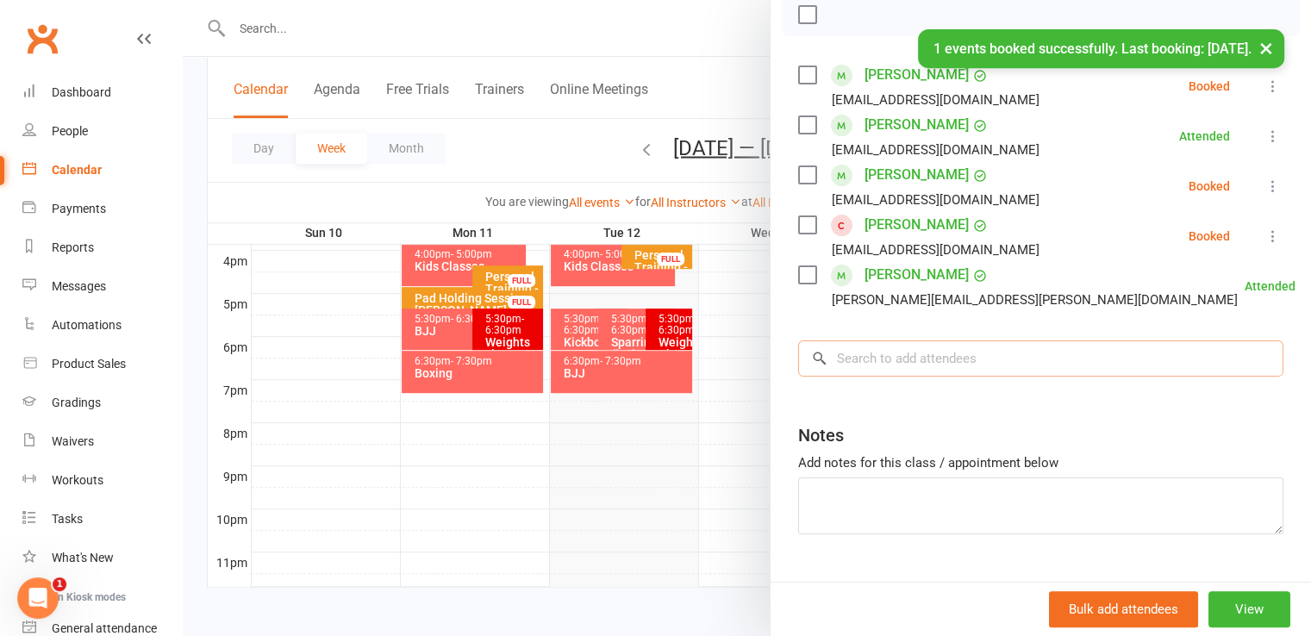
click at [993, 350] on input "search" at bounding box center [1040, 359] width 485 height 36
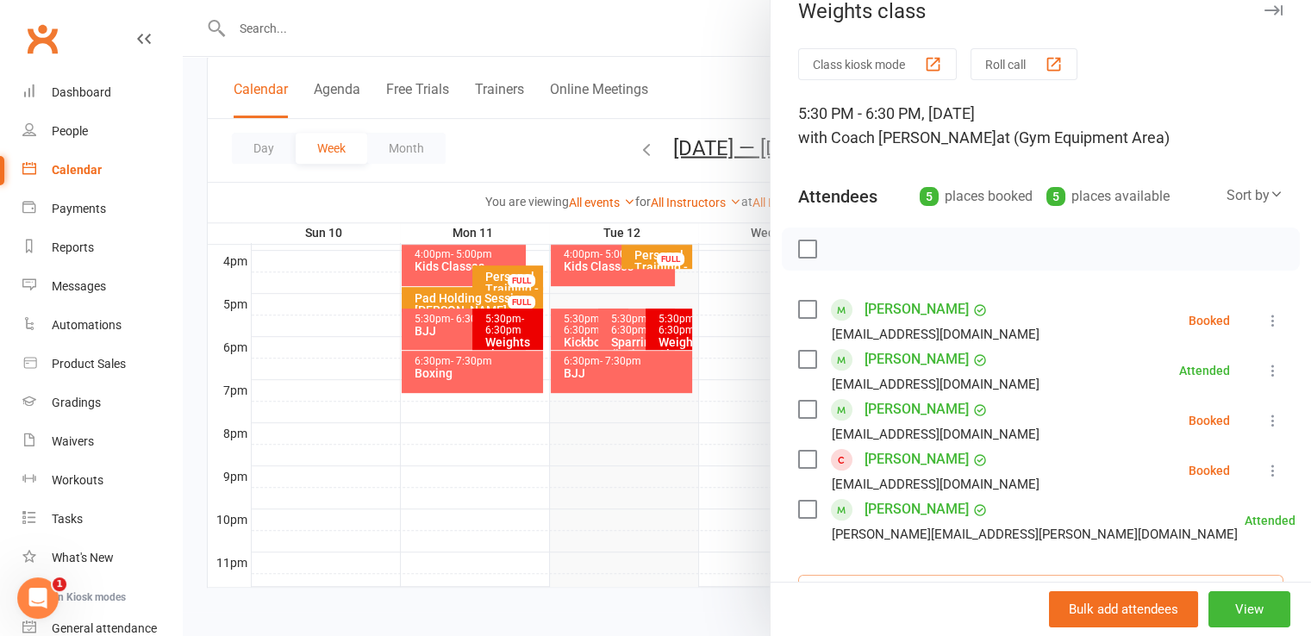
scroll to position [0, 0]
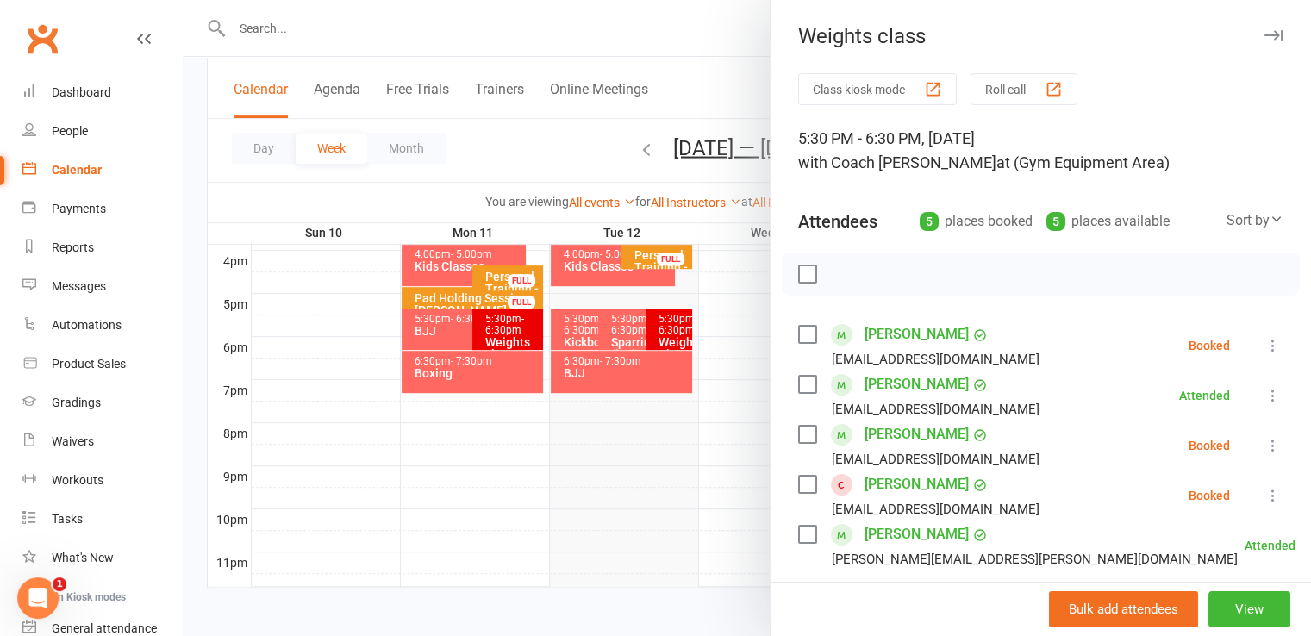
click at [798, 266] on label at bounding box center [806, 274] width 17 height 17
click at [800, 266] on label at bounding box center [806, 274] width 17 height 17
click at [839, 271] on icon "button" at bounding box center [845, 274] width 19 height 19
click at [593, 154] on div at bounding box center [747, 318] width 1128 height 636
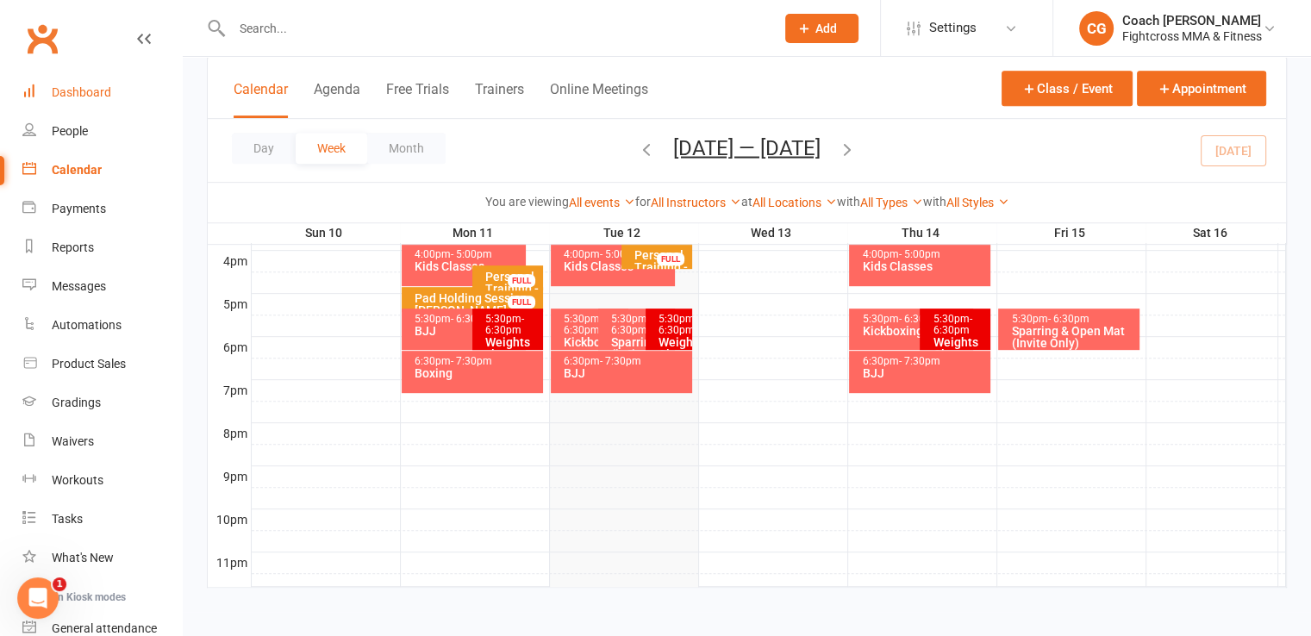
click at [68, 92] on div "Dashboard" at bounding box center [81, 92] width 59 height 14
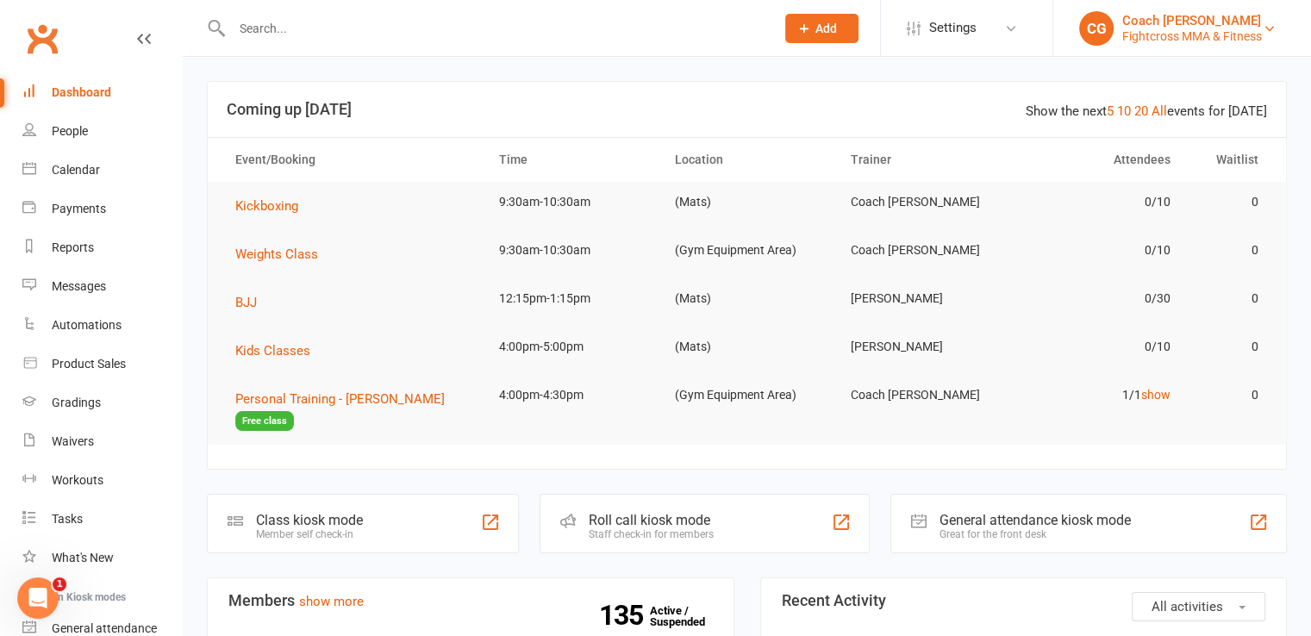
click at [1131, 22] on div "Coach [PERSON_NAME]" at bounding box center [1192, 21] width 140 height 16
